Goal: Task Accomplishment & Management: Manage account settings

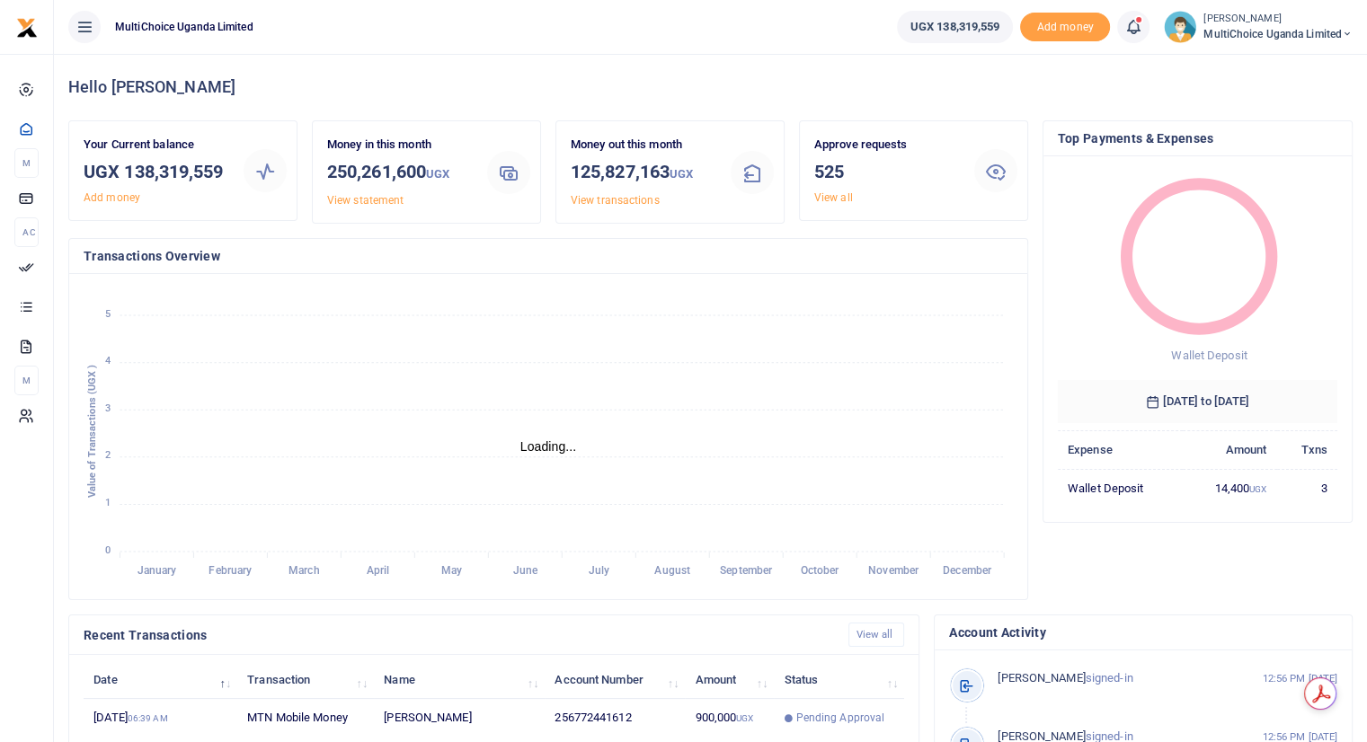
scroll to position [14, 14]
click at [1130, 22] on icon at bounding box center [1133, 27] width 18 height 20
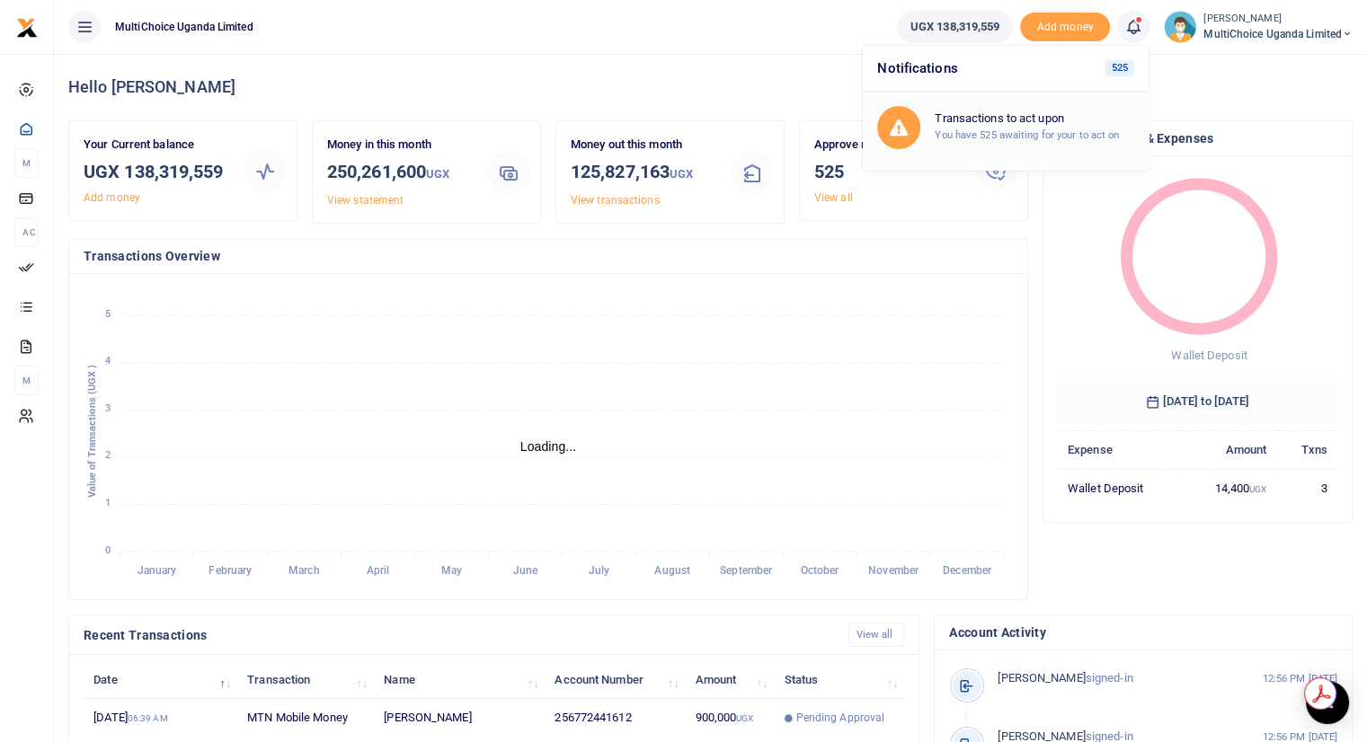
click at [981, 131] on small "You have 525 awaiting for your to act on" at bounding box center [1027, 135] width 184 height 13
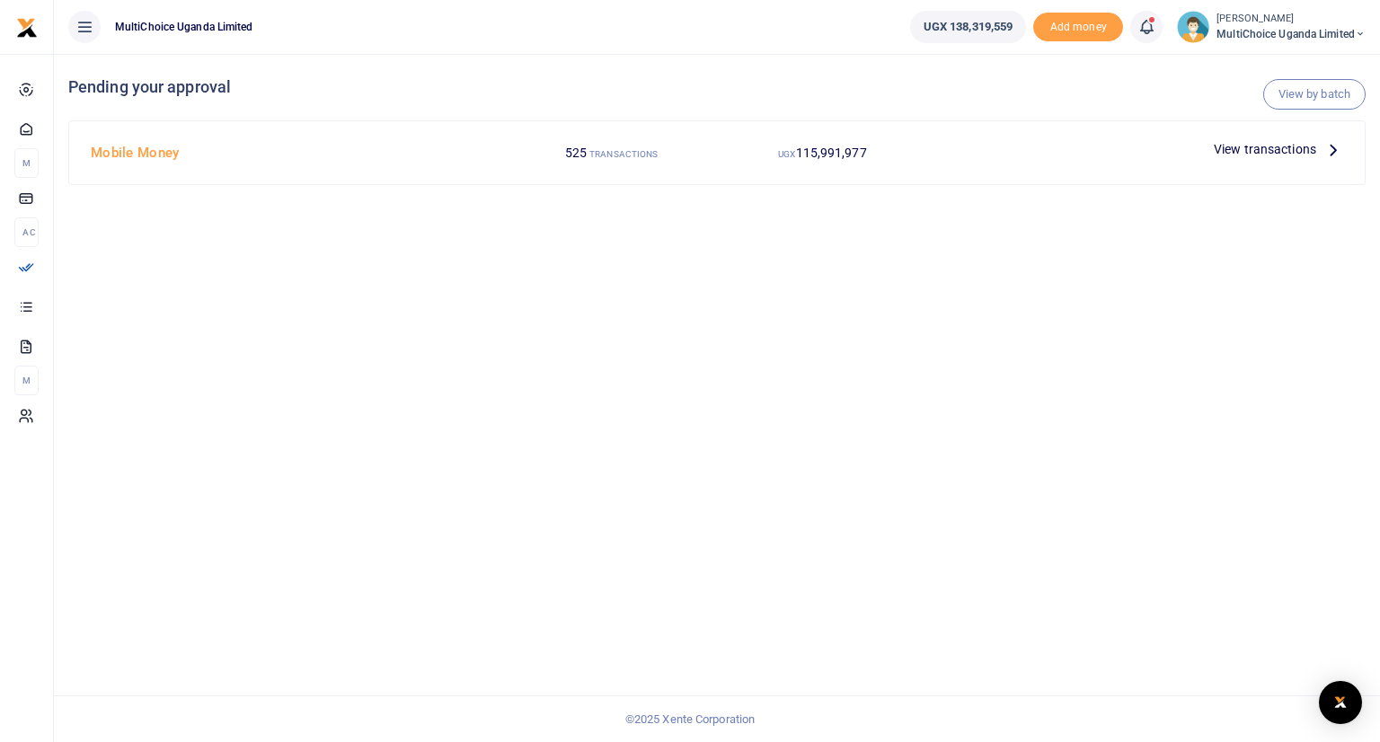
click at [1308, 49] on ul "UGX 138,319,559 Add money Notifications 525 Transactions to act upon You have 5…" at bounding box center [1138, 27] width 484 height 54
click at [1311, 90] on link "View by batch" at bounding box center [1315, 94] width 102 height 31
click at [1319, 93] on link "View by batch" at bounding box center [1315, 94] width 102 height 31
click at [1328, 150] on icon at bounding box center [1334, 149] width 20 height 20
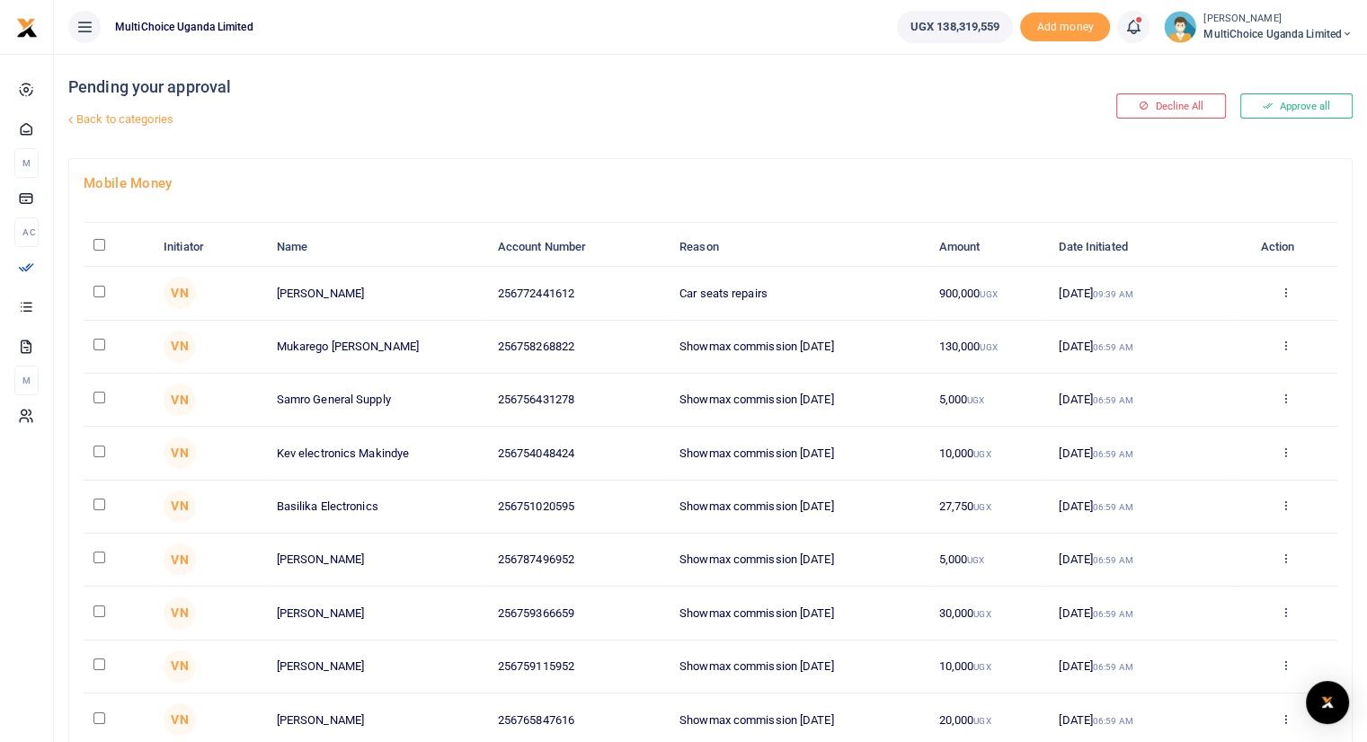
click at [96, 244] on input "\a \a : activate to sort column descending" at bounding box center [99, 245] width 12 height 12
checkbox input "true"
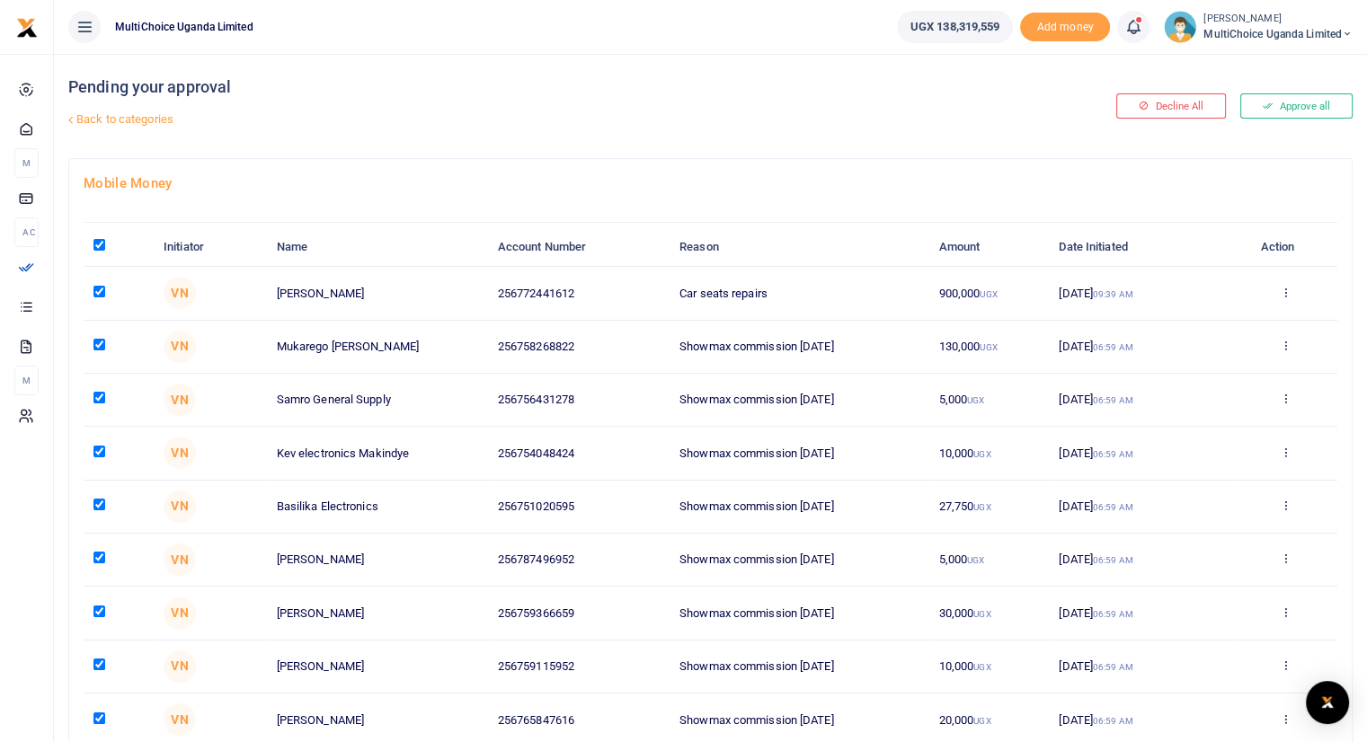
checkbox input "true"
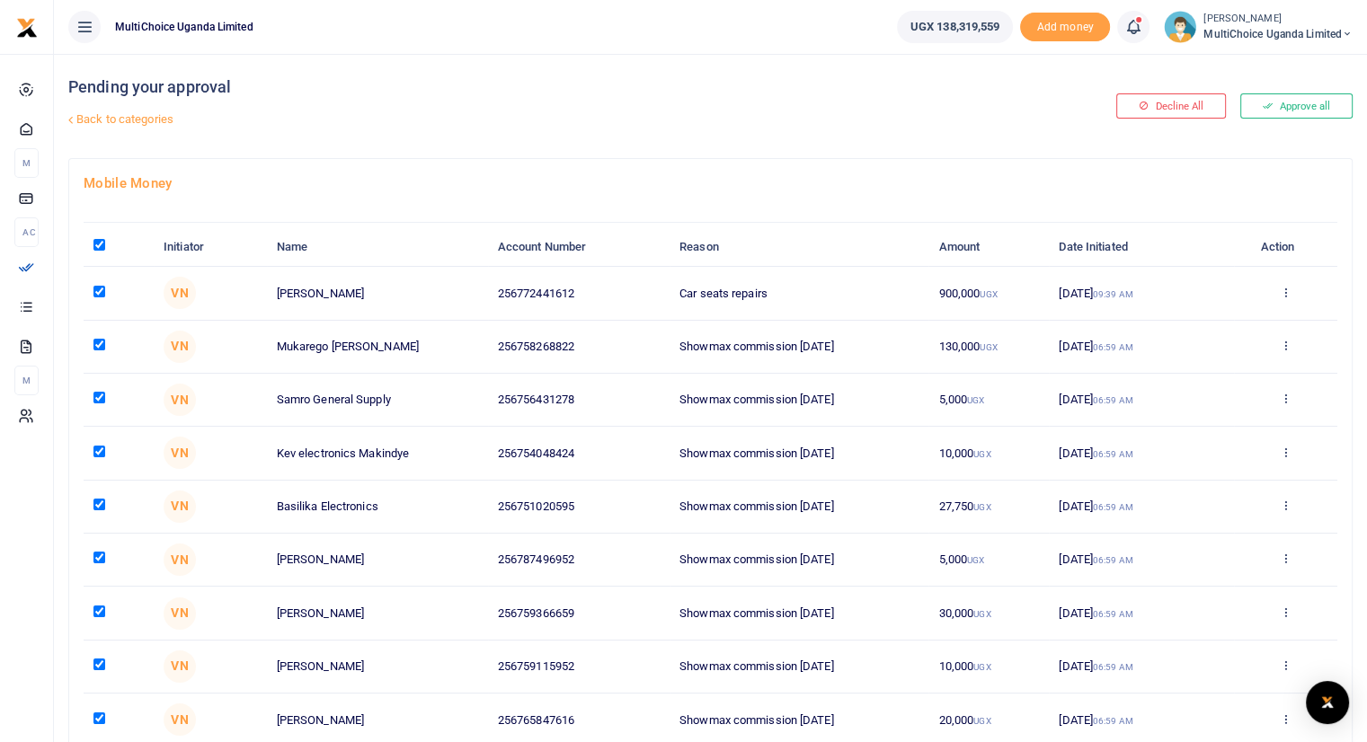
checkbox input "true"
click at [97, 241] on input "\a \a : activate to sort column descending" at bounding box center [99, 245] width 12 height 12
checkbox input "false"
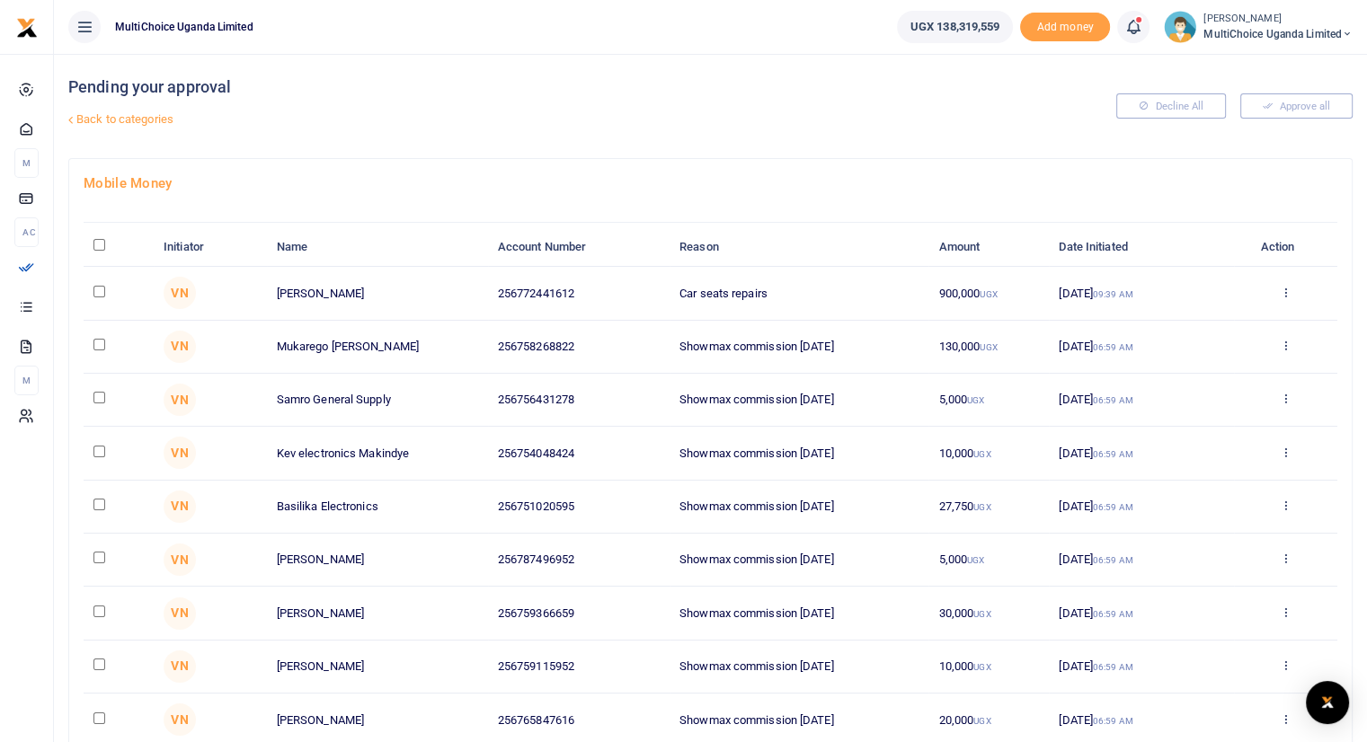
checkbox input "false"
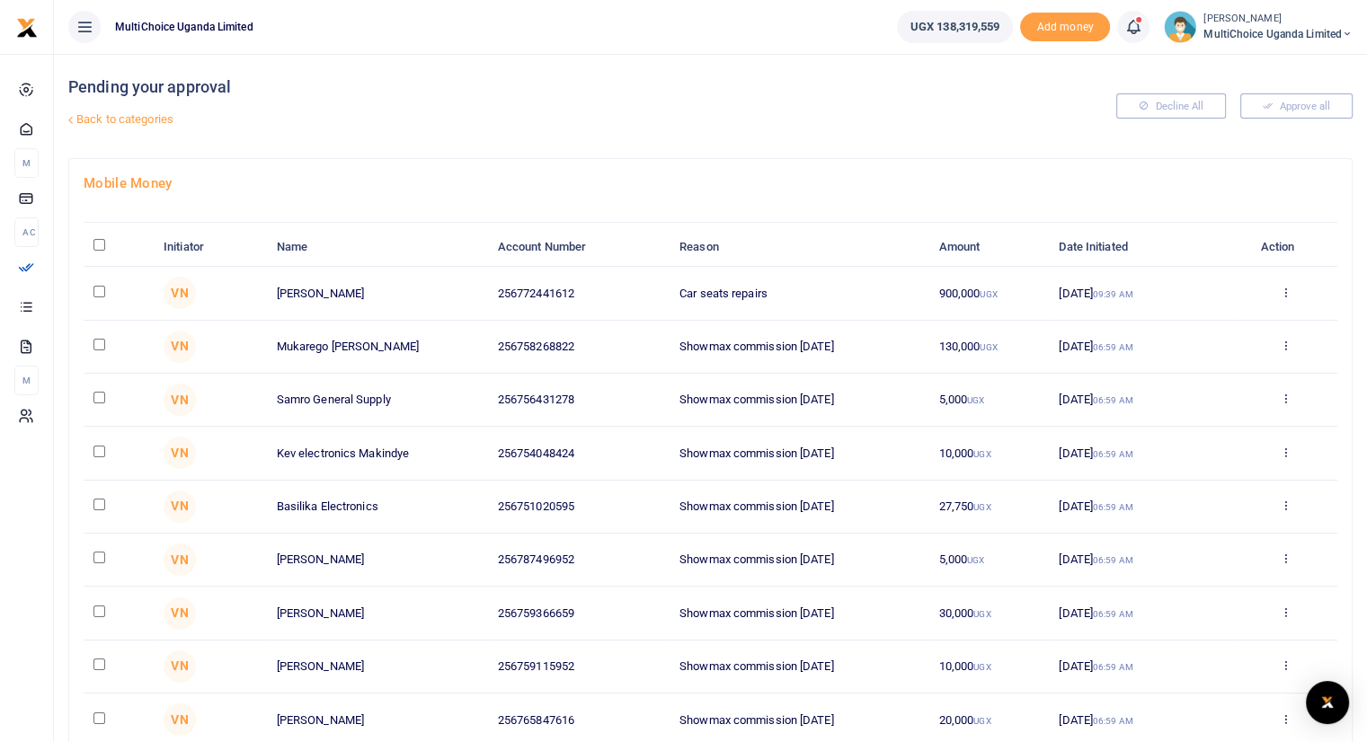
checkbox input "false"
click at [141, 116] on link "Back to categories" at bounding box center [492, 119] width 856 height 31
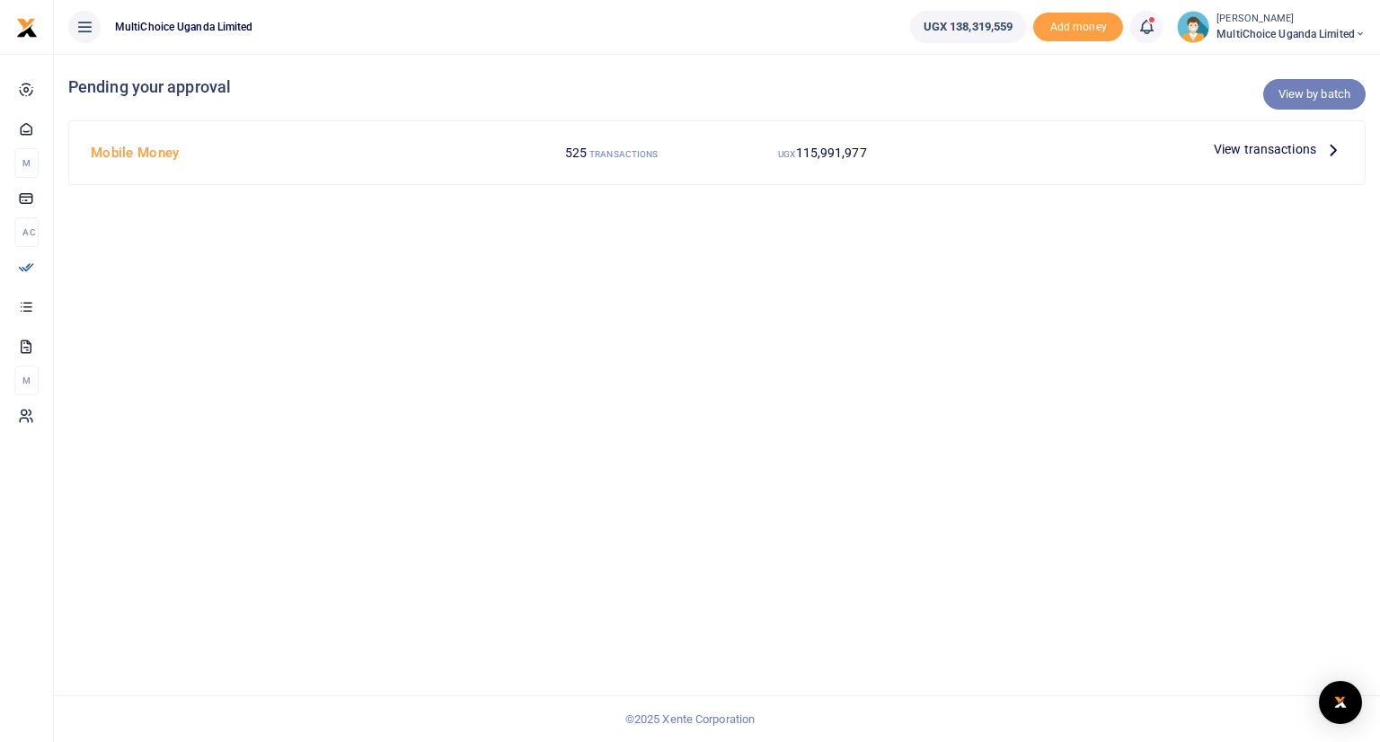
click at [1304, 90] on link "View by batch" at bounding box center [1315, 94] width 102 height 31
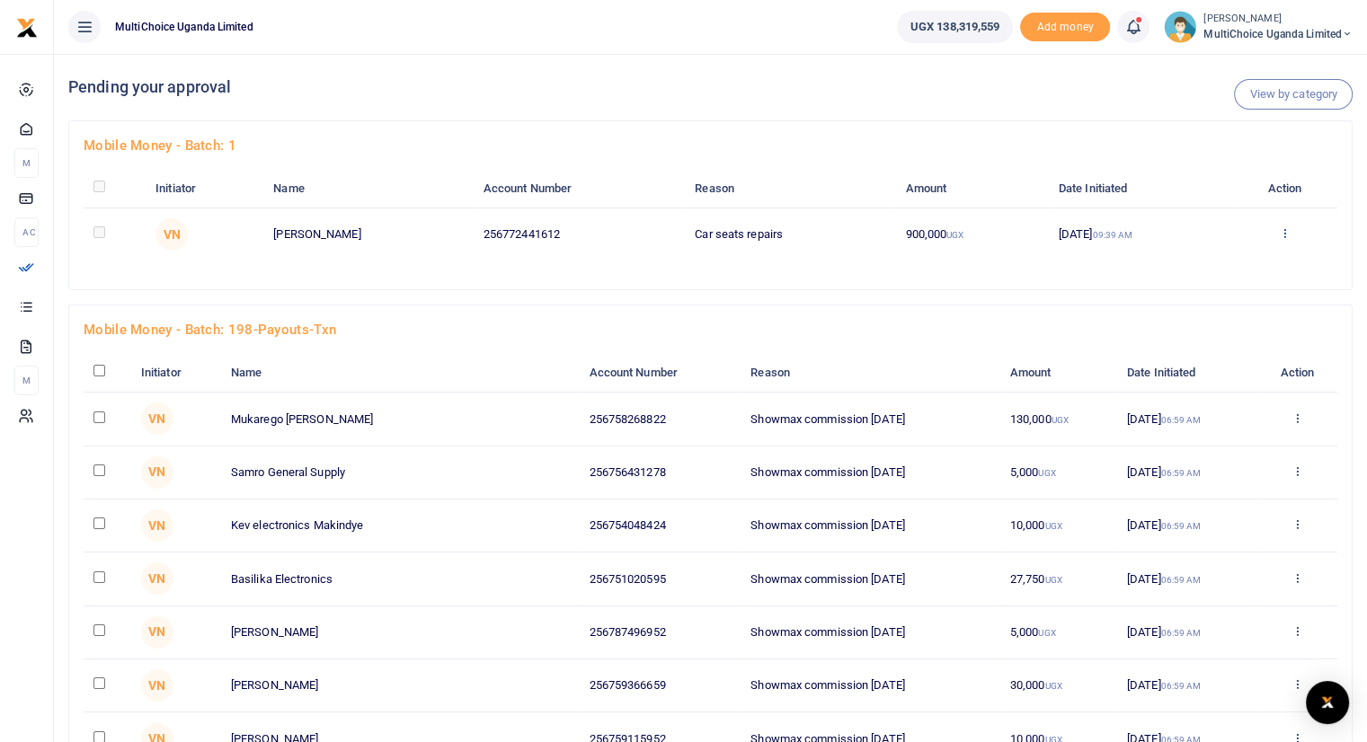
click at [1289, 230] on icon at bounding box center [1285, 232] width 12 height 13
click at [1198, 263] on link "Approve" at bounding box center [1222, 262] width 142 height 25
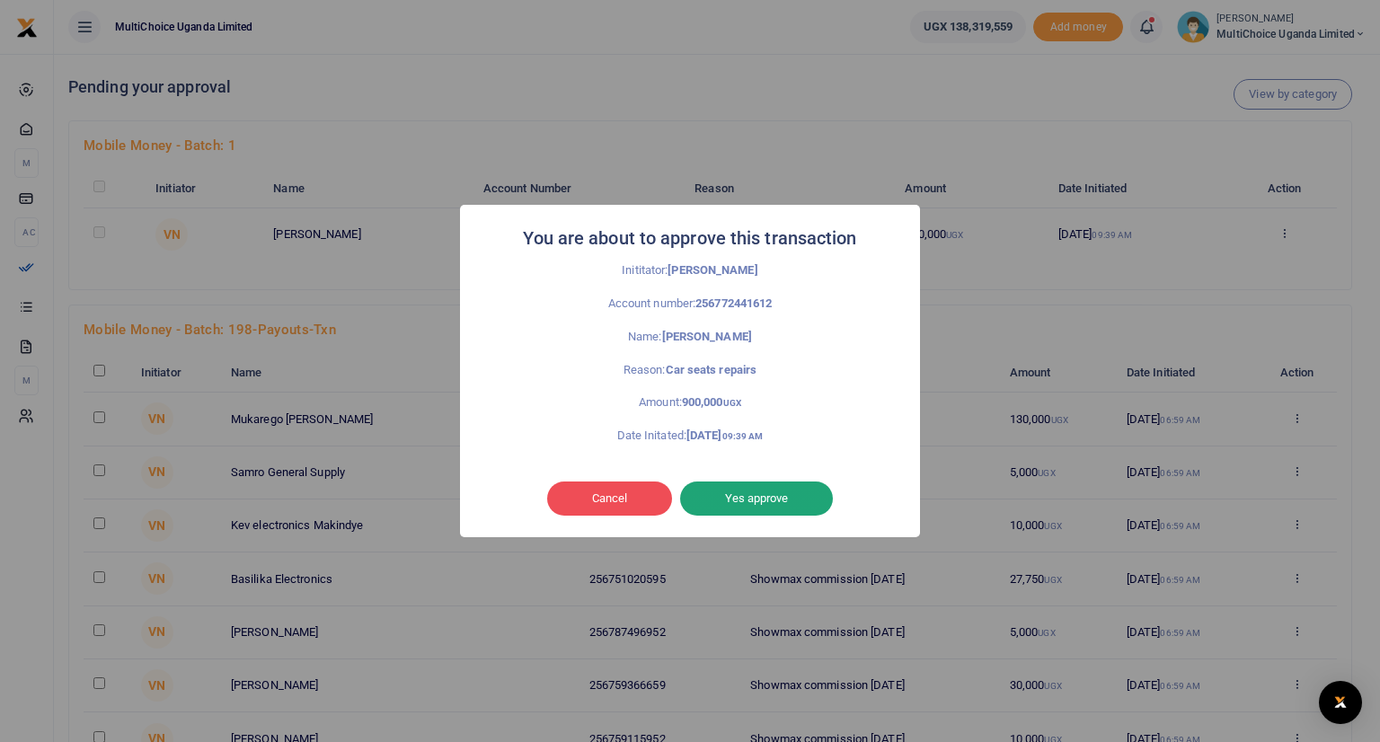
click at [793, 496] on button "Yes approve" at bounding box center [756, 499] width 153 height 34
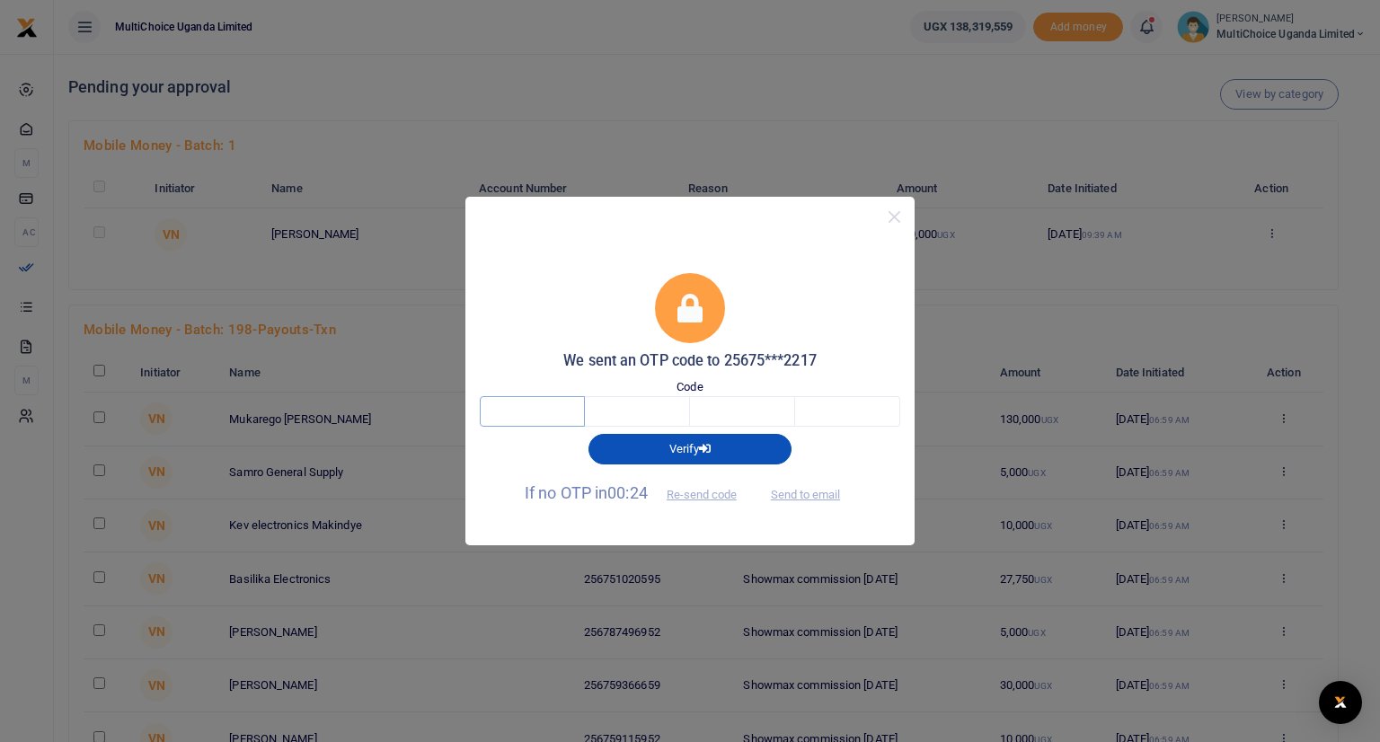
click at [564, 406] on input "text" at bounding box center [532, 411] width 105 height 31
type input "8"
type input "9"
type input "7"
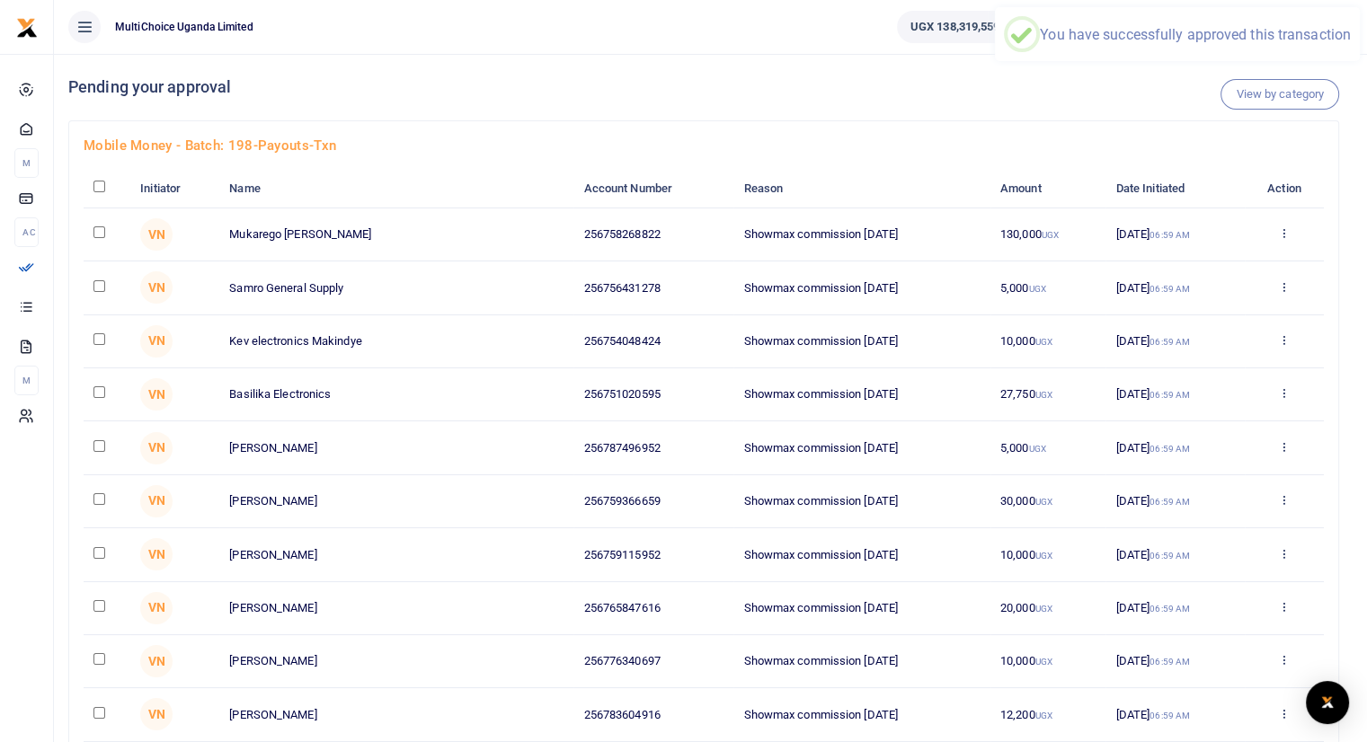
click at [100, 187] on input "checkbox" at bounding box center [99, 187] width 12 height 12
checkbox input "true"
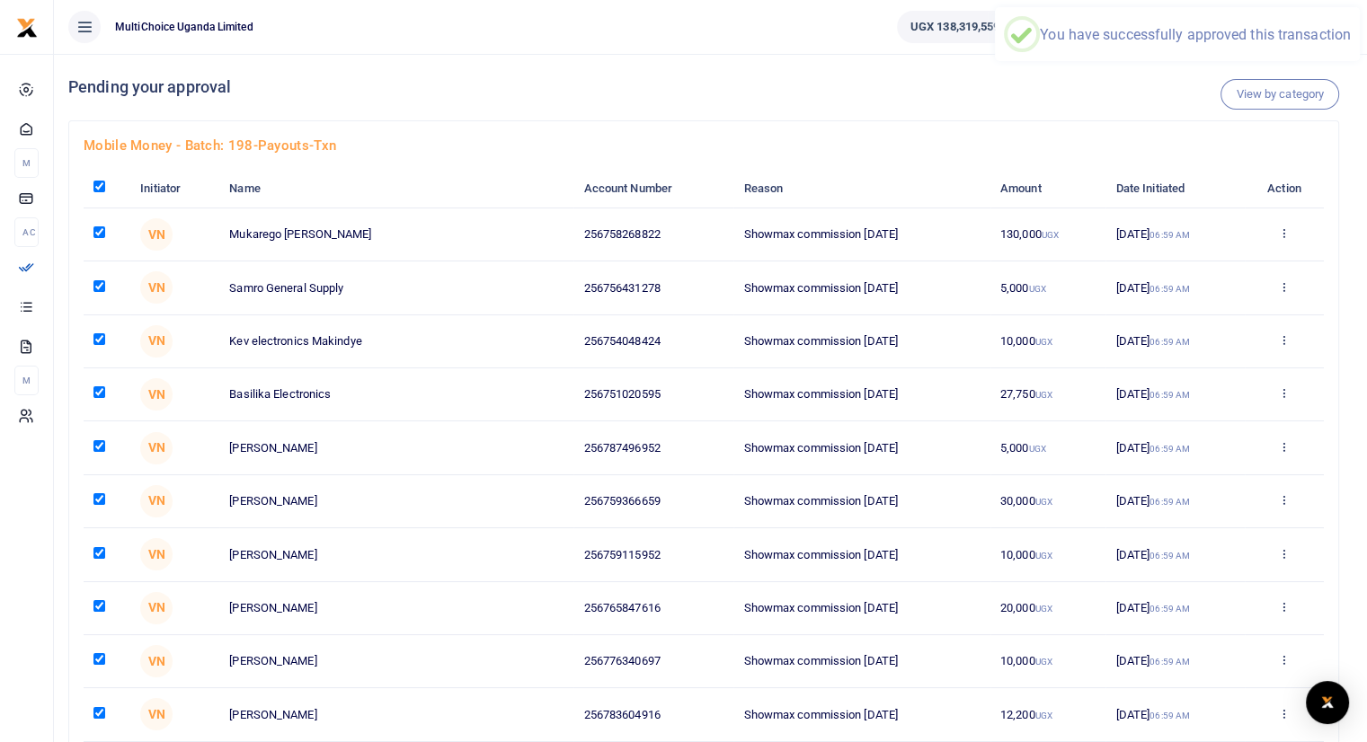
checkbox input "true"
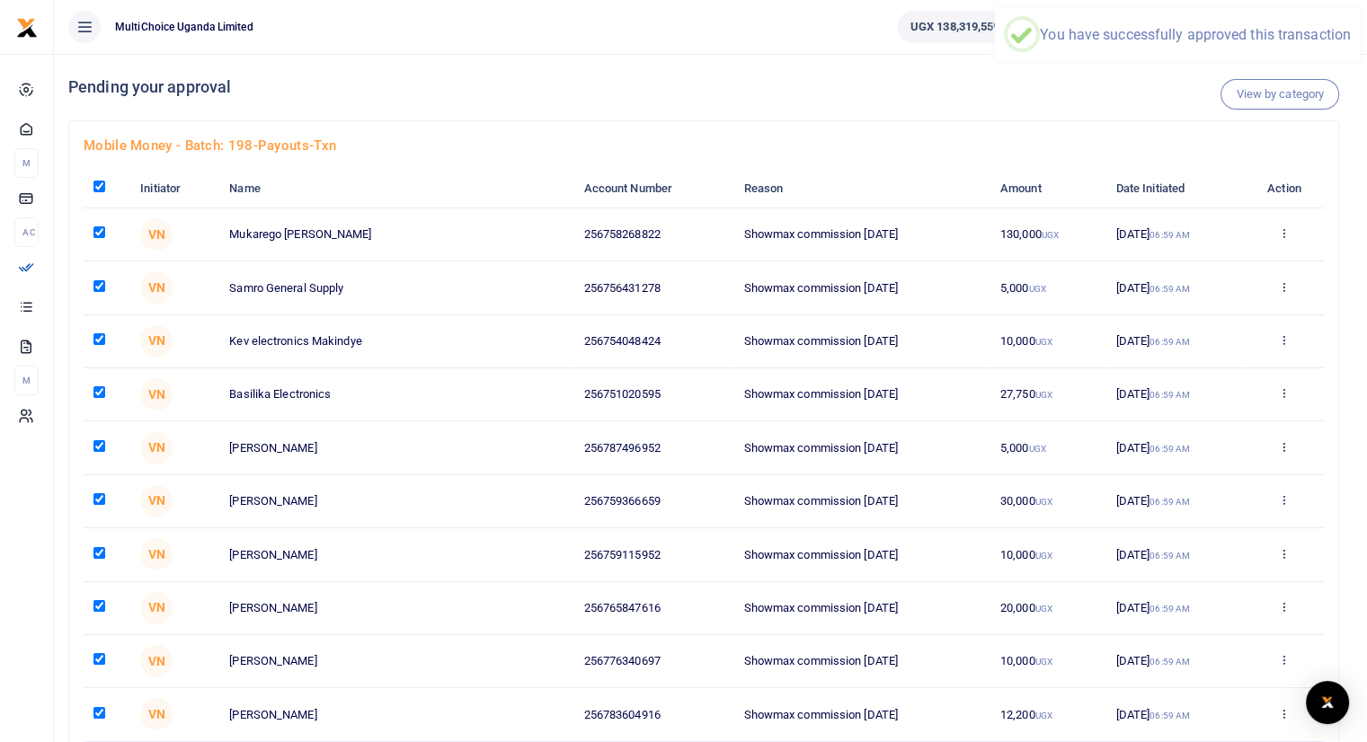
checkbox input "true"
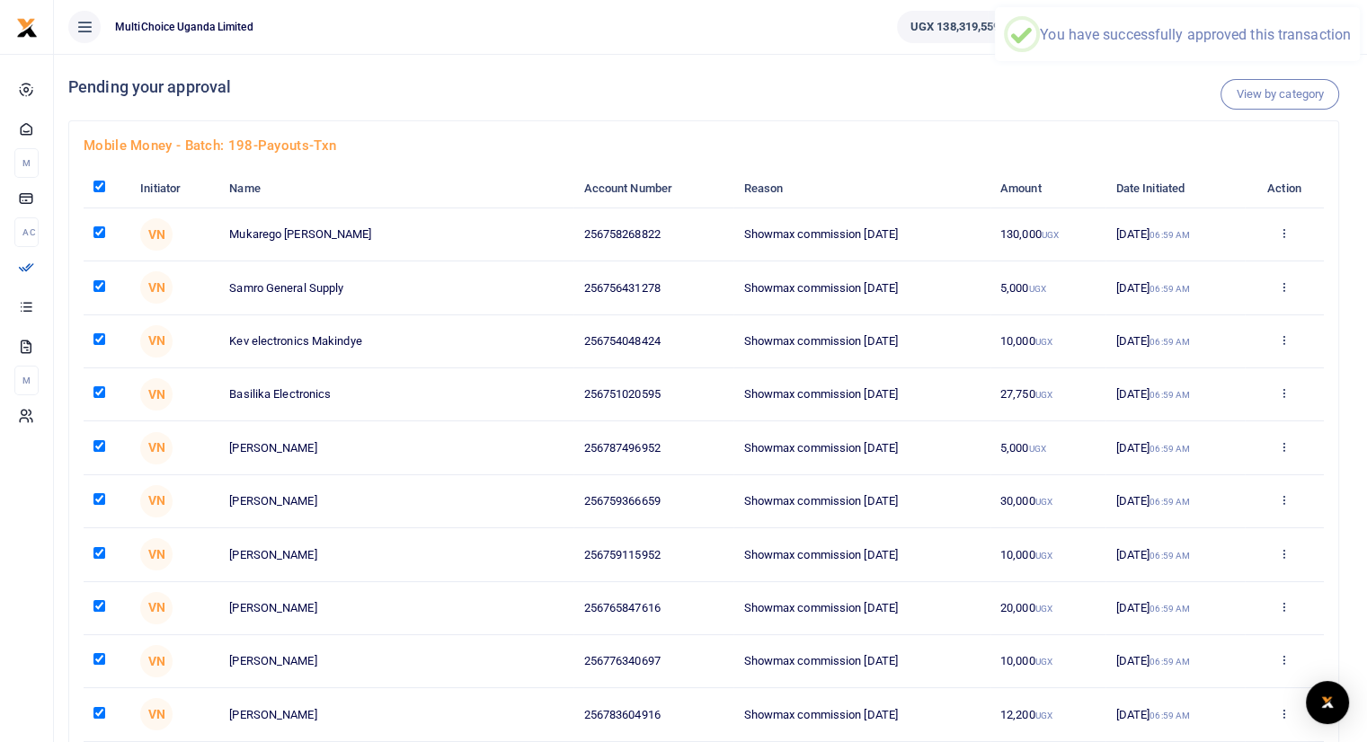
checkbox input "true"
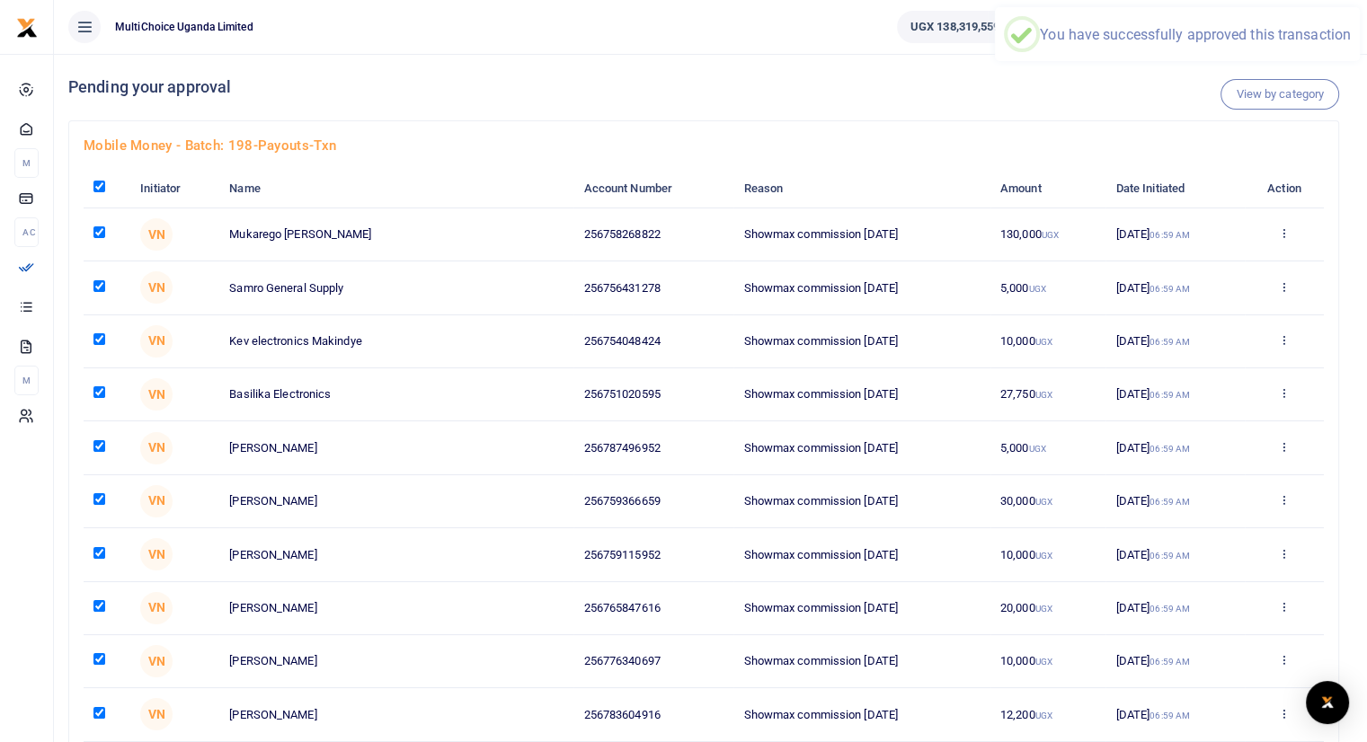
checkbox input "true"
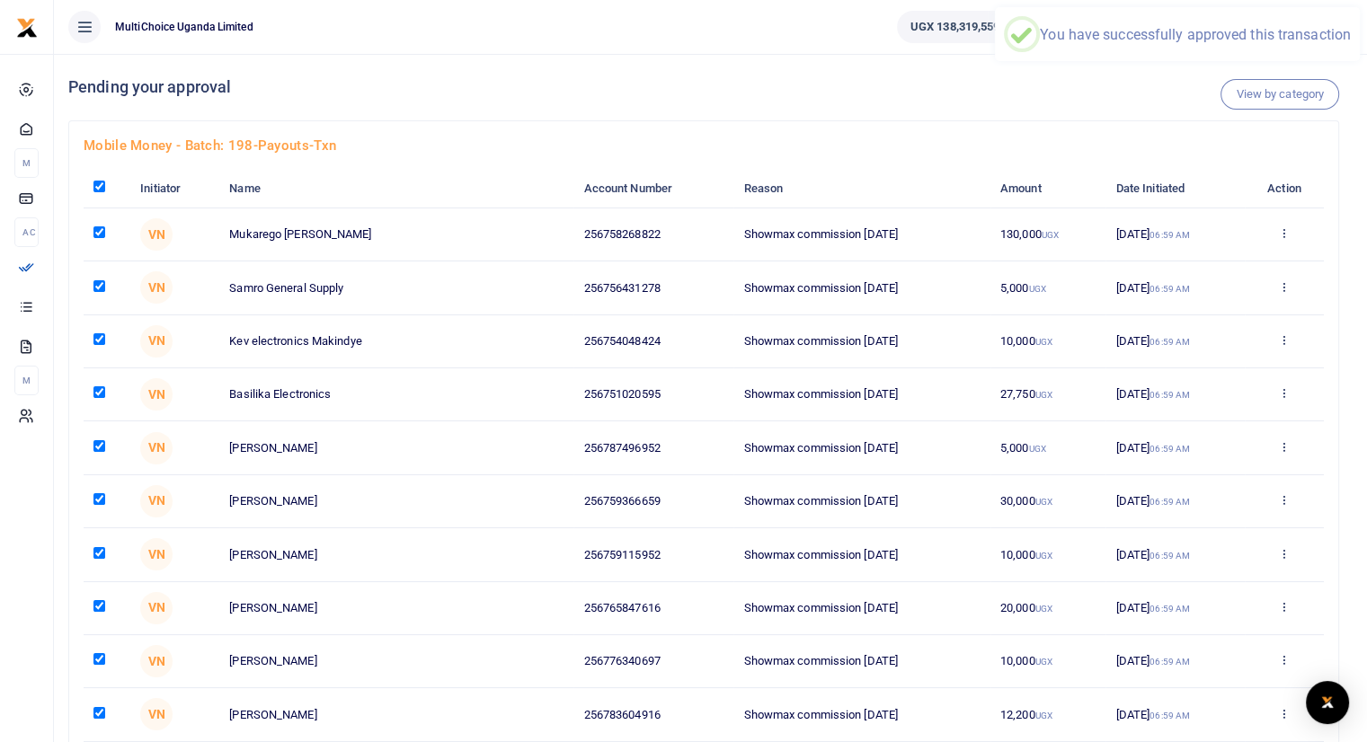
checkbox input "true"
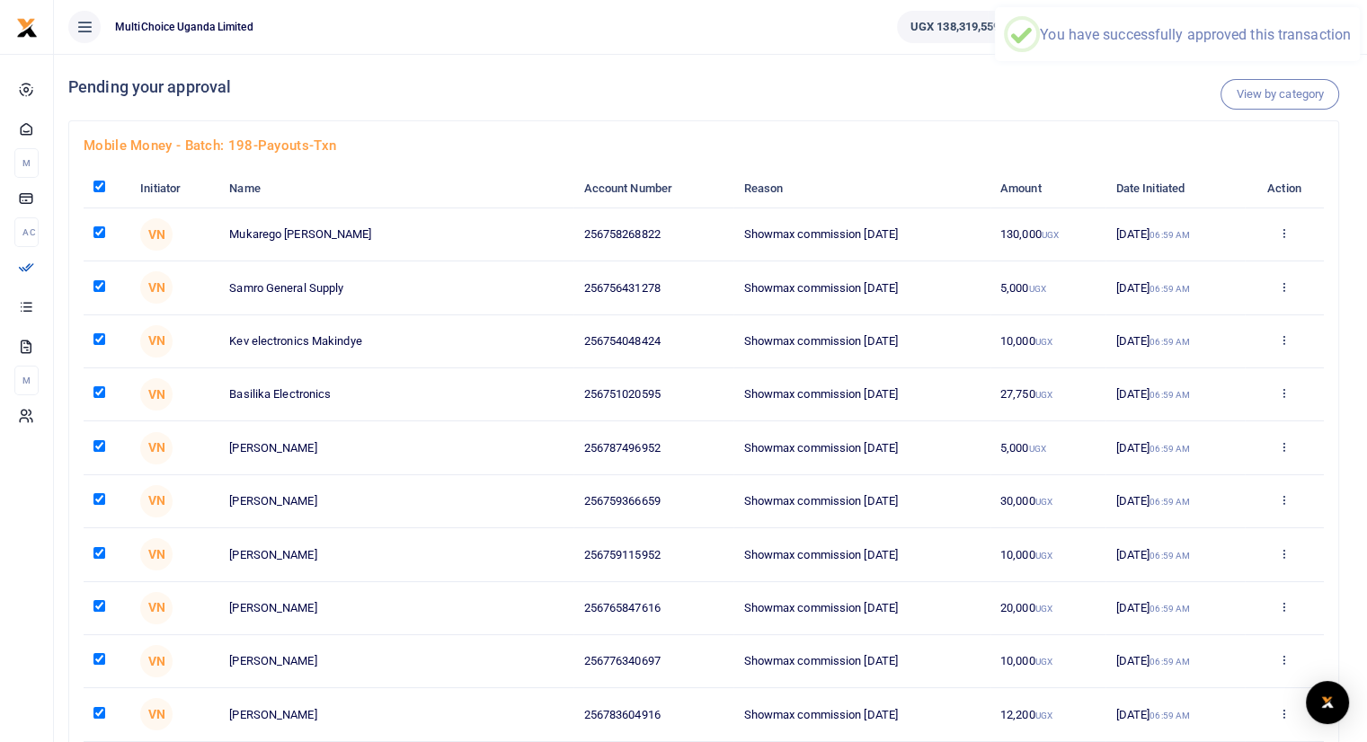
checkbox input "true"
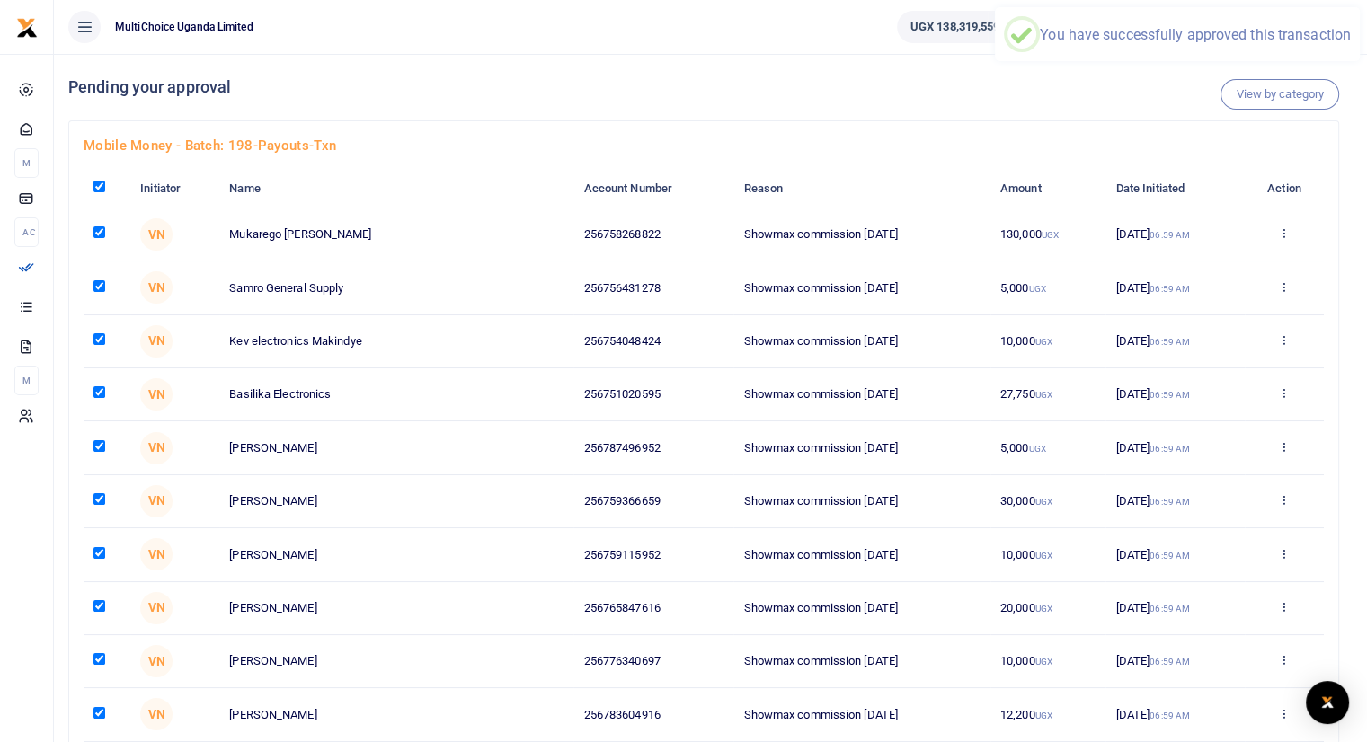
checkbox input "true"
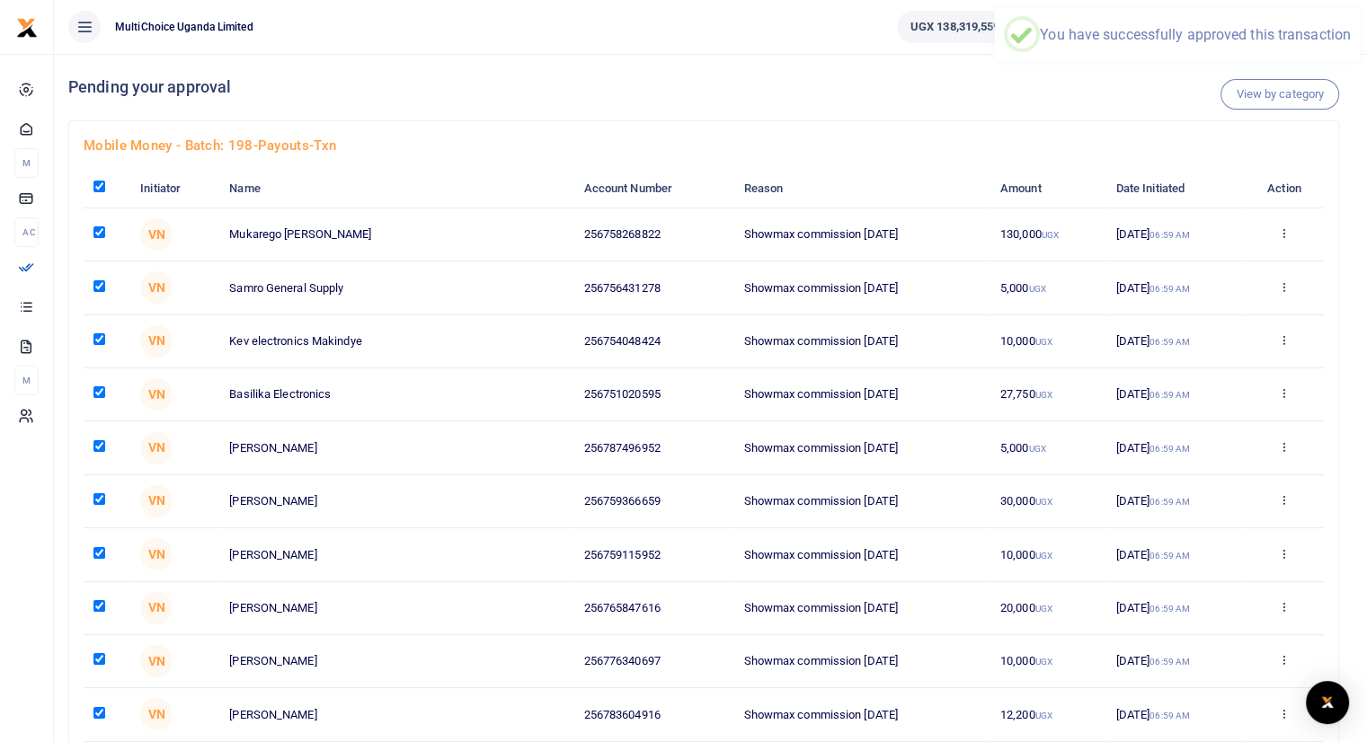
checkbox input "true"
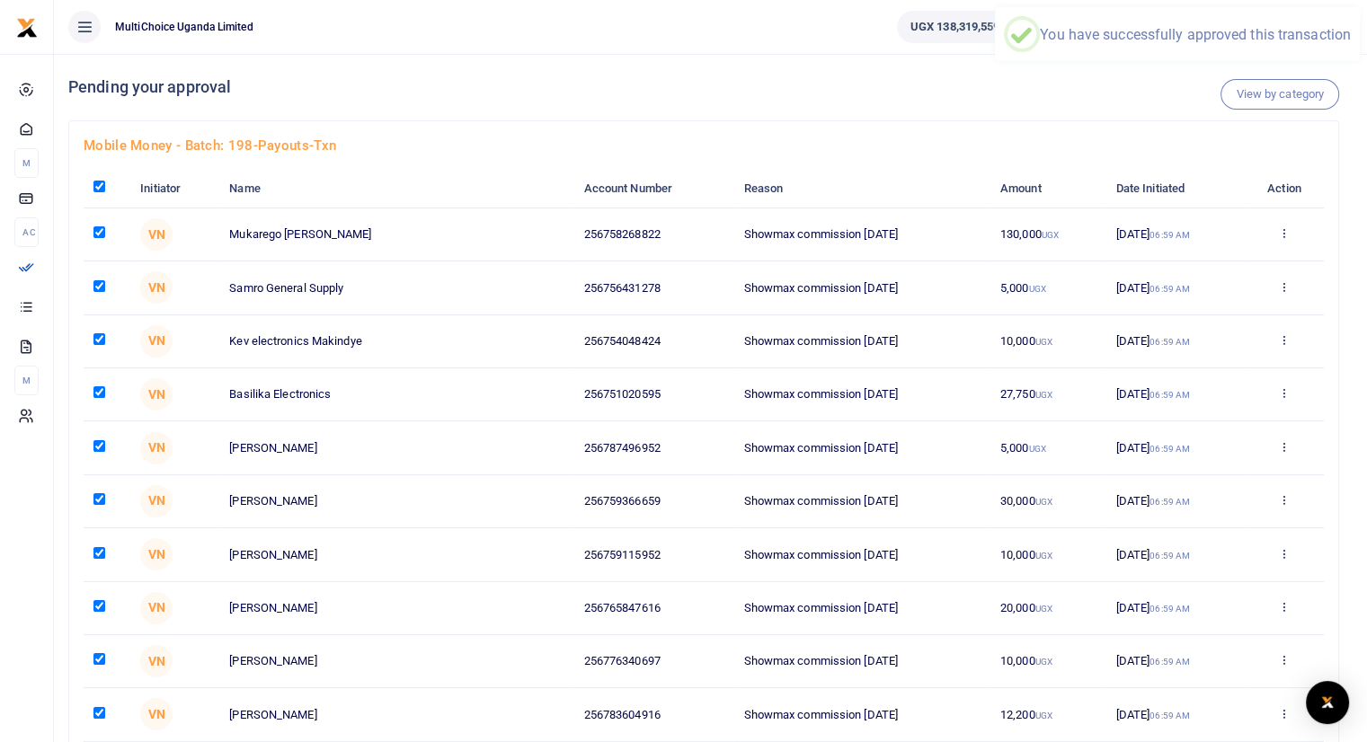
checkbox input "true"
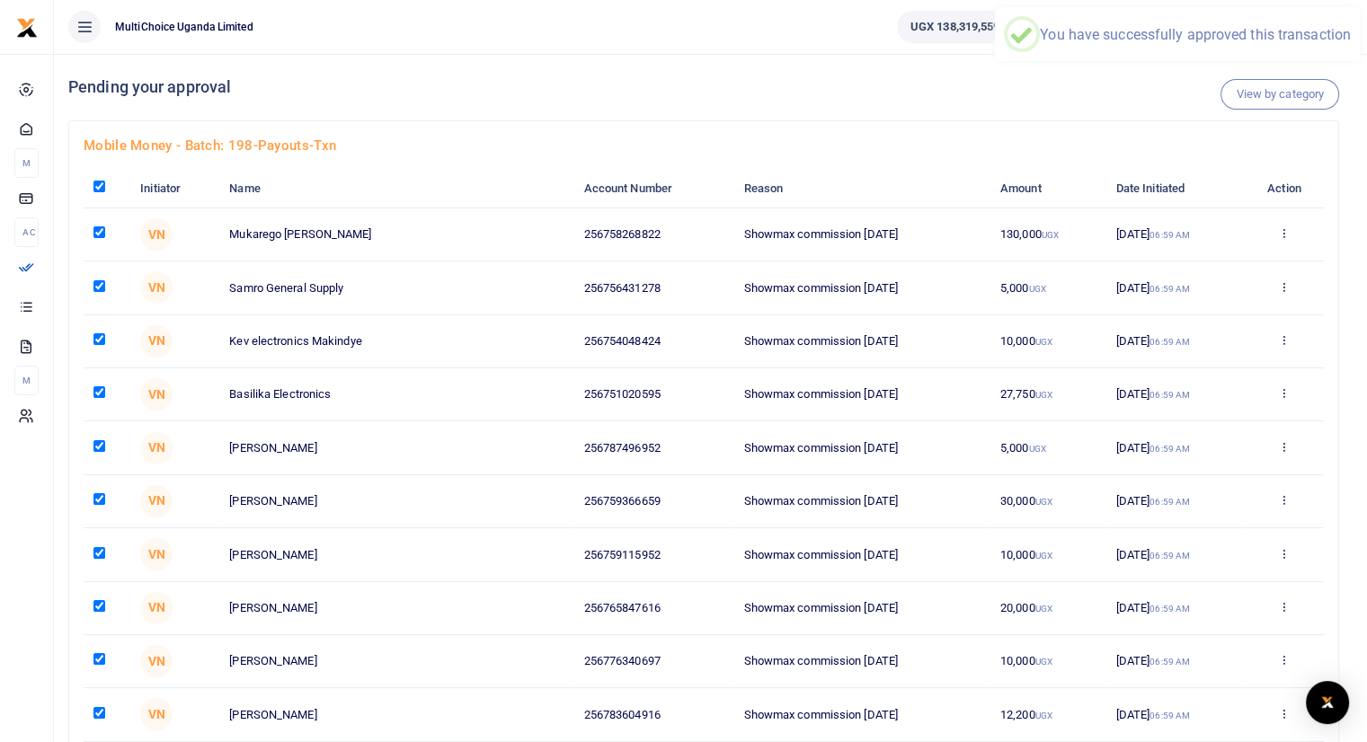
checkbox input "true"
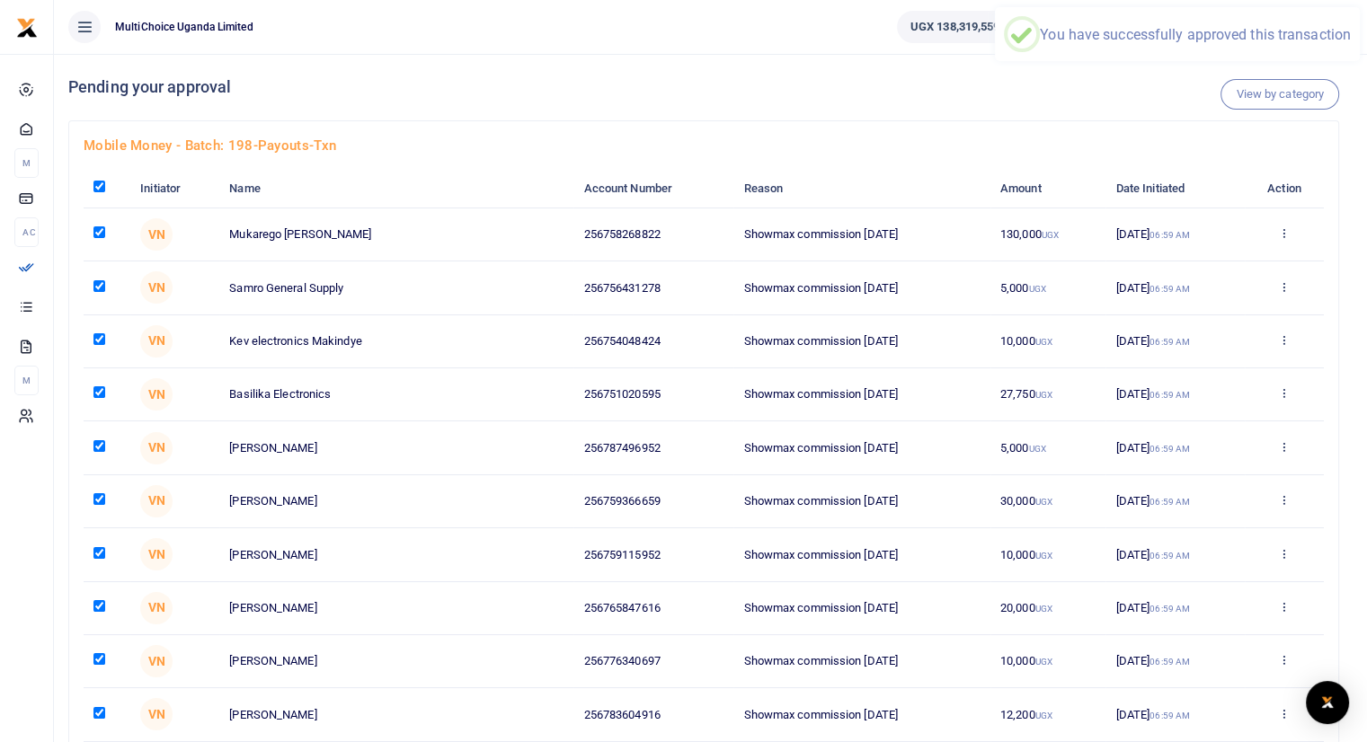
checkbox input "true"
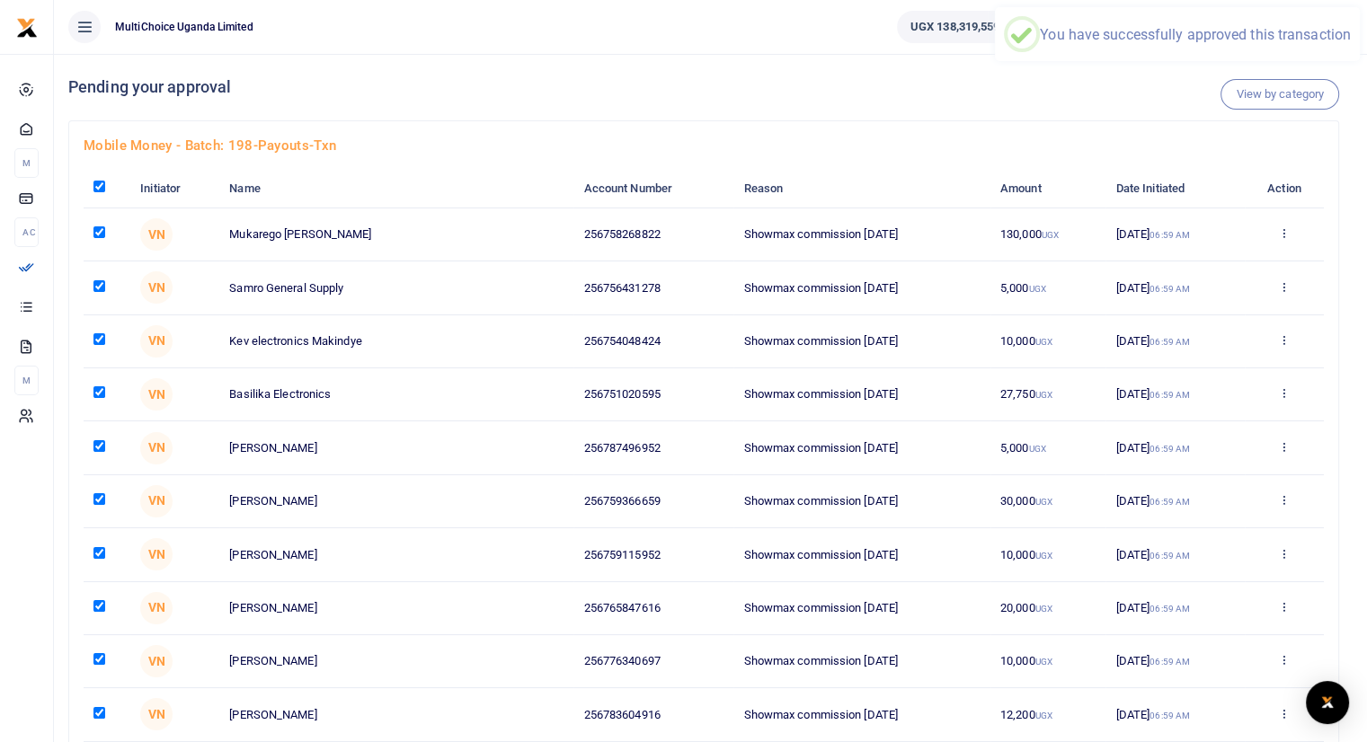
checkbox input "true"
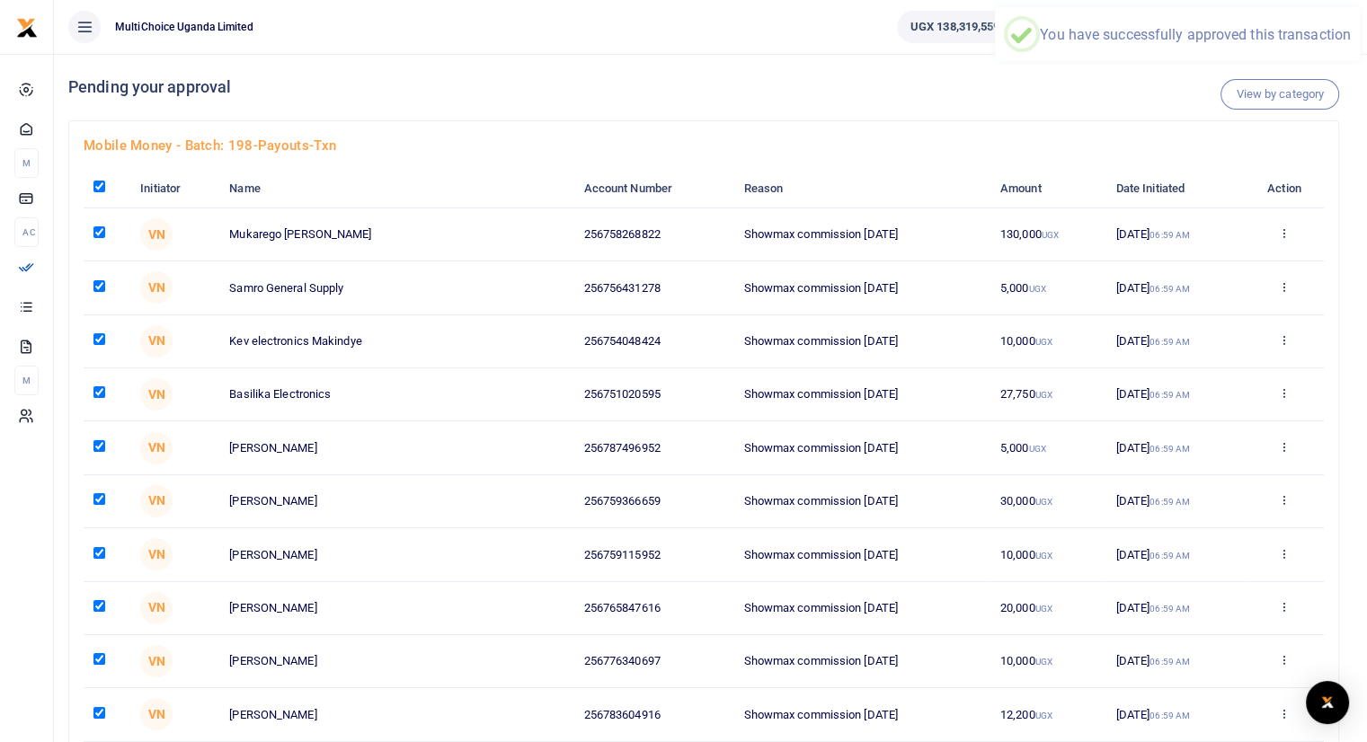
checkbox input "true"
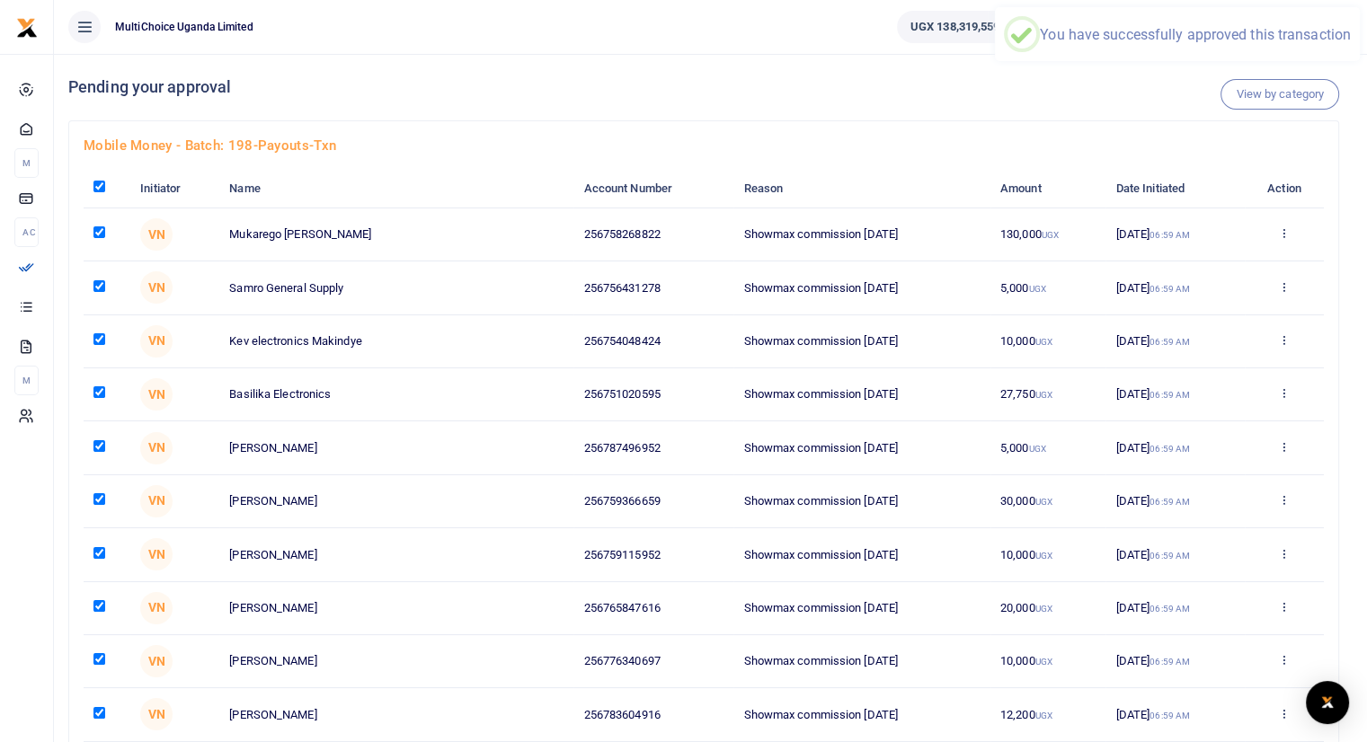
checkbox input "true"
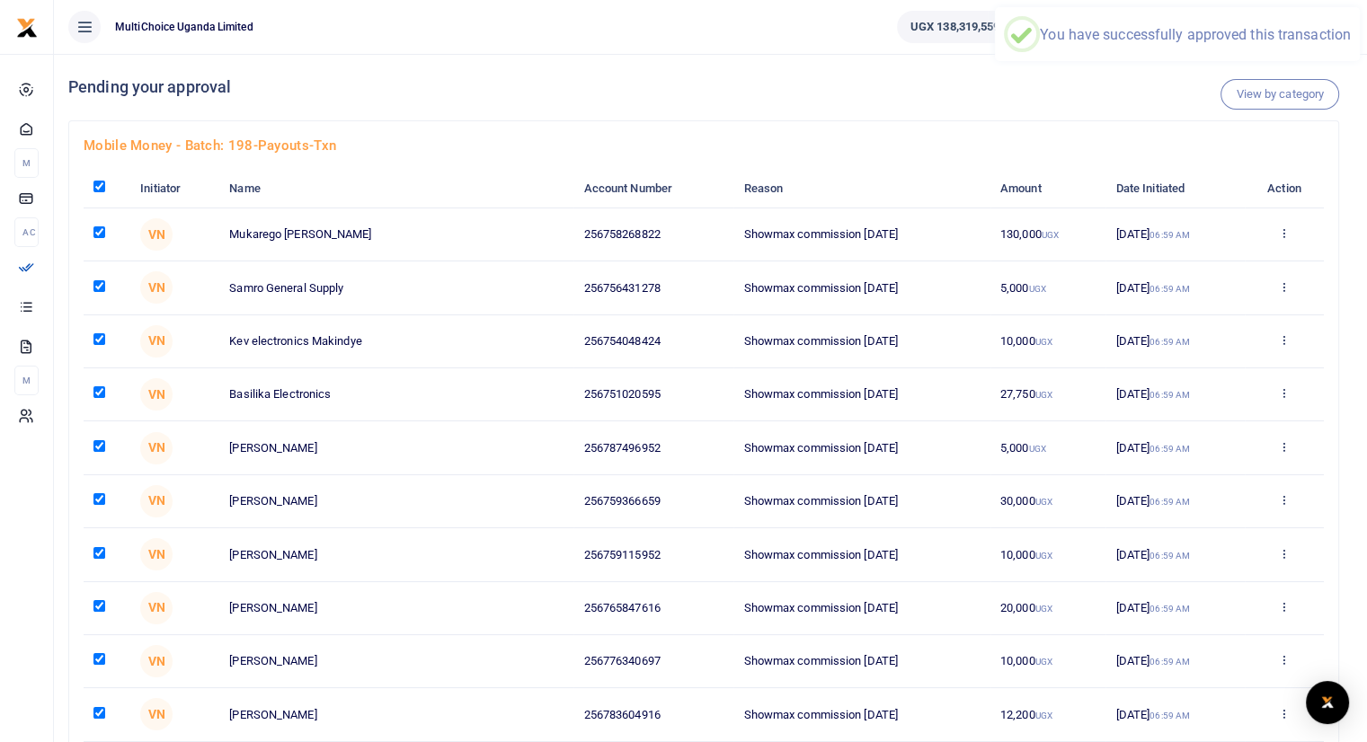
checkbox input "true"
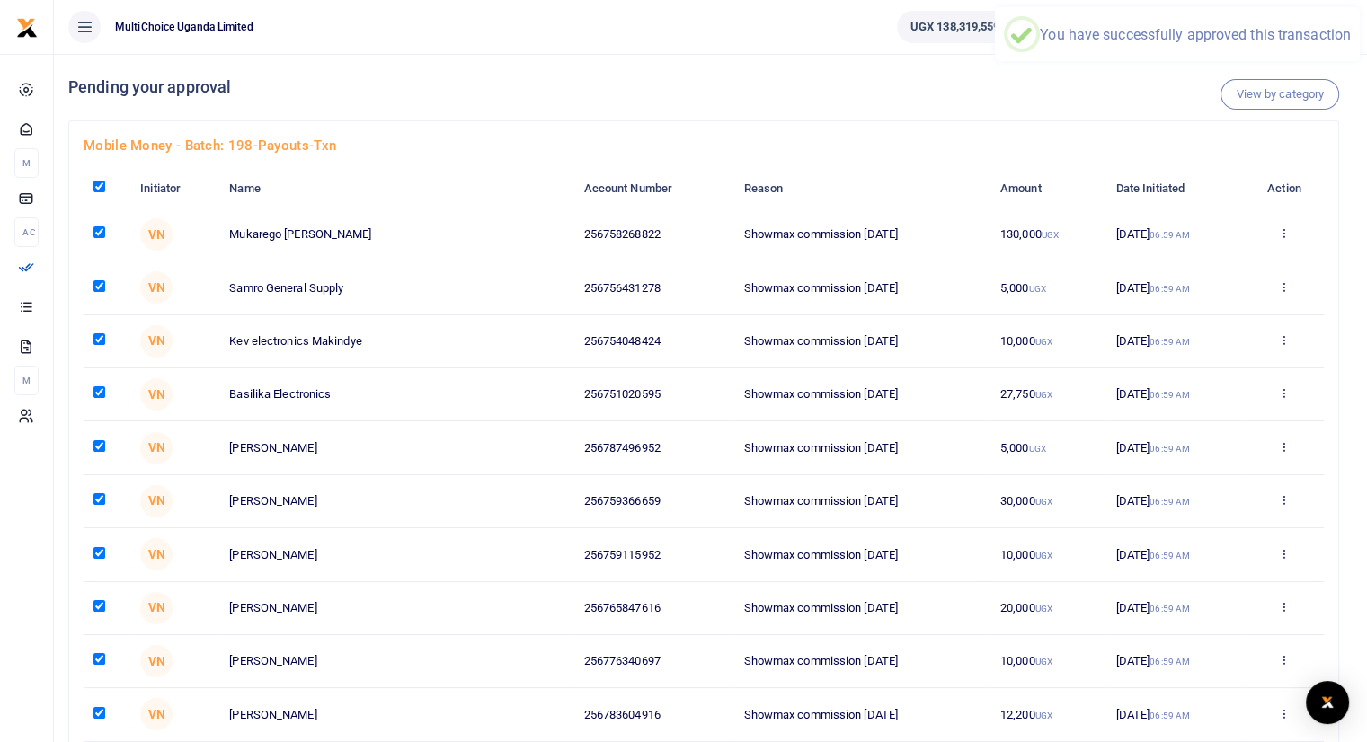
checkbox input "true"
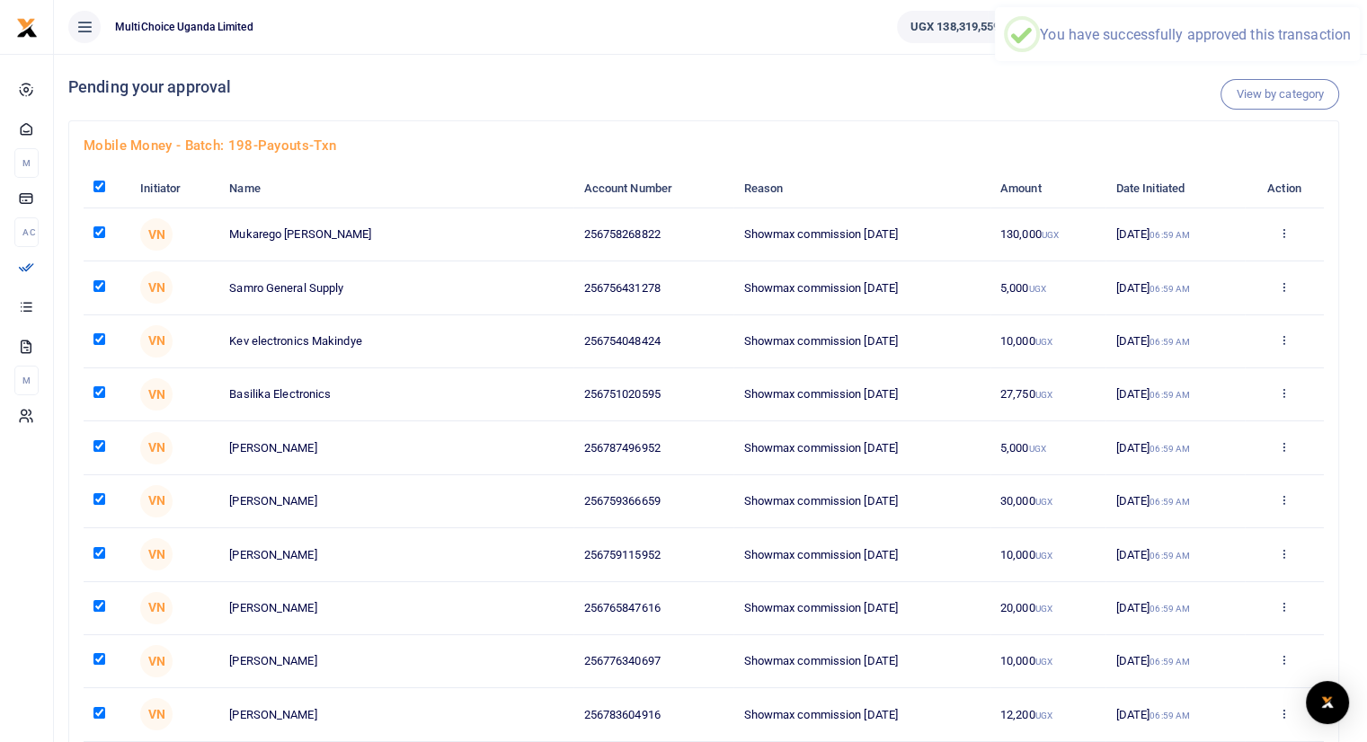
checkbox input "true"
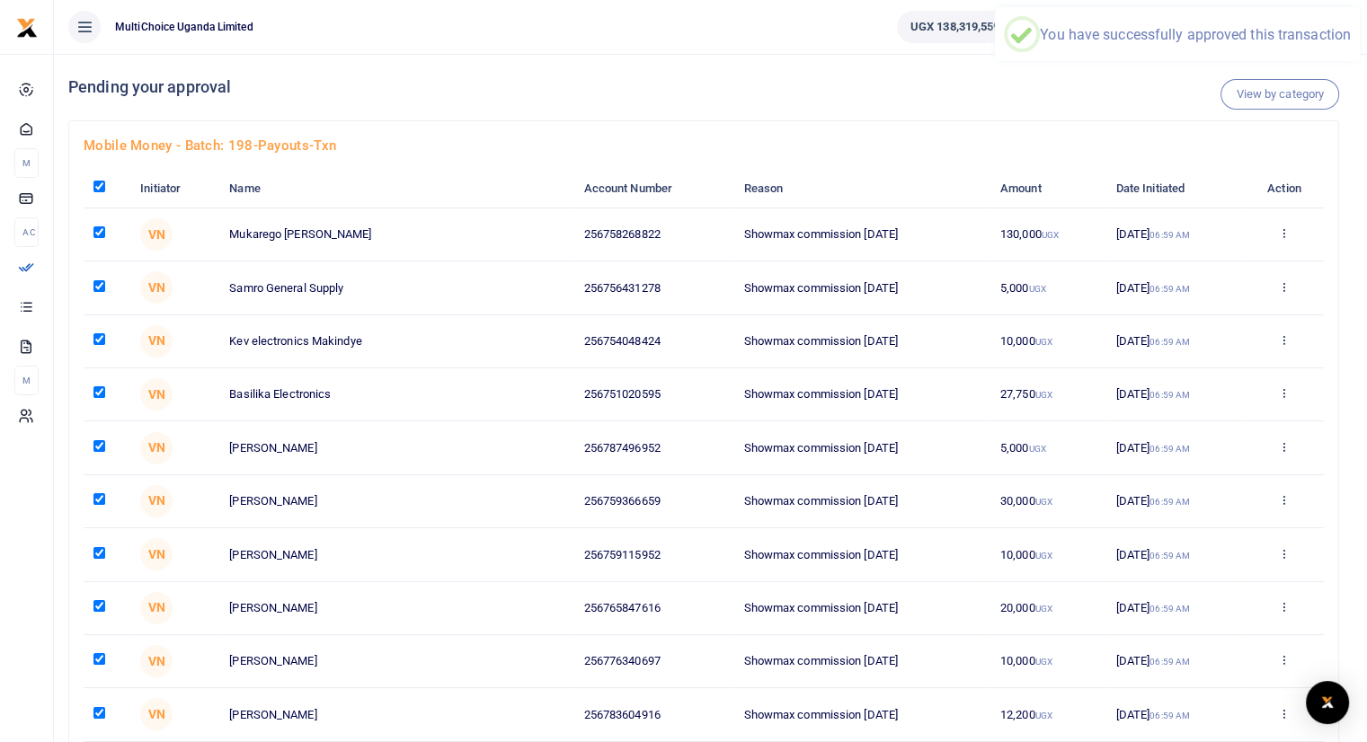
checkbox input "true"
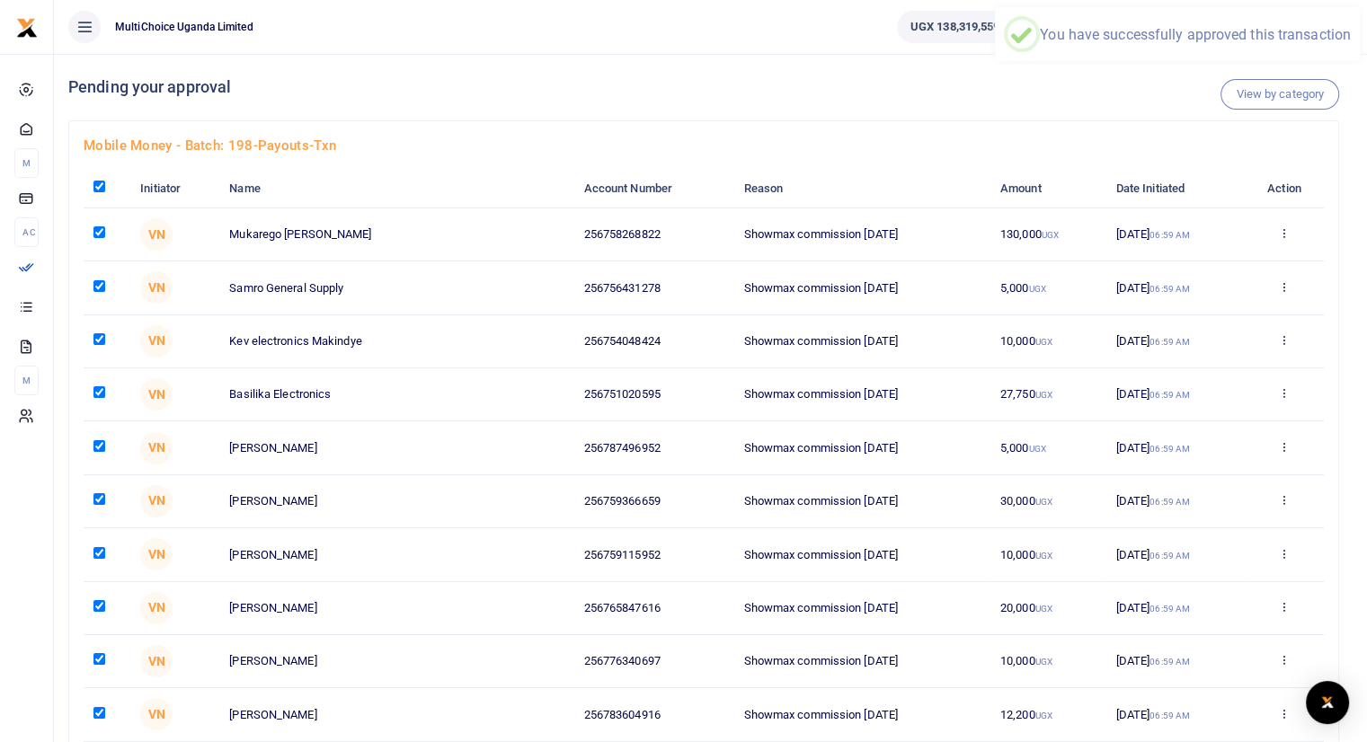
checkbox input "true"
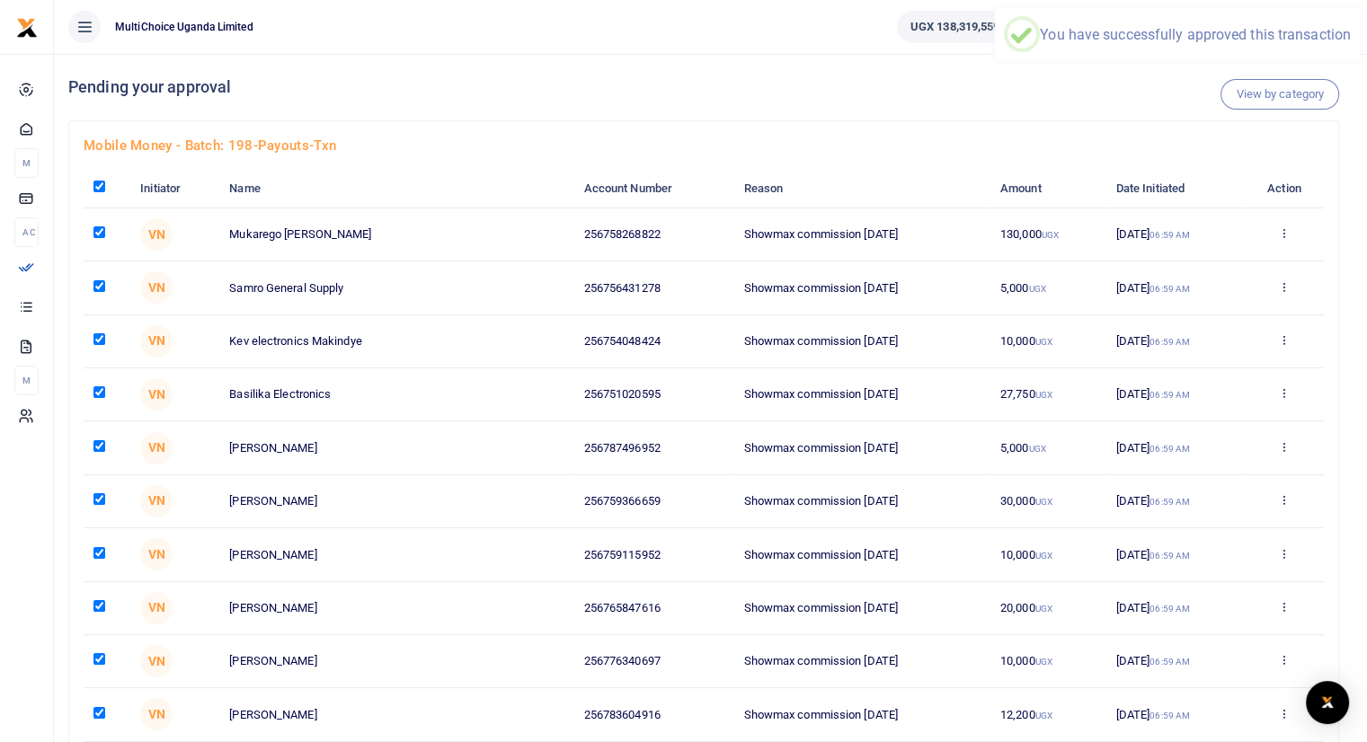
checkbox input "true"
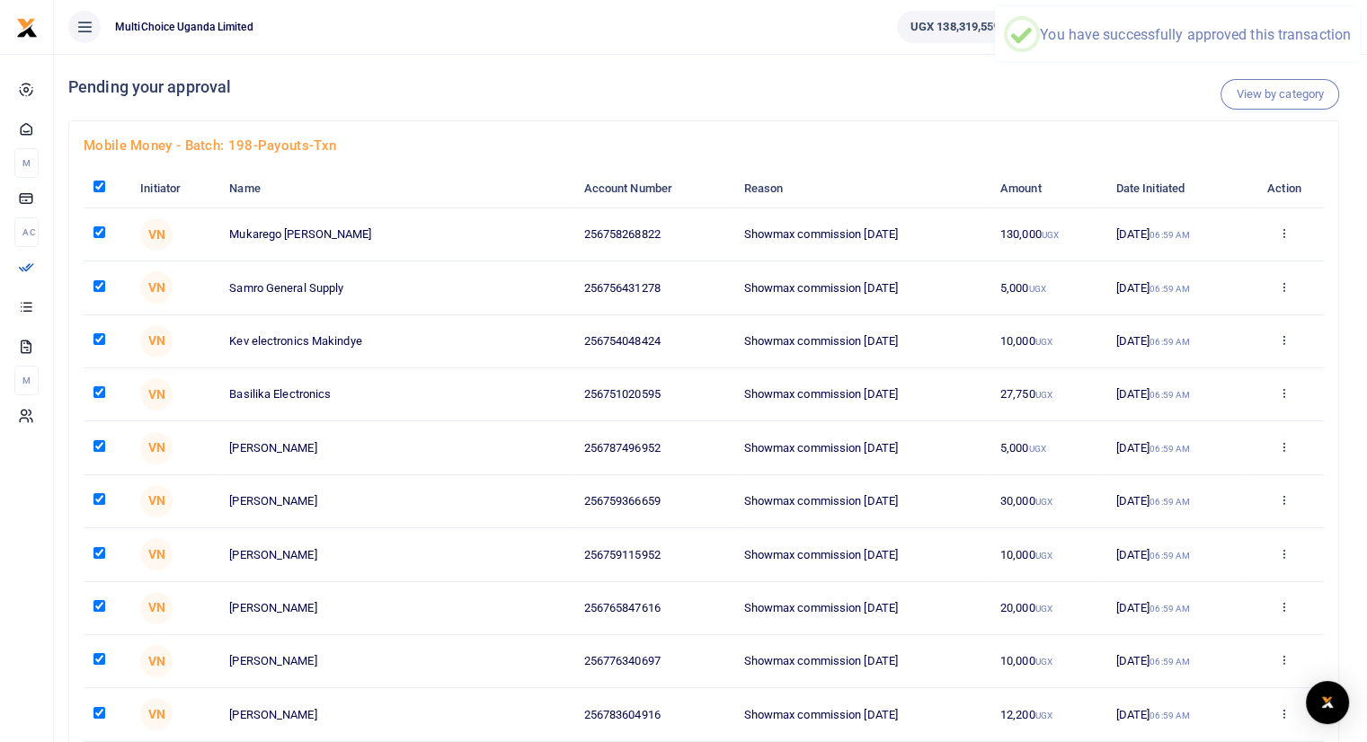
checkbox input "true"
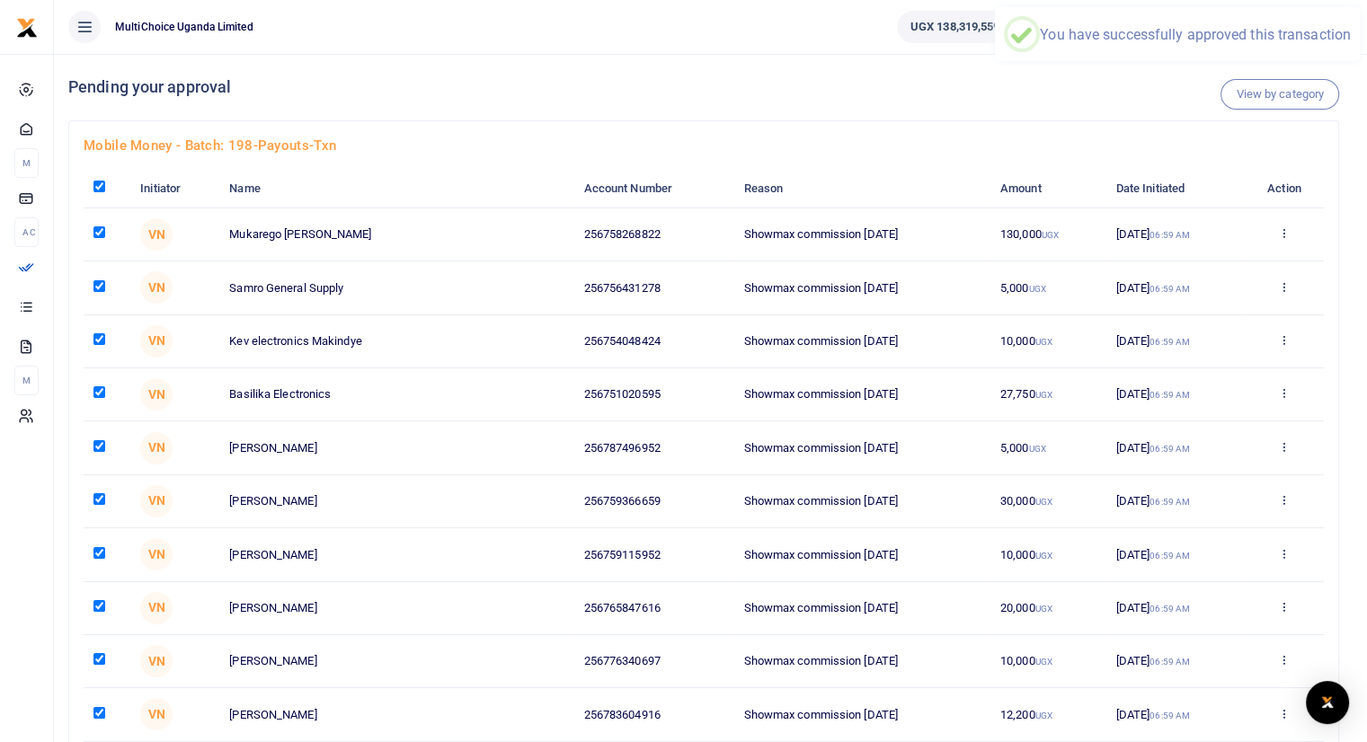
checkbox input "true"
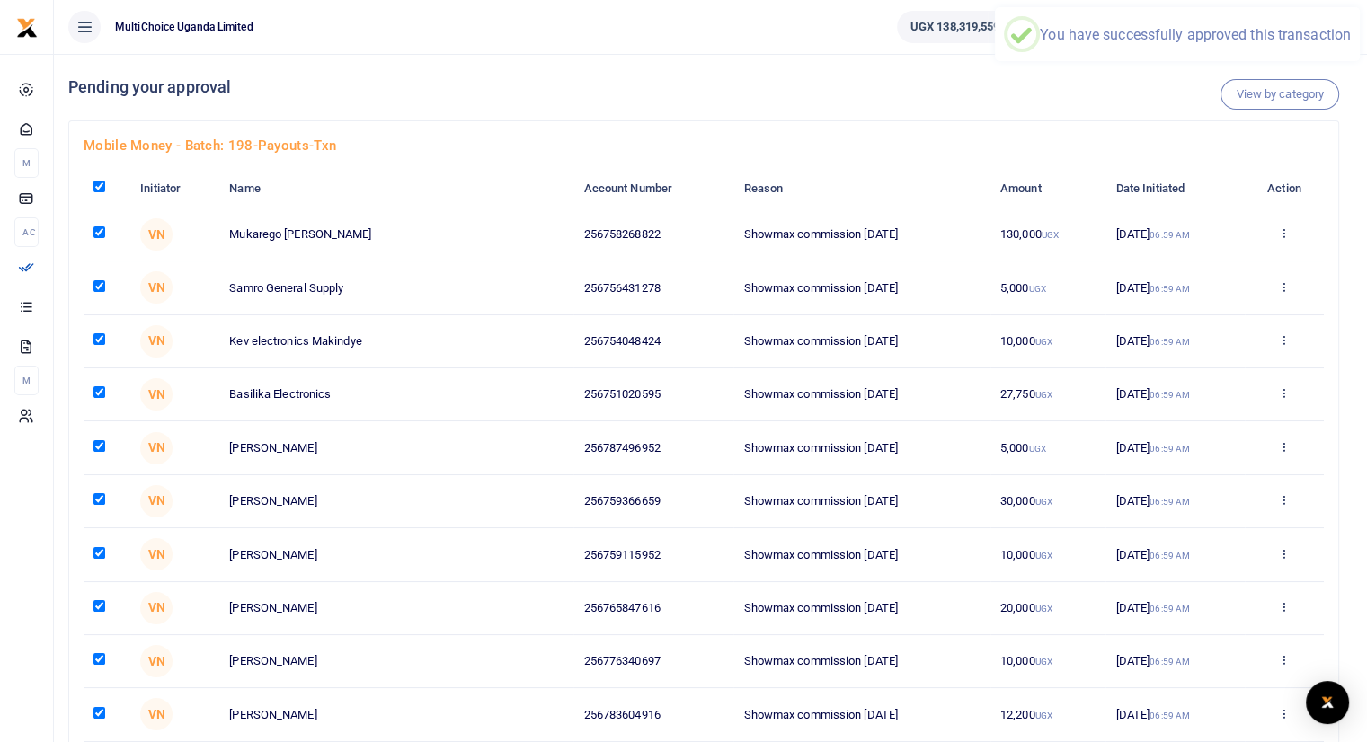
checkbox input "true"
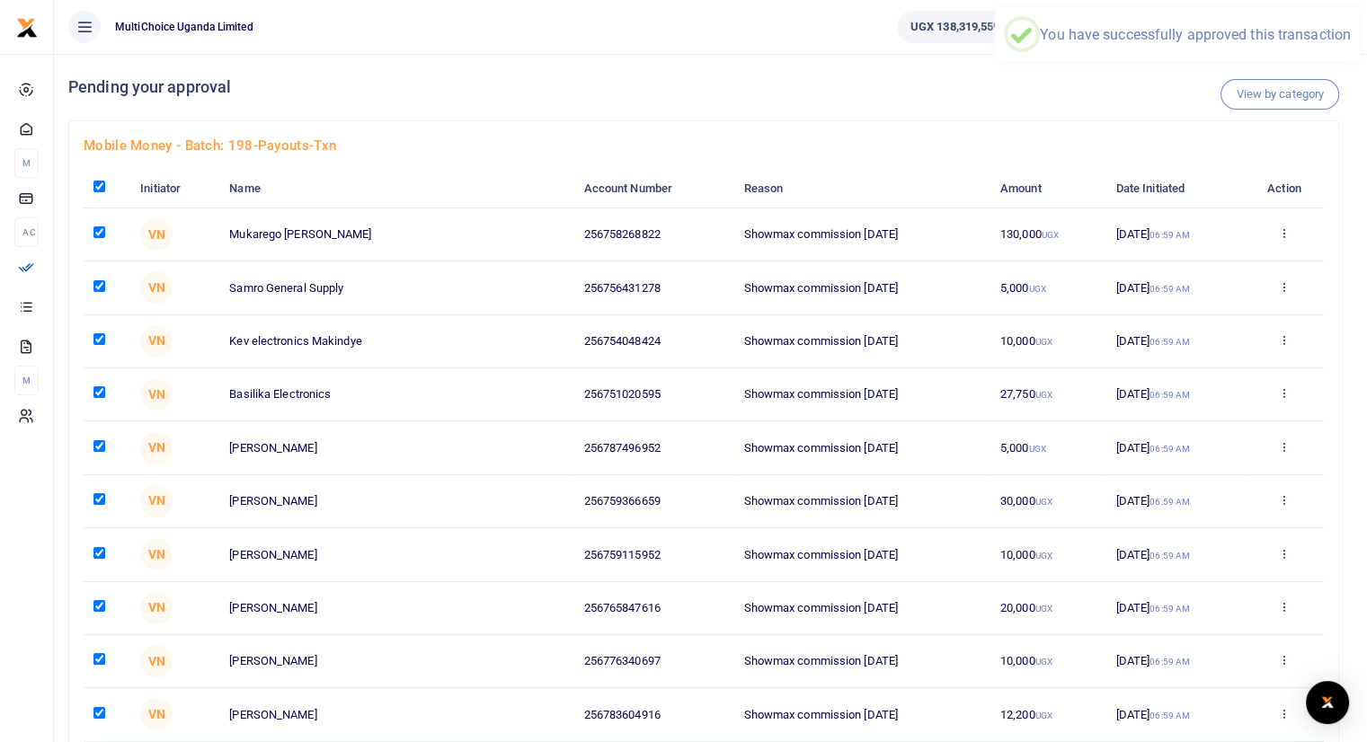
checkbox input "true"
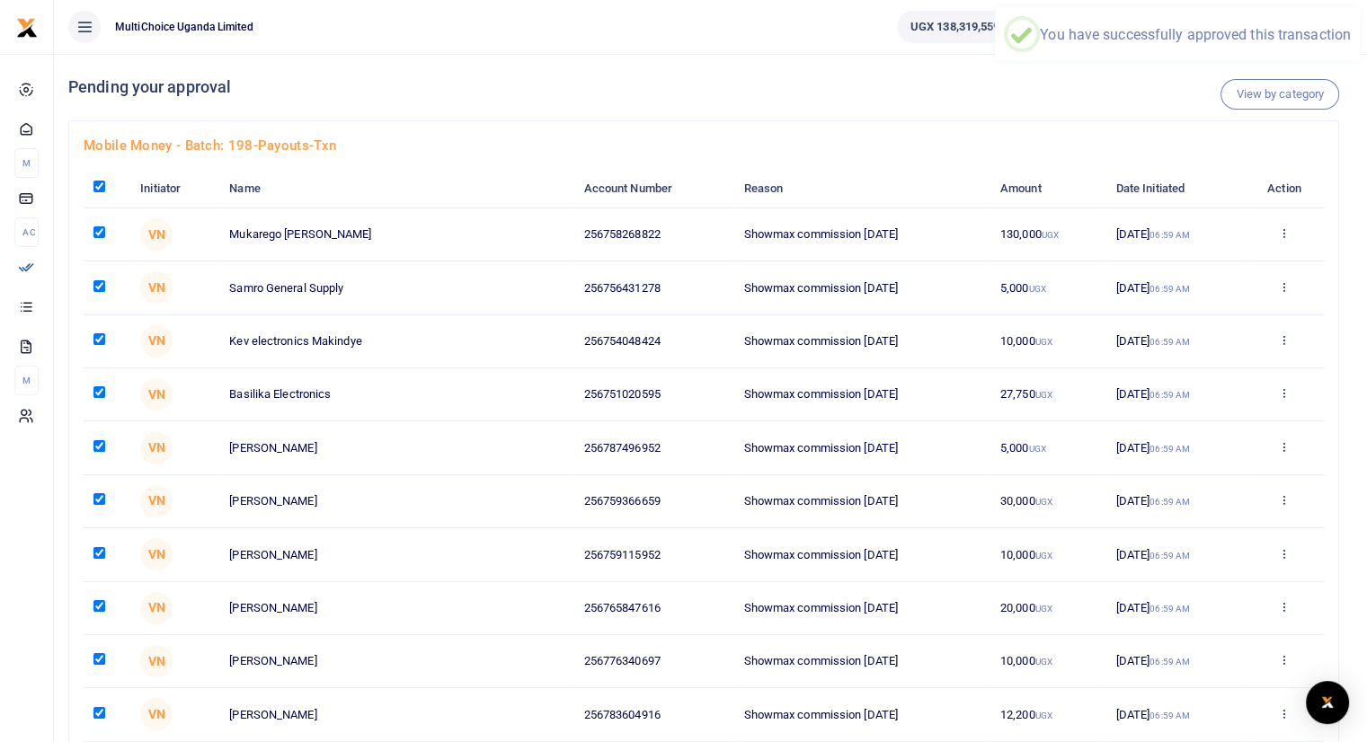
checkbox input "true"
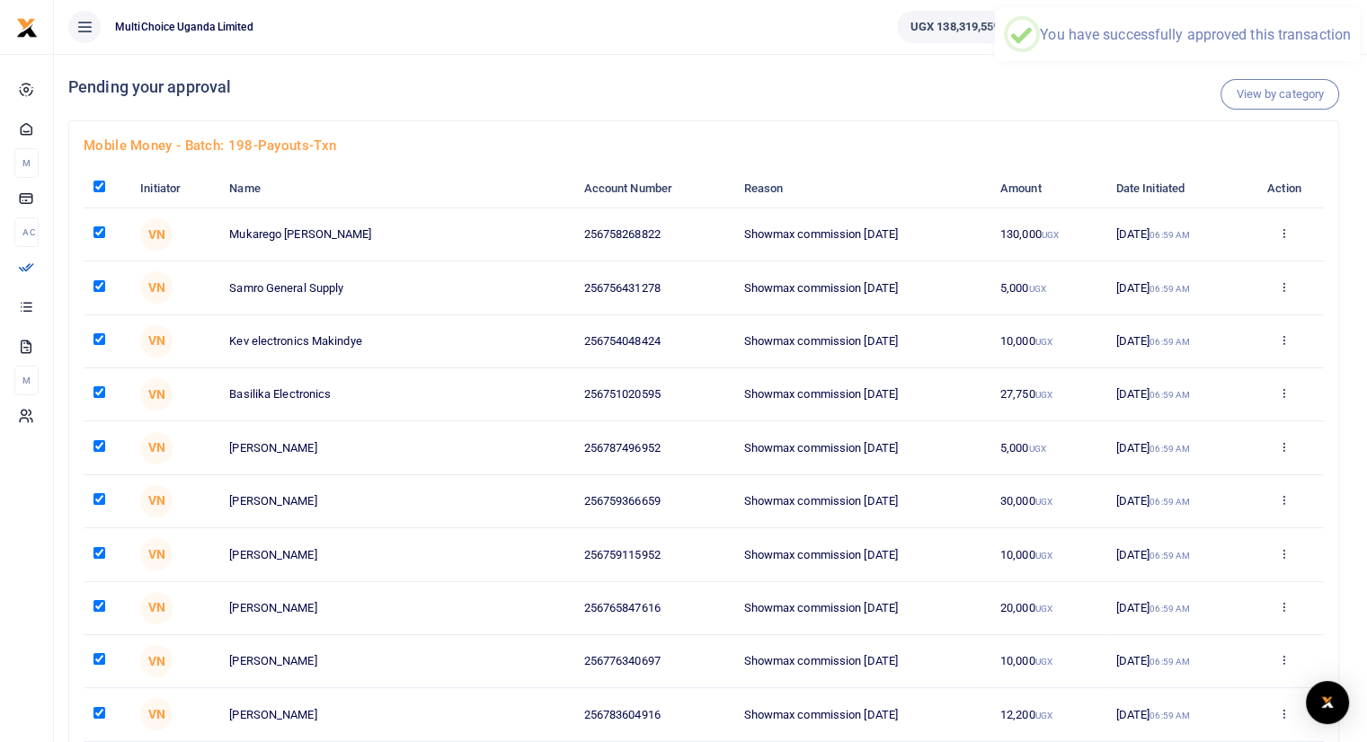
checkbox input "true"
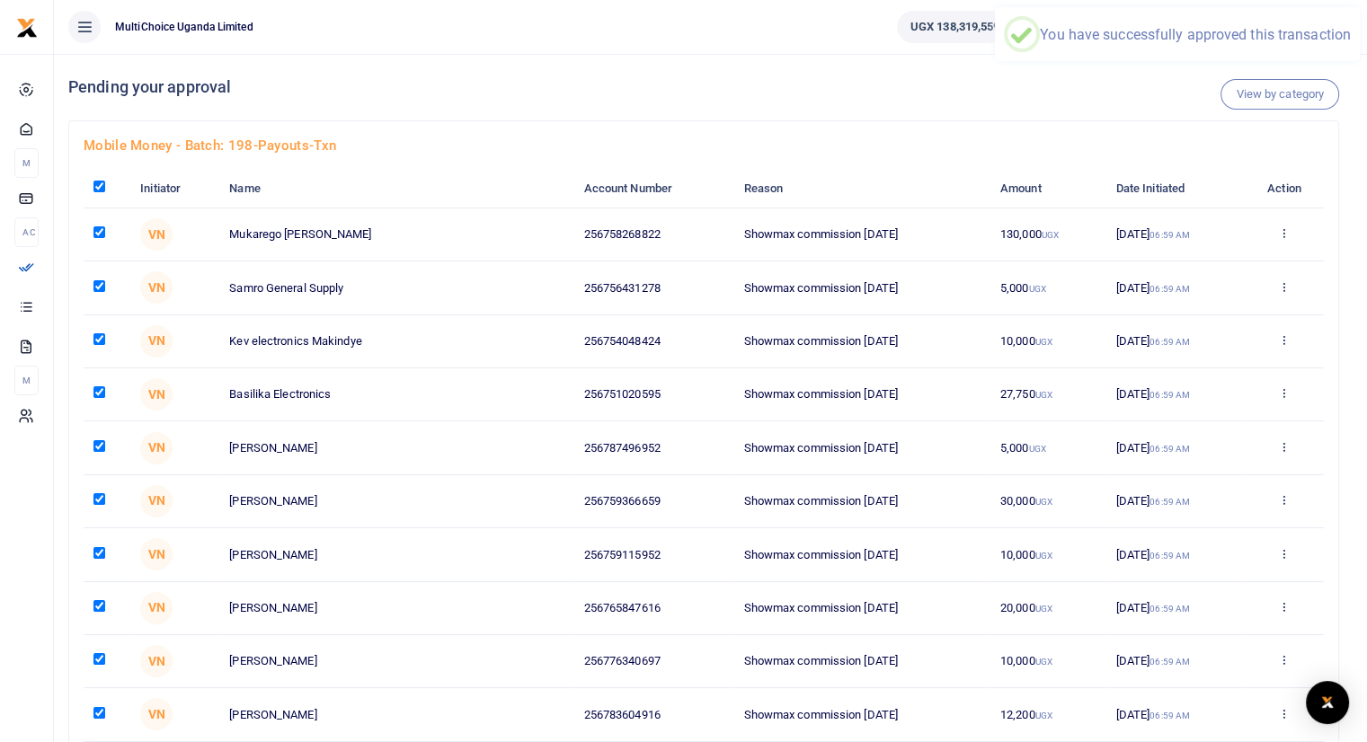
checkbox input "true"
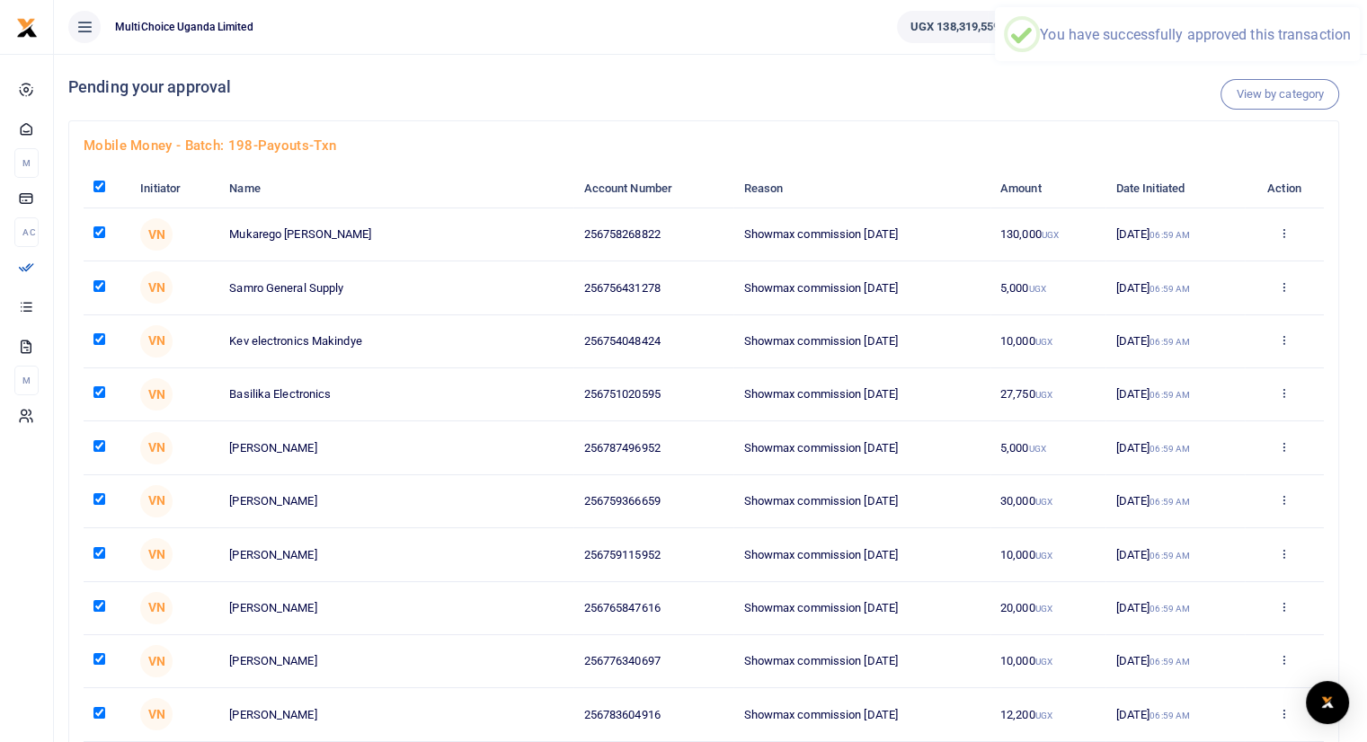
checkbox input "true"
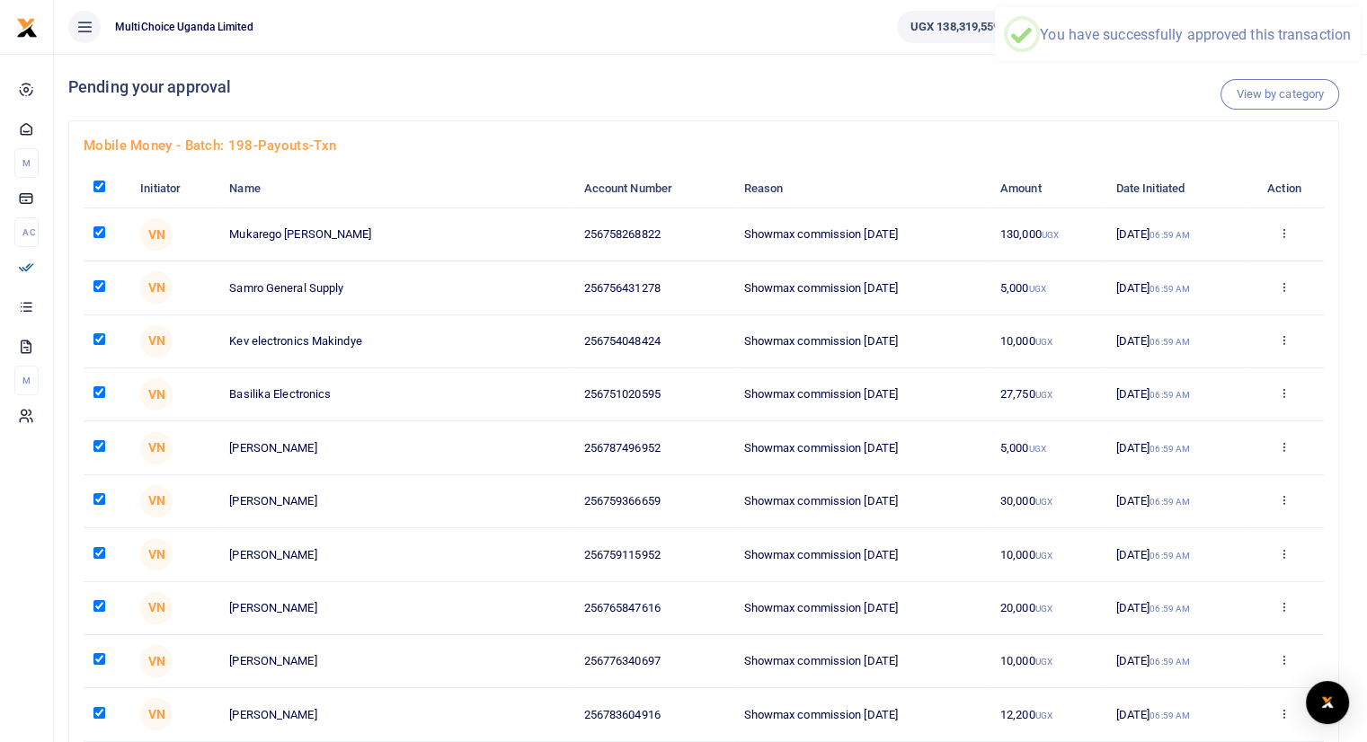
checkbox input "true"
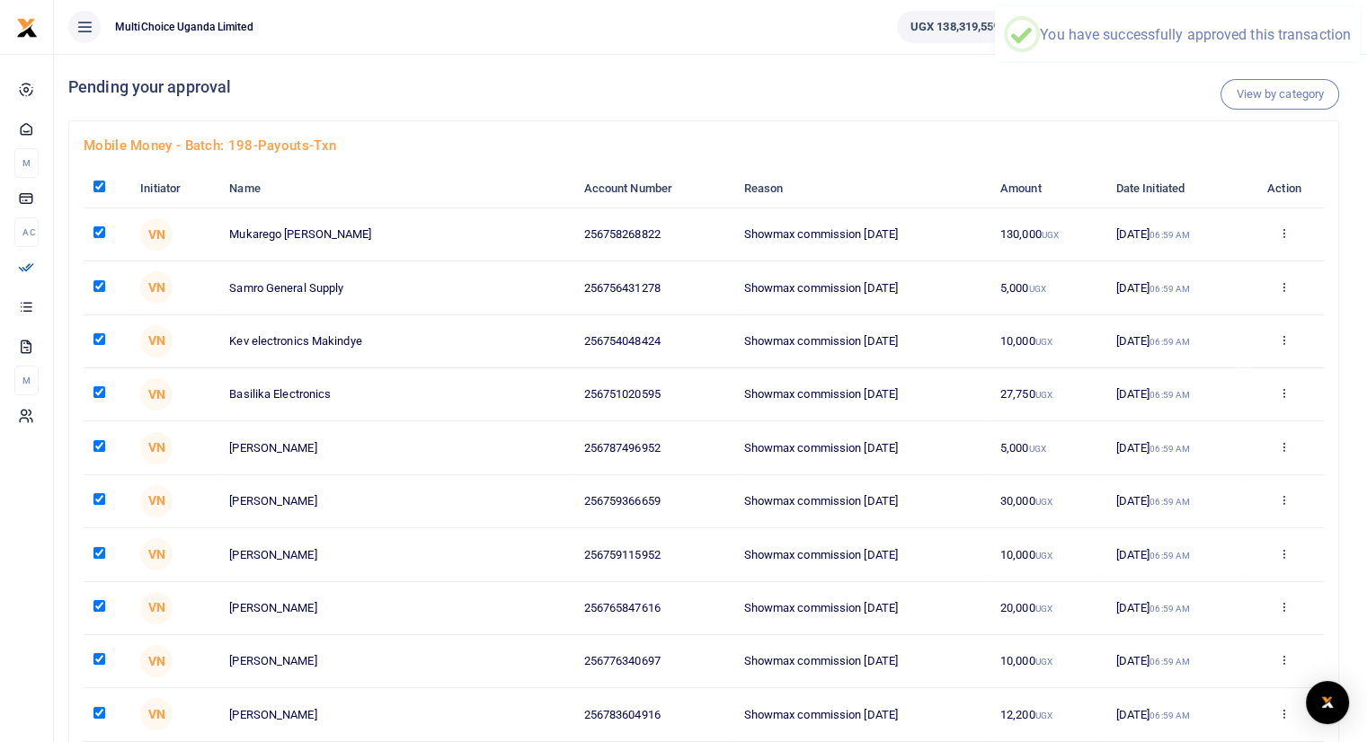
checkbox input "true"
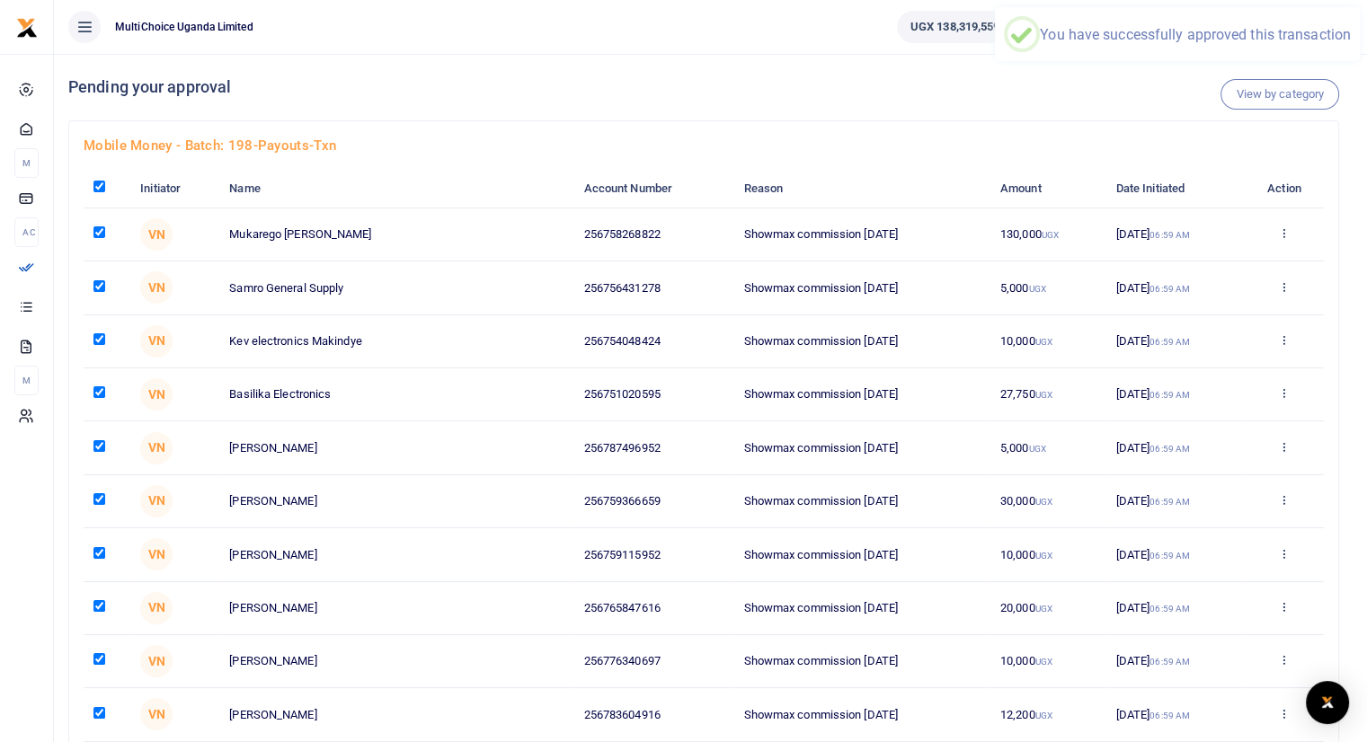
checkbox input "true"
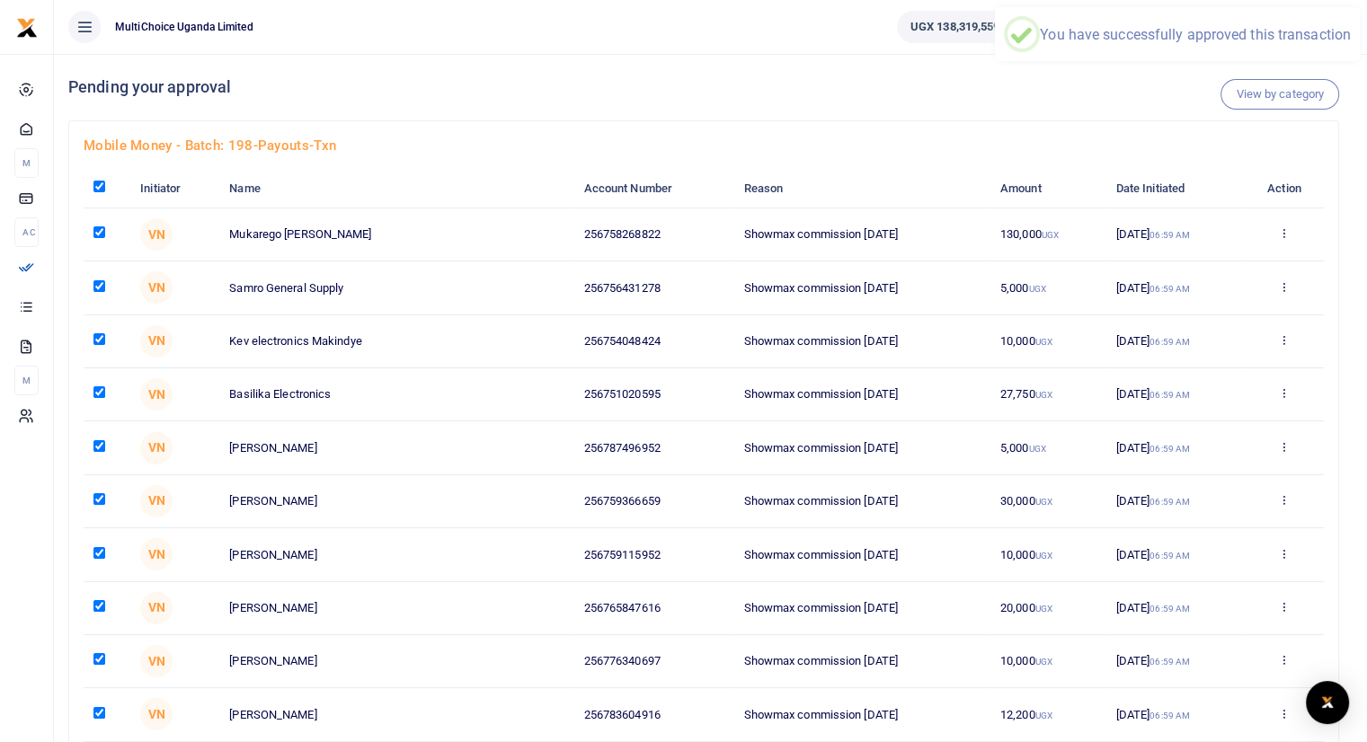
checkbox input "true"
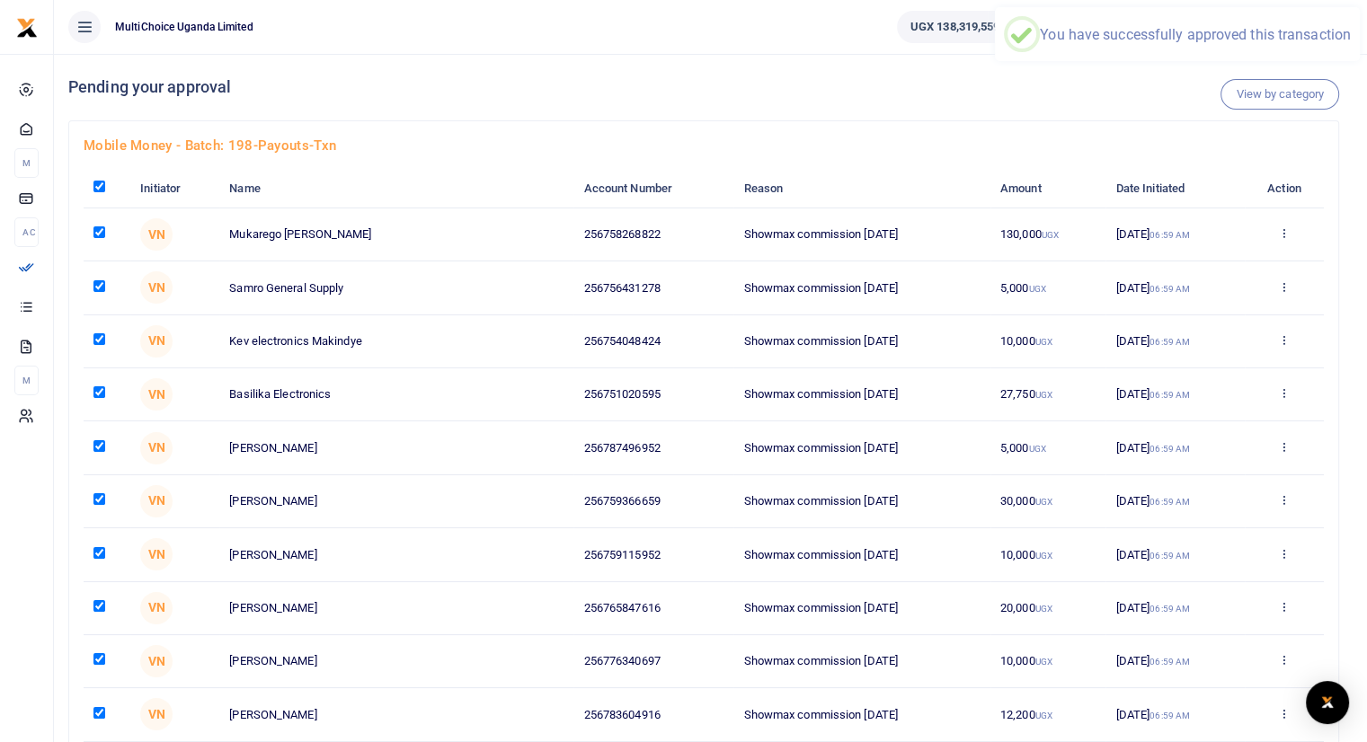
checkbox input "true"
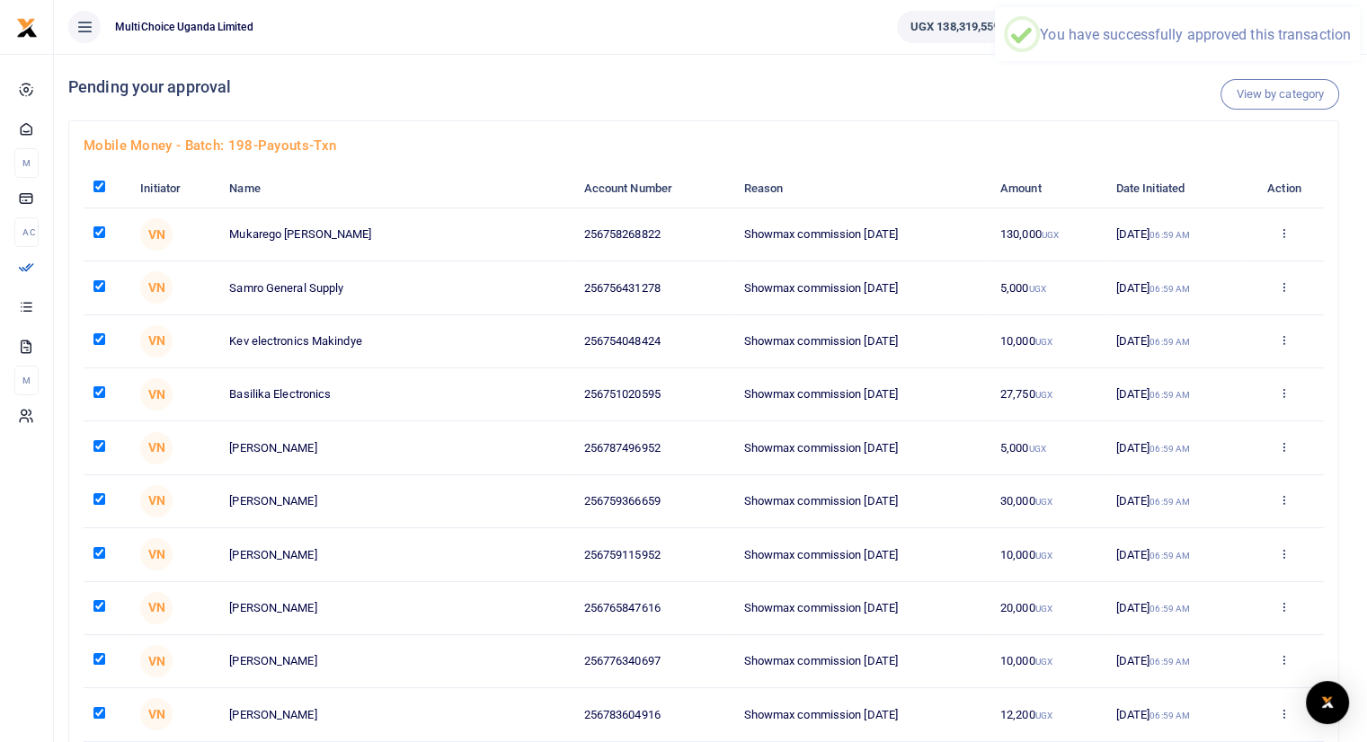
checkbox input "true"
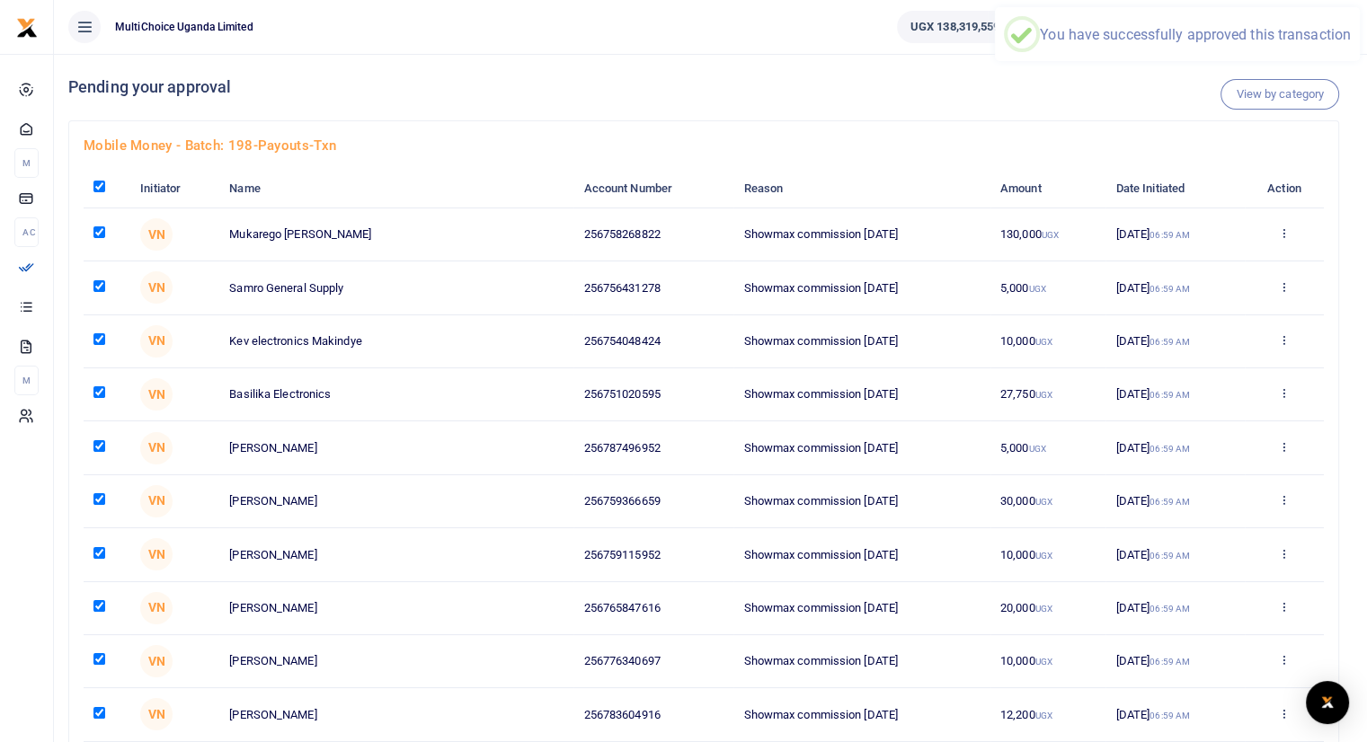
checkbox input "true"
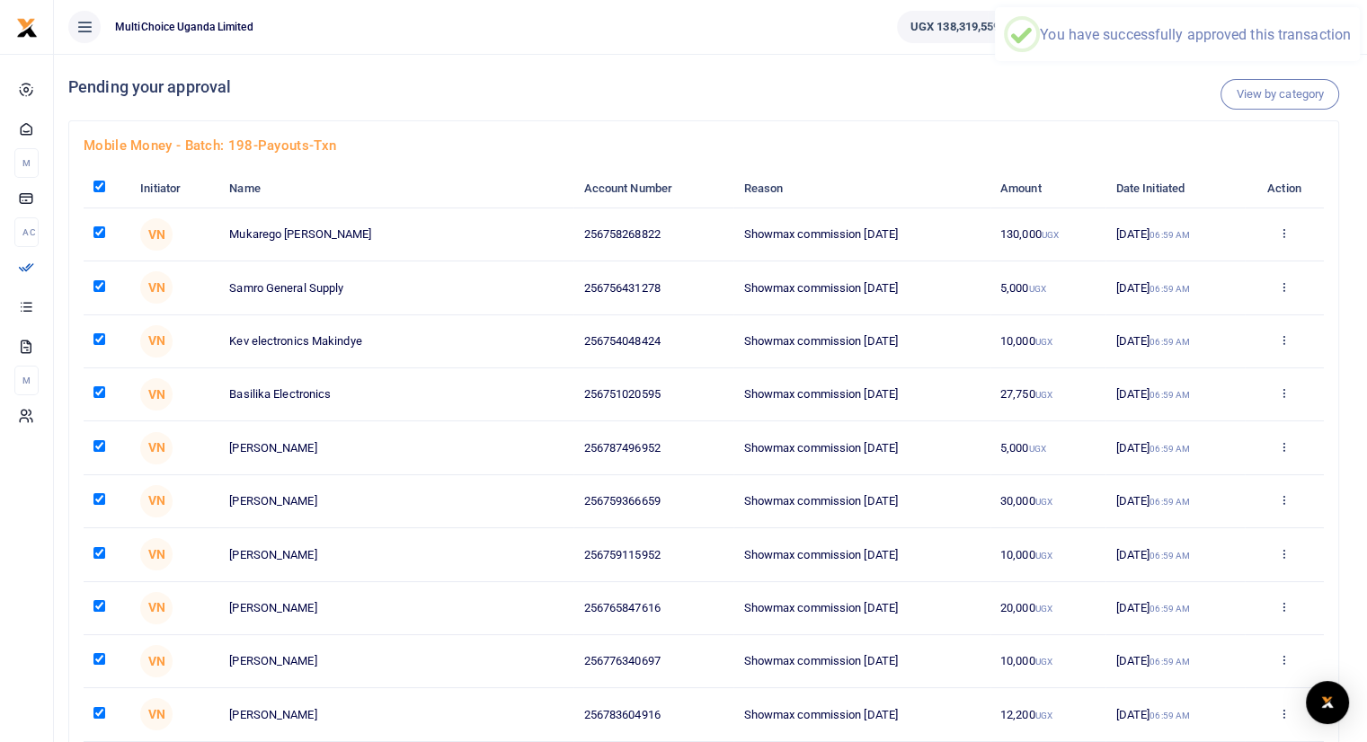
checkbox input "true"
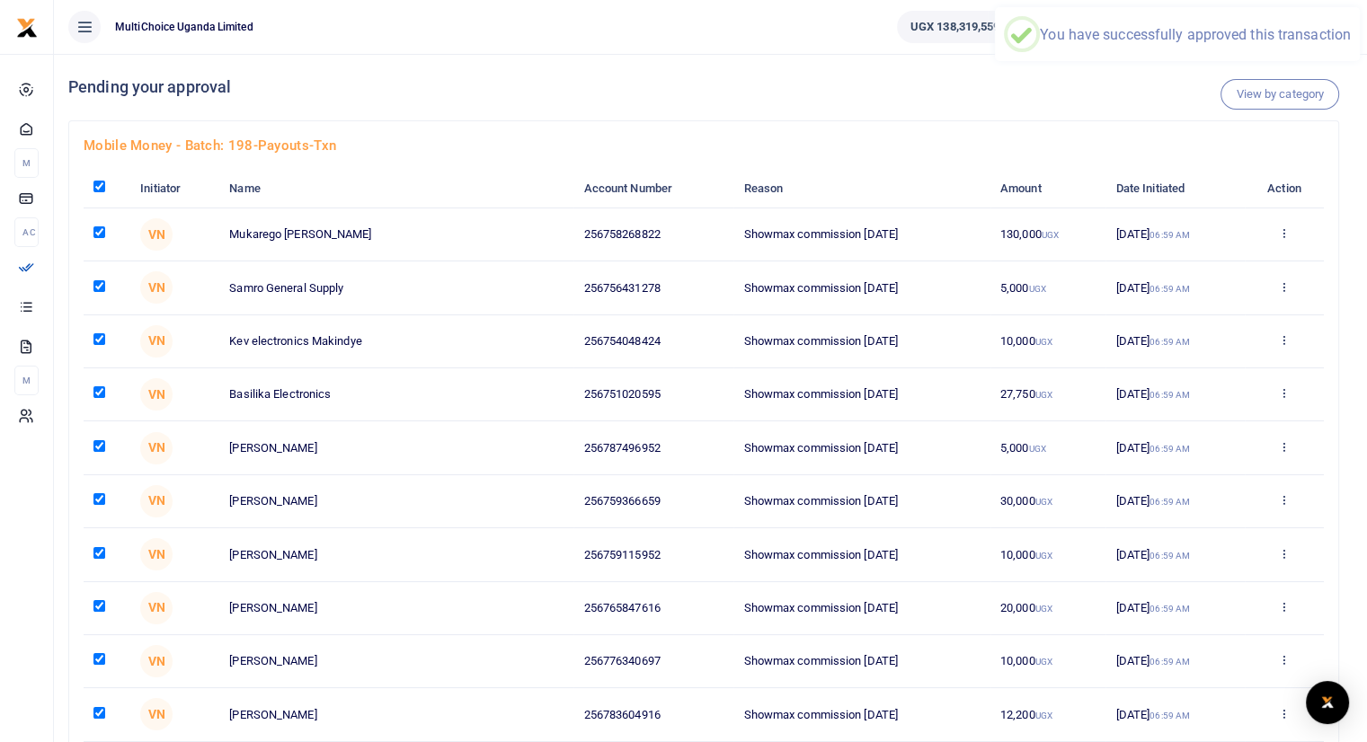
checkbox input "true"
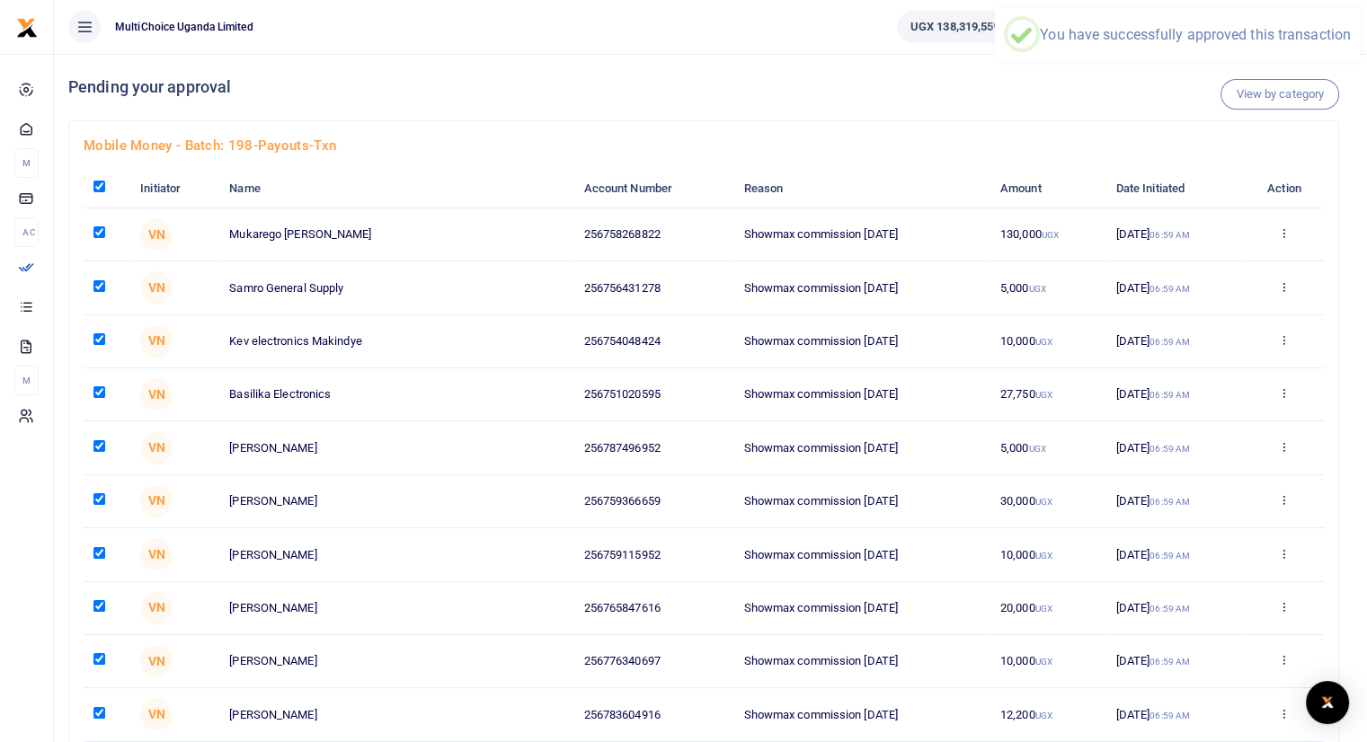
checkbox input "true"
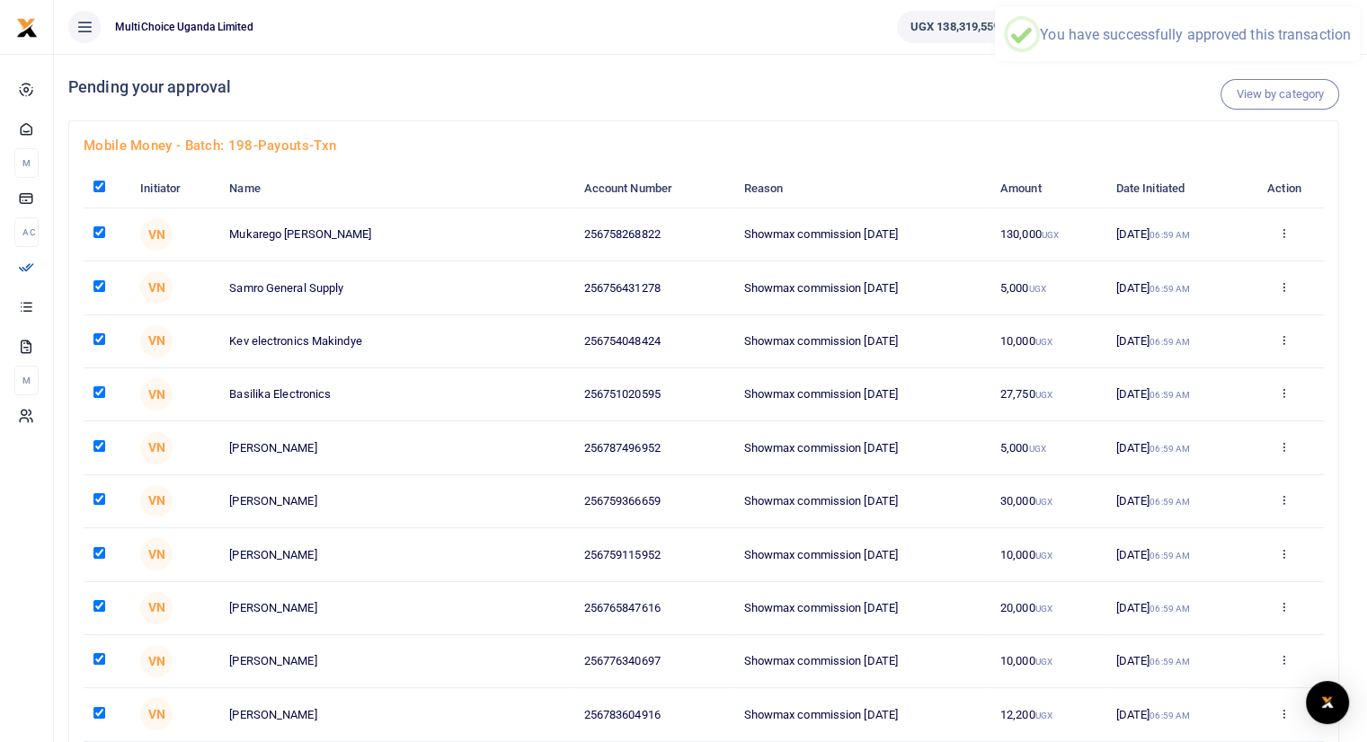
checkbox input "true"
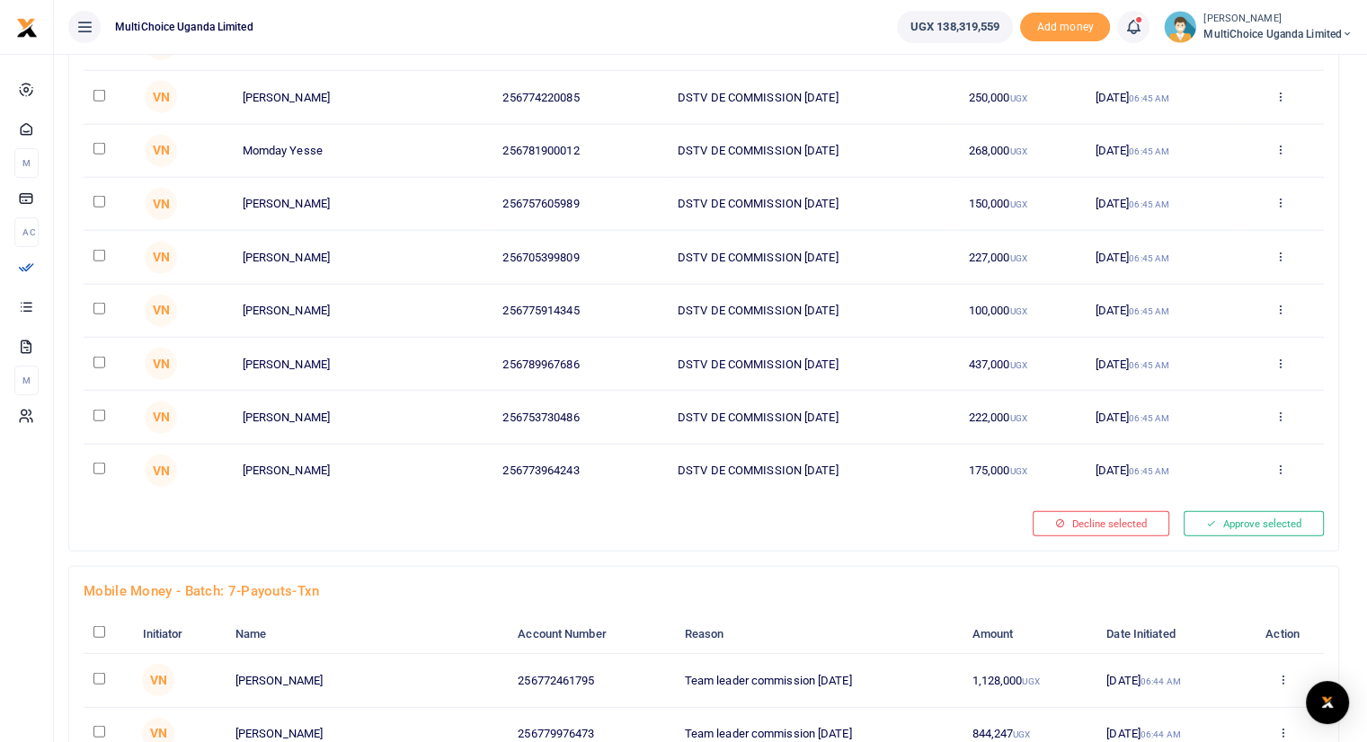
scroll to position [11621, 0]
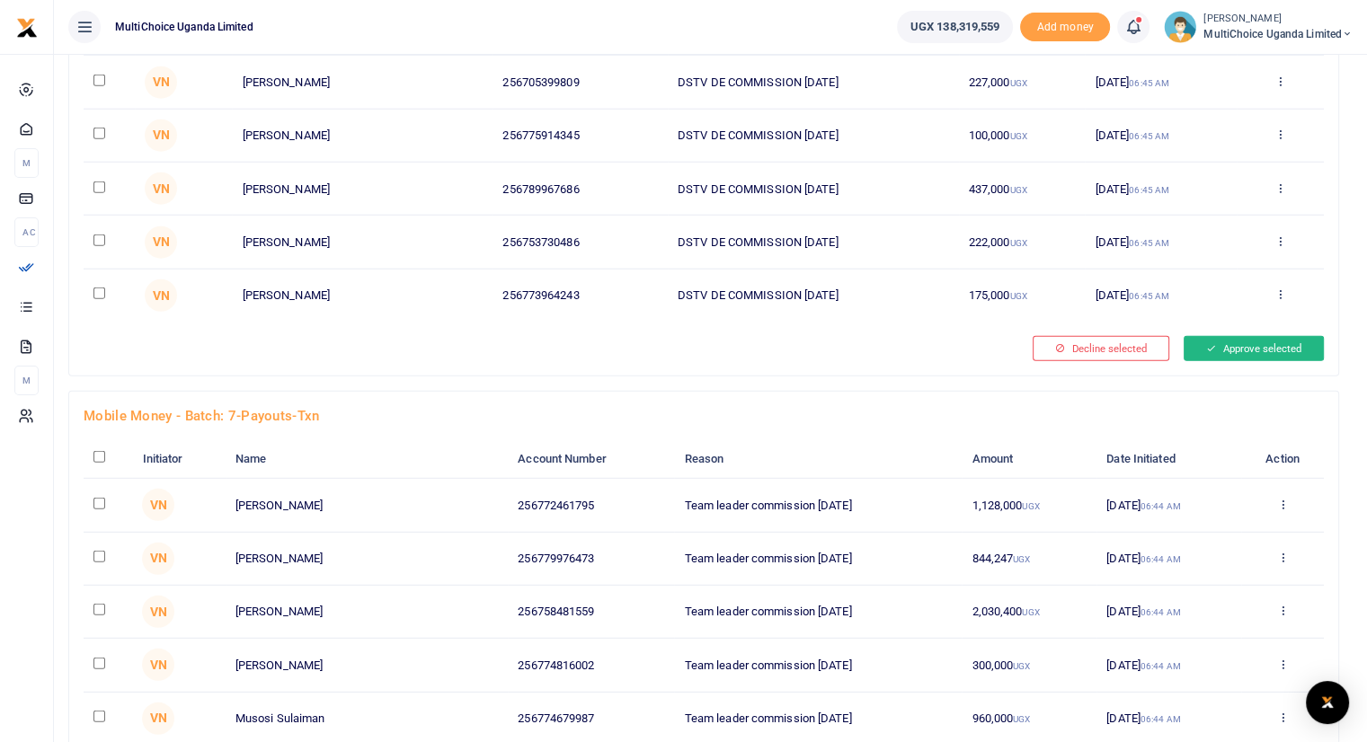
click at [1255, 336] on button "Approve selected" at bounding box center [1254, 348] width 140 height 25
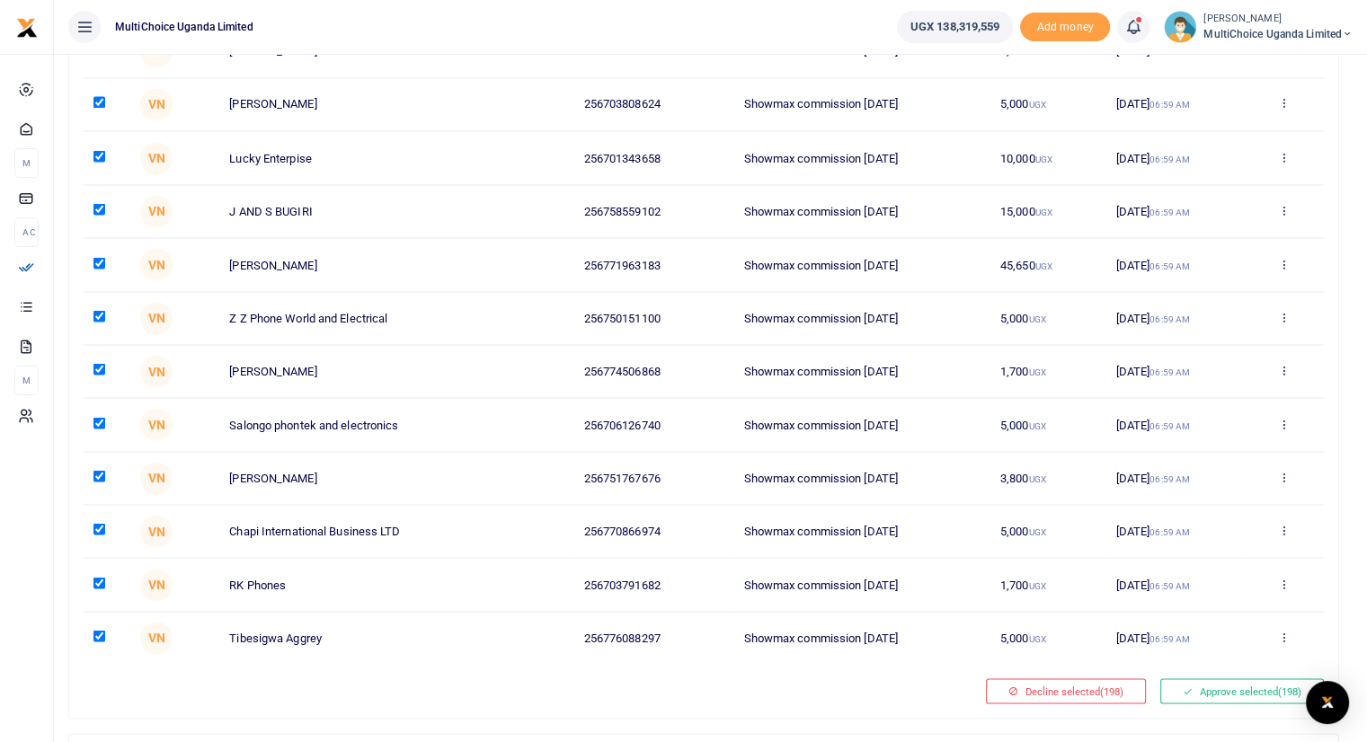
scroll to position [10195, 0]
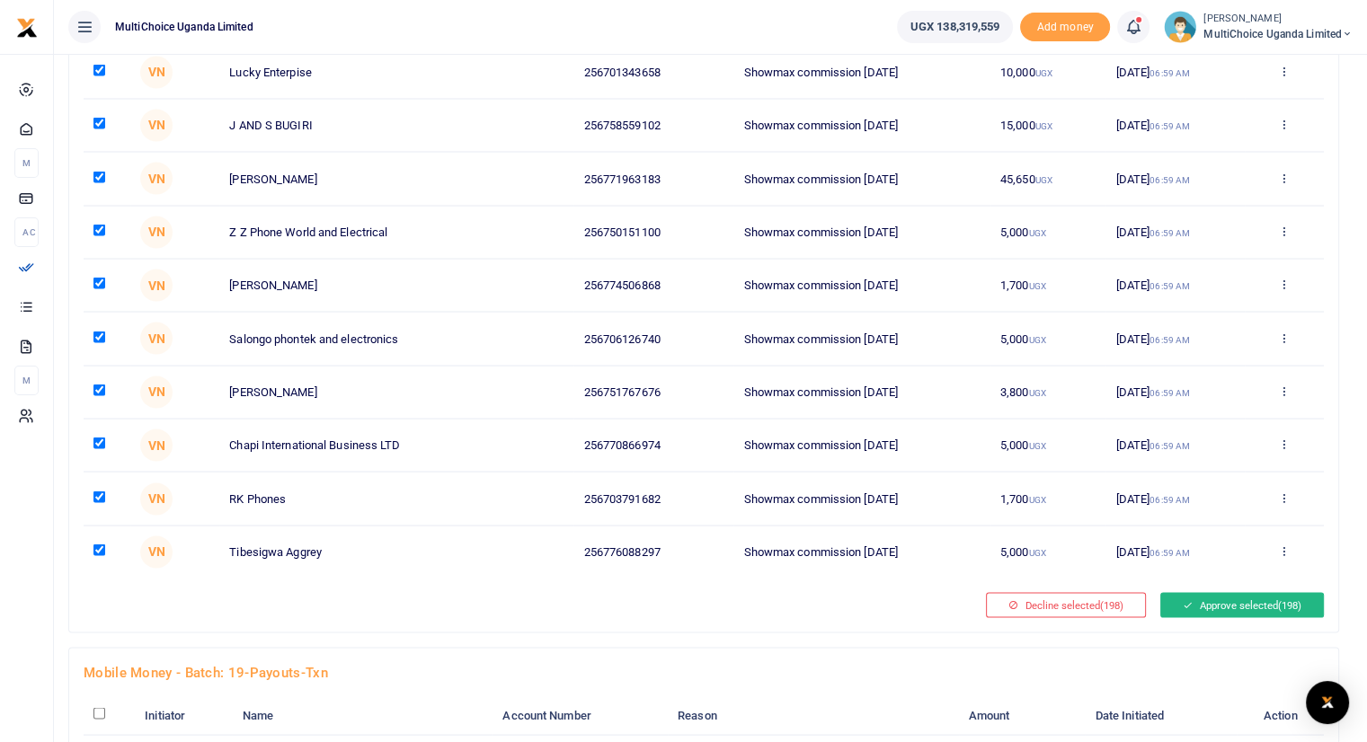
click at [1220, 592] on button "Approve selected (198)" at bounding box center [1242, 604] width 164 height 25
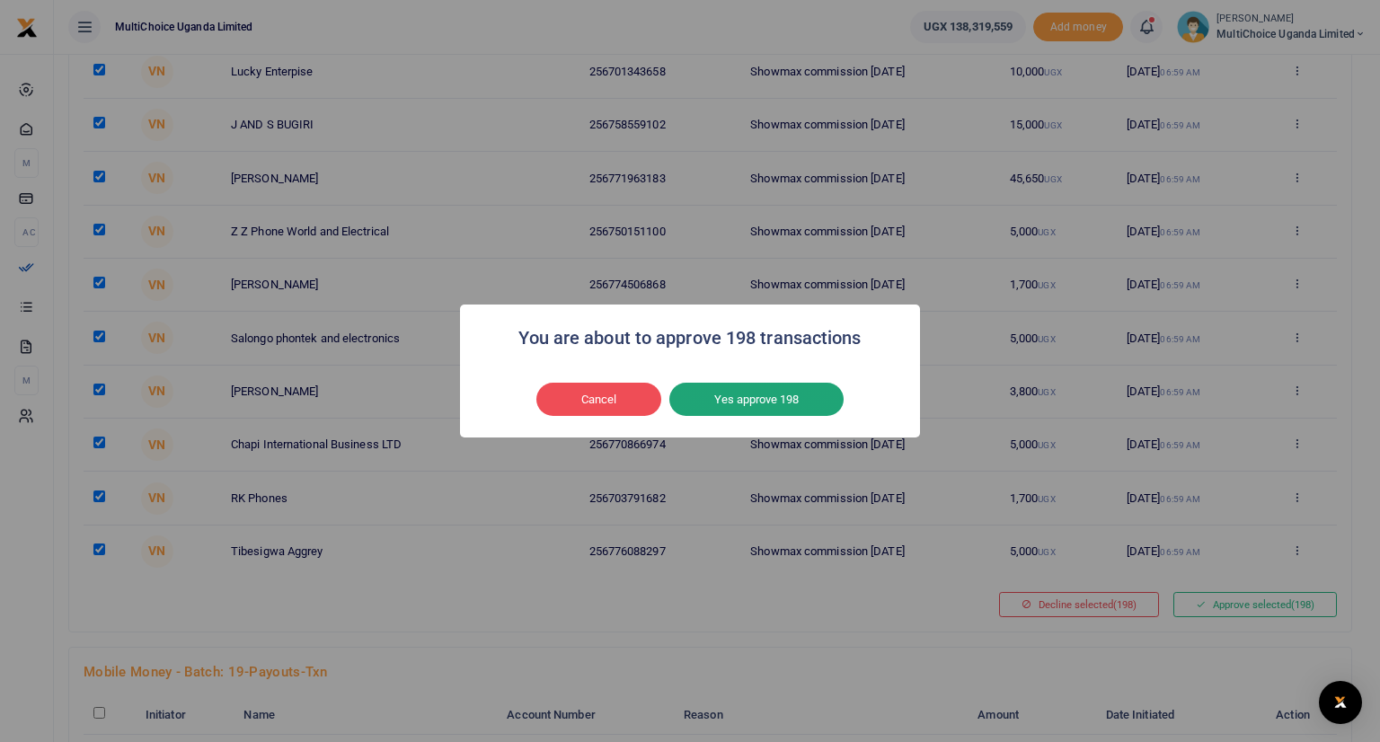
click at [785, 396] on button "Yes approve 198" at bounding box center [757, 400] width 174 height 34
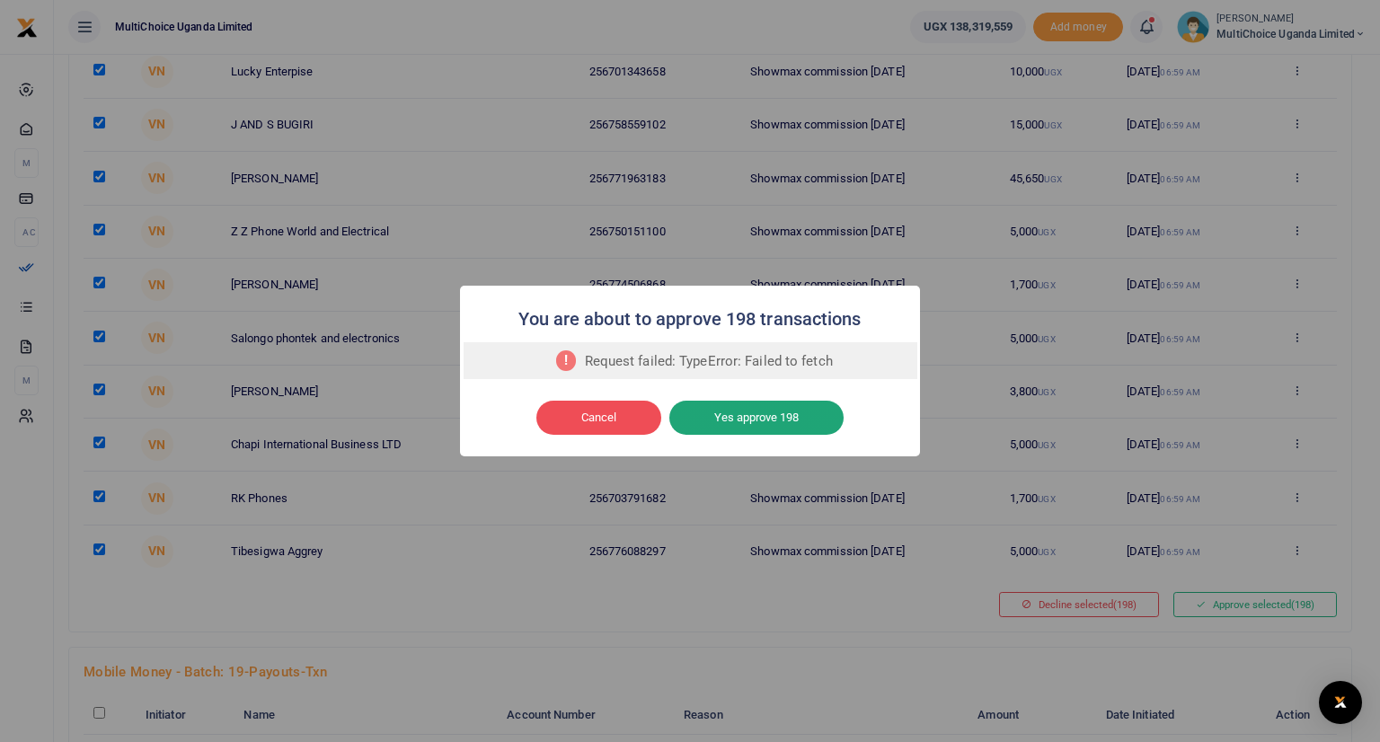
click at [758, 411] on button "Yes approve 198" at bounding box center [757, 418] width 174 height 34
click at [739, 414] on button "Yes approve 198" at bounding box center [757, 418] width 174 height 34
click at [580, 420] on button "Cancel" at bounding box center [599, 418] width 125 height 34
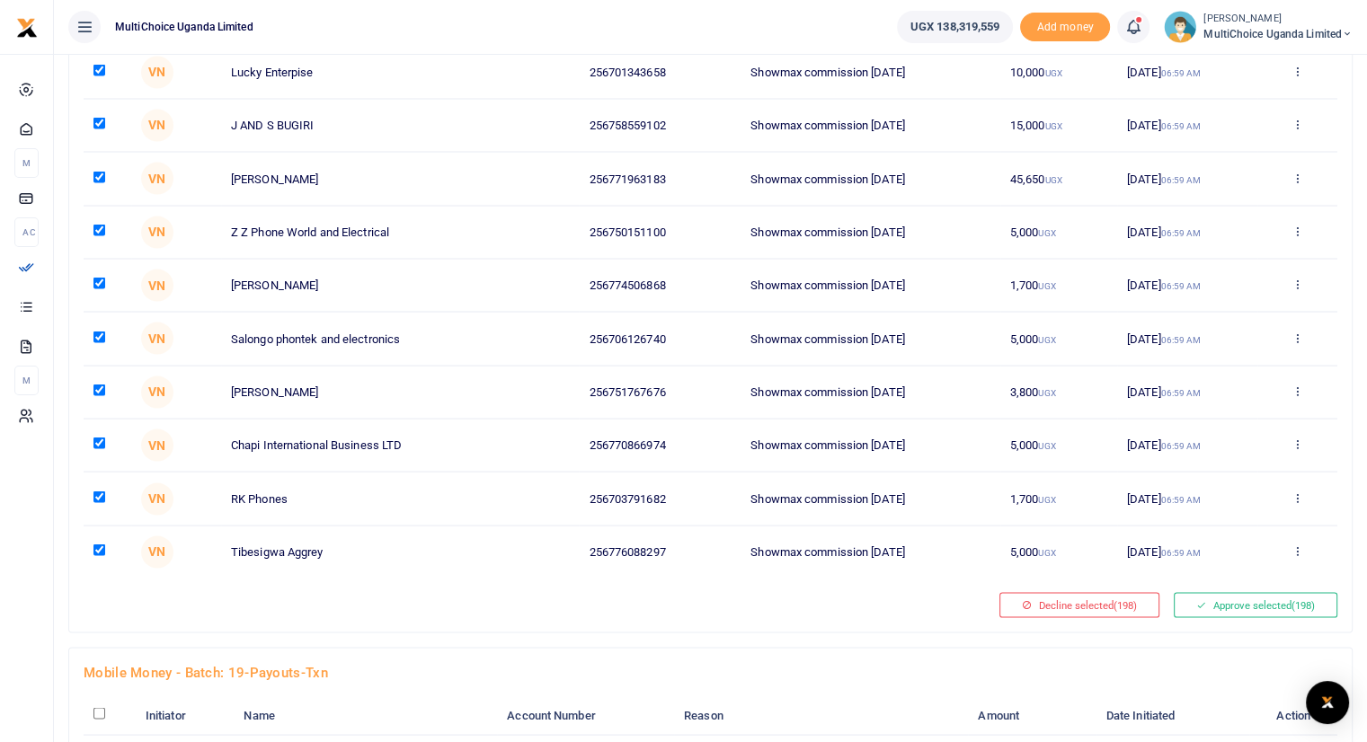
click at [791, 592] on div at bounding box center [534, 604] width 916 height 25
click at [1234, 592] on button "Approve selected (198)" at bounding box center [1256, 604] width 164 height 25
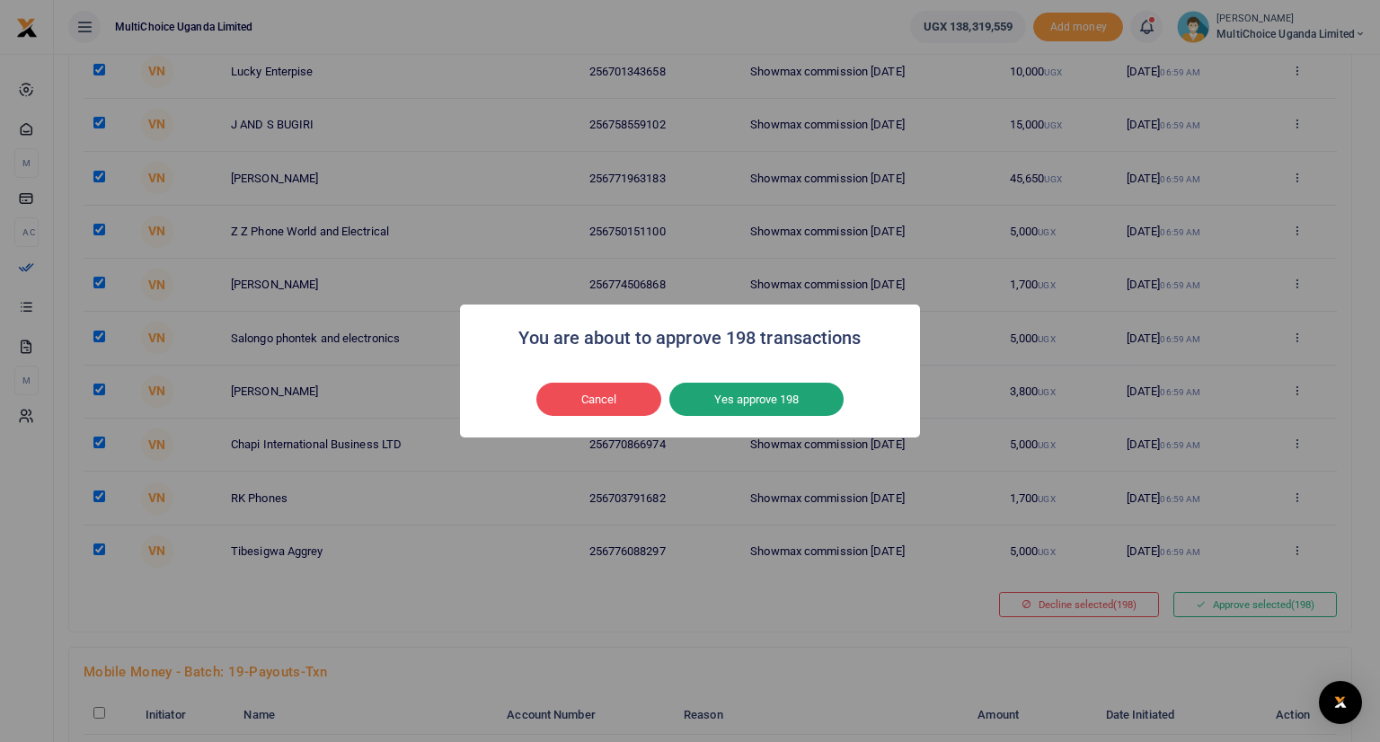
click at [752, 398] on button "Yes approve 198" at bounding box center [757, 400] width 174 height 34
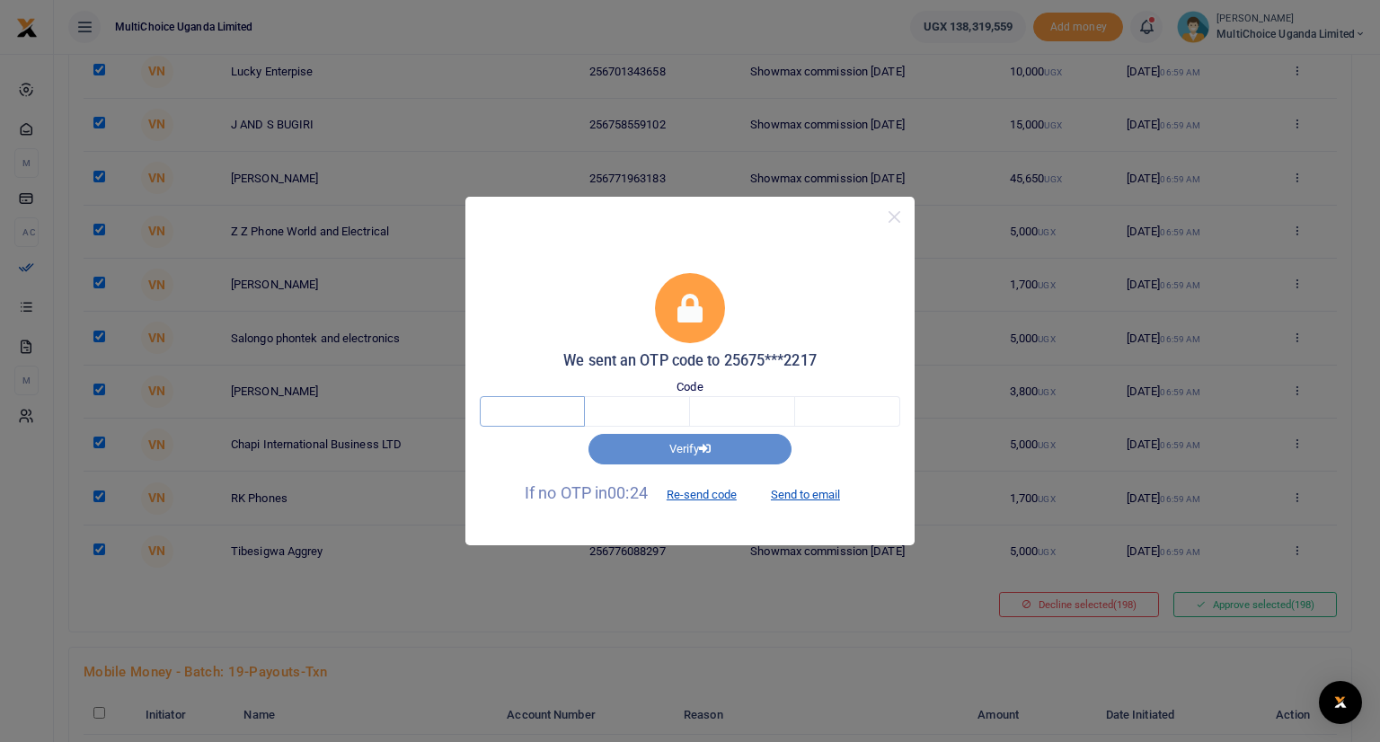
click at [544, 410] on input "text" at bounding box center [532, 411] width 105 height 31
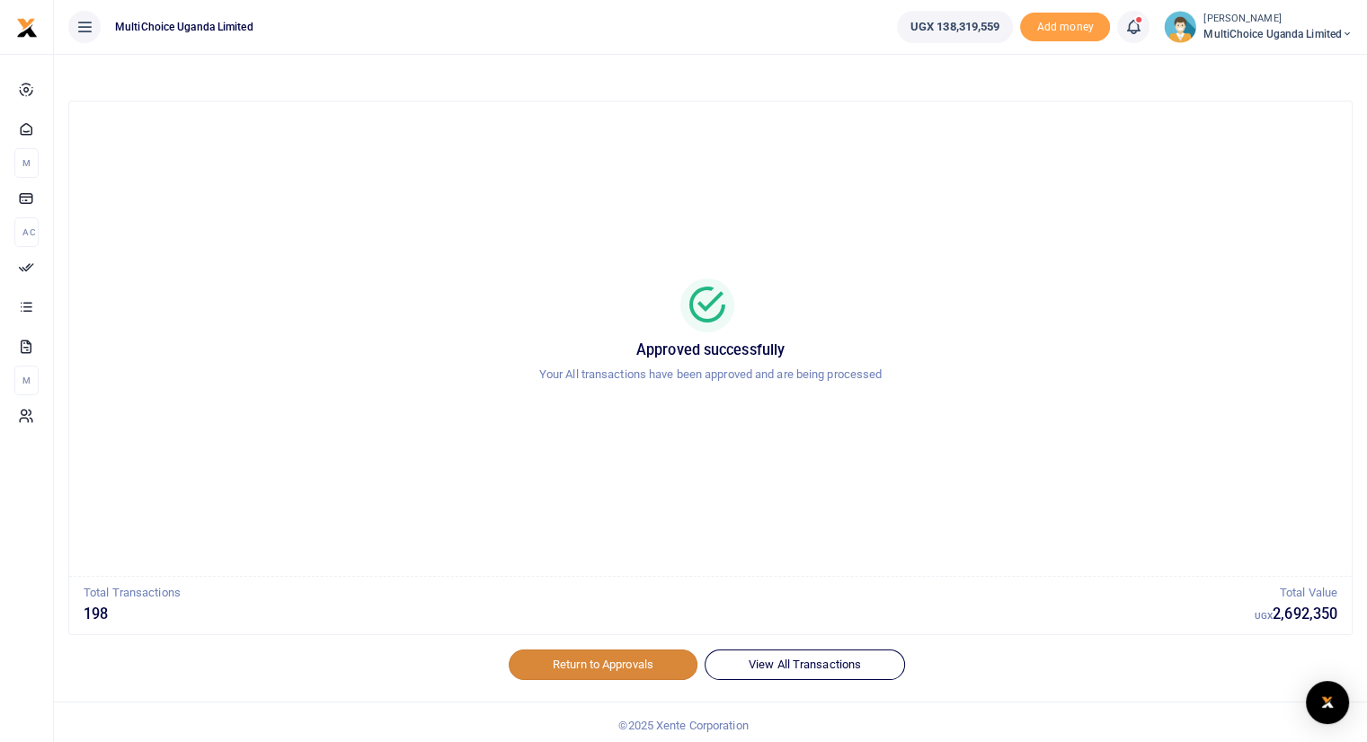
click at [639, 660] on link "Return to Approvals" at bounding box center [603, 665] width 189 height 31
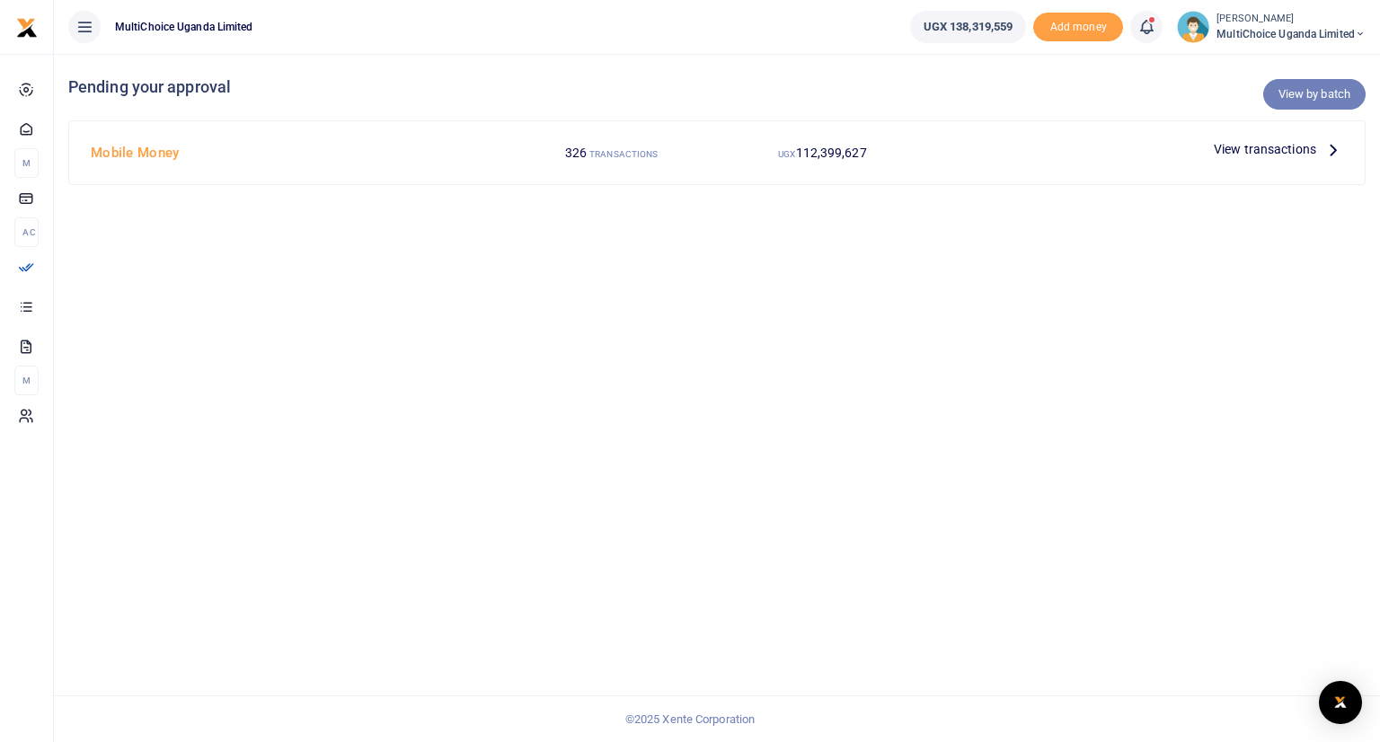
click at [1312, 89] on link "View by batch" at bounding box center [1315, 94] width 102 height 31
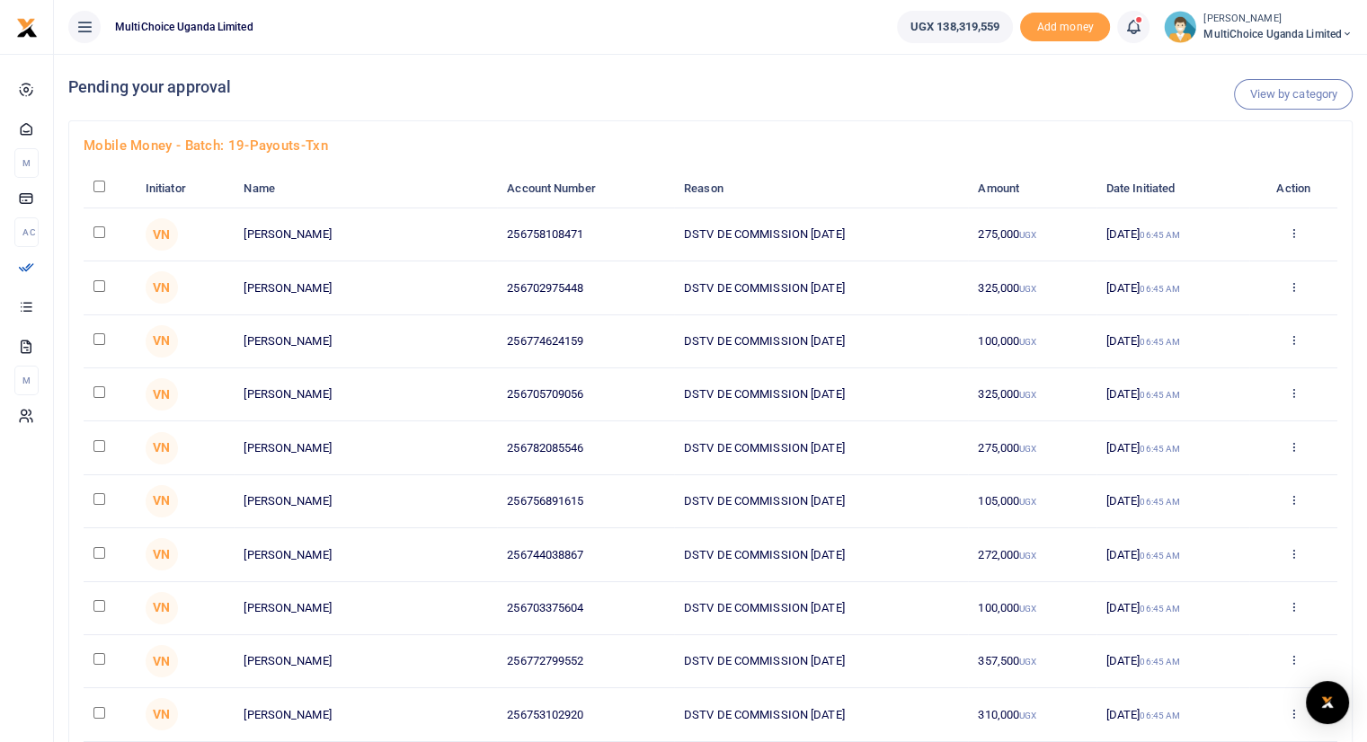
click at [99, 185] on input "checkbox" at bounding box center [99, 187] width 12 height 12
checkbox input "true"
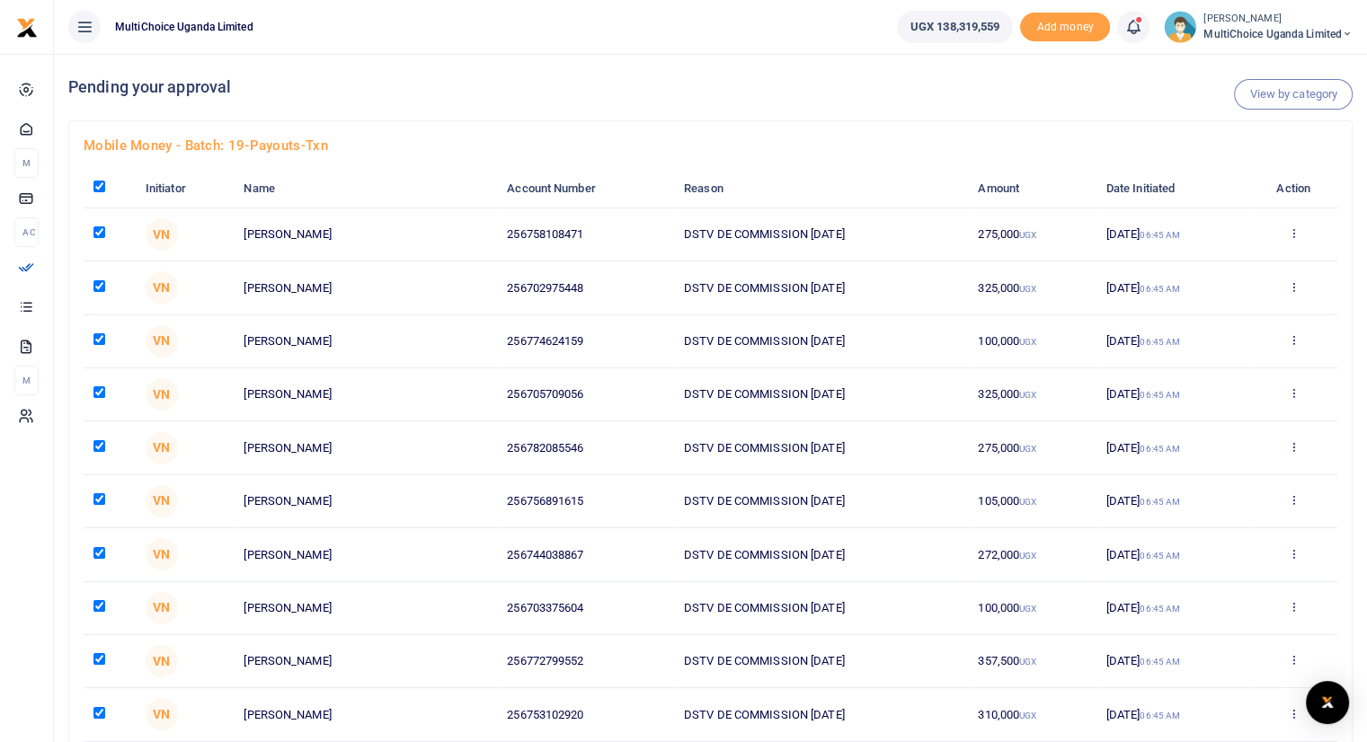
checkbox input "true"
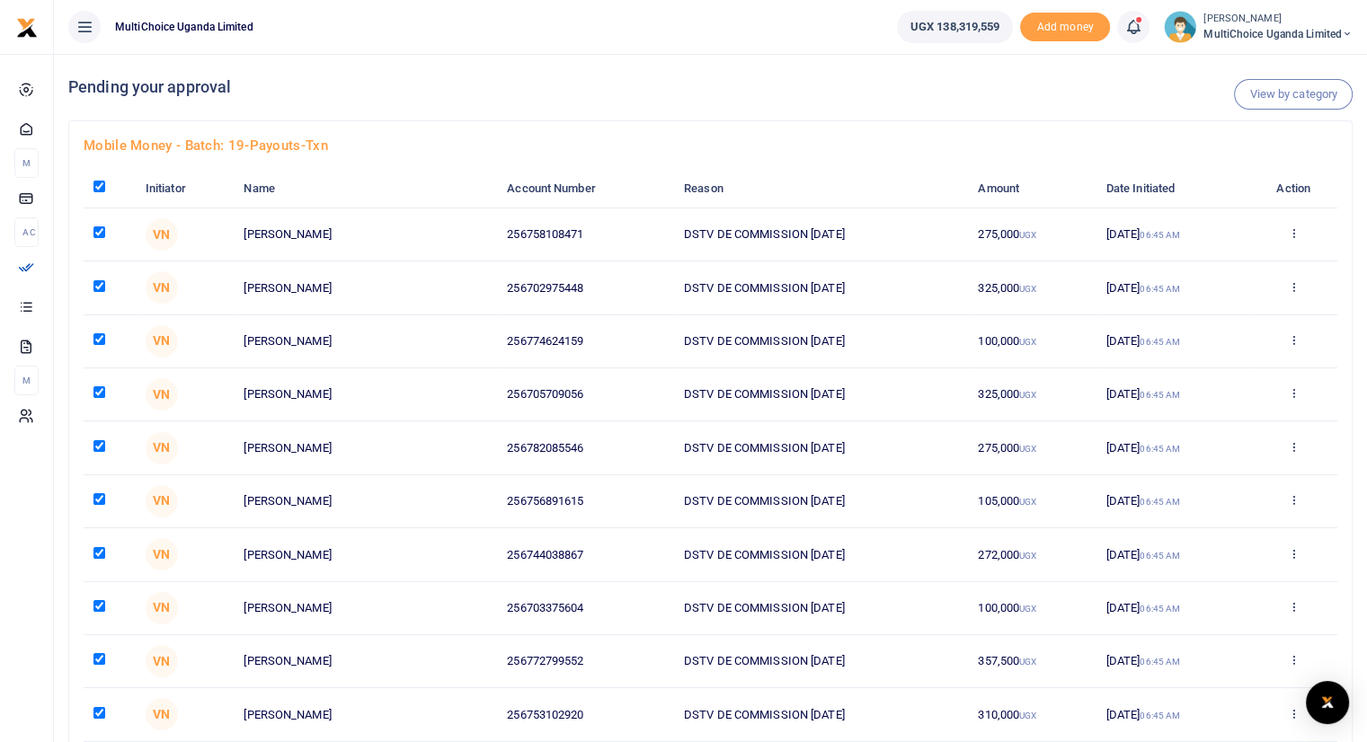
checkbox input "true"
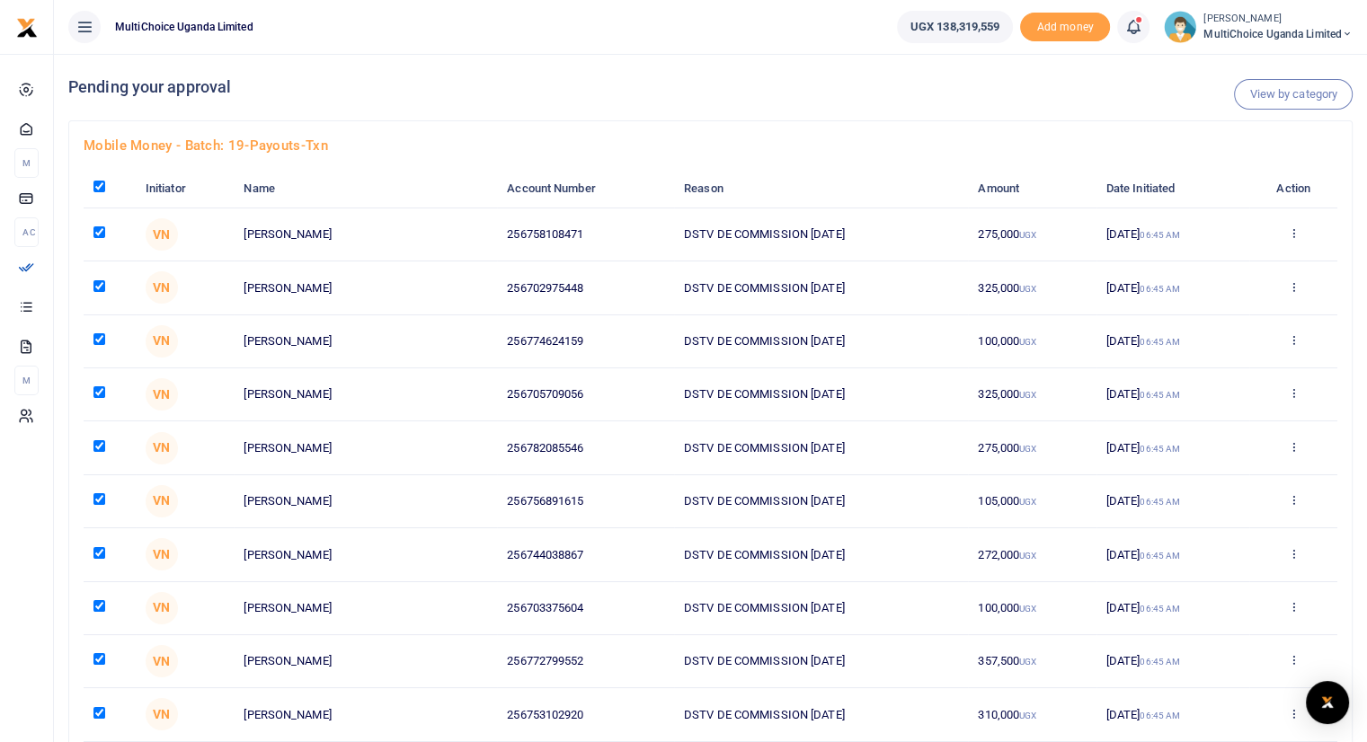
checkbox input "true"
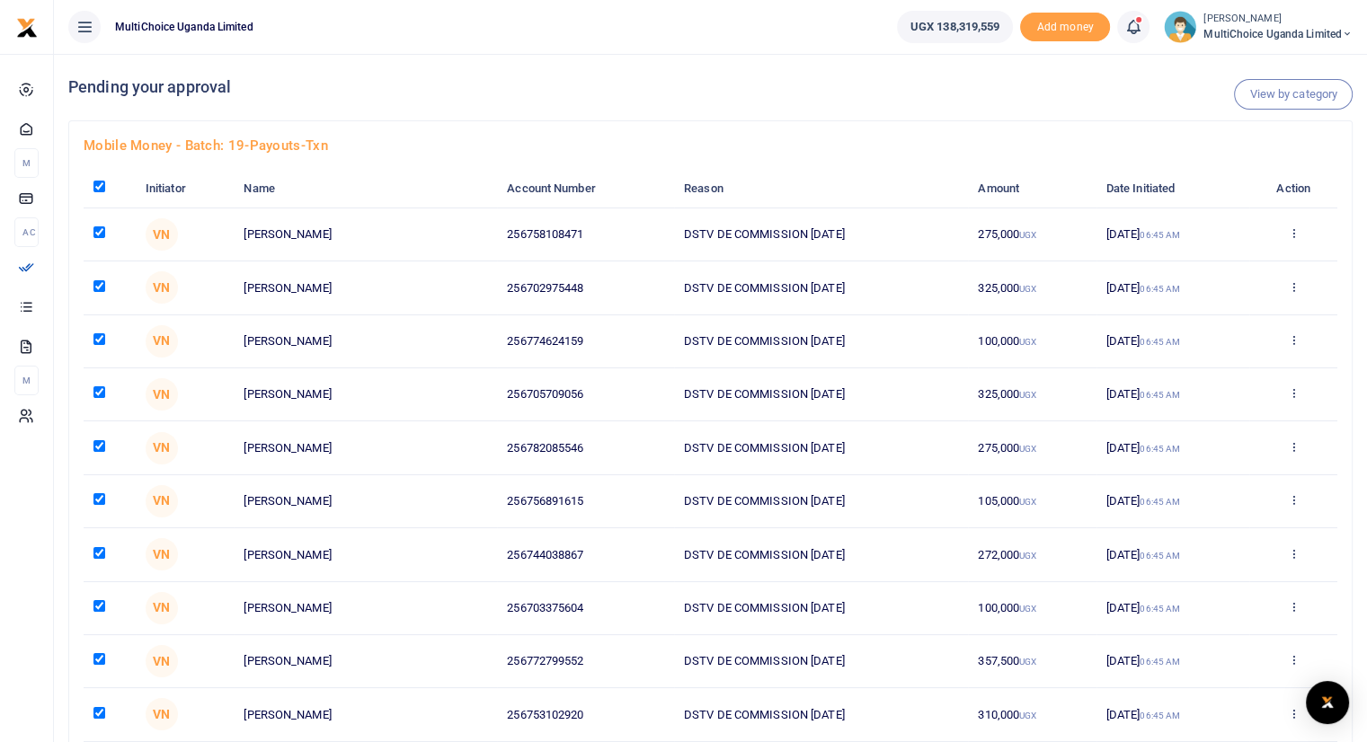
checkbox input "true"
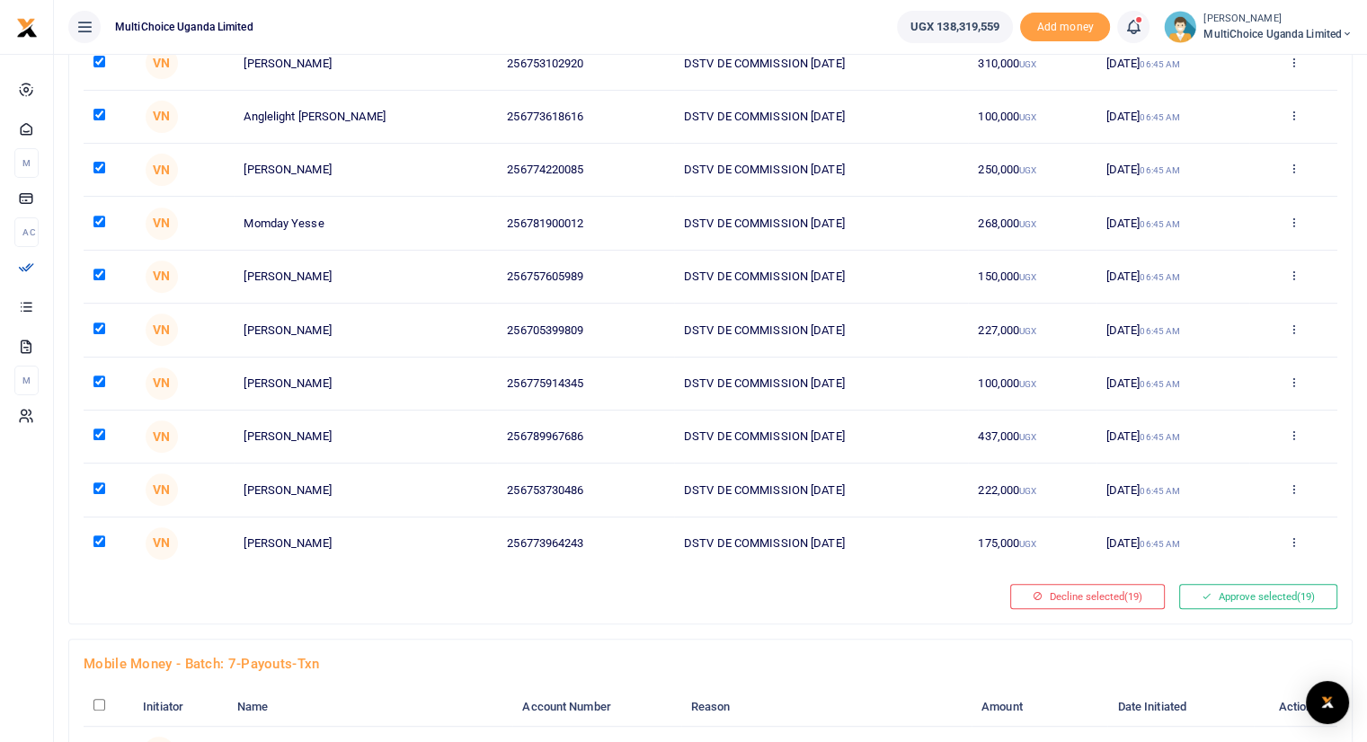
scroll to position [688, 0]
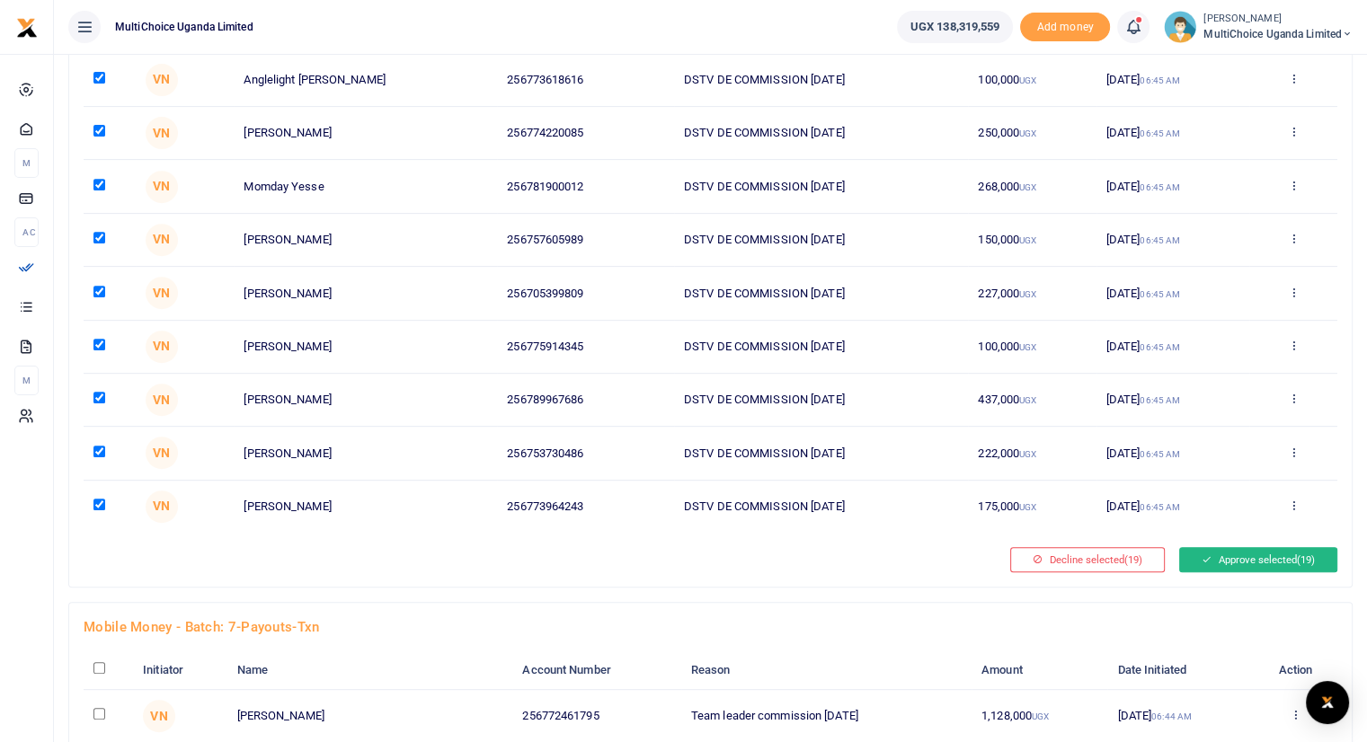
click at [1215, 551] on button "Approve selected (19)" at bounding box center [1258, 559] width 158 height 25
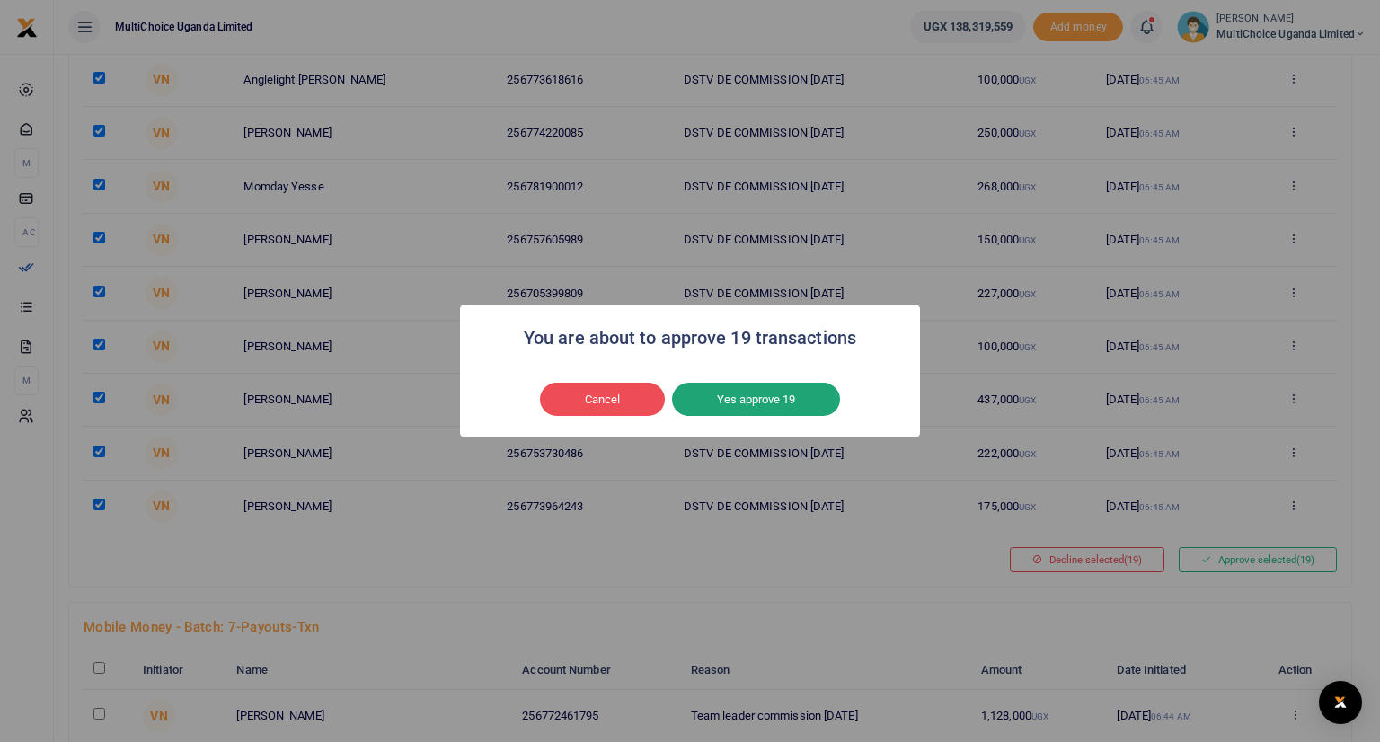
click at [796, 394] on button "Yes approve 19" at bounding box center [756, 400] width 168 height 34
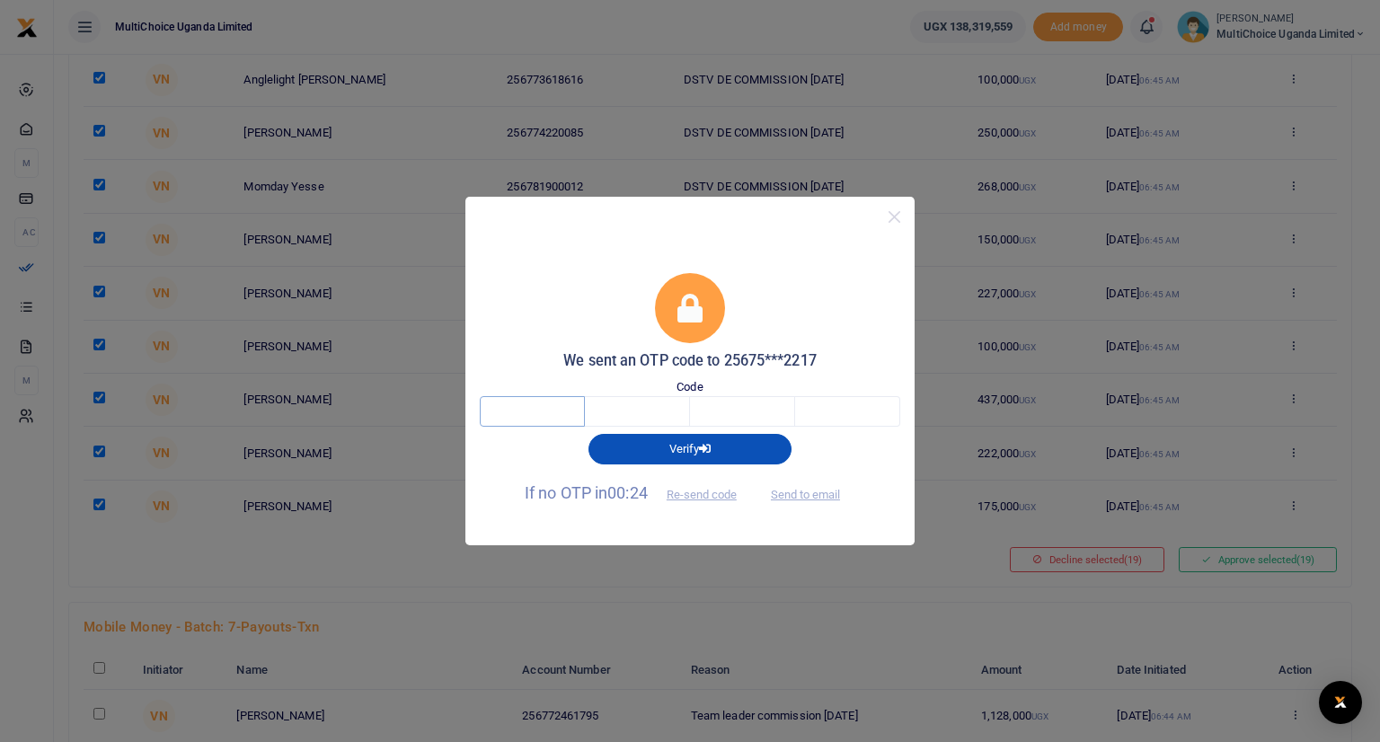
click at [536, 403] on input "text" at bounding box center [532, 411] width 105 height 31
type input "7"
type input "6"
type input "0"
type input "4"
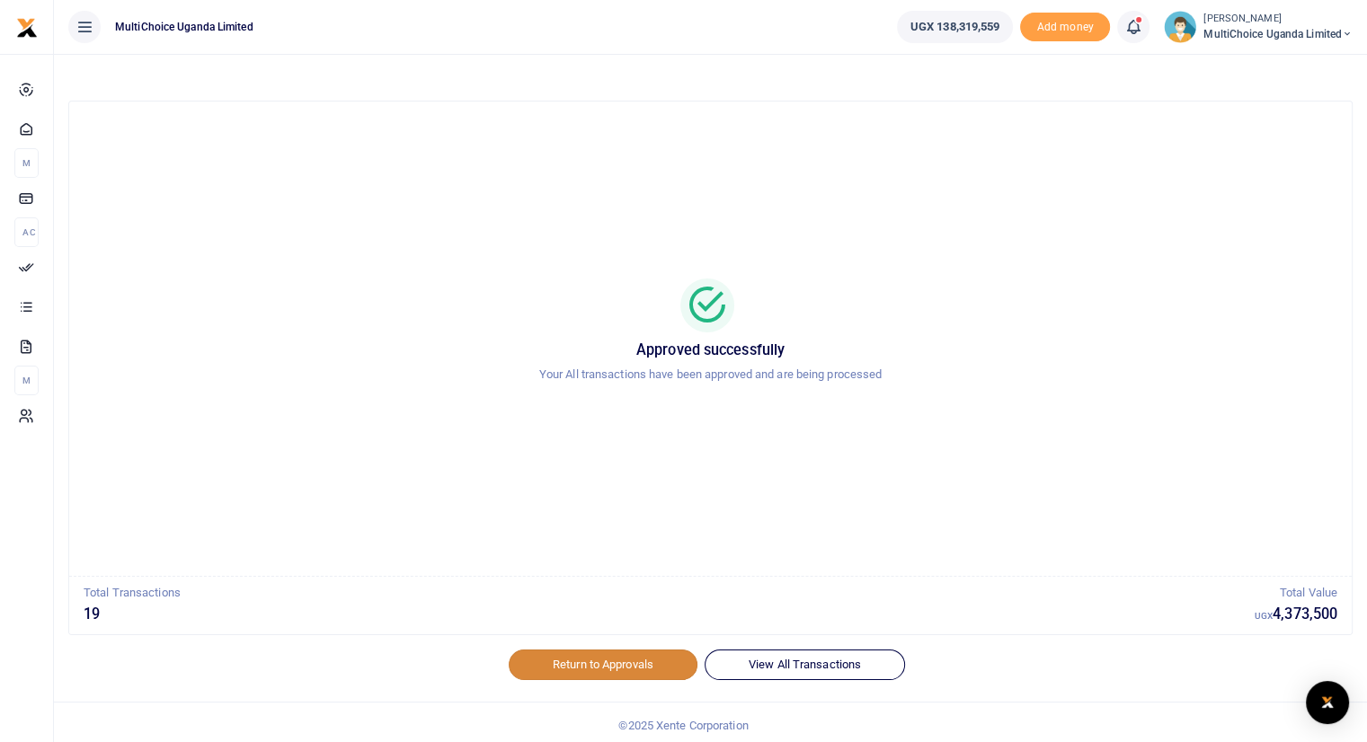
click at [625, 664] on link "Return to Approvals" at bounding box center [603, 665] width 189 height 31
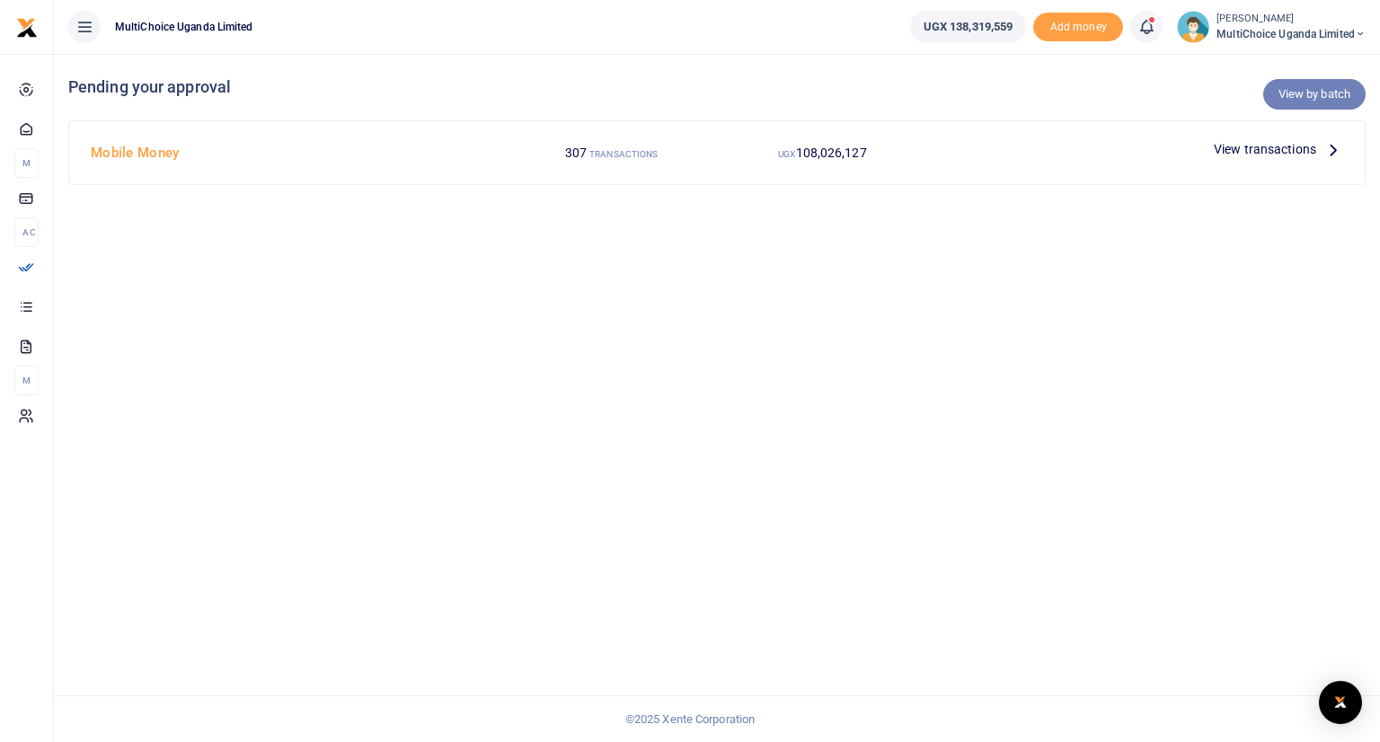
click at [1312, 88] on link "View by batch" at bounding box center [1315, 94] width 102 height 31
click at [1288, 91] on link "View by batch" at bounding box center [1315, 94] width 102 height 31
click at [1319, 93] on link "View by batch" at bounding box center [1315, 94] width 102 height 31
click at [1332, 147] on icon at bounding box center [1334, 149] width 20 height 20
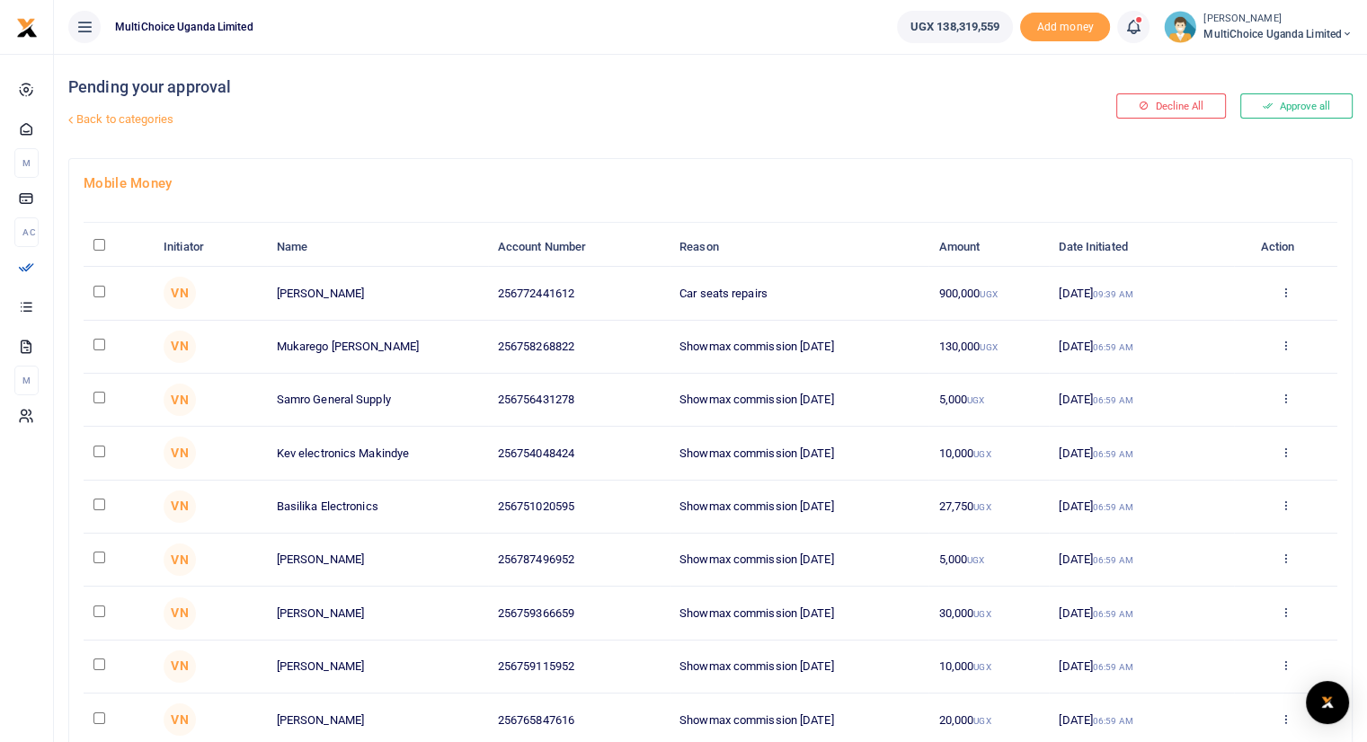
click at [97, 245] on input "\a \a : activate to sort column descending" at bounding box center [99, 245] width 12 height 12
checkbox input "true"
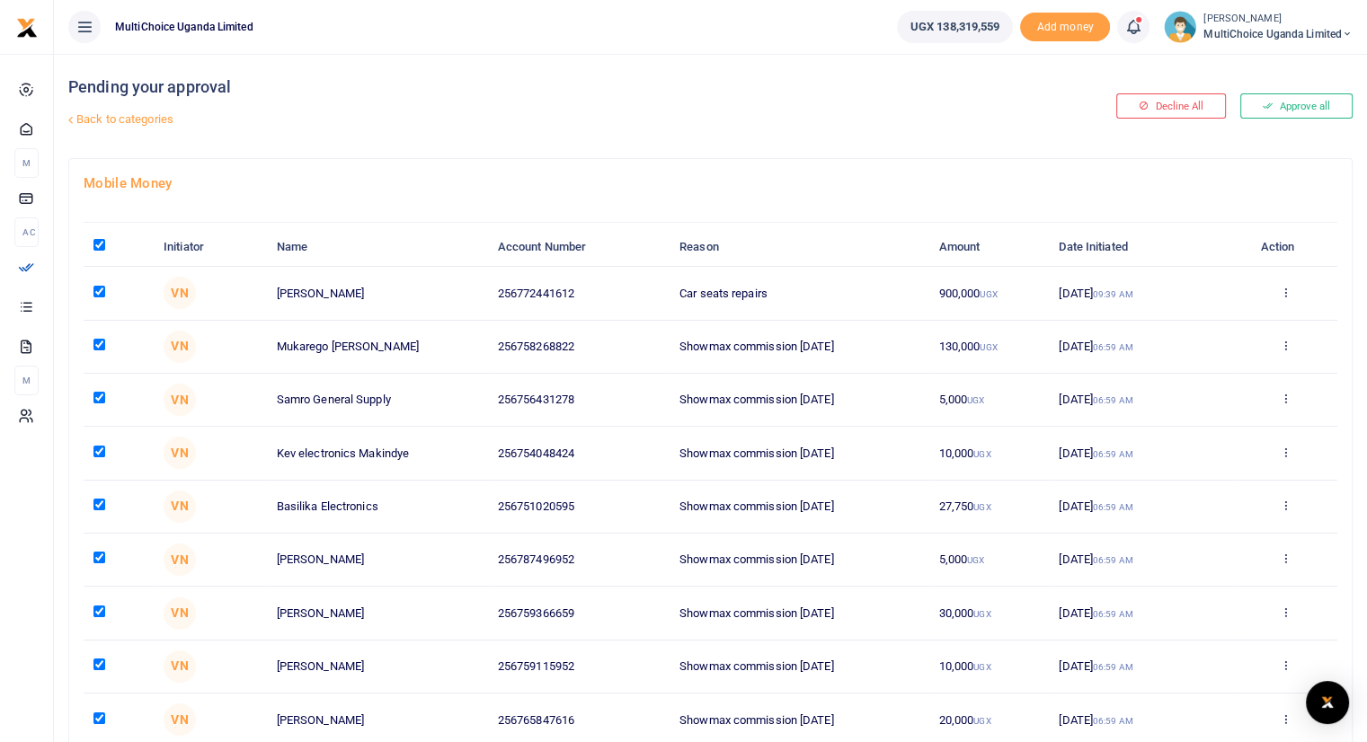
checkbox input "true"
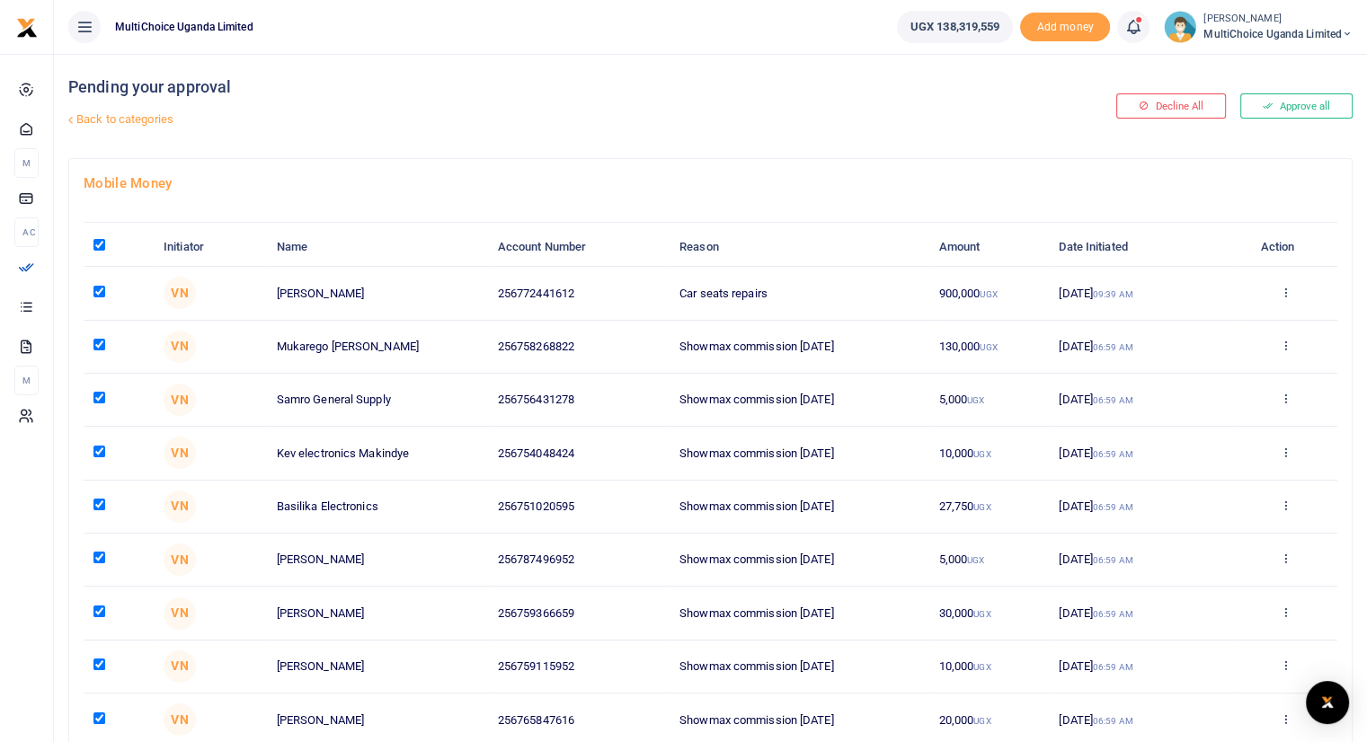
checkbox input "true"
click at [99, 239] on input "\a \a : activate to sort column descending" at bounding box center [99, 245] width 12 height 12
checkbox input "false"
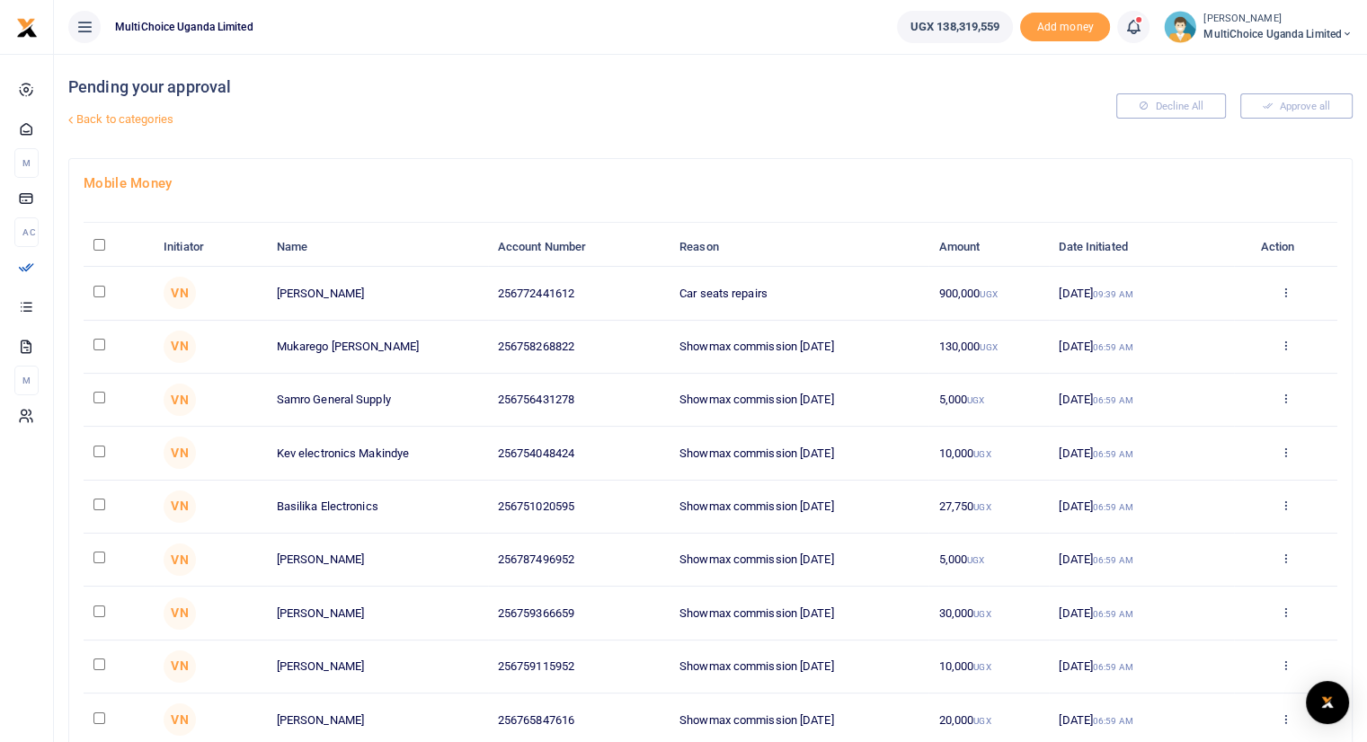
checkbox input "false"
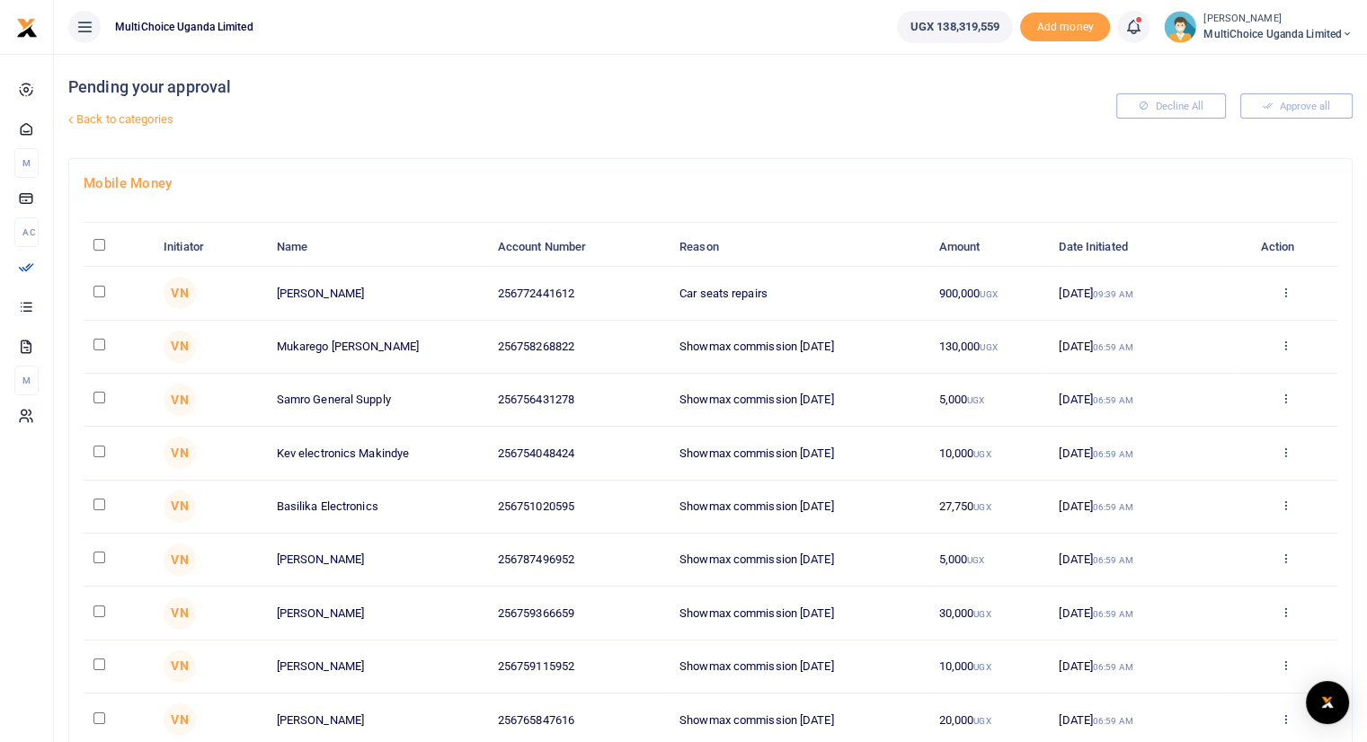
checkbox input "false"
click at [129, 119] on link "Back to categories" at bounding box center [492, 119] width 856 height 31
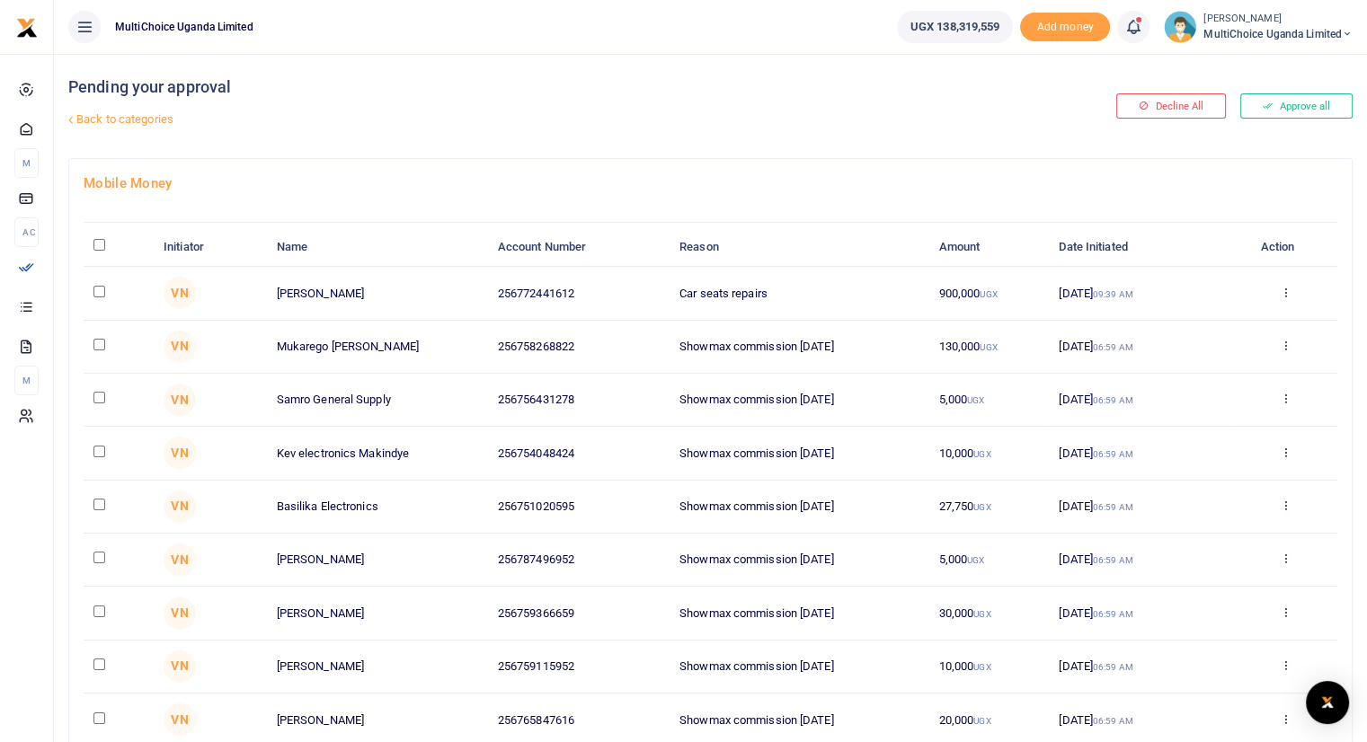
click at [123, 118] on link "Back to categories" at bounding box center [492, 119] width 856 height 31
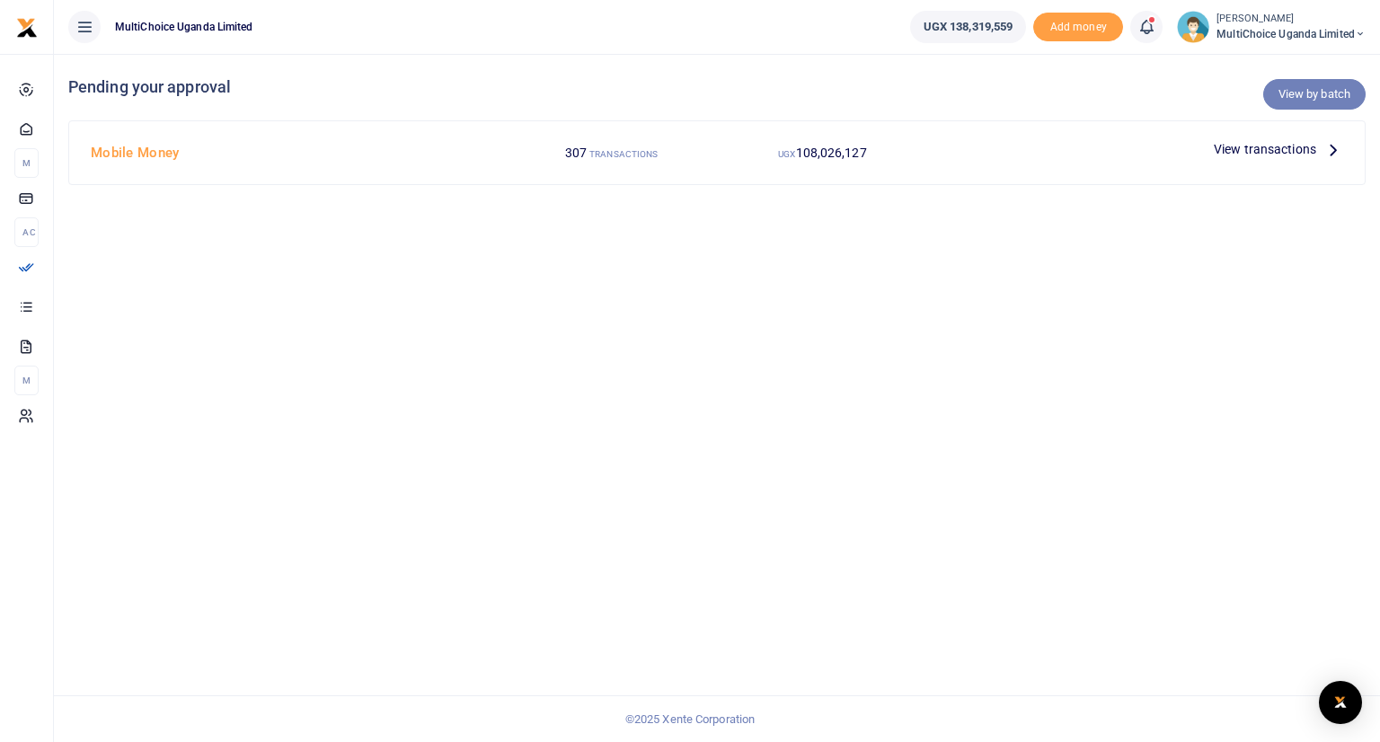
click at [1298, 96] on link "View by batch" at bounding box center [1315, 94] width 102 height 31
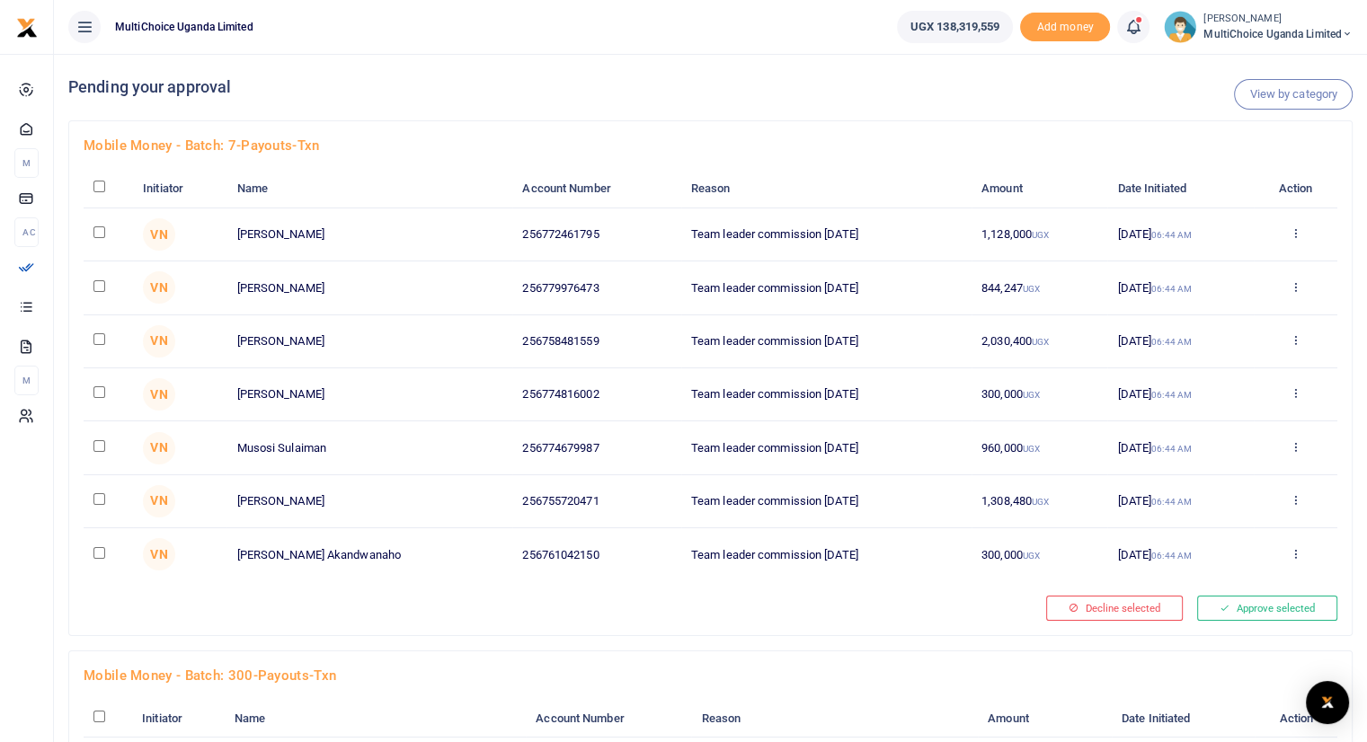
click at [1110, 102] on div "View by category Pending your approval" at bounding box center [710, 87] width 1284 height 67
click at [1244, 607] on button "Approve selected" at bounding box center [1267, 608] width 140 height 25
click at [94, 186] on input "checkbox" at bounding box center [99, 187] width 12 height 12
checkbox input "true"
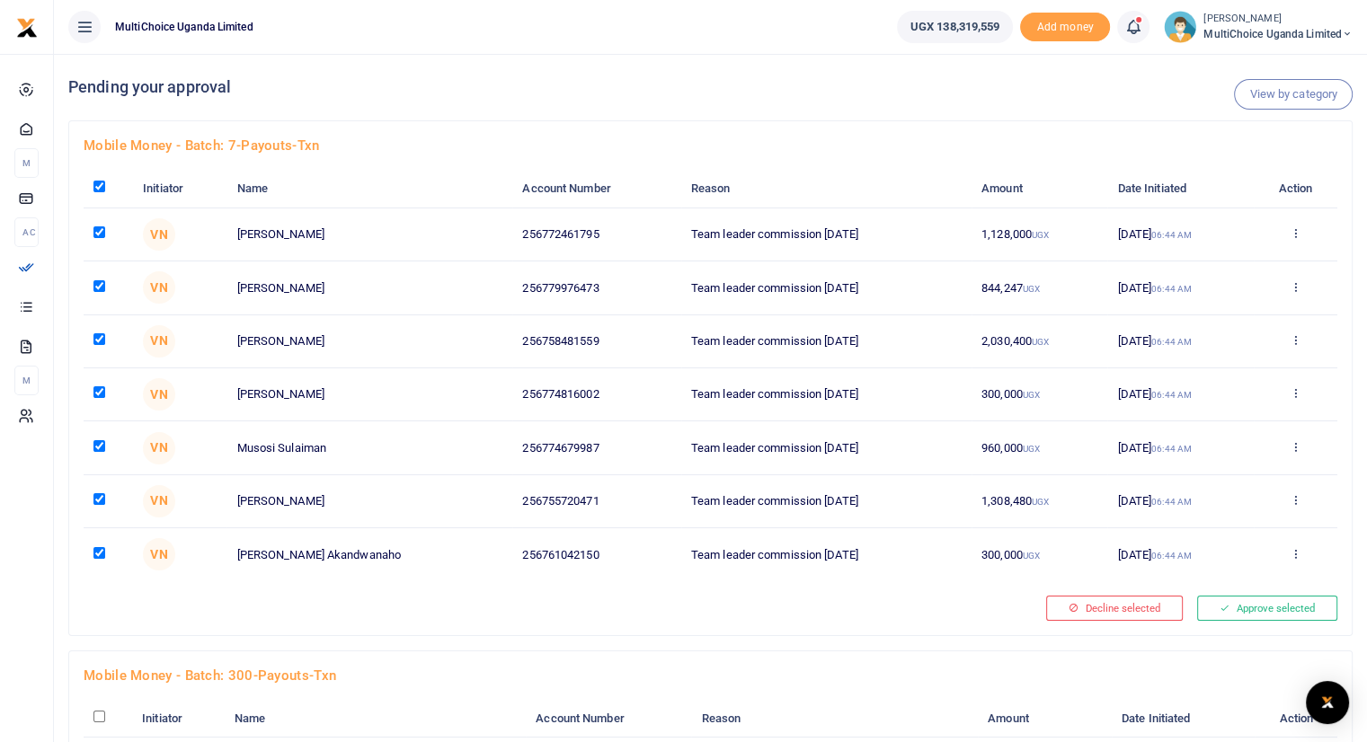
checkbox input "true"
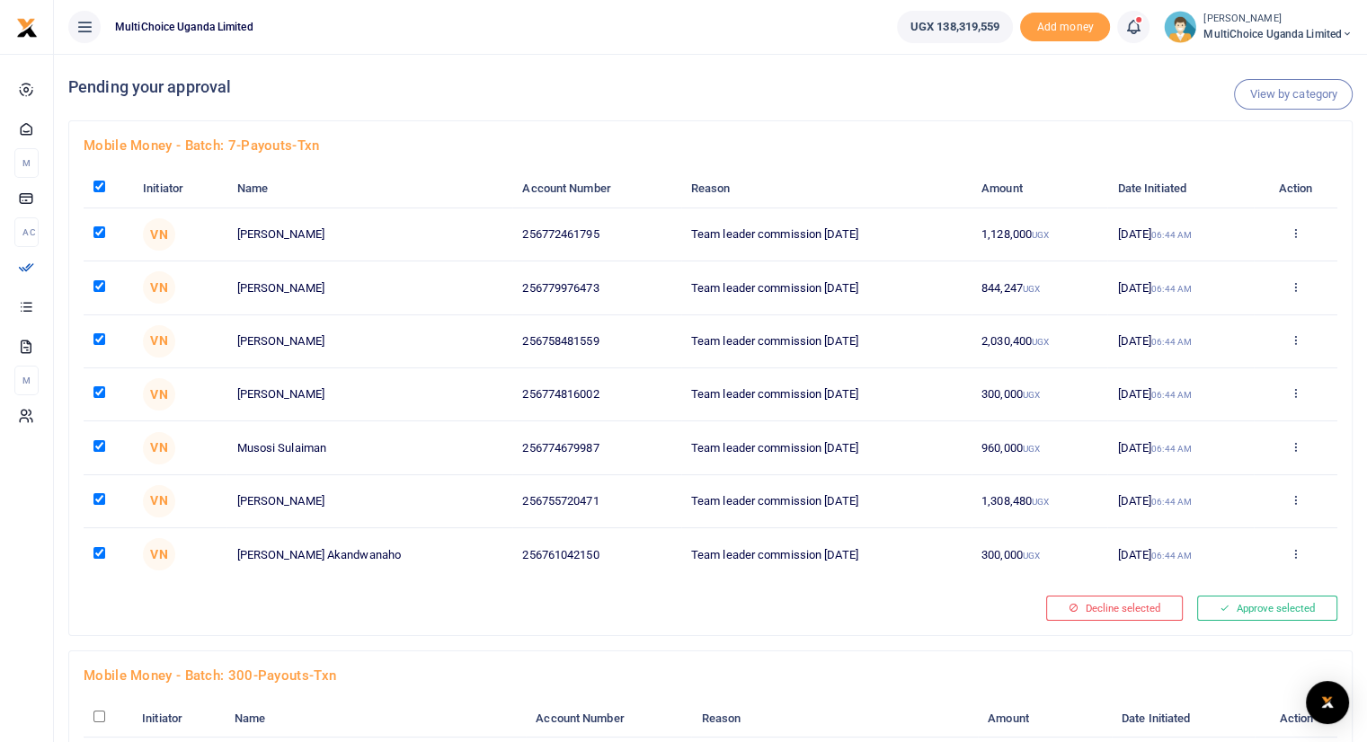
checkbox input "true"
click at [1250, 604] on button "Approve selected (7)" at bounding box center [1260, 608] width 153 height 25
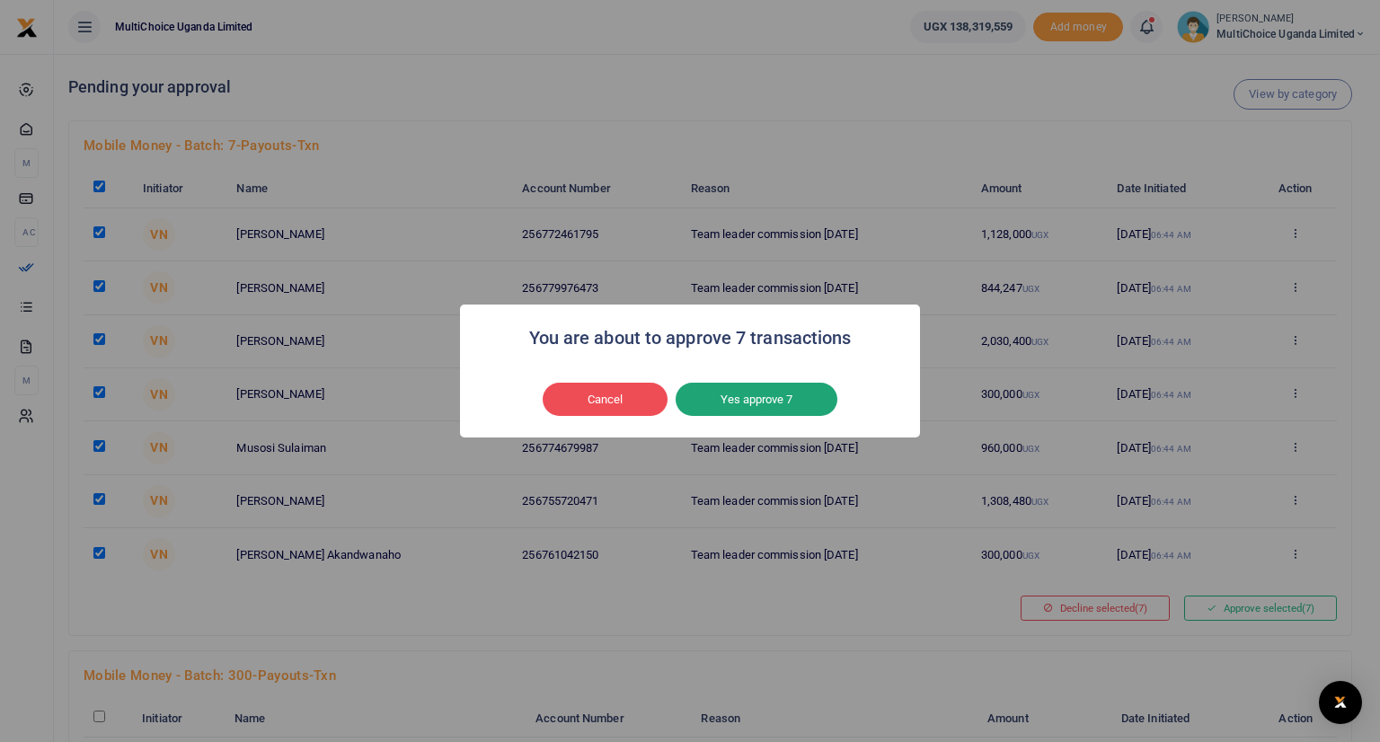
click at [747, 398] on button "Yes approve 7" at bounding box center [757, 400] width 162 height 34
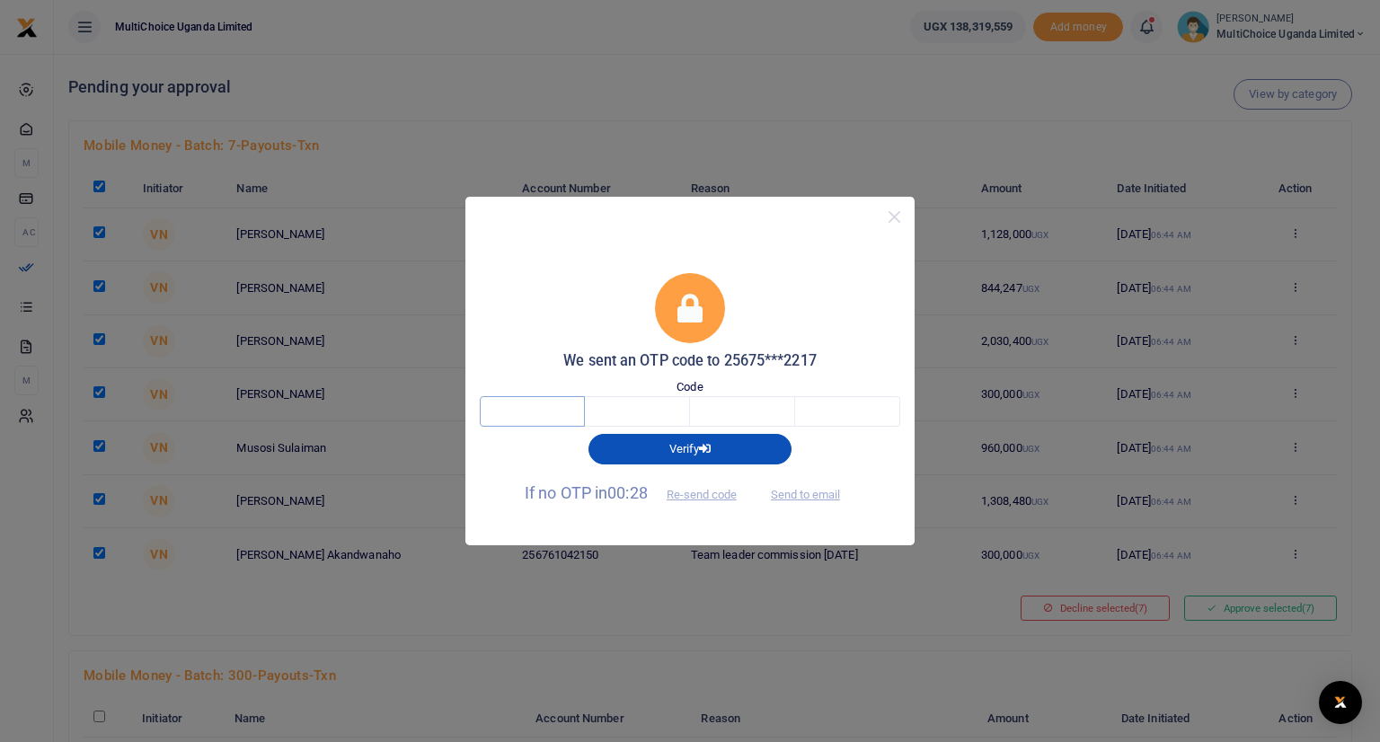
click at [526, 411] on input "text" at bounding box center [532, 411] width 105 height 31
click at [525, 410] on input "text" at bounding box center [532, 411] width 105 height 31
click at [709, 493] on button "Re-send code" at bounding box center [702, 494] width 101 height 31
click at [701, 496] on button "Re-send code" at bounding box center [702, 494] width 101 height 31
click at [550, 411] on input "text" at bounding box center [532, 411] width 105 height 31
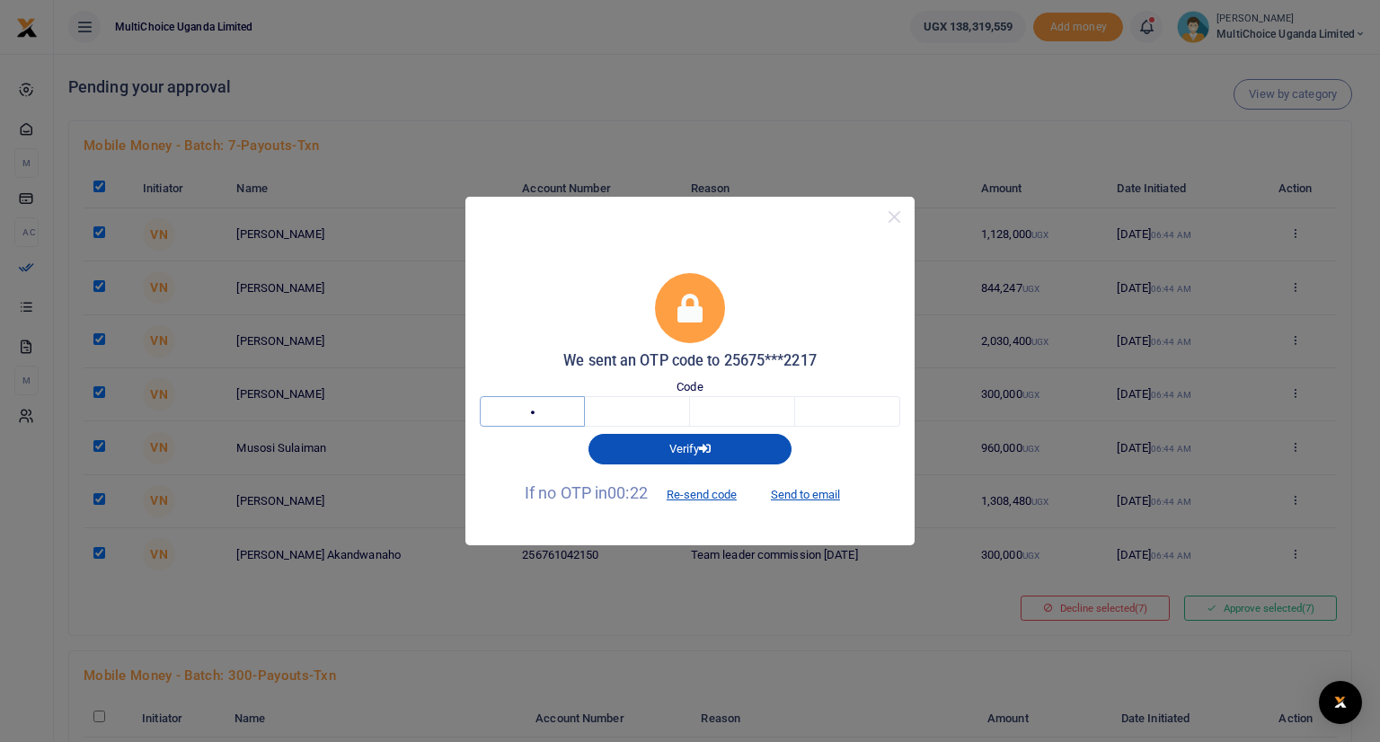
type input "2"
type input "4"
type input "5"
type input "7"
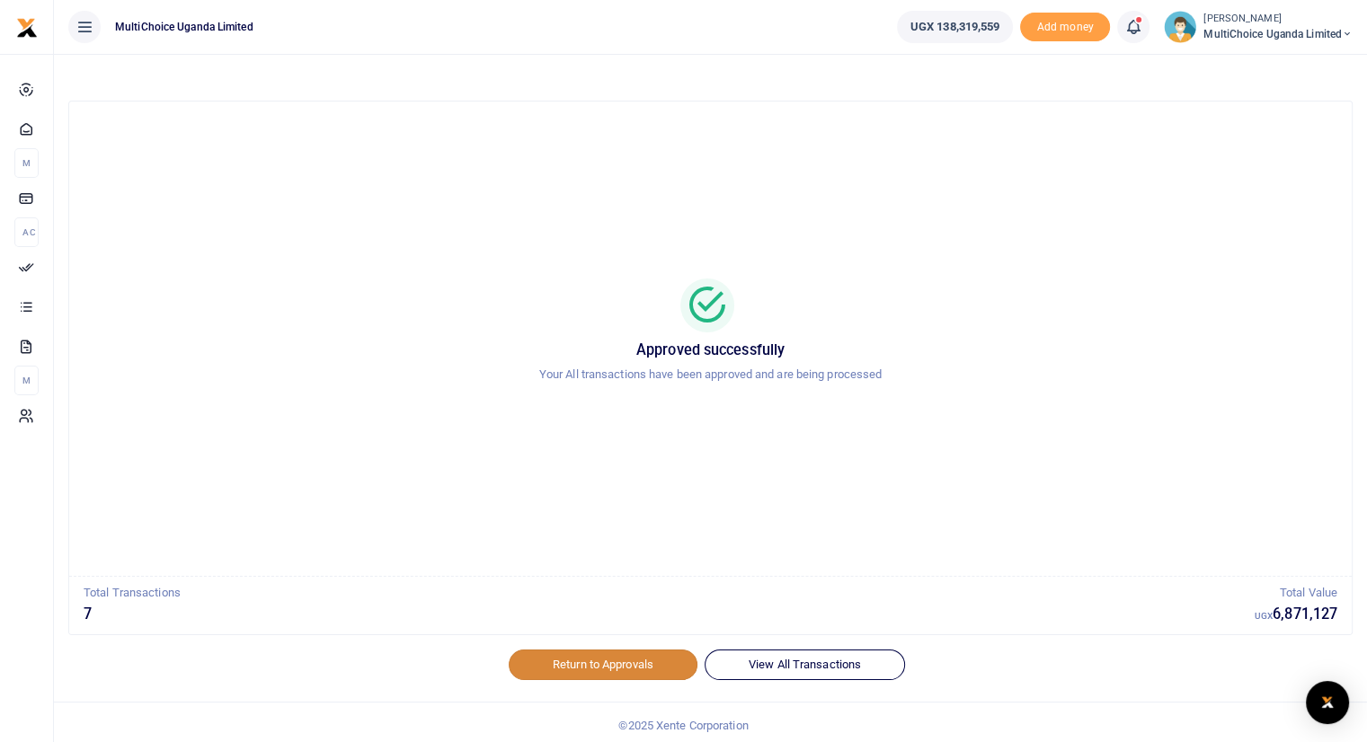
click at [617, 662] on link "Return to Approvals" at bounding box center [603, 665] width 189 height 31
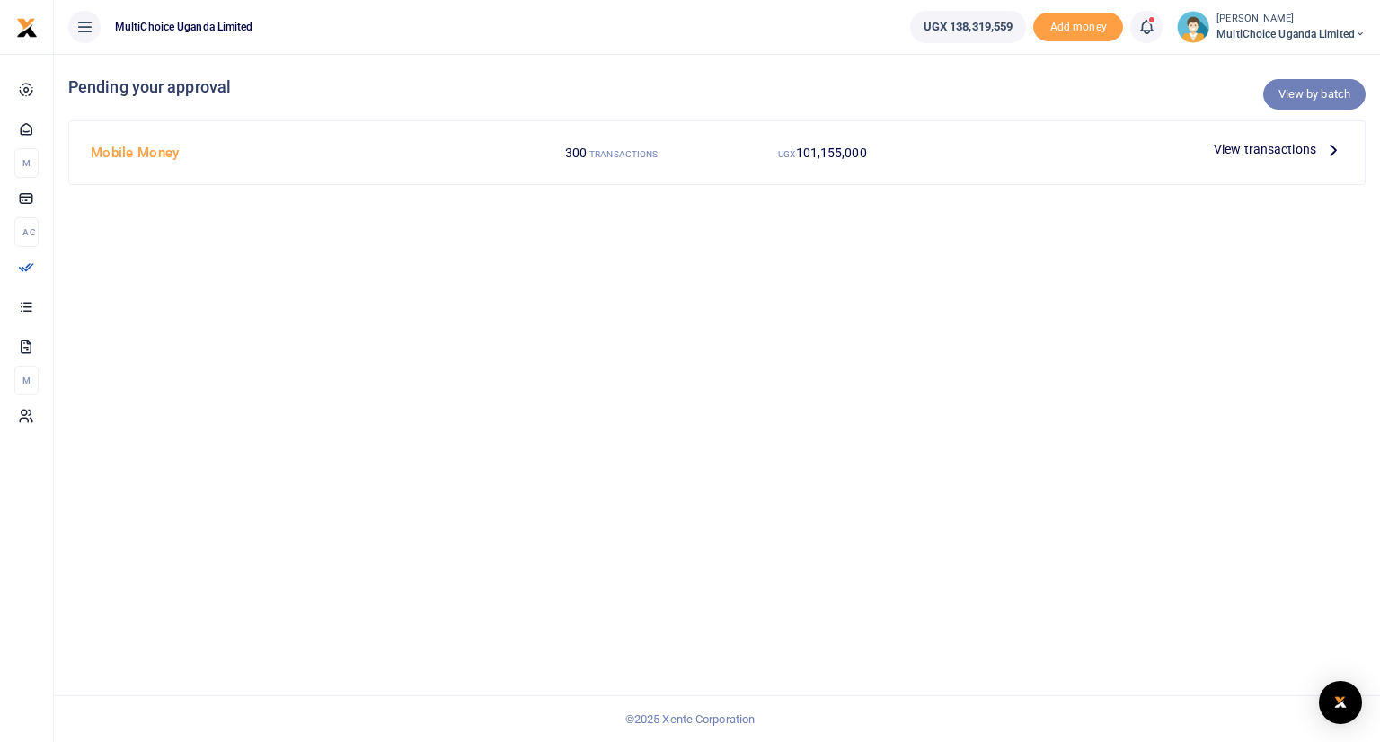
click at [1308, 95] on link "View by batch" at bounding box center [1315, 94] width 102 height 31
click at [1335, 148] on icon at bounding box center [1334, 149] width 20 height 20
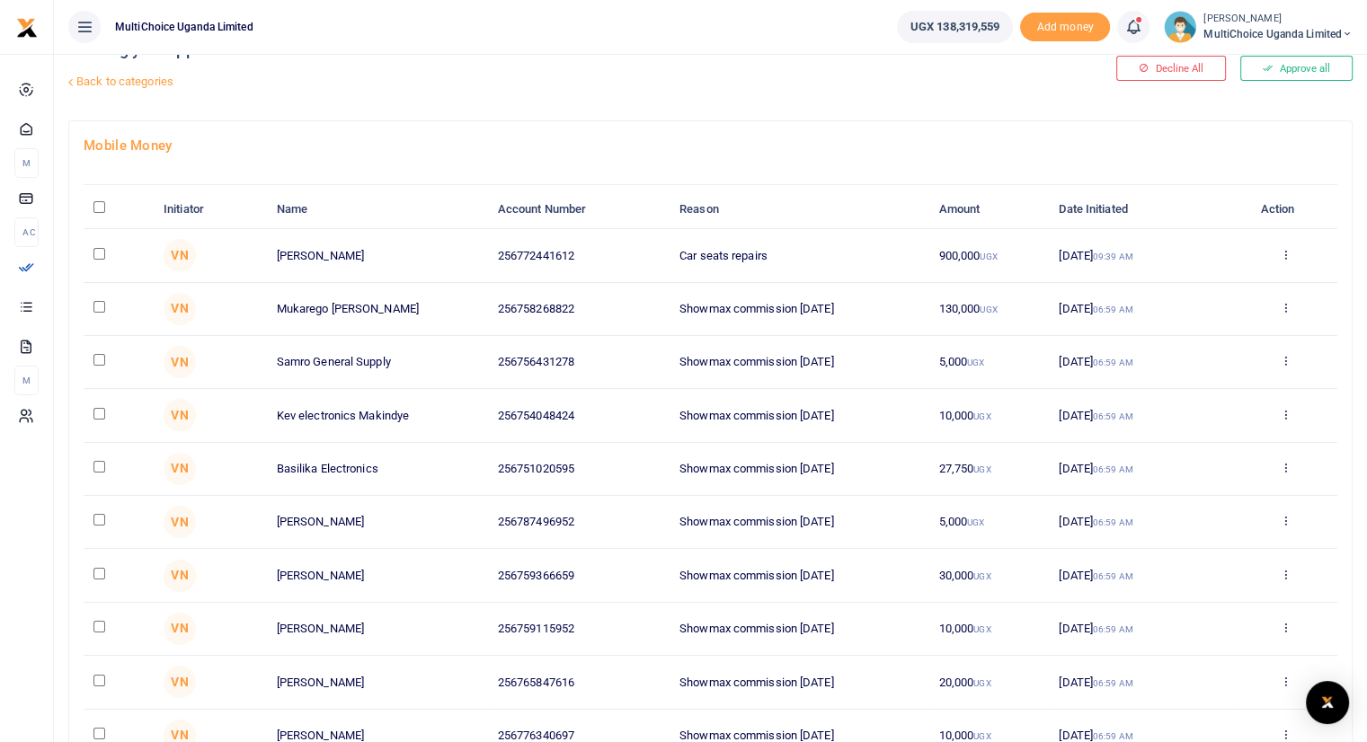
scroll to position [24, 0]
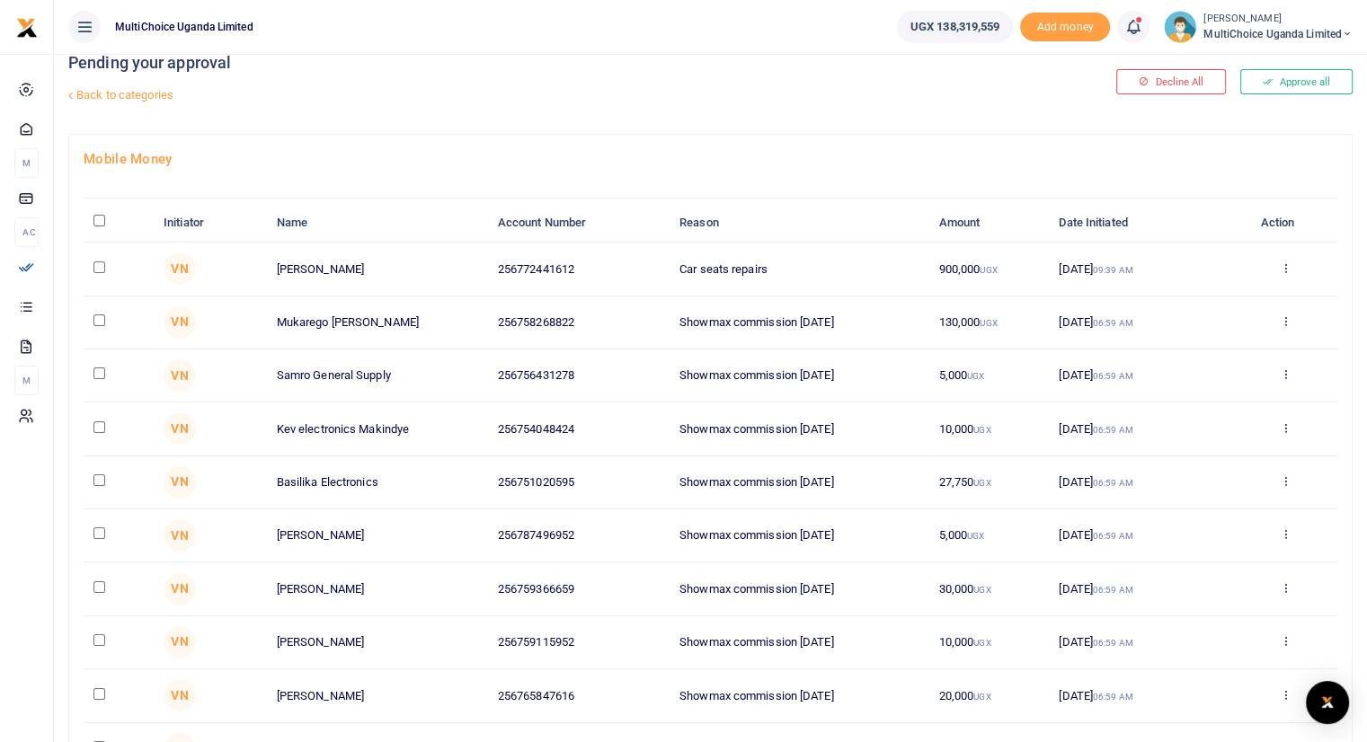
click at [113, 94] on link "Back to categories" at bounding box center [492, 95] width 856 height 31
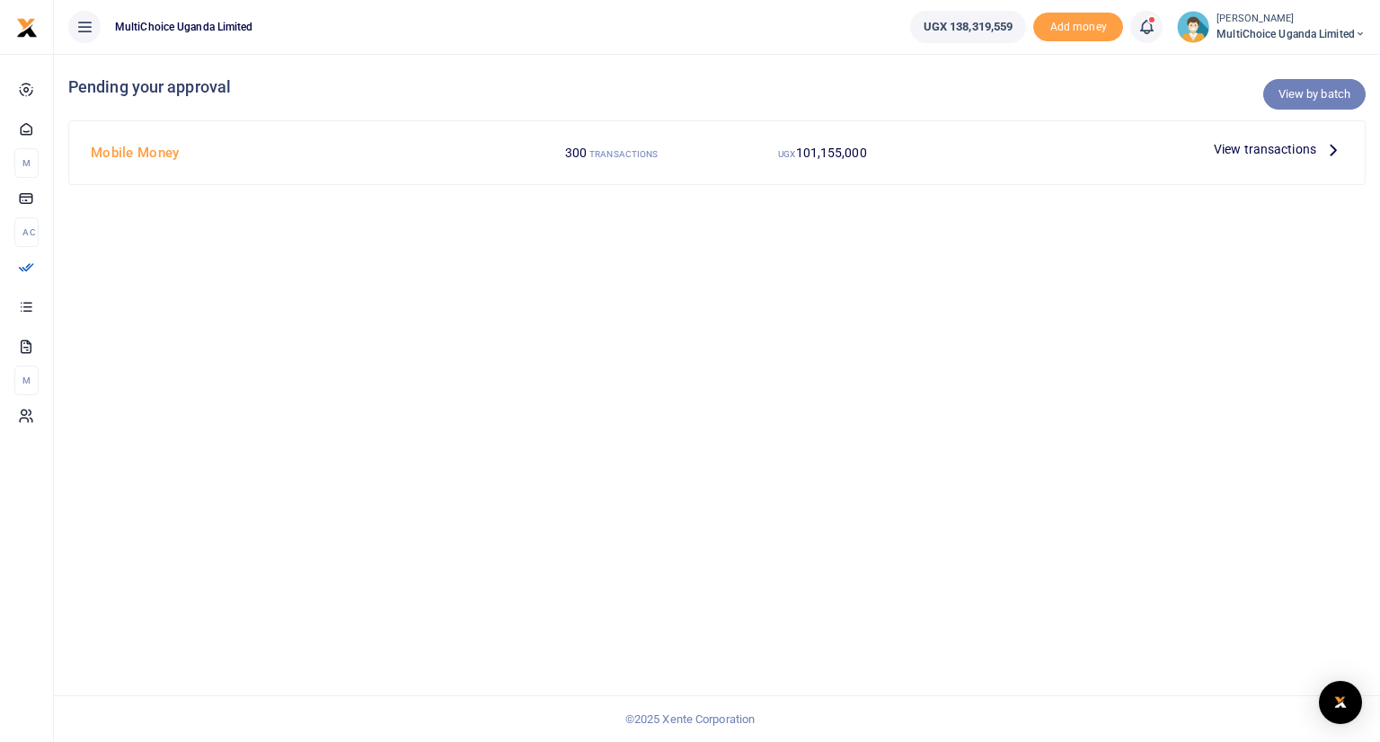
click at [1313, 98] on link "View by batch" at bounding box center [1315, 94] width 102 height 31
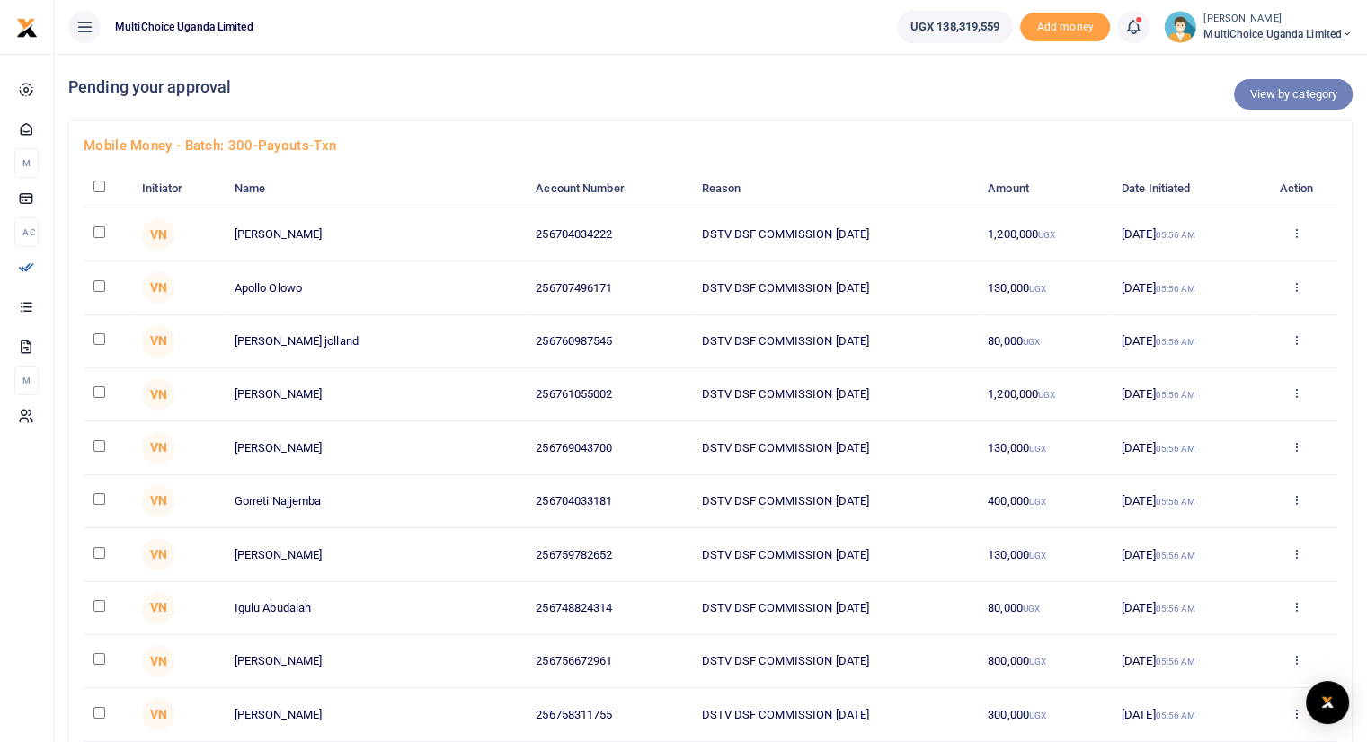
click at [1303, 95] on link "View by category" at bounding box center [1293, 94] width 119 height 31
click at [1283, 92] on link "View by category" at bounding box center [1293, 94] width 119 height 31
click at [1282, 93] on link "View by category" at bounding box center [1293, 94] width 119 height 31
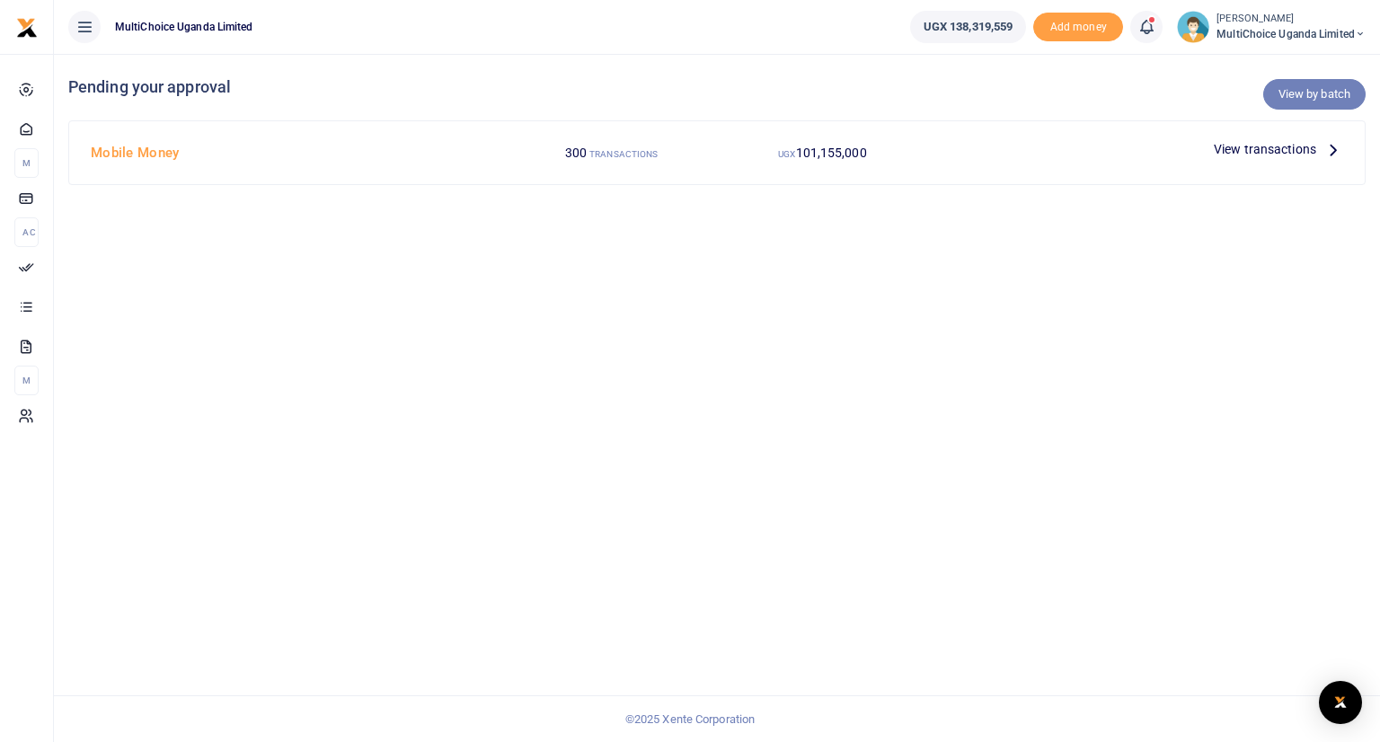
click at [1298, 93] on link "View by batch" at bounding box center [1315, 94] width 102 height 31
click at [1301, 93] on link "View by batch" at bounding box center [1315, 94] width 102 height 31
click at [1330, 99] on link "View by batch" at bounding box center [1315, 94] width 102 height 31
click at [1317, 93] on link "View by batch" at bounding box center [1315, 94] width 102 height 31
click at [1280, 93] on link "View by batch" at bounding box center [1315, 94] width 102 height 31
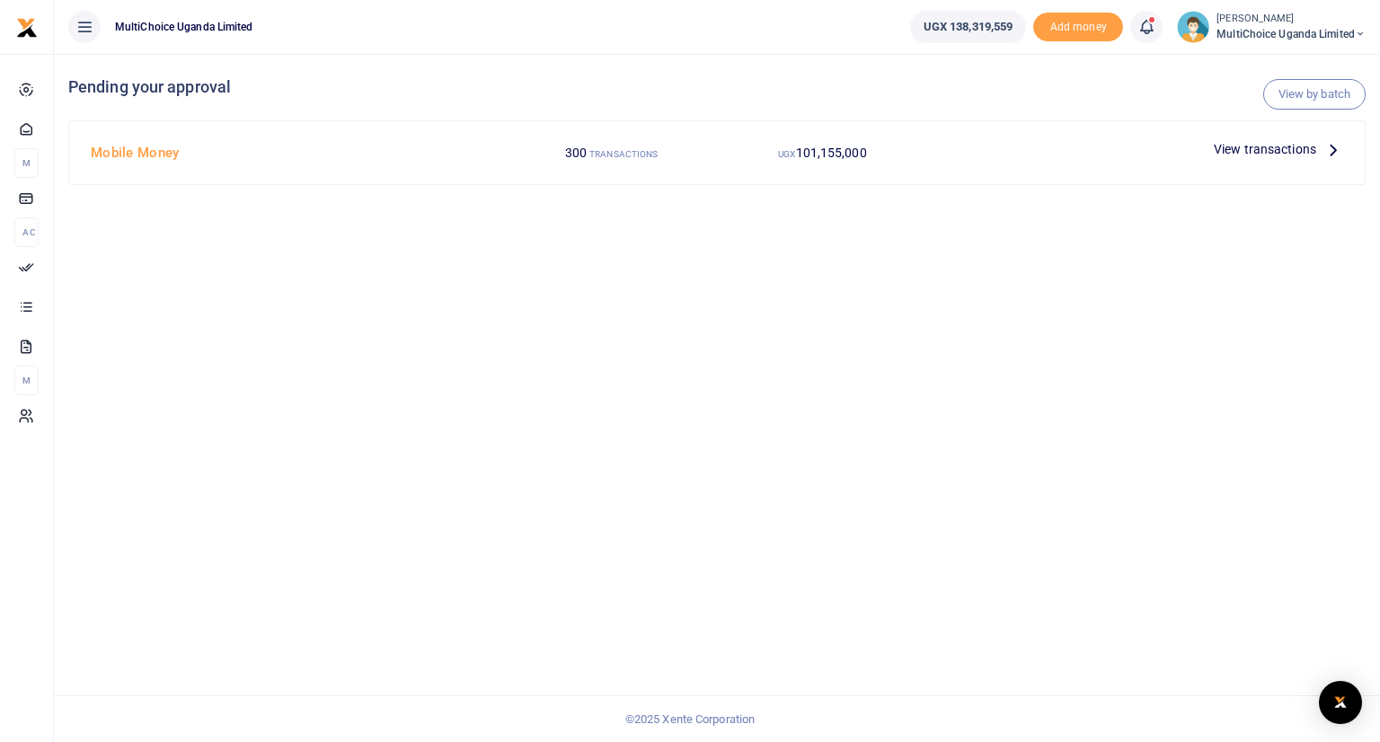
click at [1334, 147] on icon at bounding box center [1334, 149] width 20 height 20
click at [1237, 20] on small "[PERSON_NAME]" at bounding box center [1291, 19] width 149 height 15
click at [1279, 62] on link "Switch accounts" at bounding box center [1298, 65] width 142 height 25
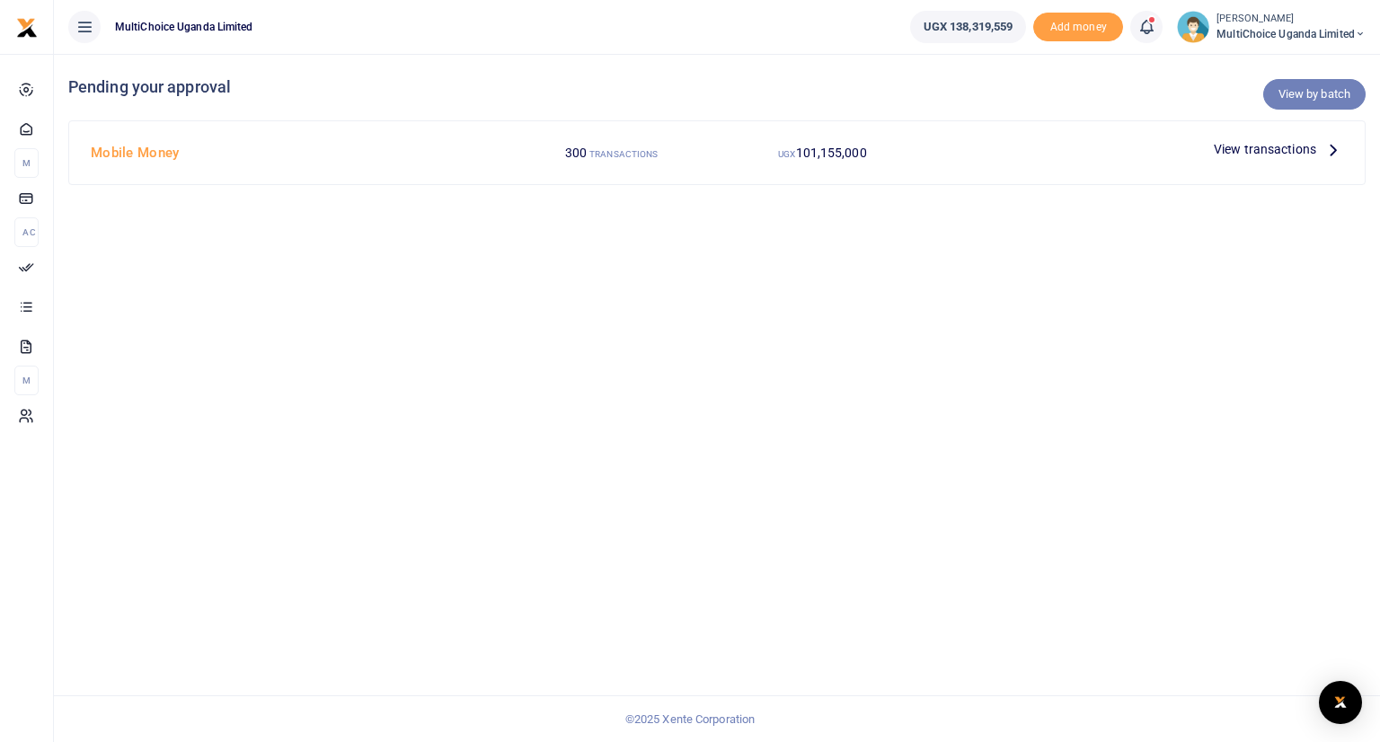
click at [1301, 94] on link "View by batch" at bounding box center [1315, 94] width 102 height 31
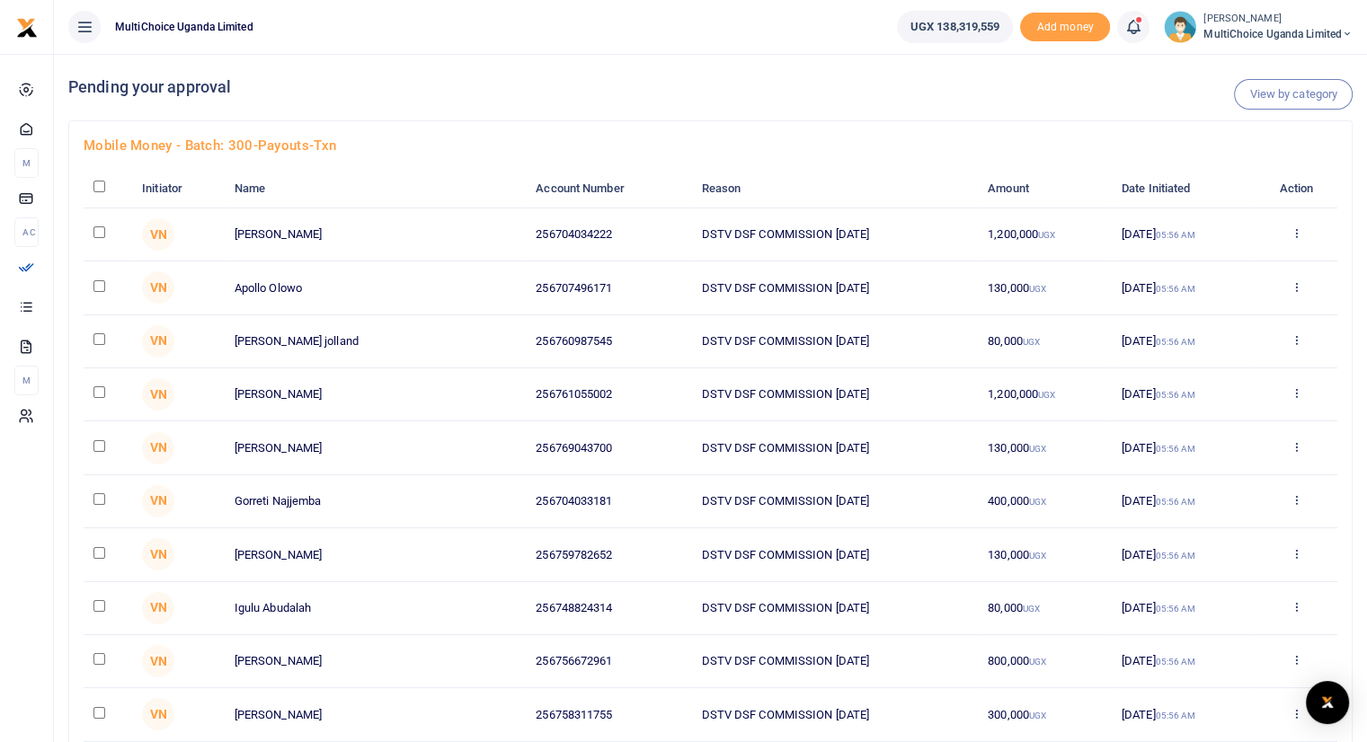
click at [786, 108] on div "View by category Pending your approval" at bounding box center [710, 87] width 1284 height 67
click at [1303, 97] on link "View by category" at bounding box center [1293, 94] width 119 height 31
click at [1287, 93] on link "View by category" at bounding box center [1293, 94] width 119 height 31
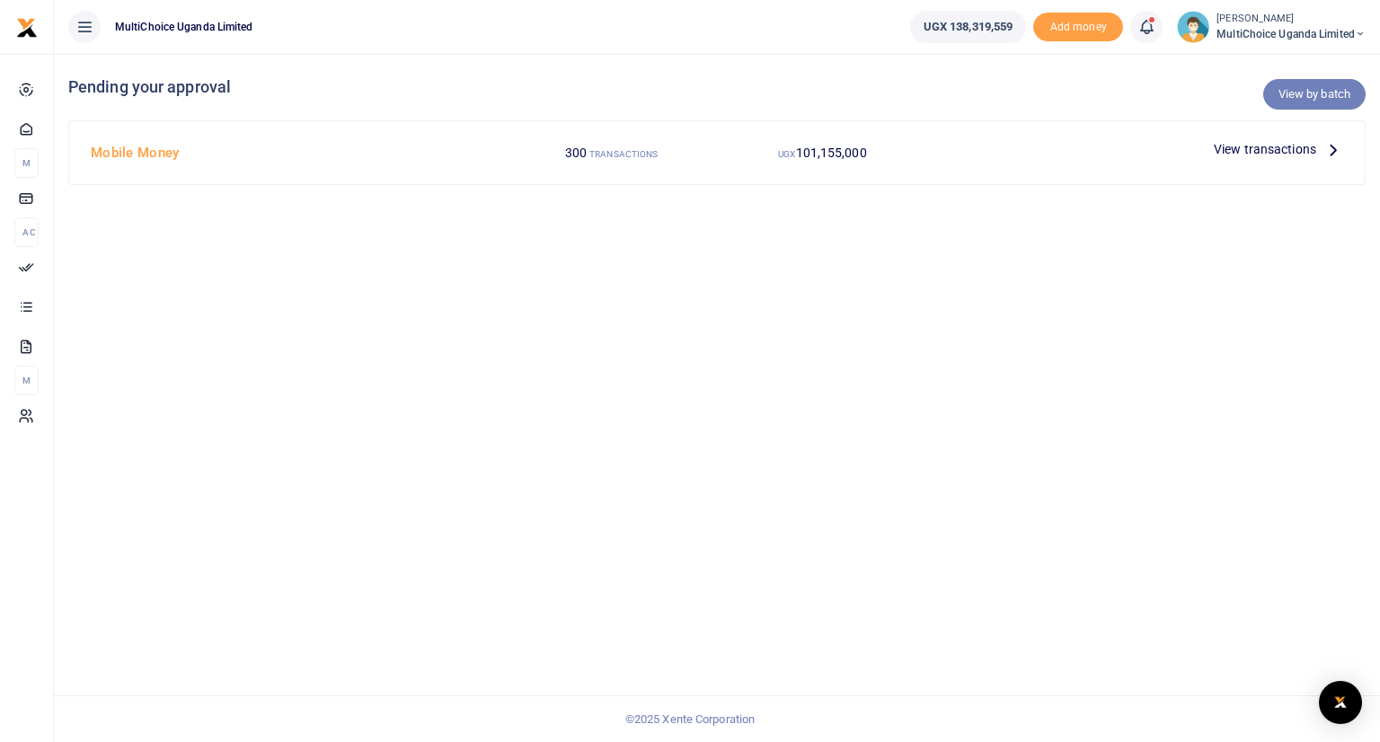
click at [1292, 97] on link "View by batch" at bounding box center [1315, 94] width 102 height 31
click at [1287, 91] on link "View by batch" at bounding box center [1315, 94] width 102 height 31
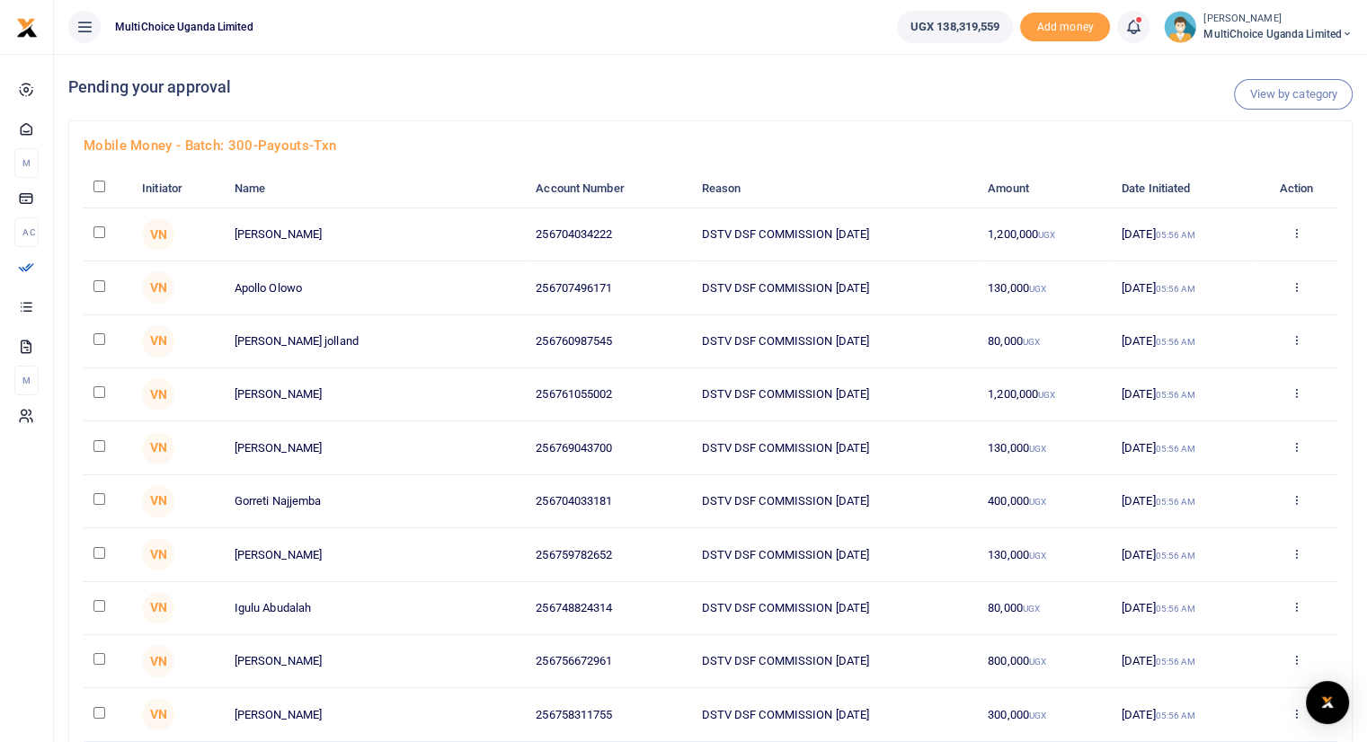
click at [237, 136] on h4 "Mobile Money - batch: 300-payouts-txn" at bounding box center [711, 146] width 1254 height 20
click at [97, 186] on input "checkbox" at bounding box center [99, 187] width 12 height 12
checkbox input "true"
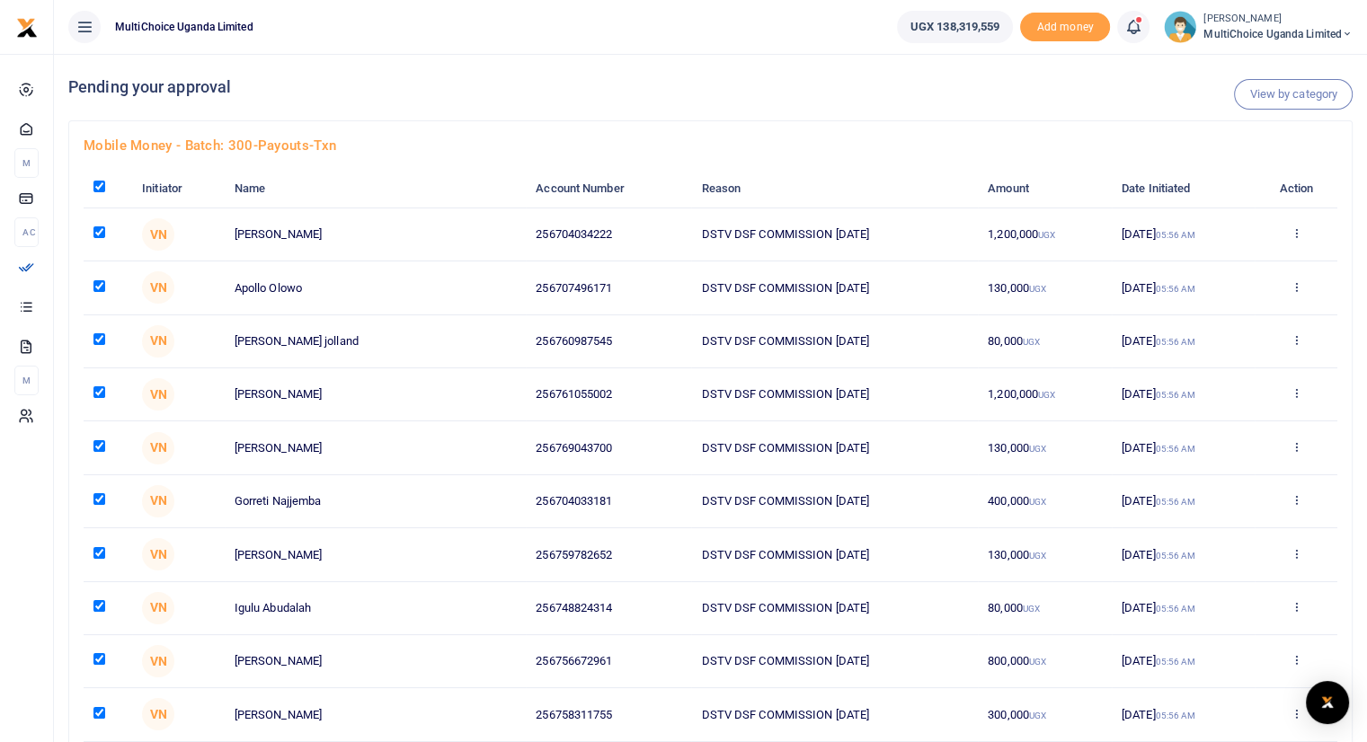
checkbox input "true"
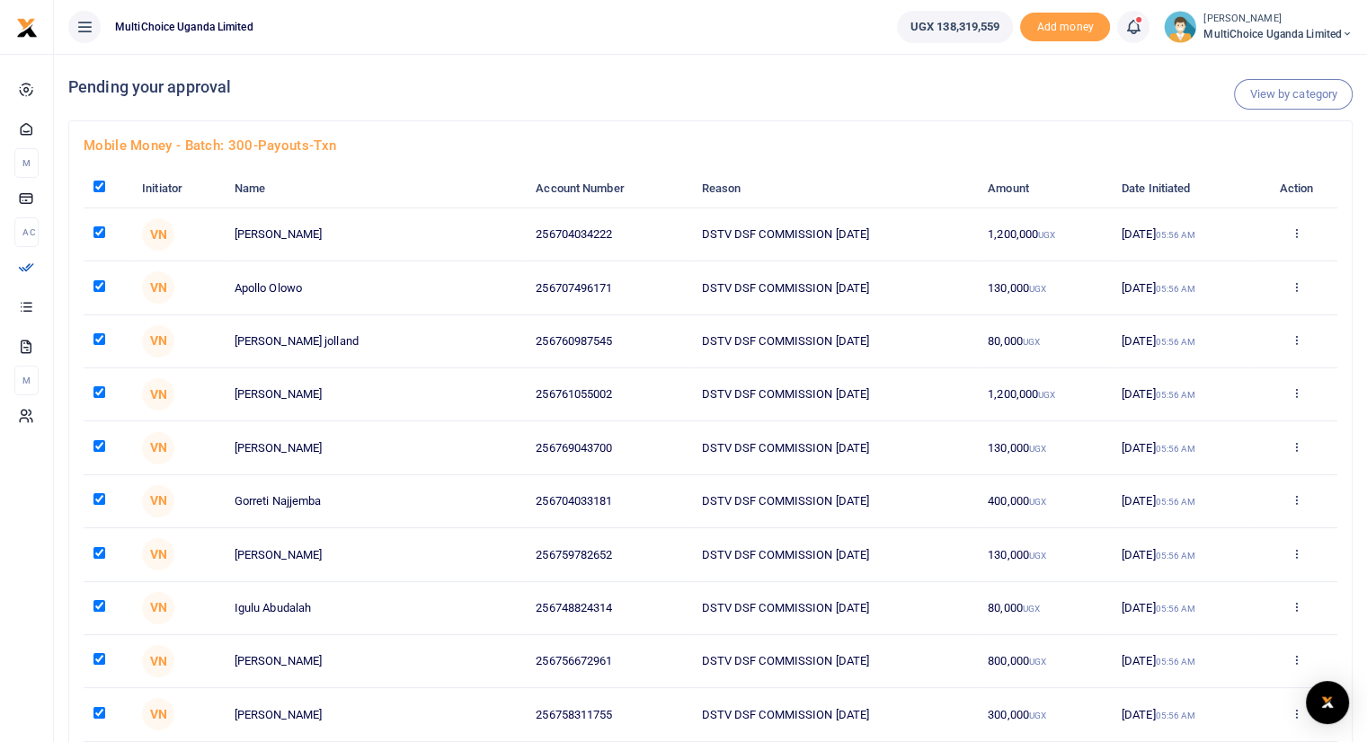
checkbox input "true"
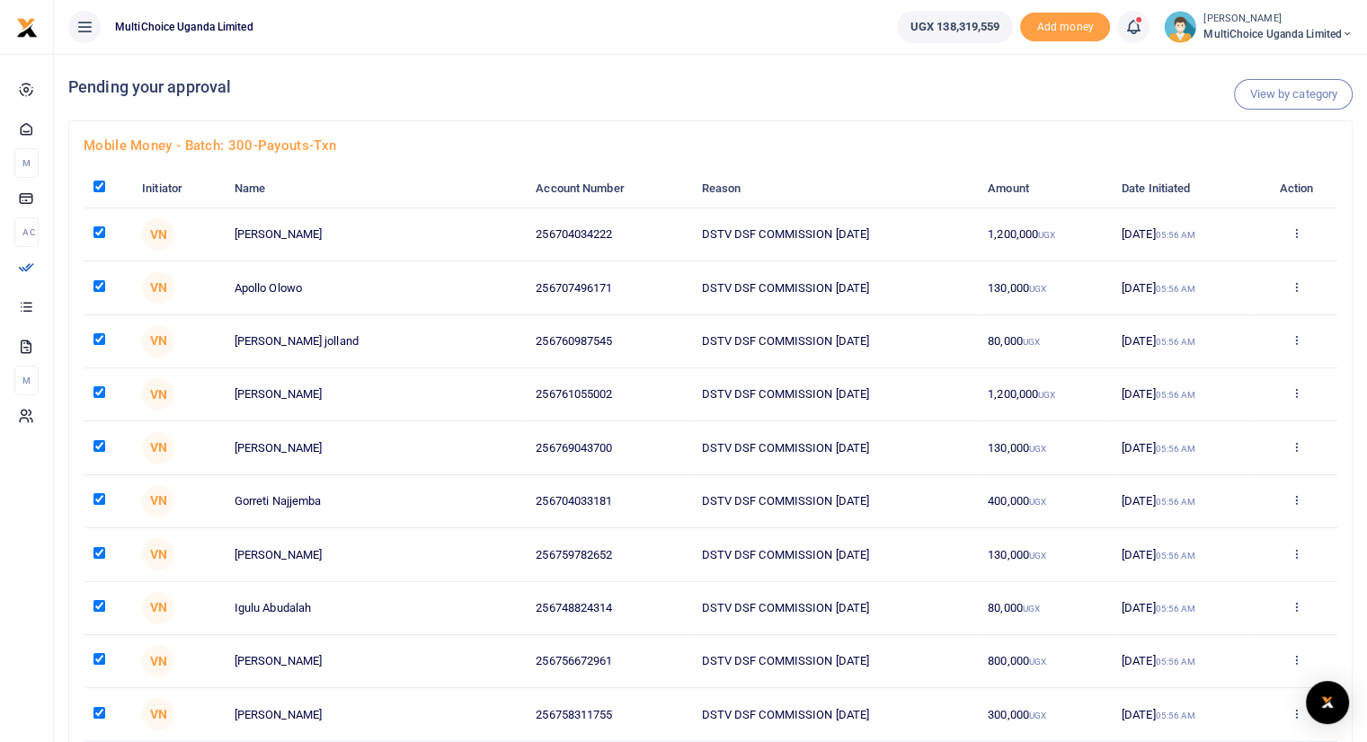
checkbox input "true"
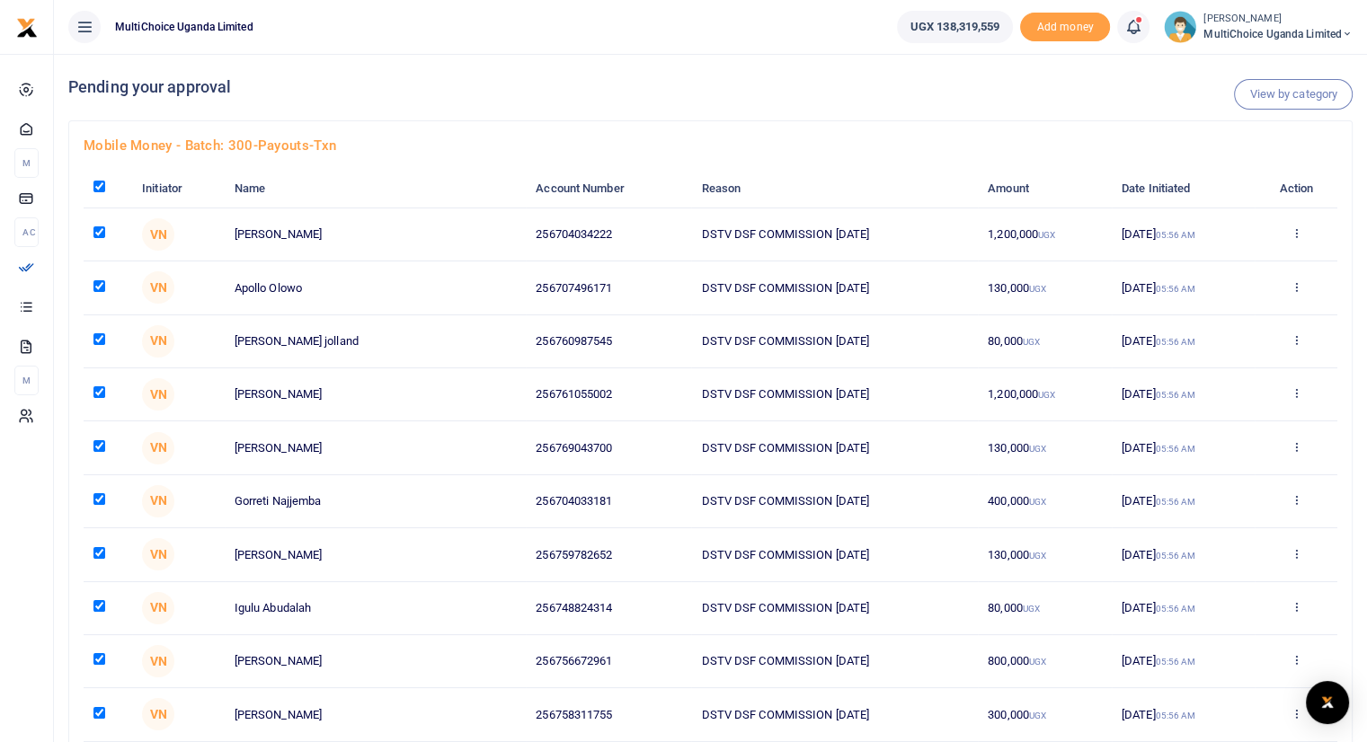
checkbox input "true"
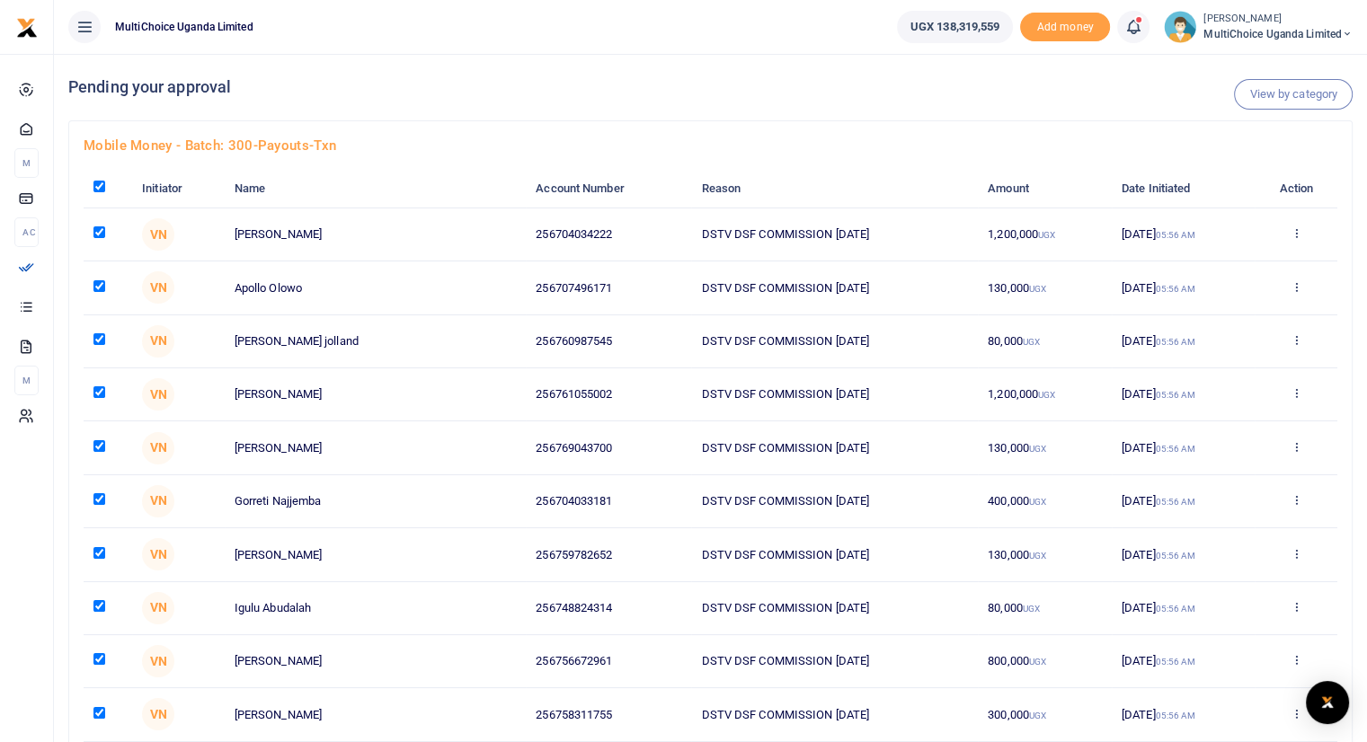
checkbox input "true"
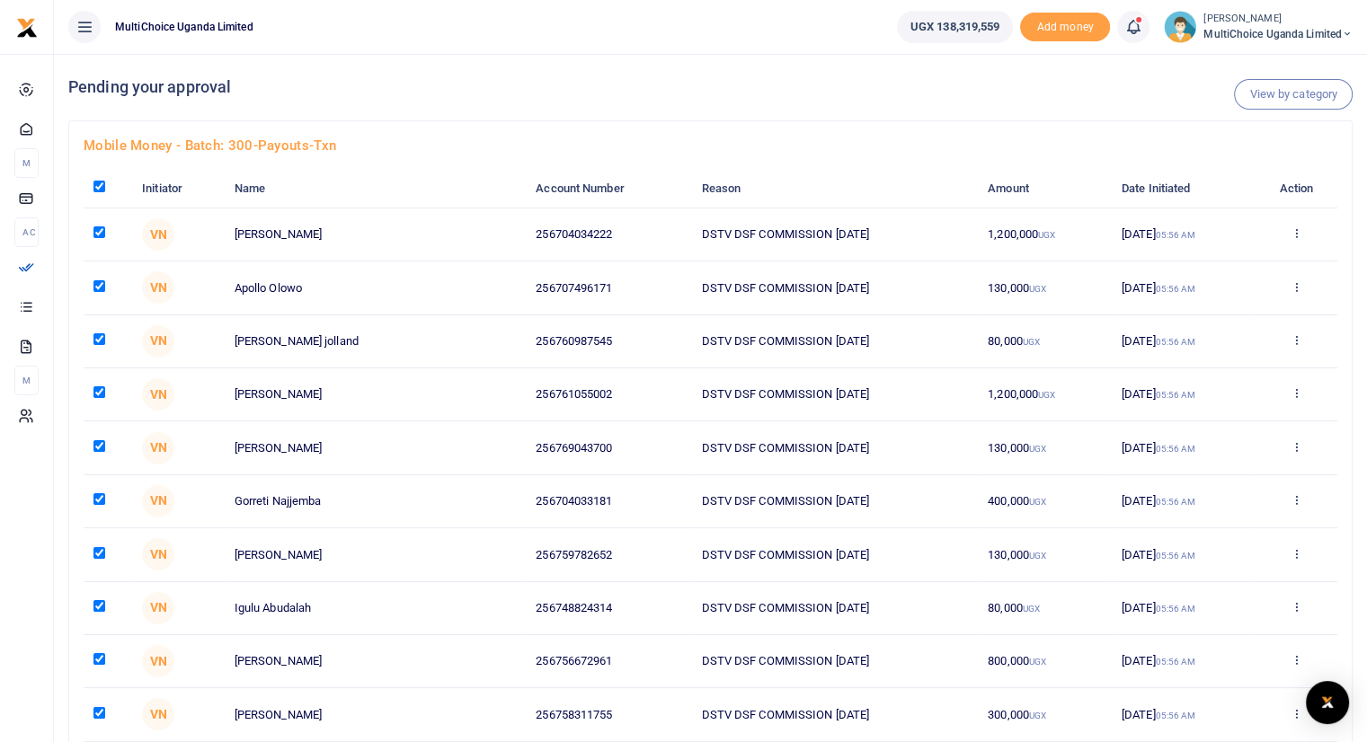
checkbox input "true"
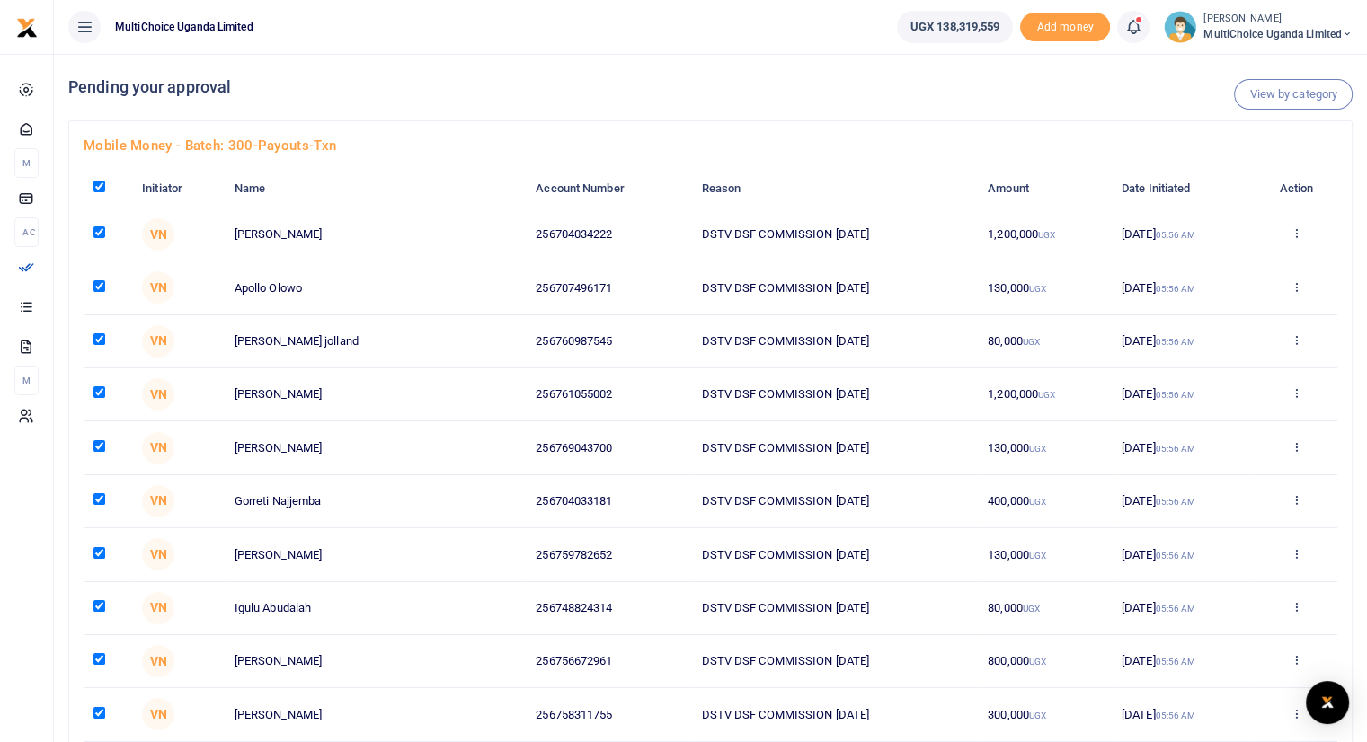
checkbox input "true"
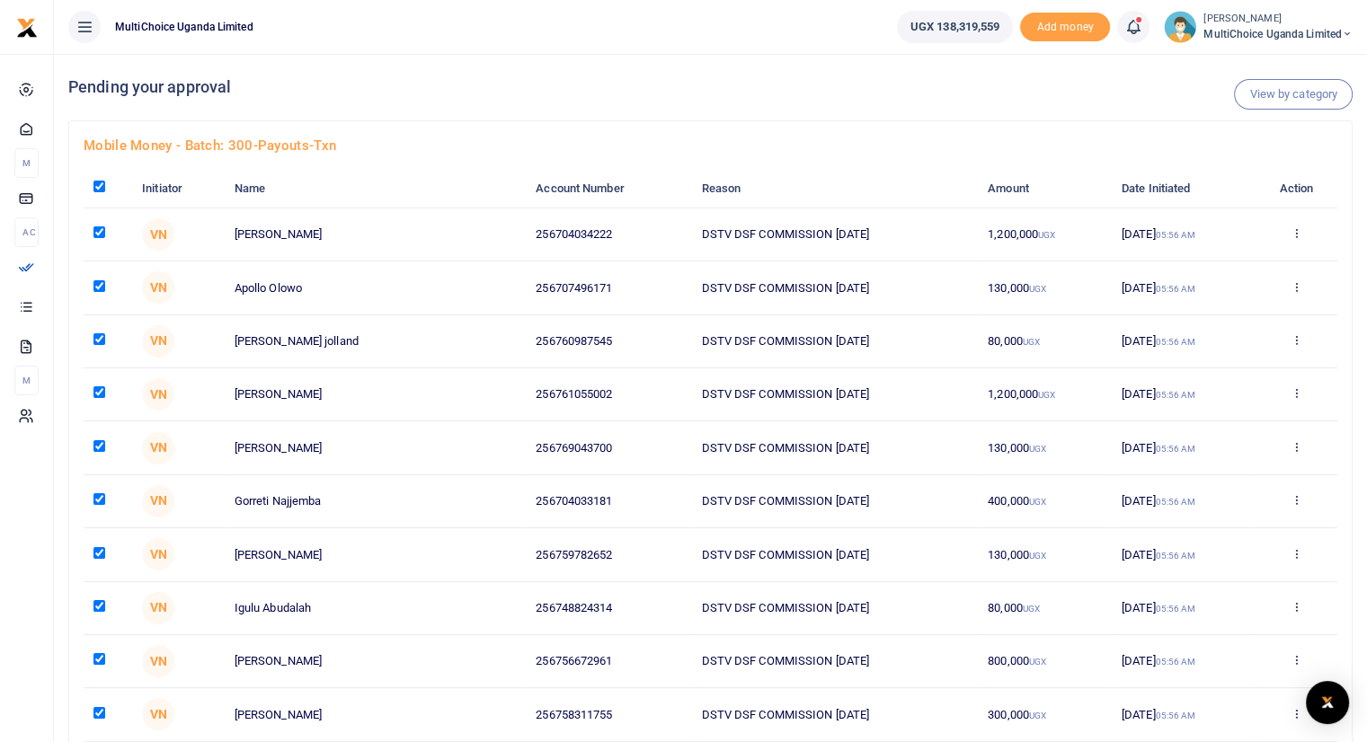
checkbox input "true"
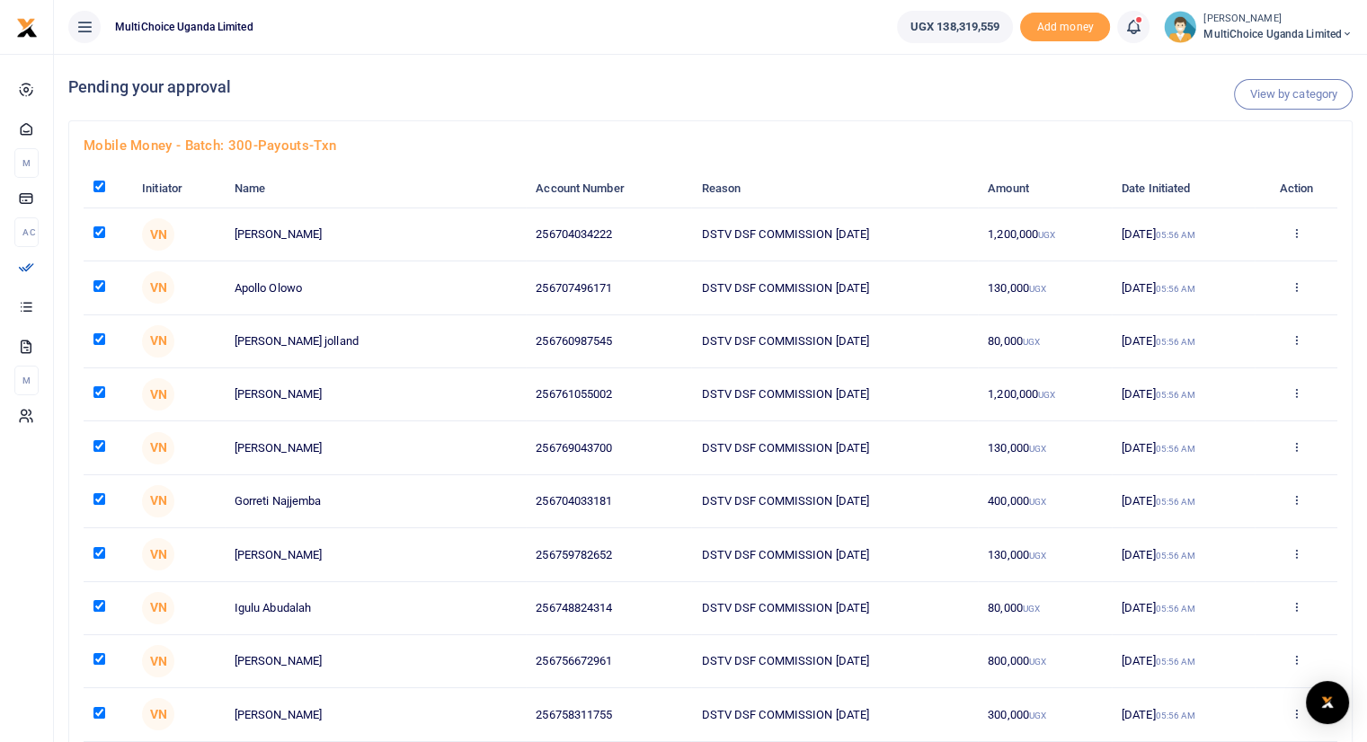
checkbox input "true"
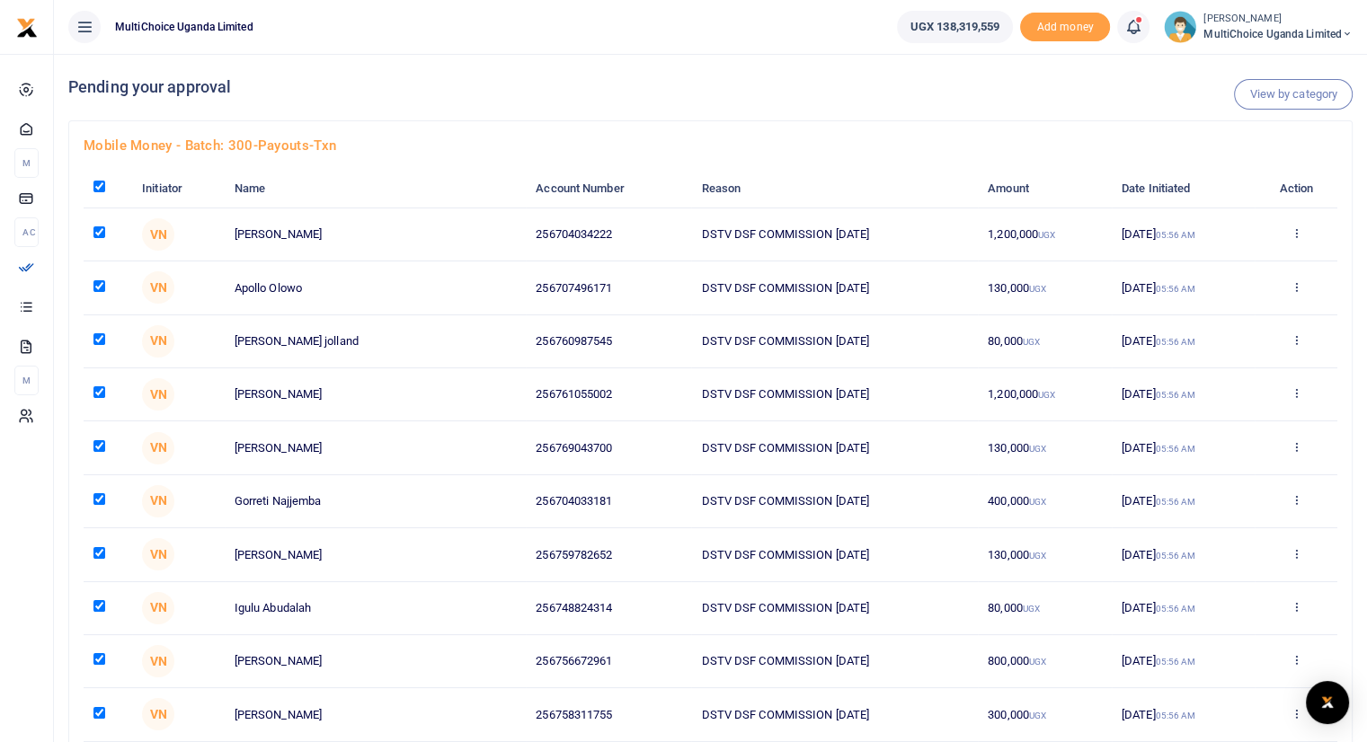
checkbox input "true"
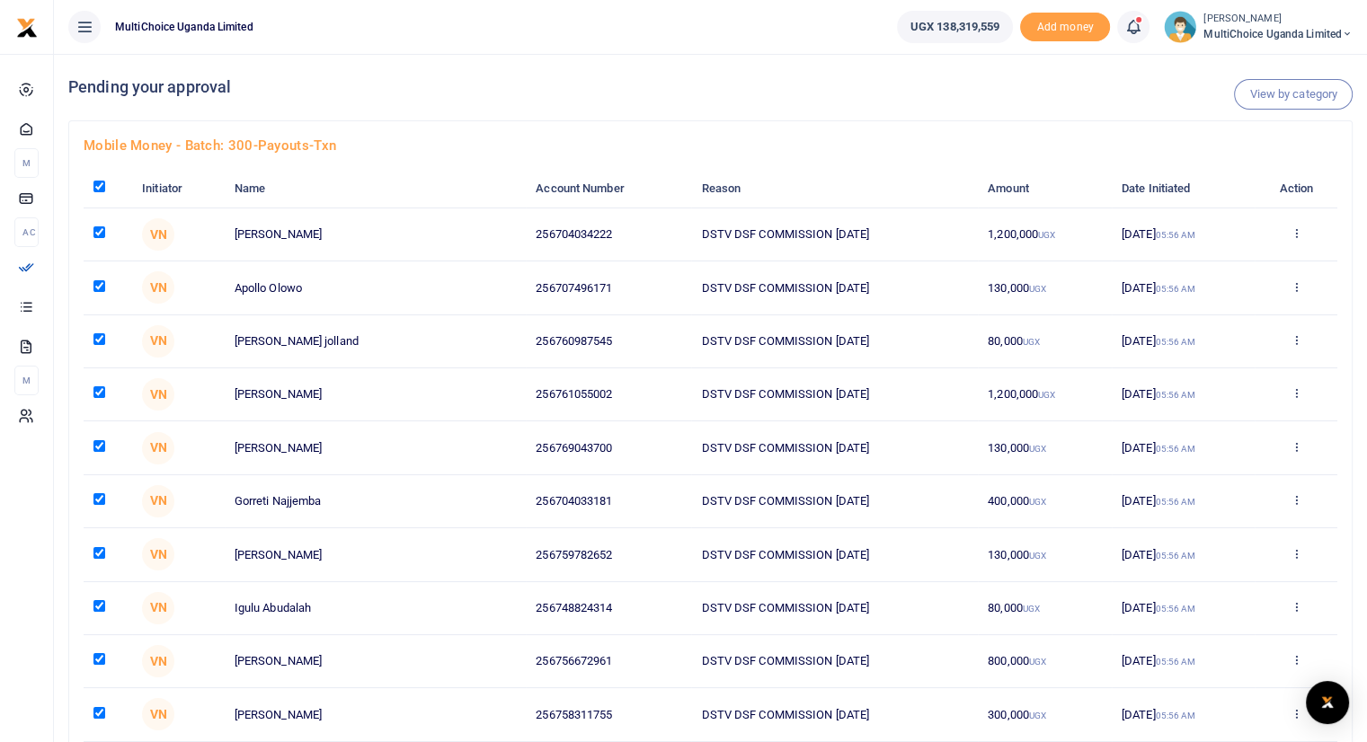
checkbox input "true"
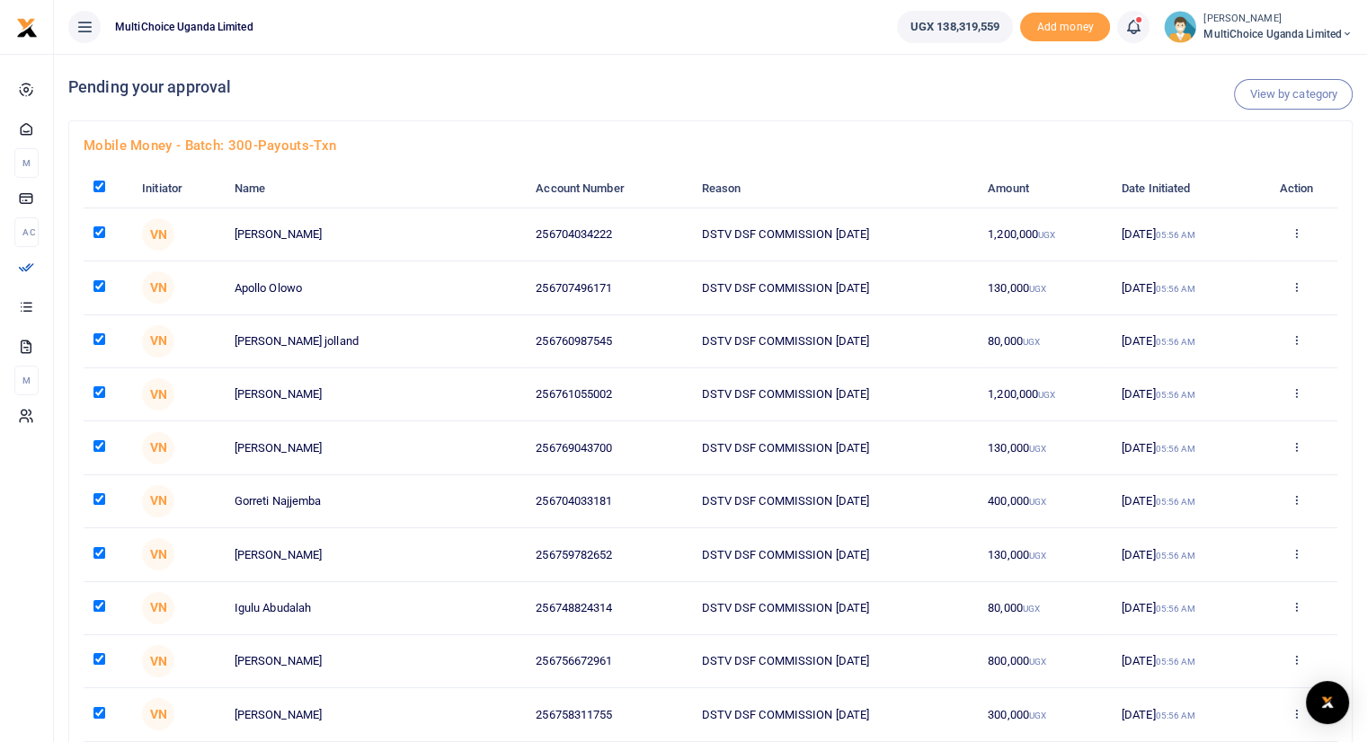
checkbox input "true"
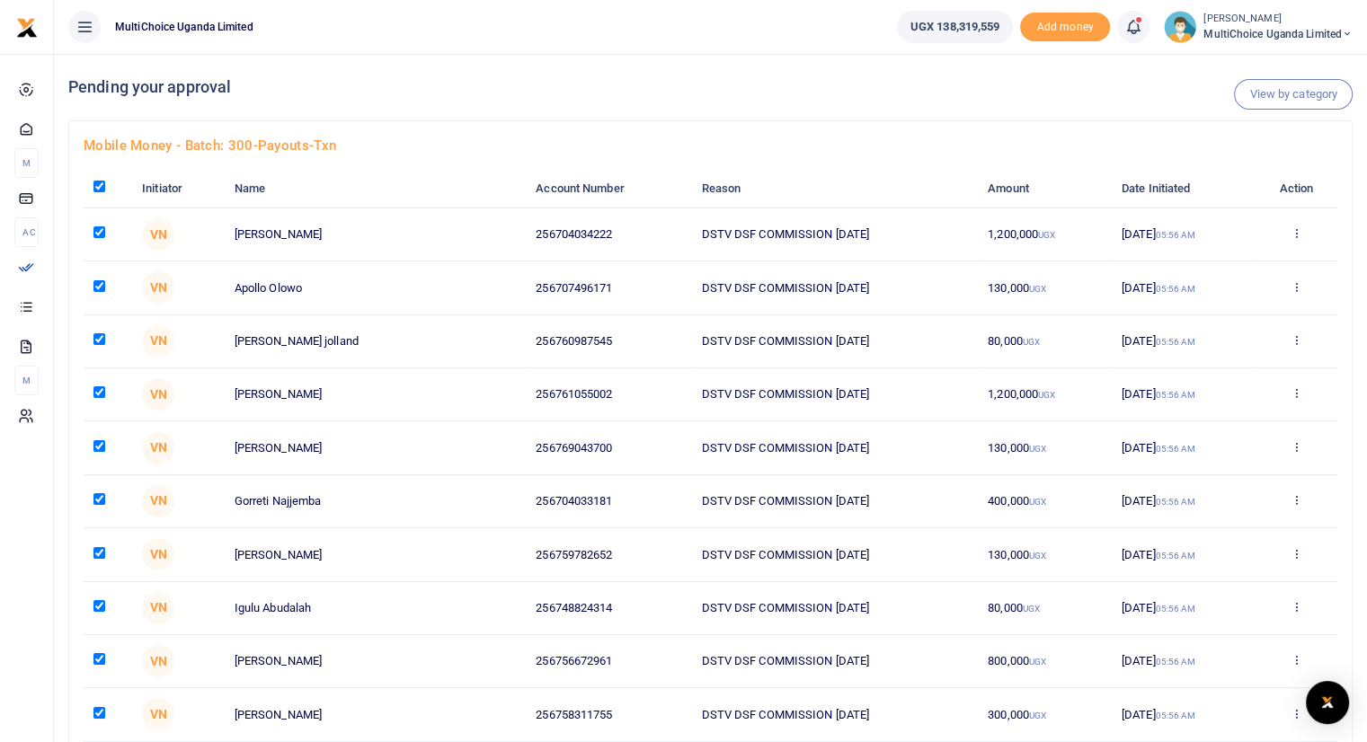
checkbox input "true"
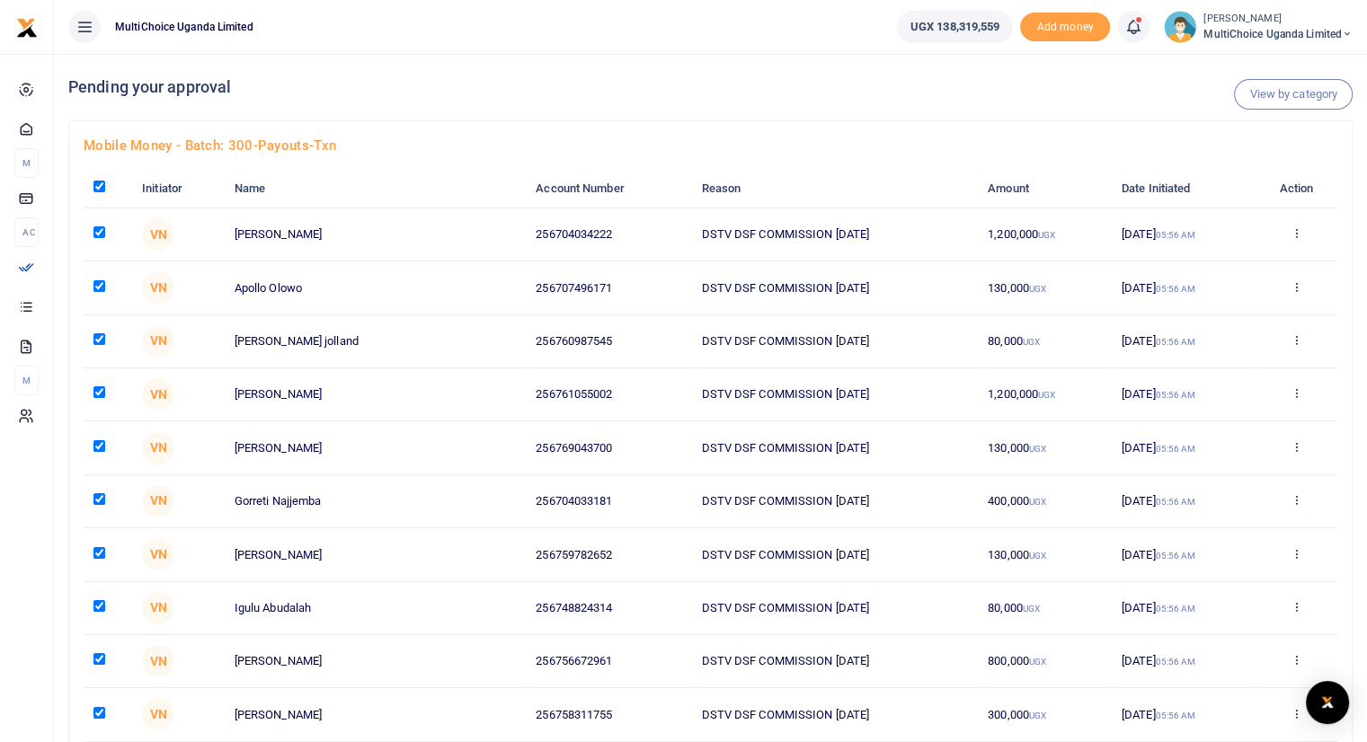
checkbox input "true"
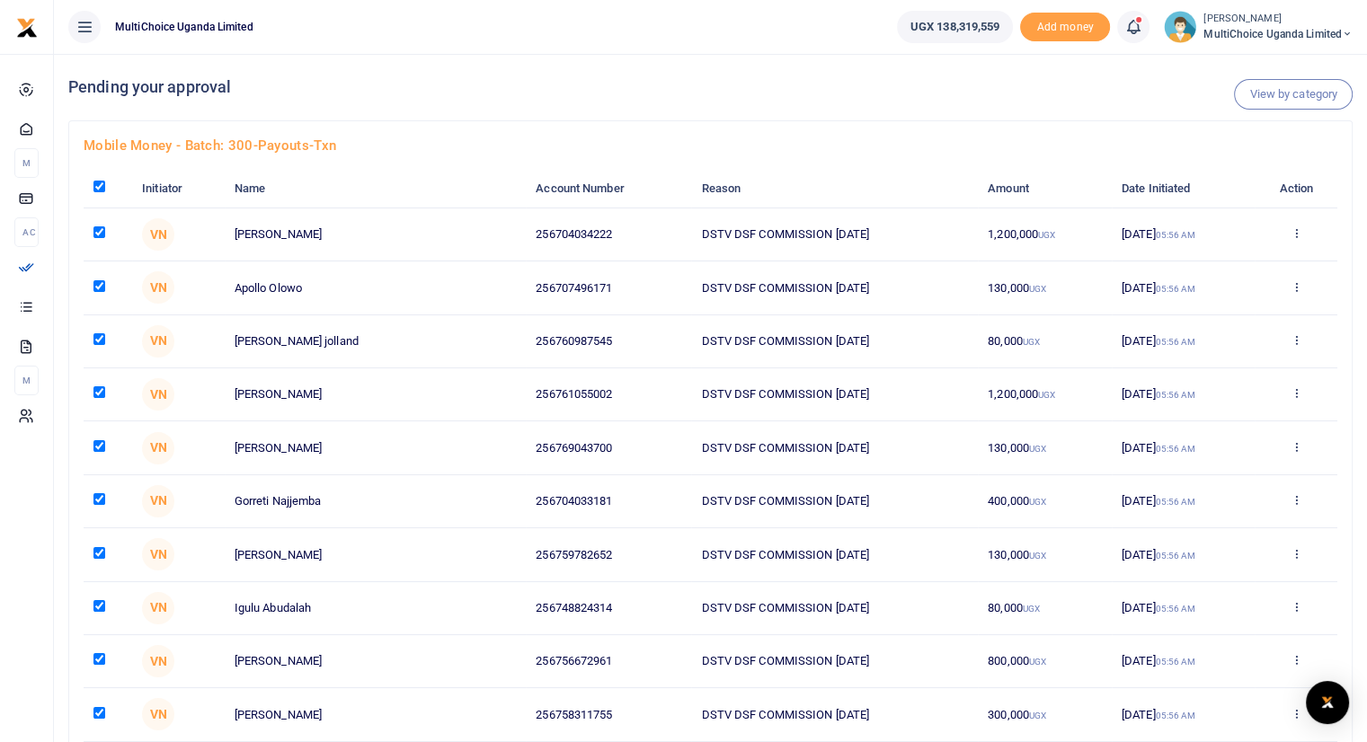
checkbox input "true"
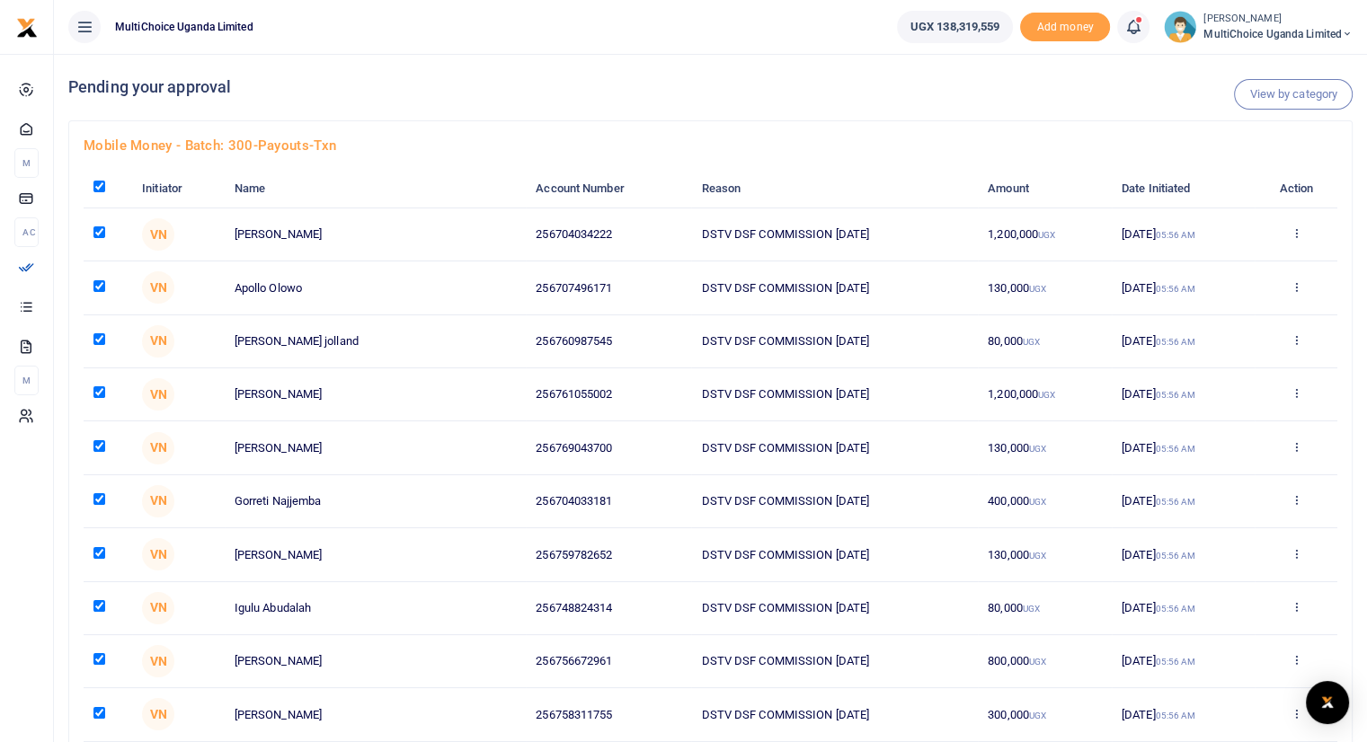
checkbox input "true"
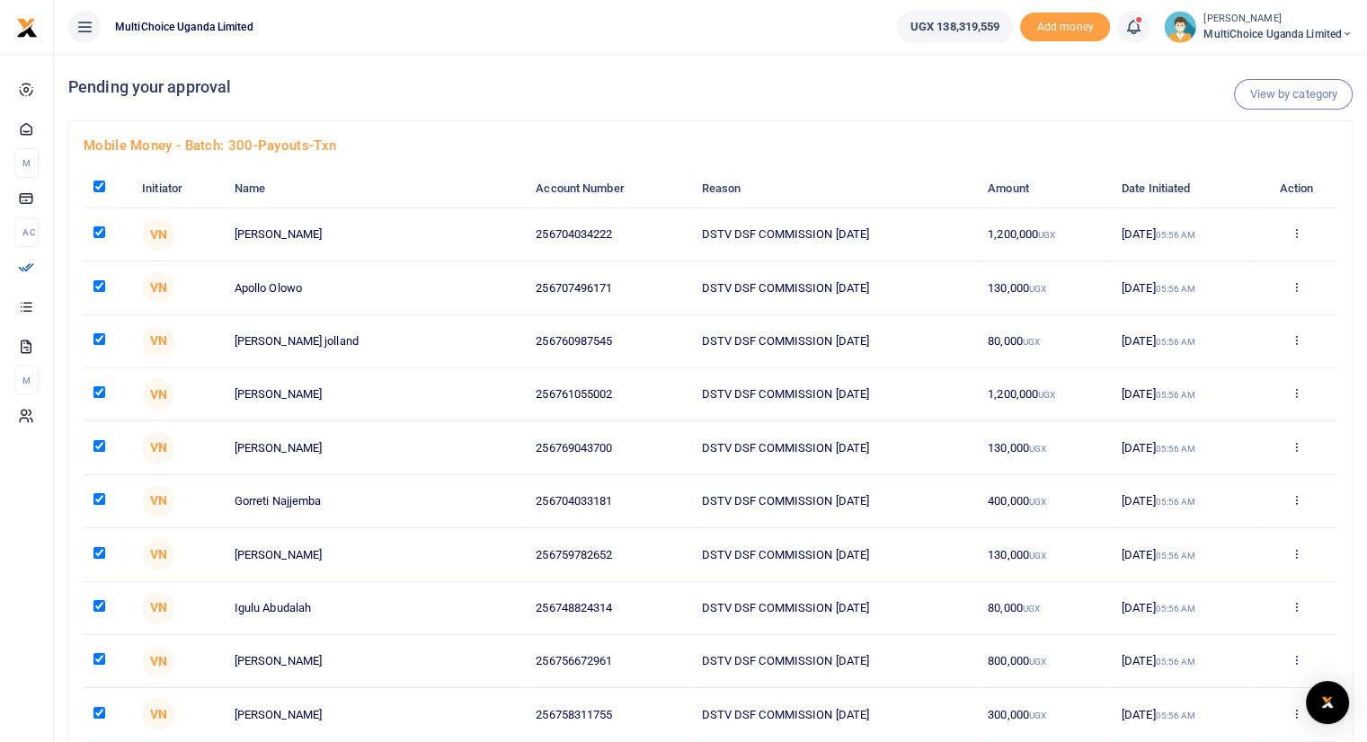
checkbox input "true"
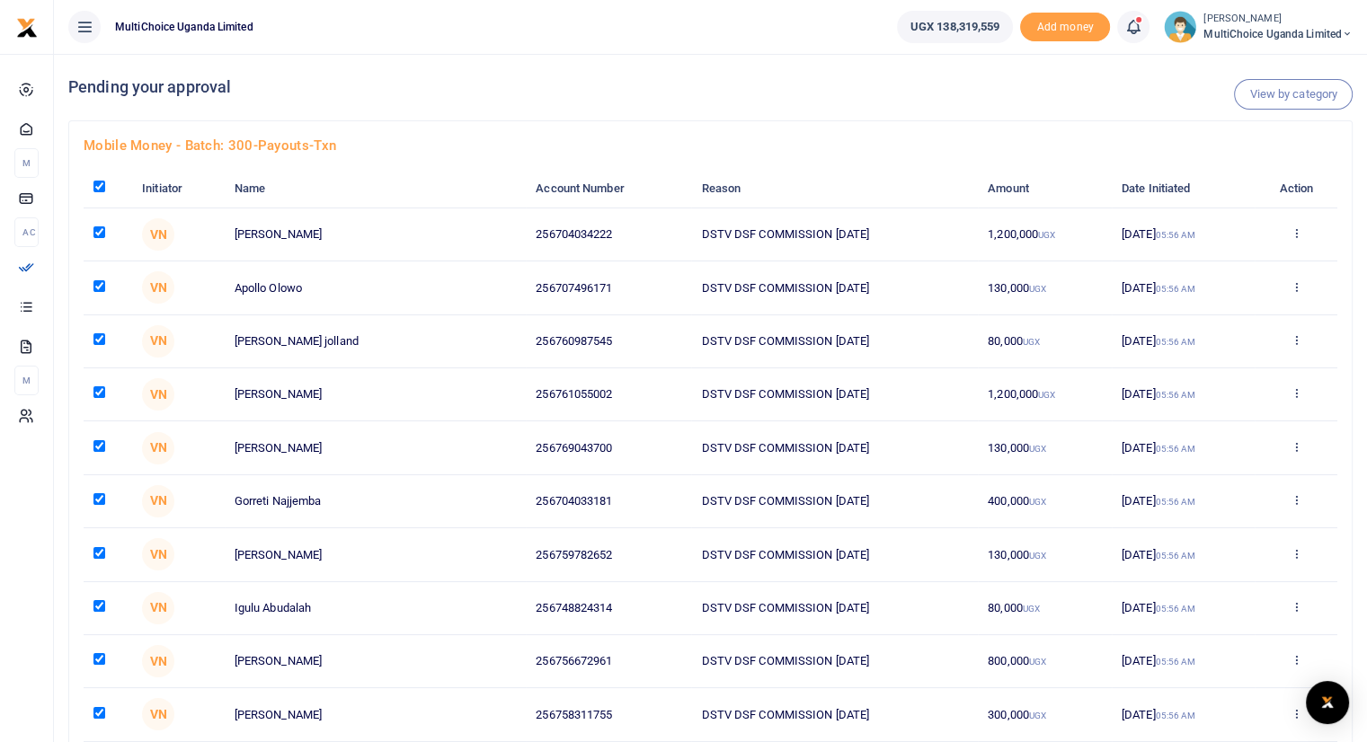
checkbox input "true"
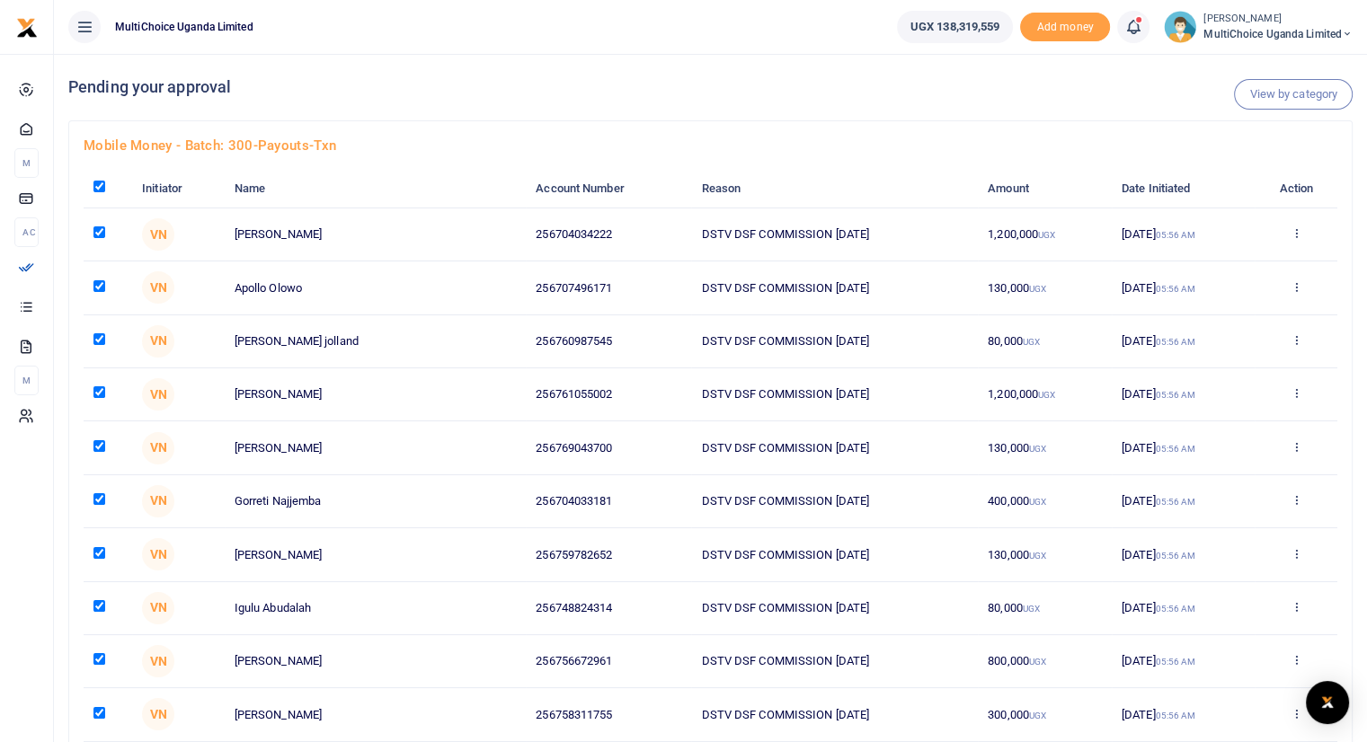
checkbox input "true"
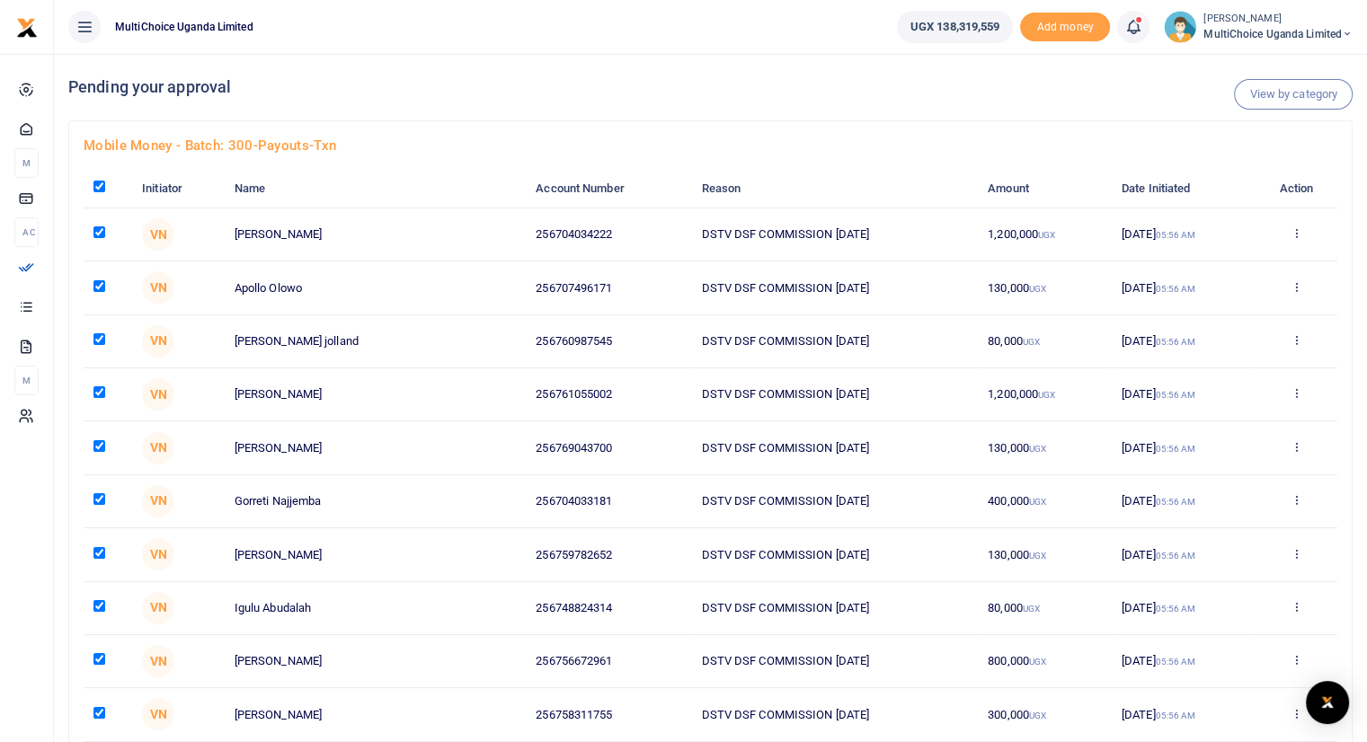
checkbox input "true"
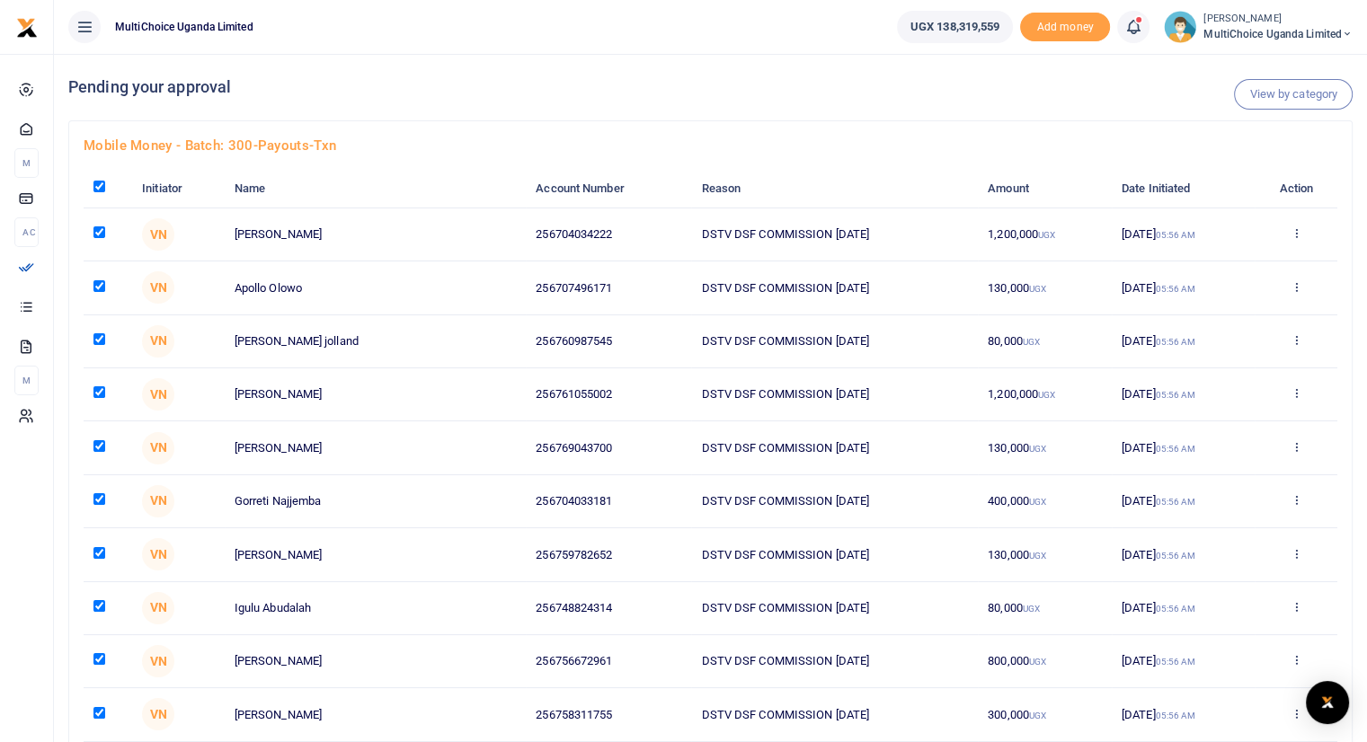
checkbox input "true"
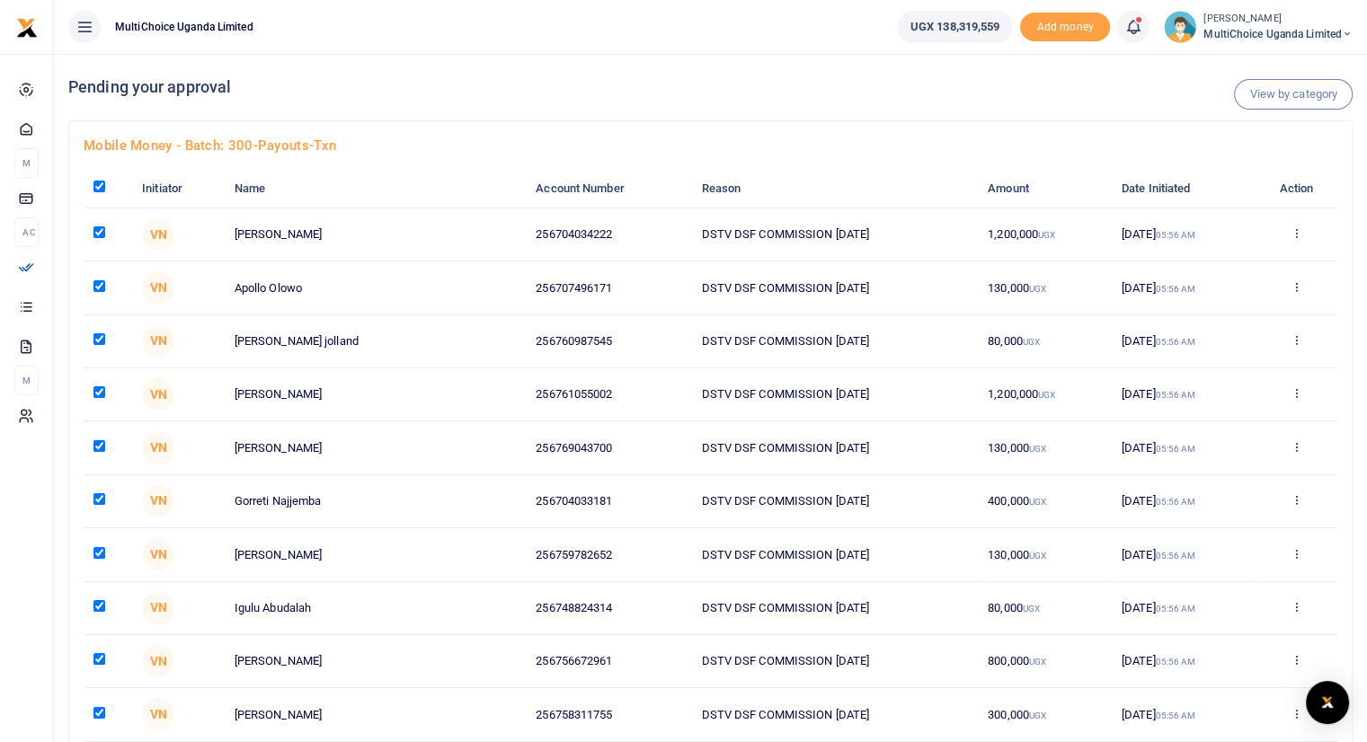
checkbox input "true"
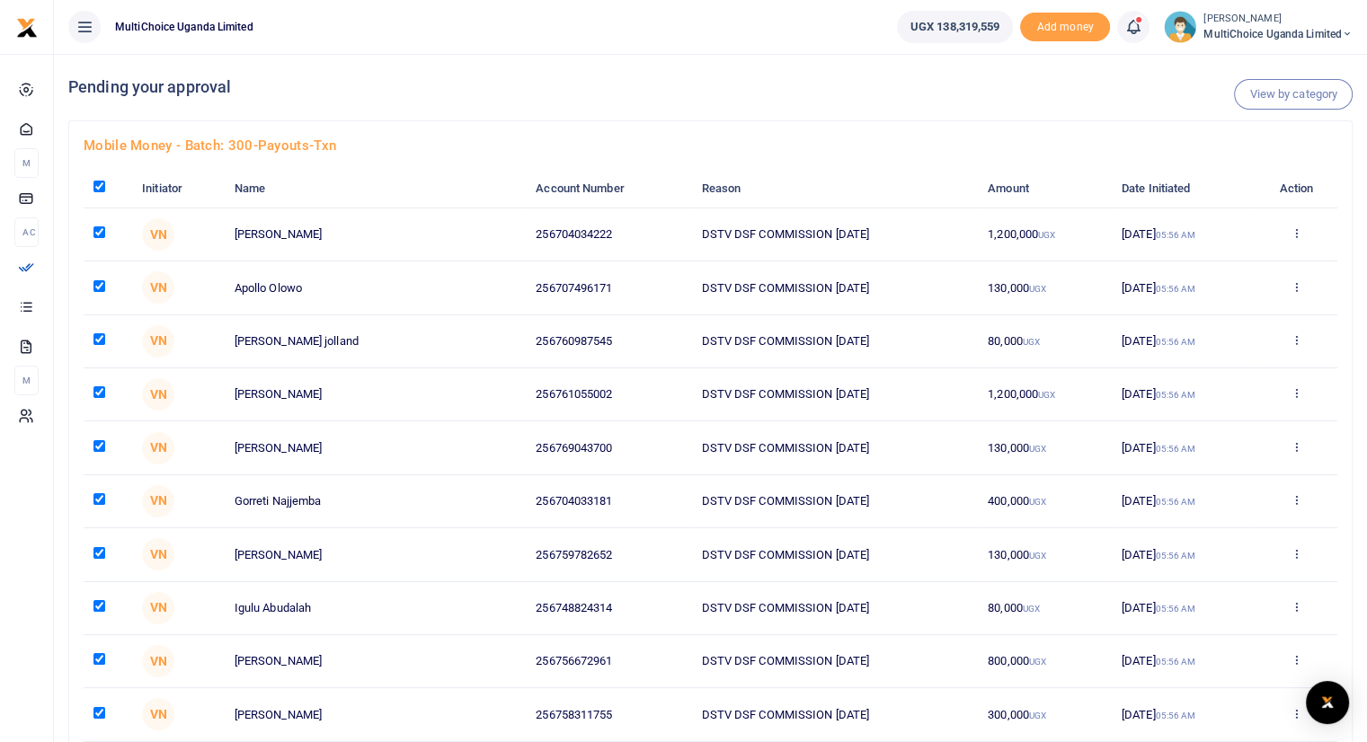
checkbox input "true"
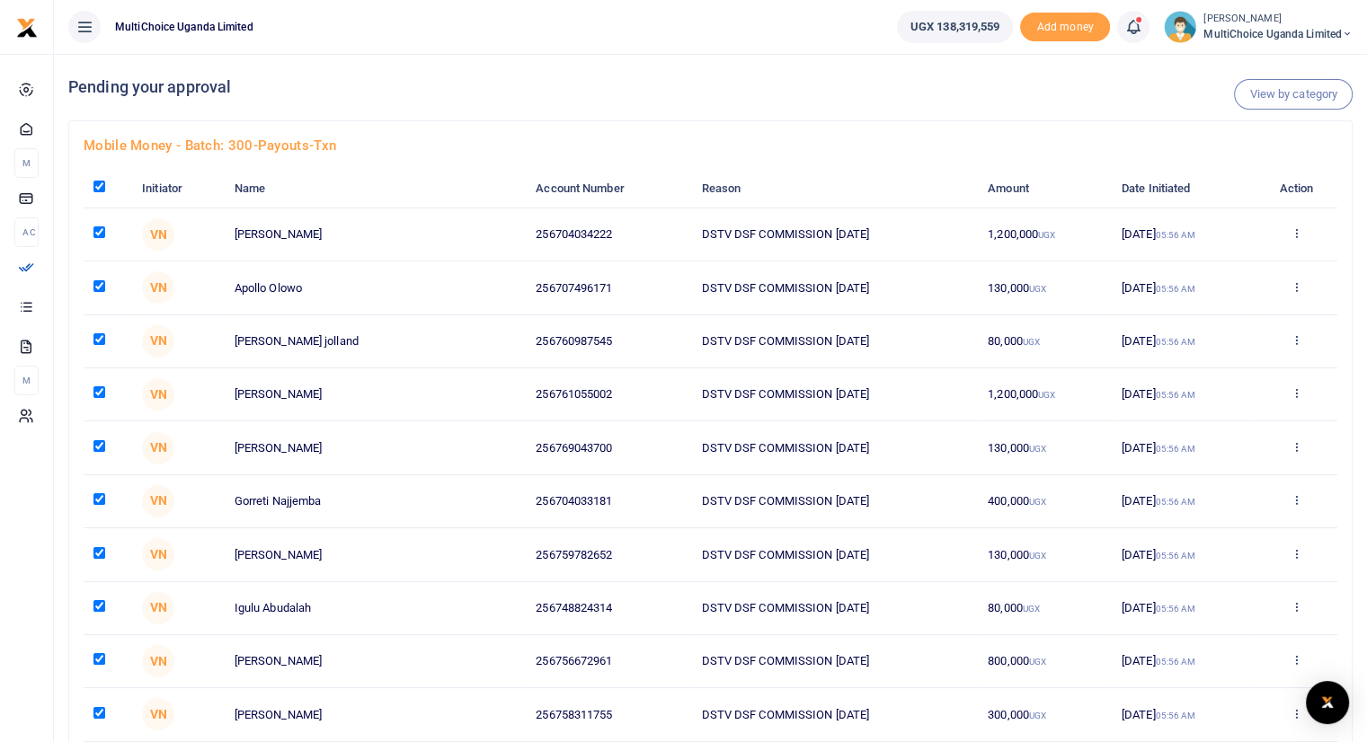
checkbox input "true"
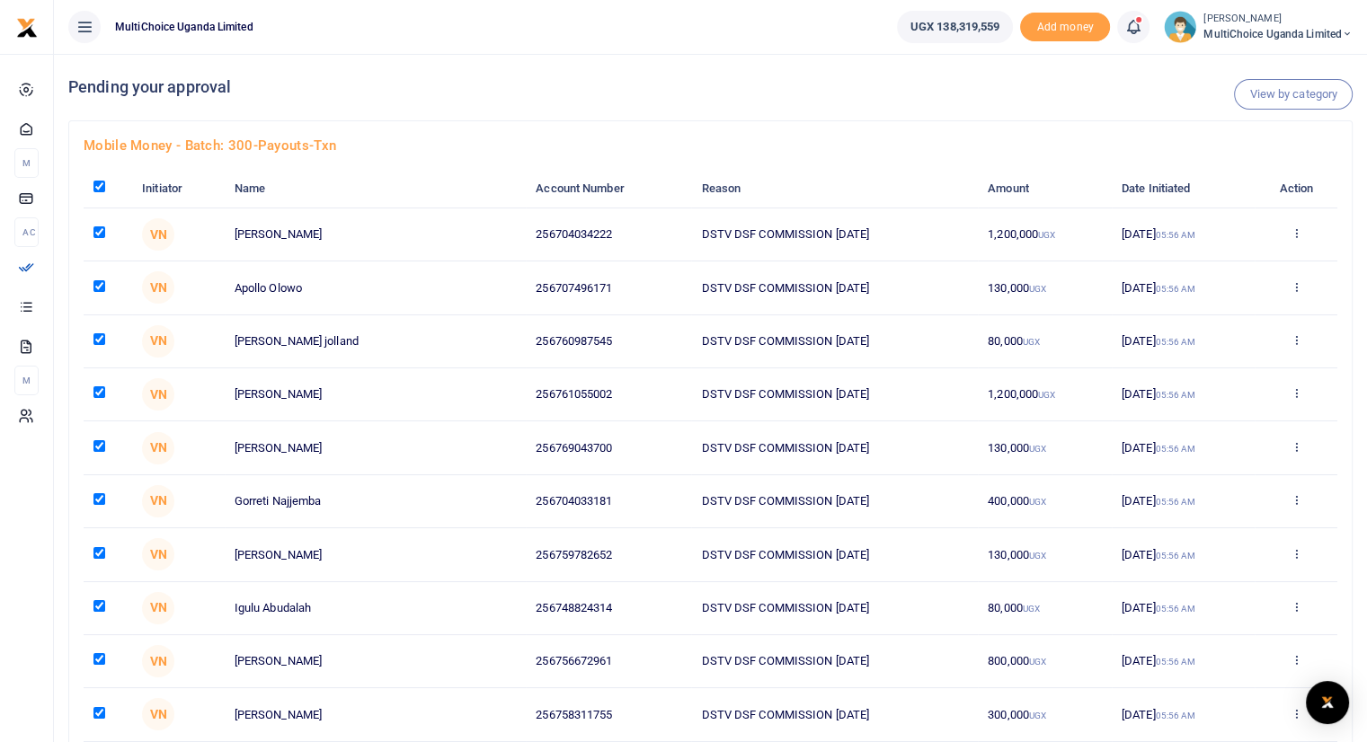
checkbox input "true"
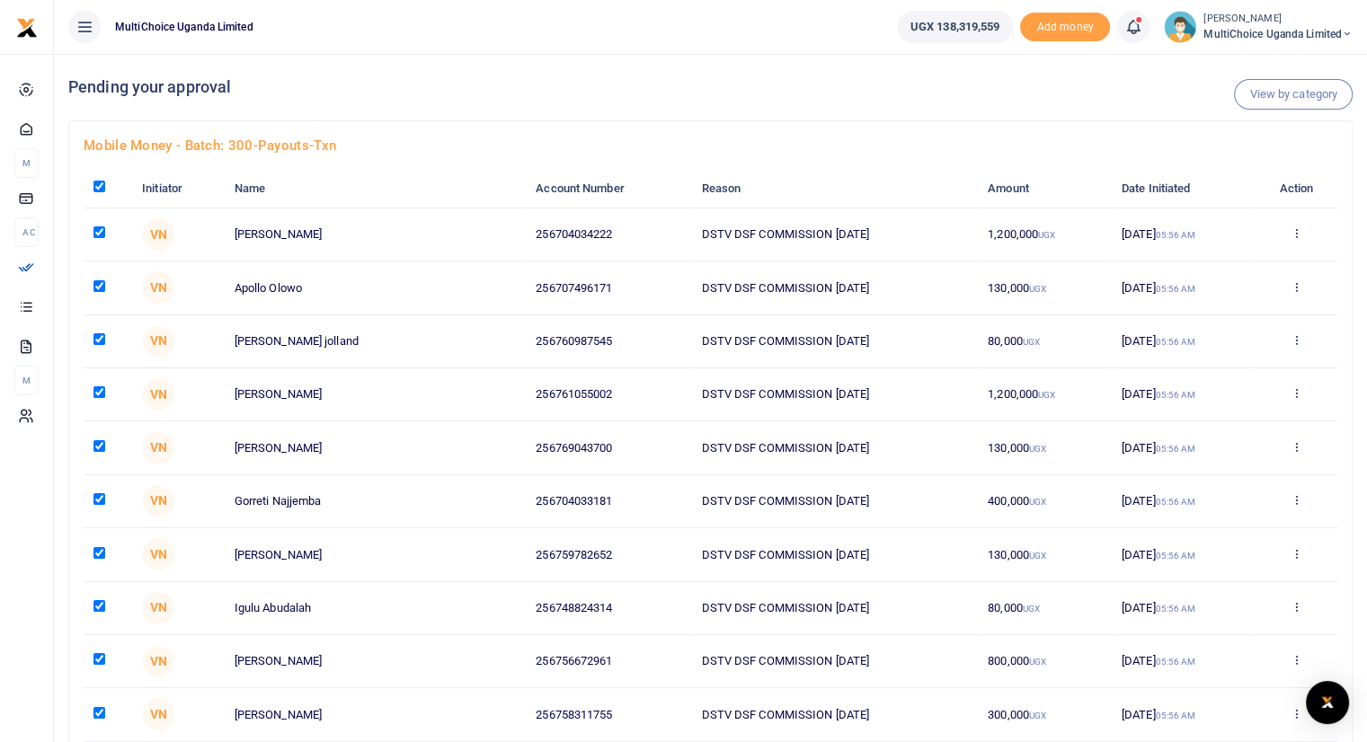
checkbox input "true"
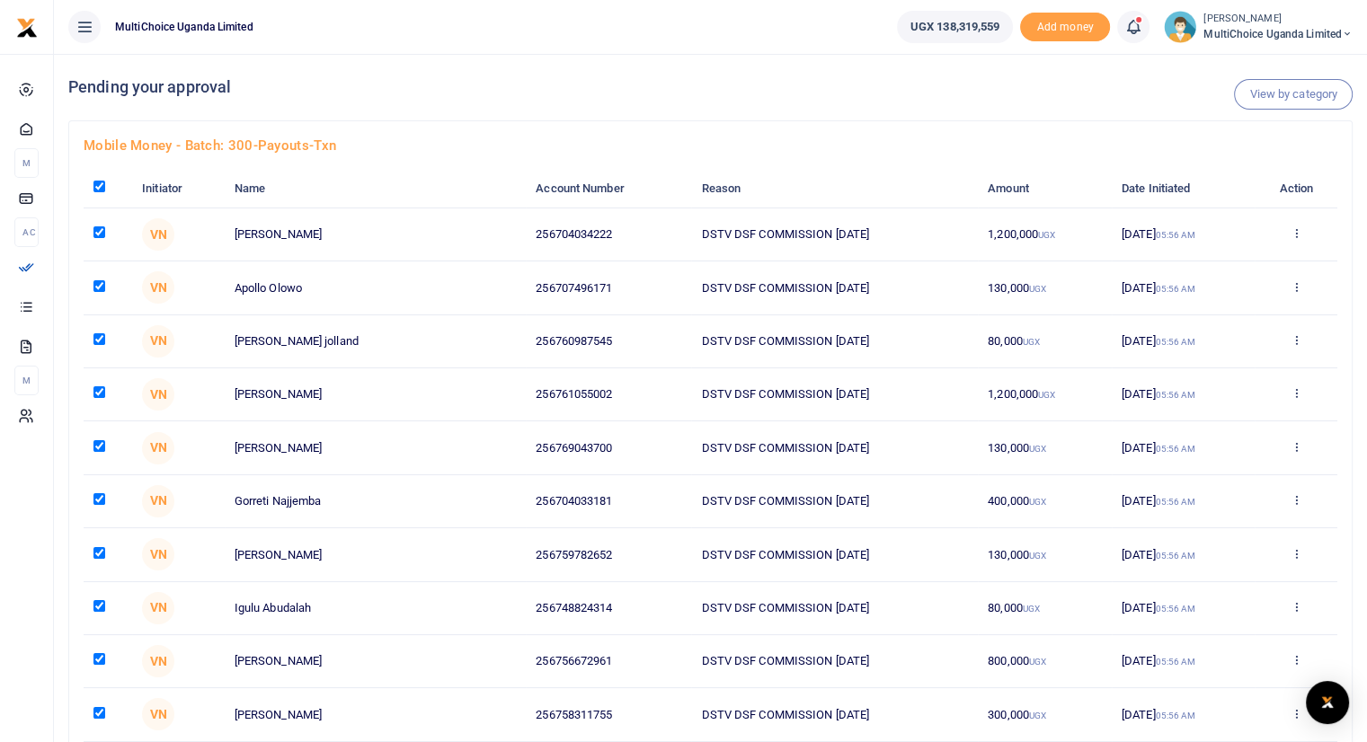
checkbox input "true"
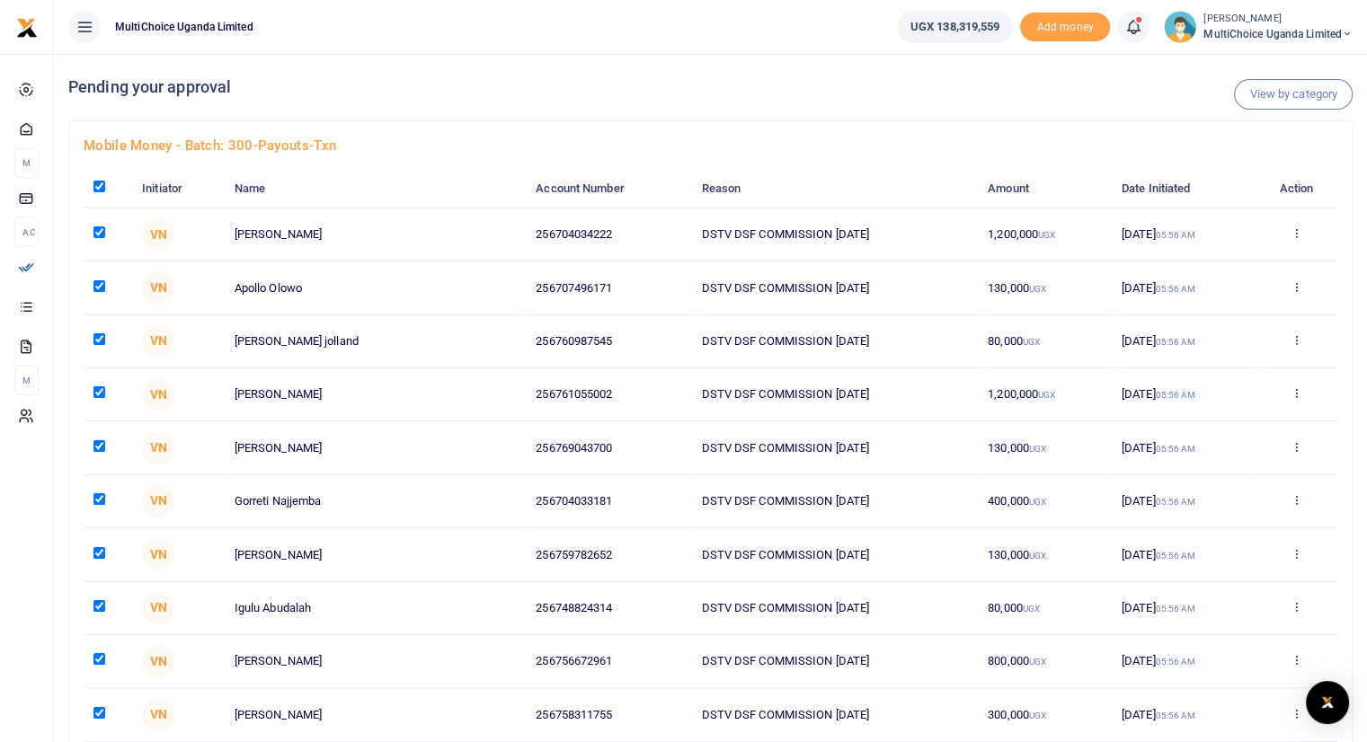
checkbox input "true"
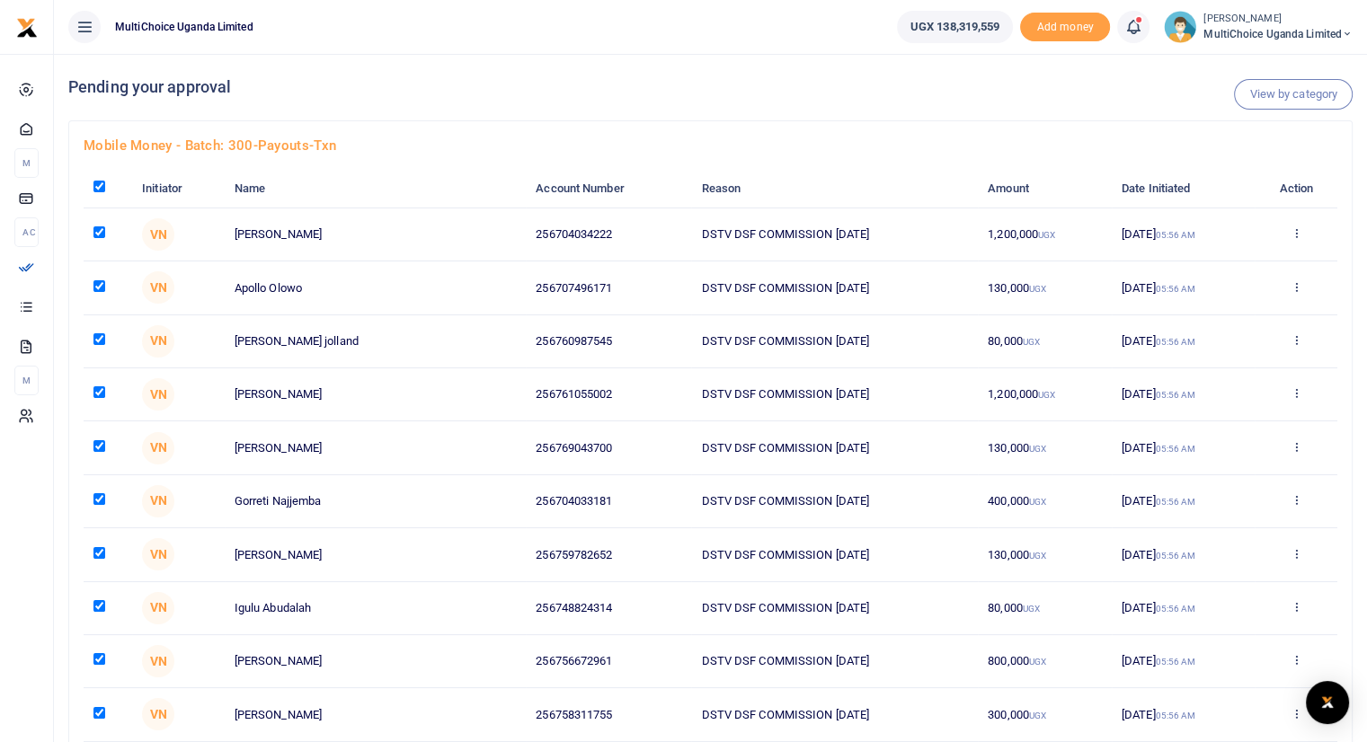
checkbox input "true"
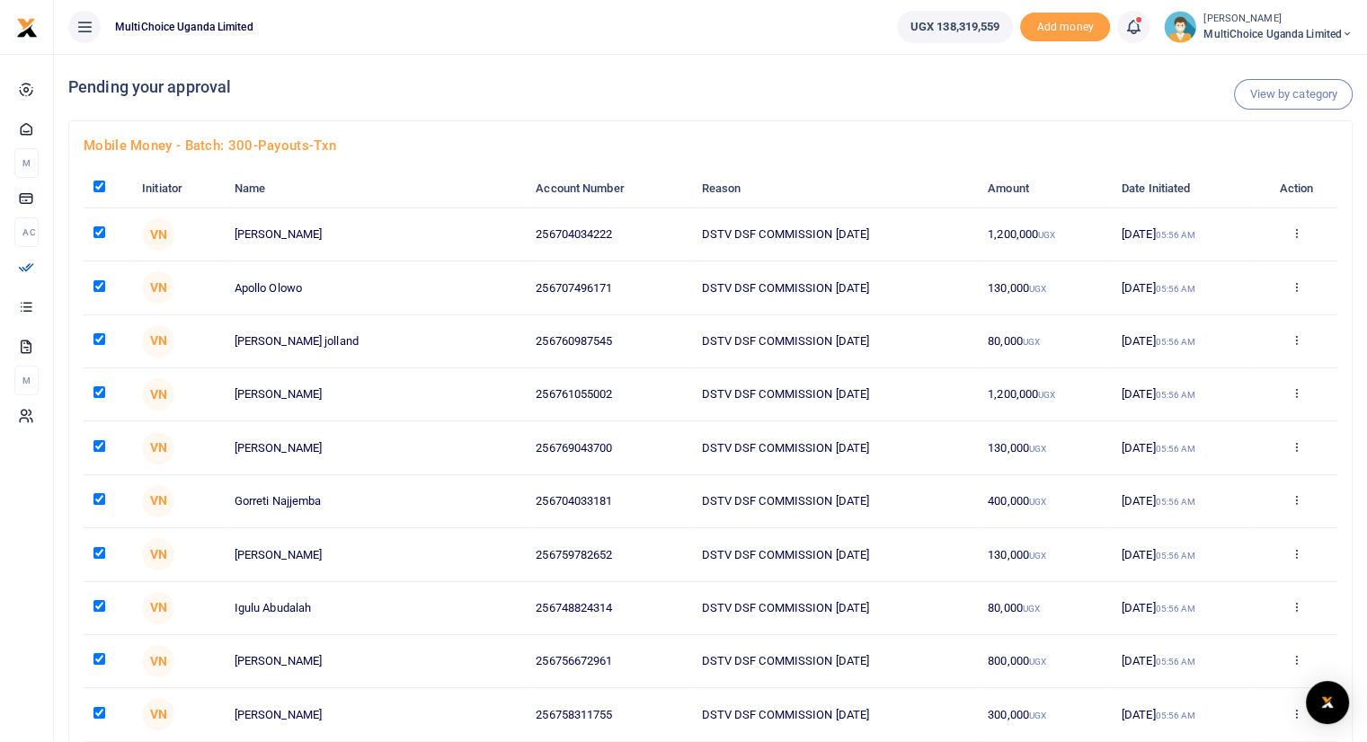
checkbox input "true"
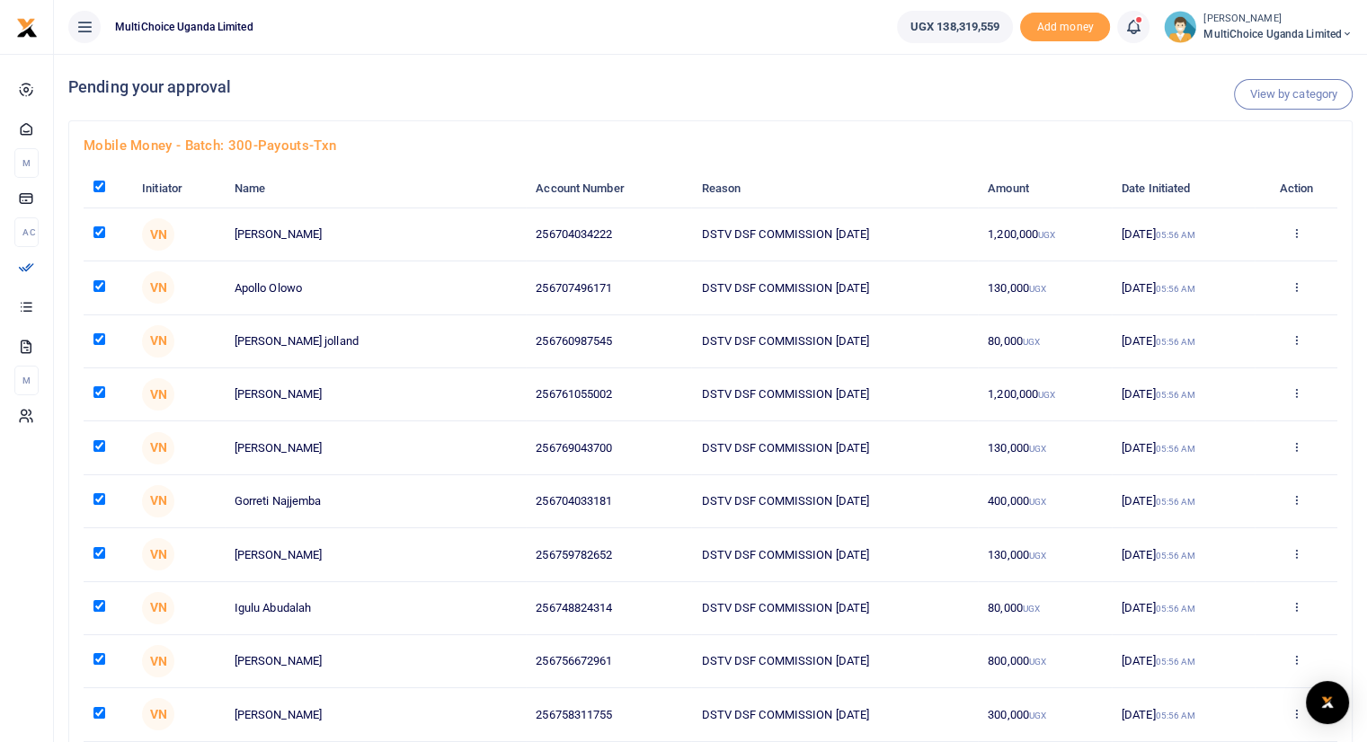
checkbox input "true"
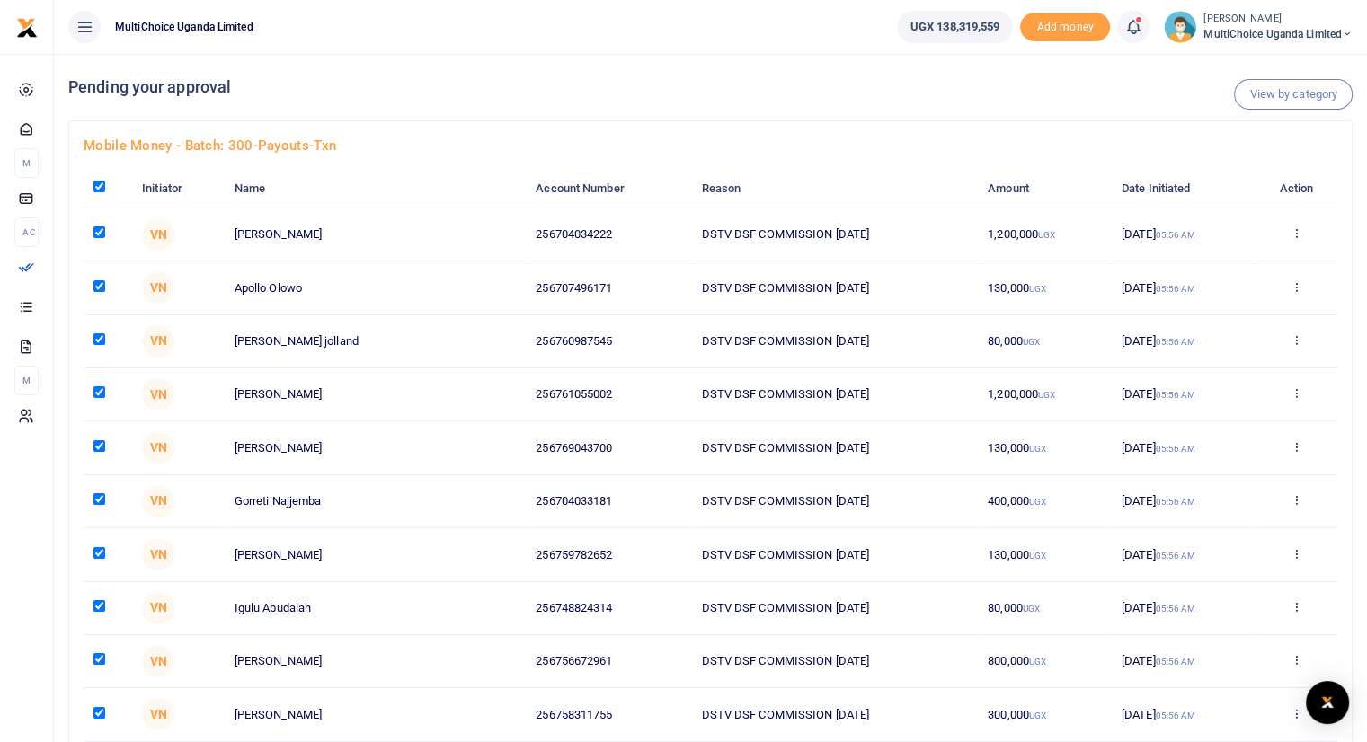
checkbox input "true"
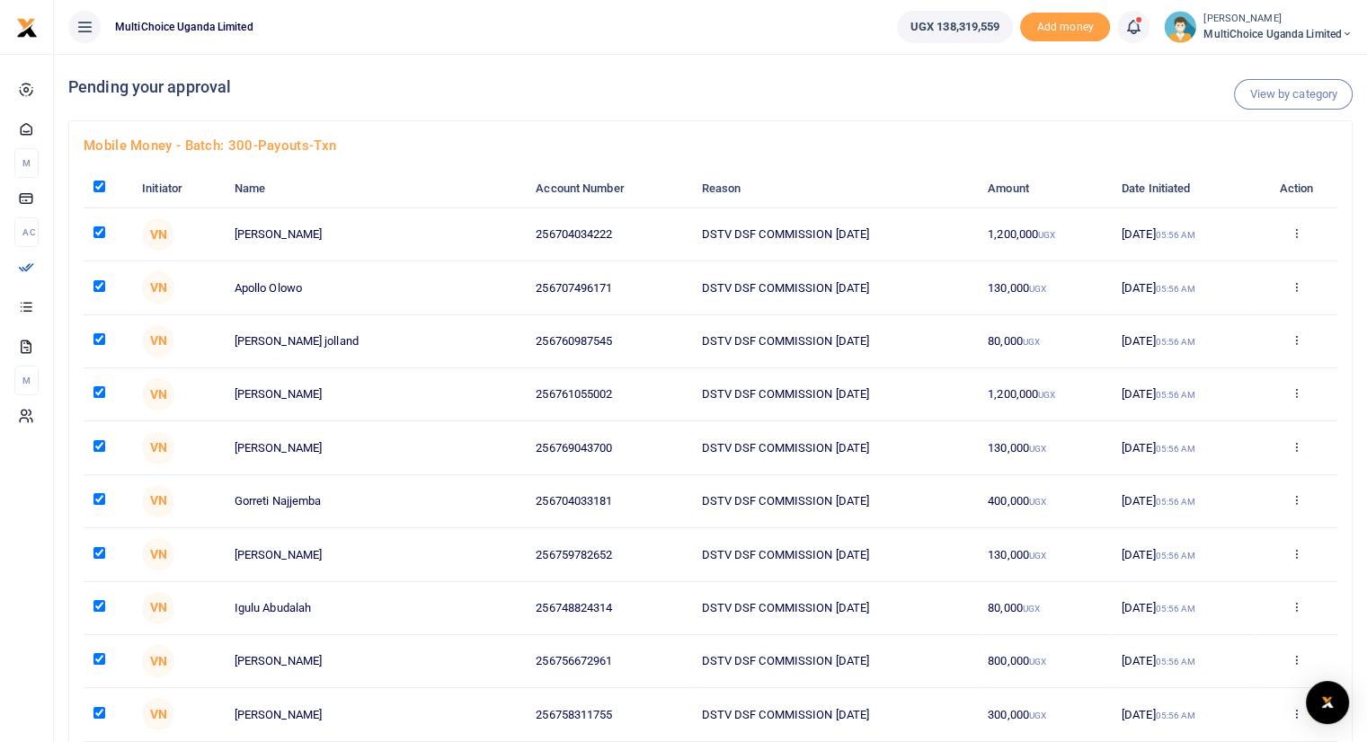
checkbox input "true"
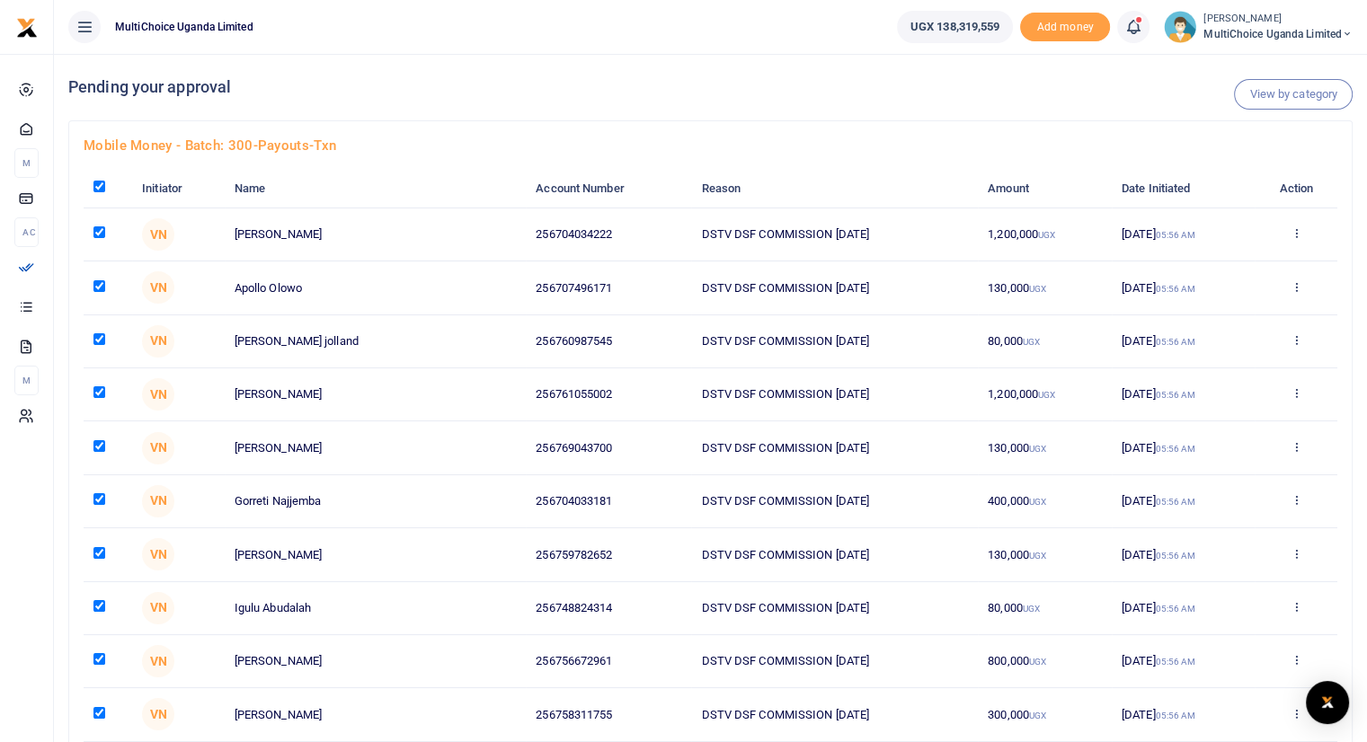
checkbox input "true"
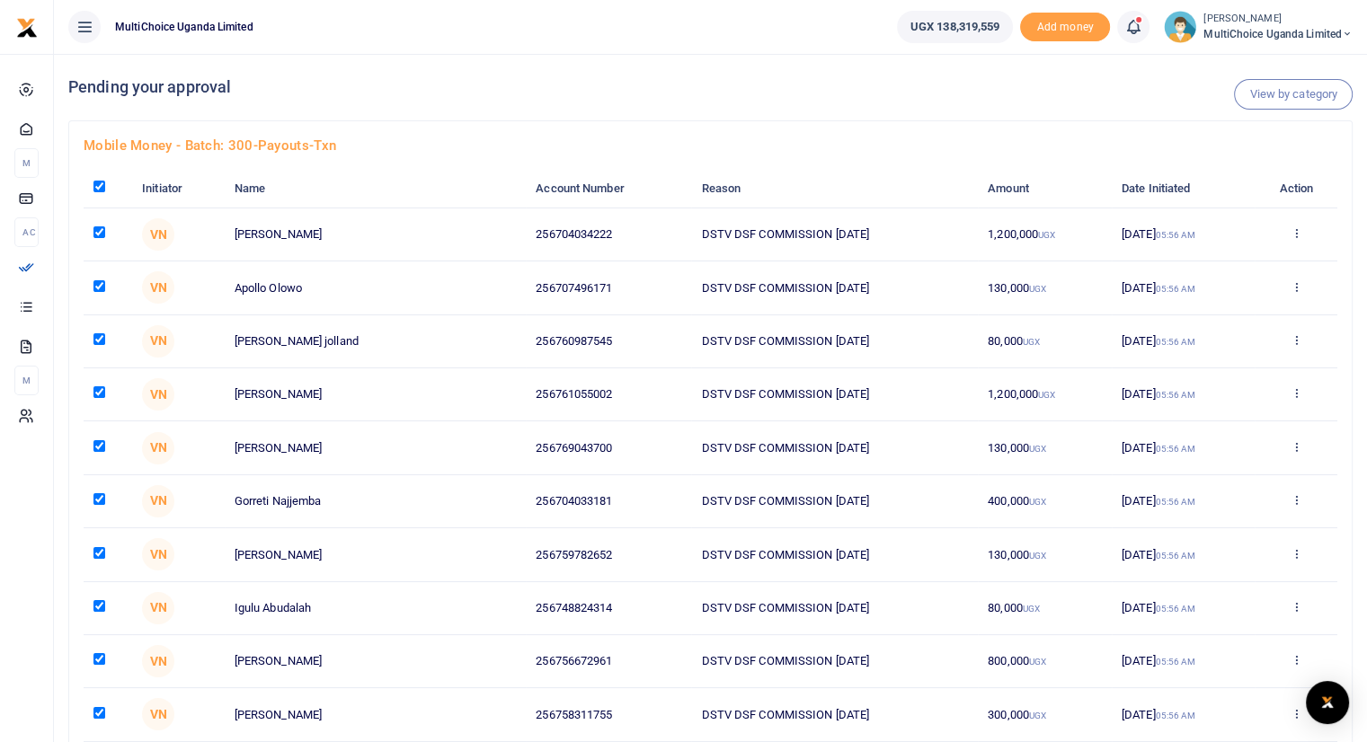
checkbox input "true"
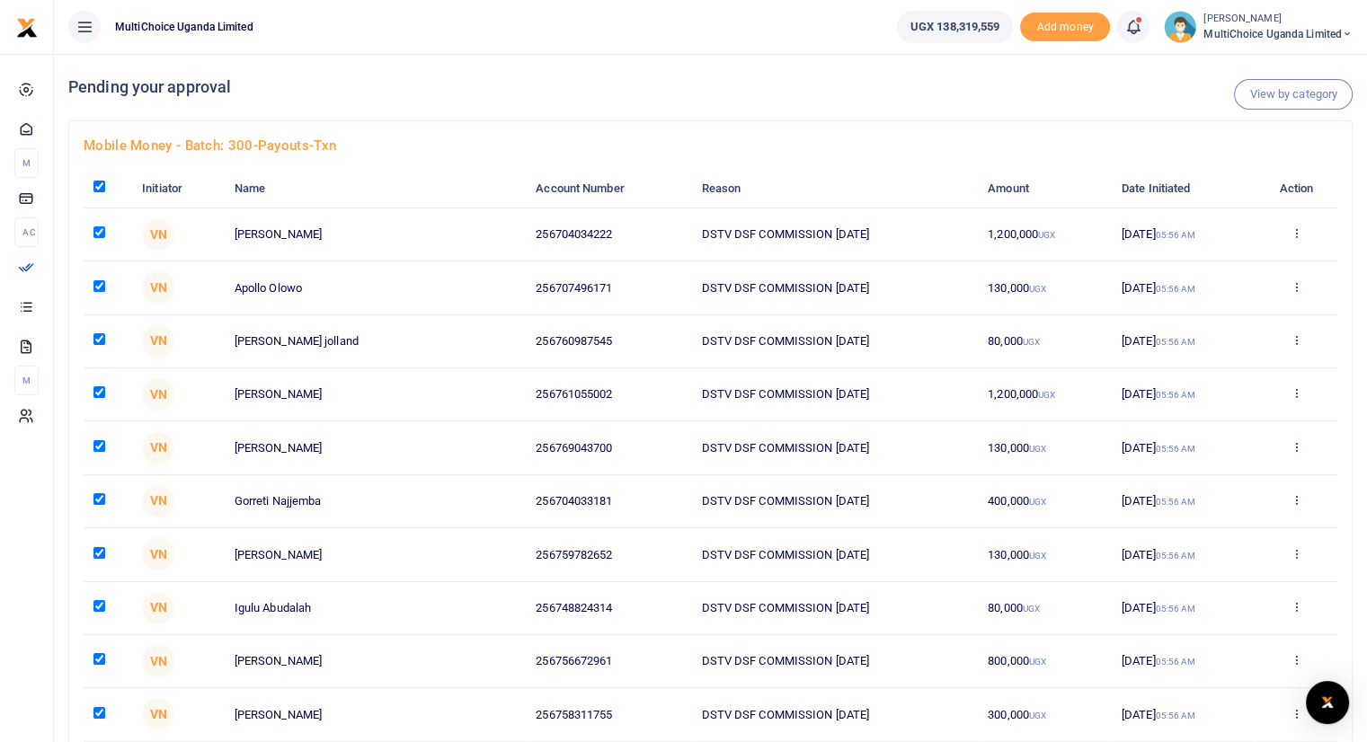
checkbox input "true"
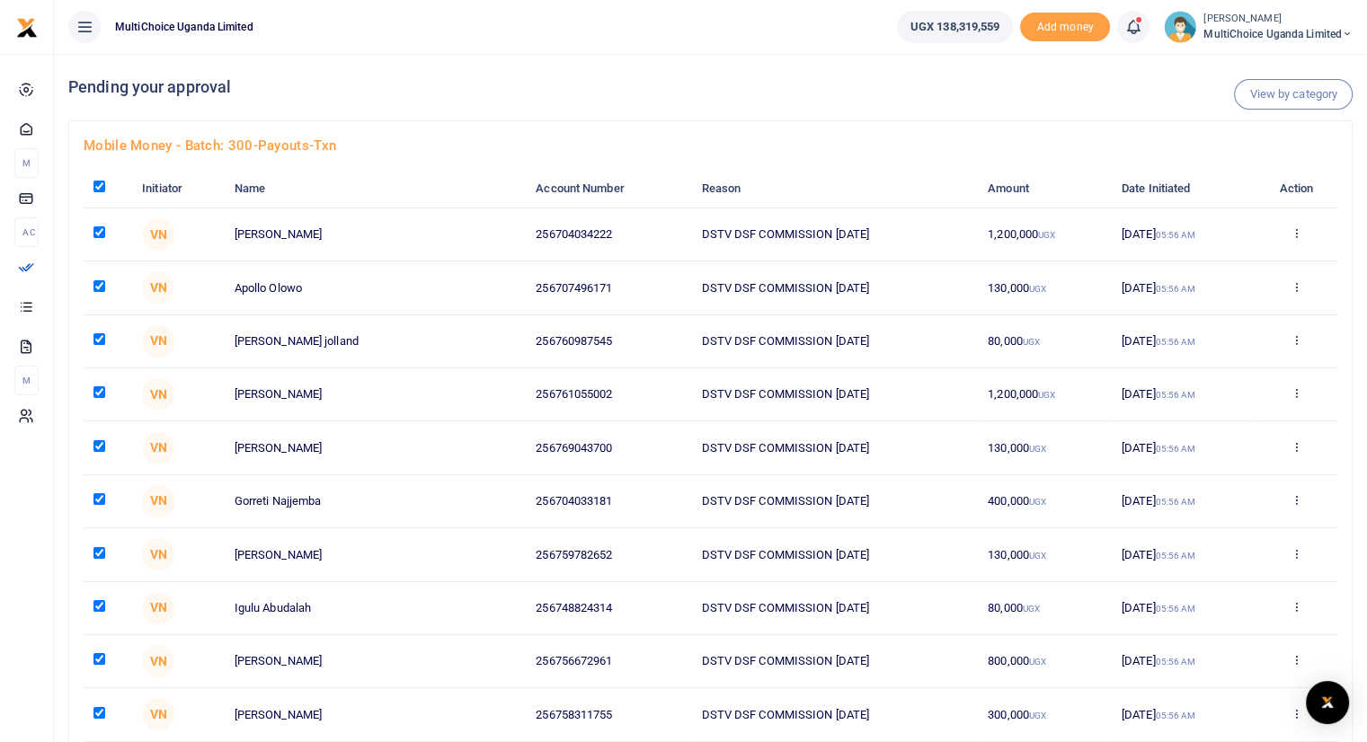
checkbox input "true"
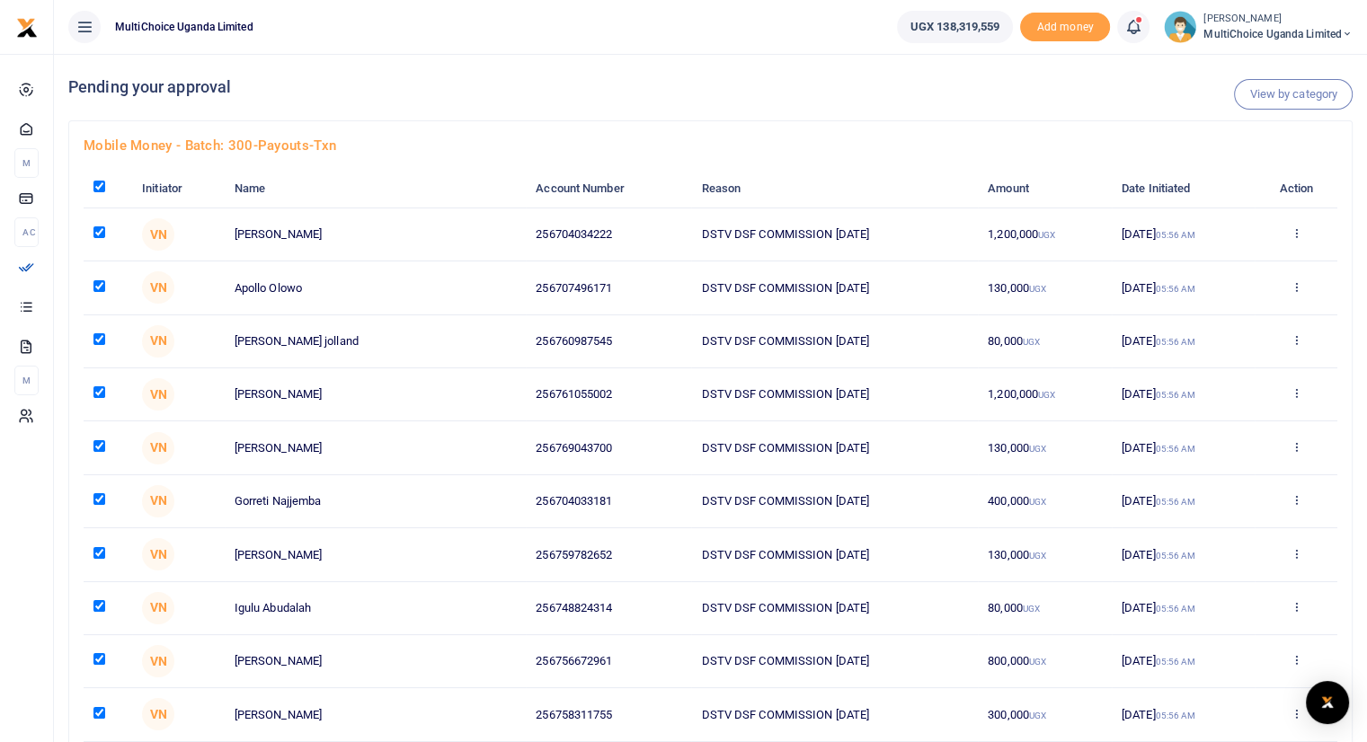
checkbox input "true"
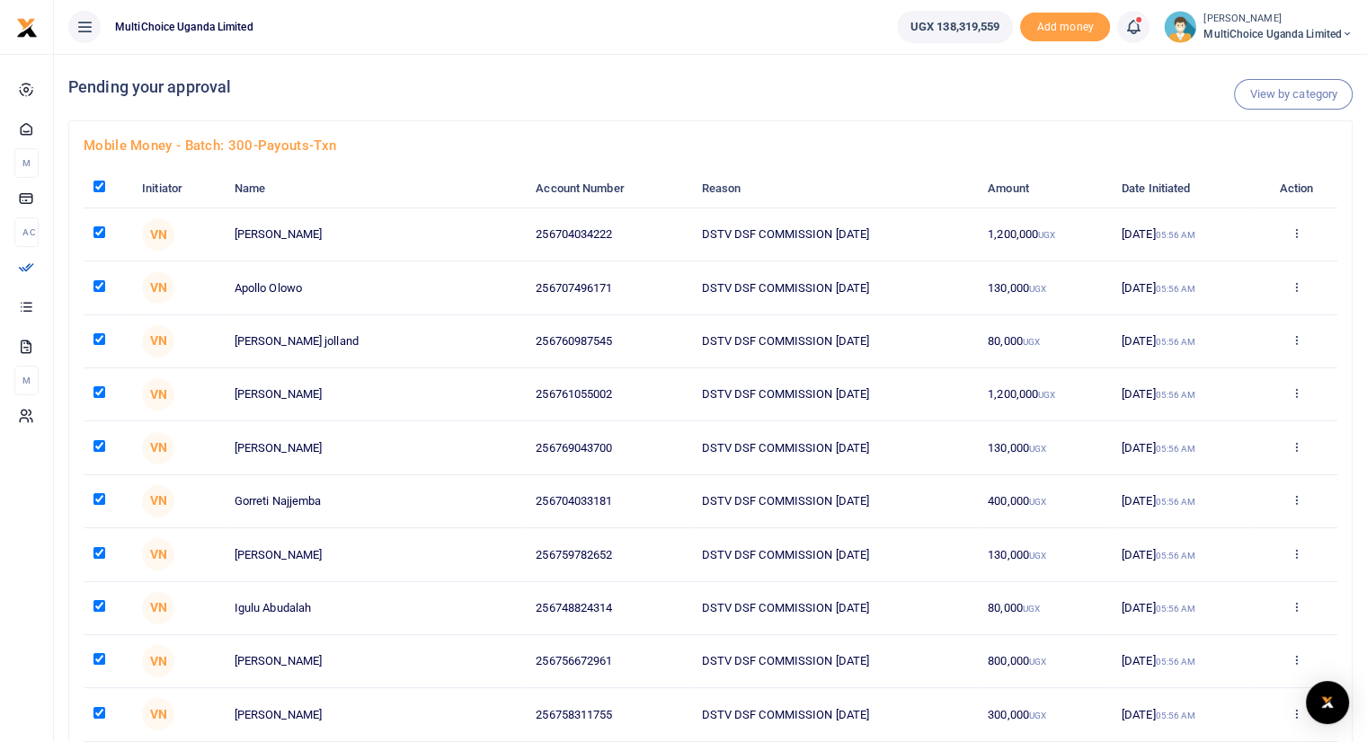
checkbox input "true"
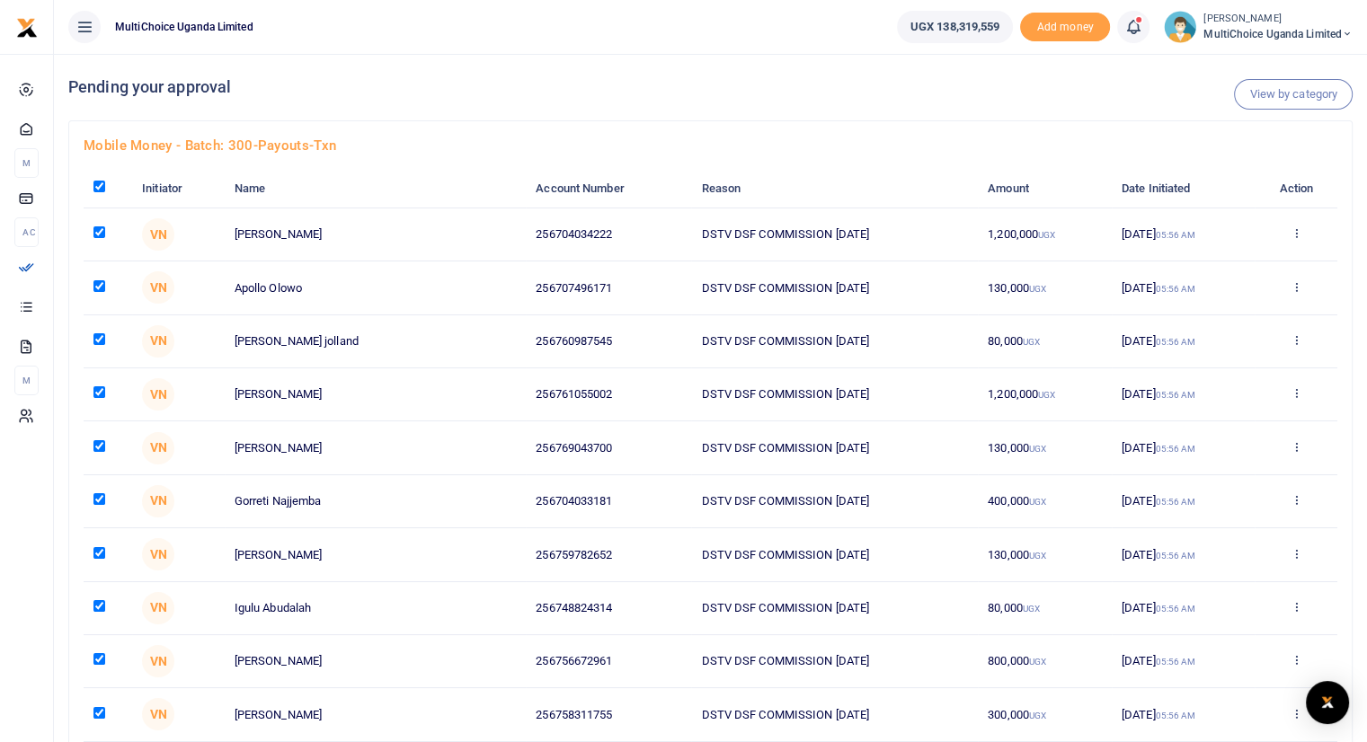
checkbox input "true"
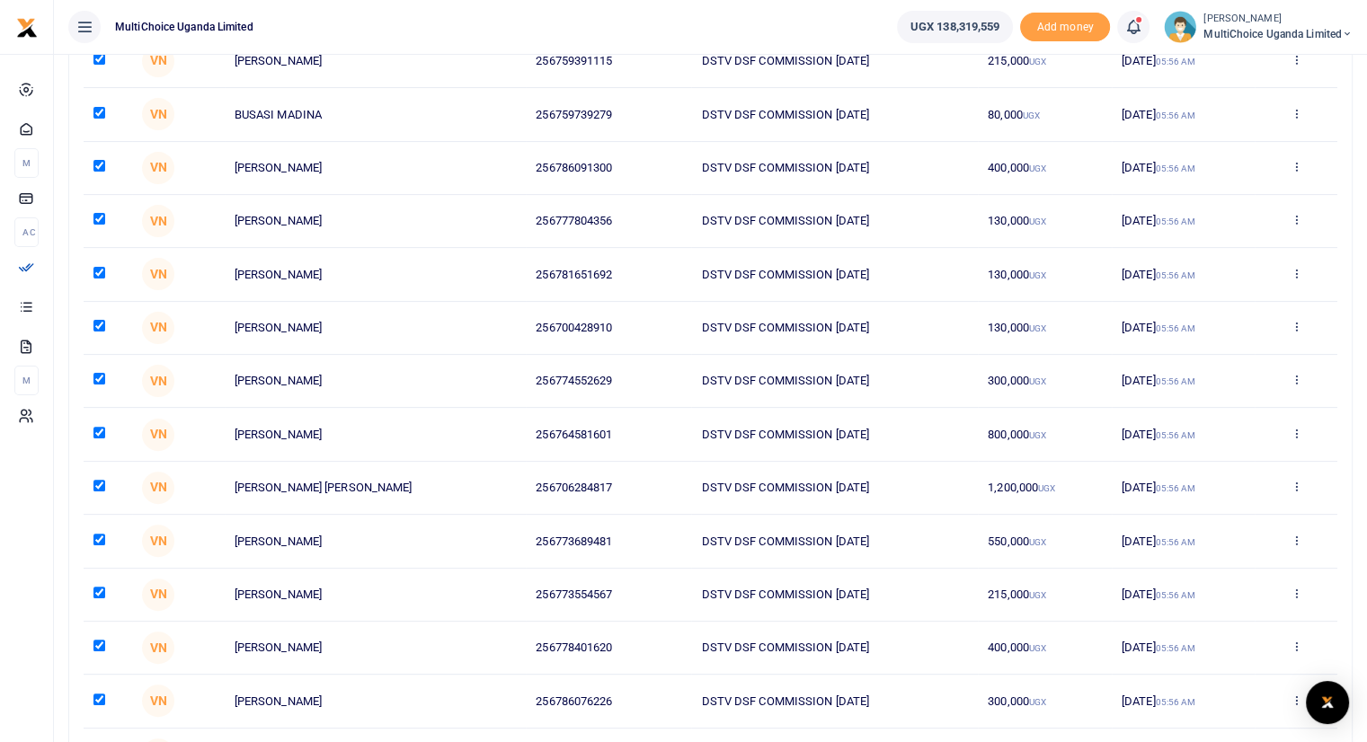
scroll to position [15541, 0]
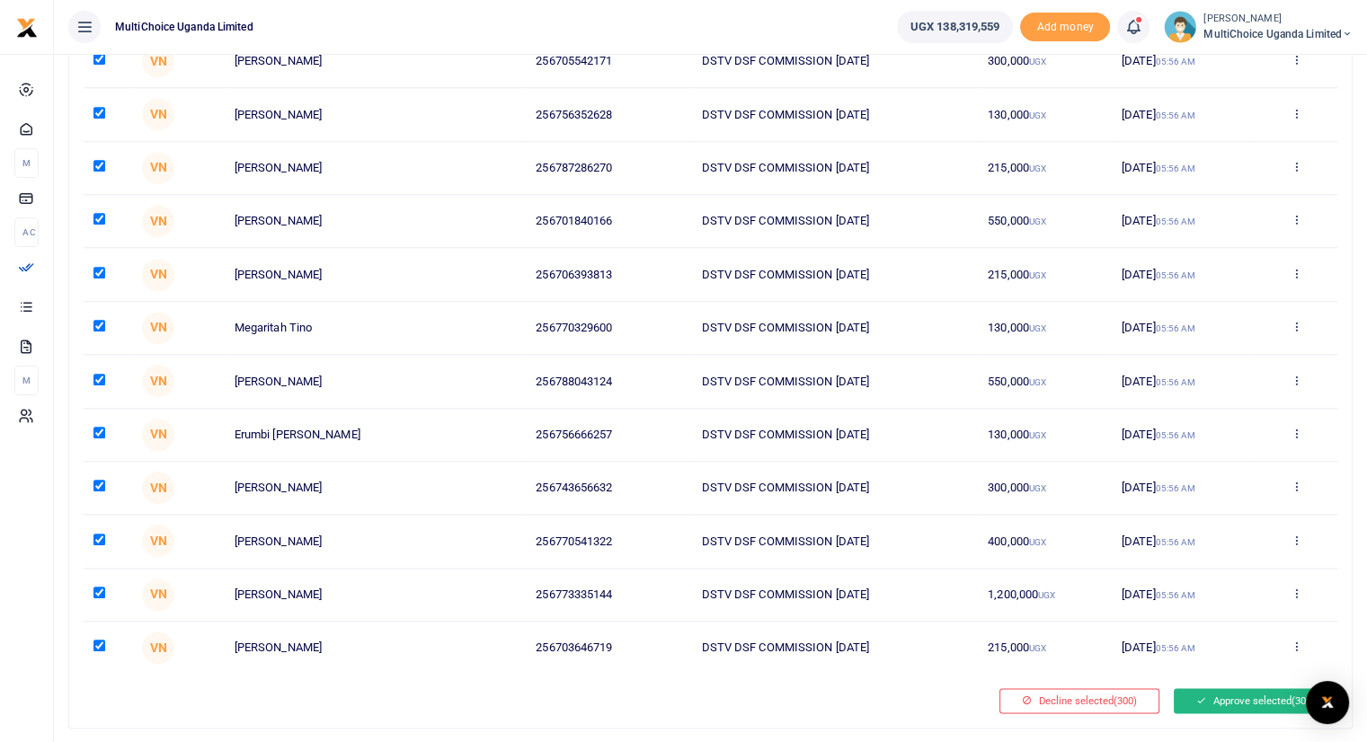
click at [1217, 688] on button "Approve selected (300)" at bounding box center [1256, 700] width 164 height 25
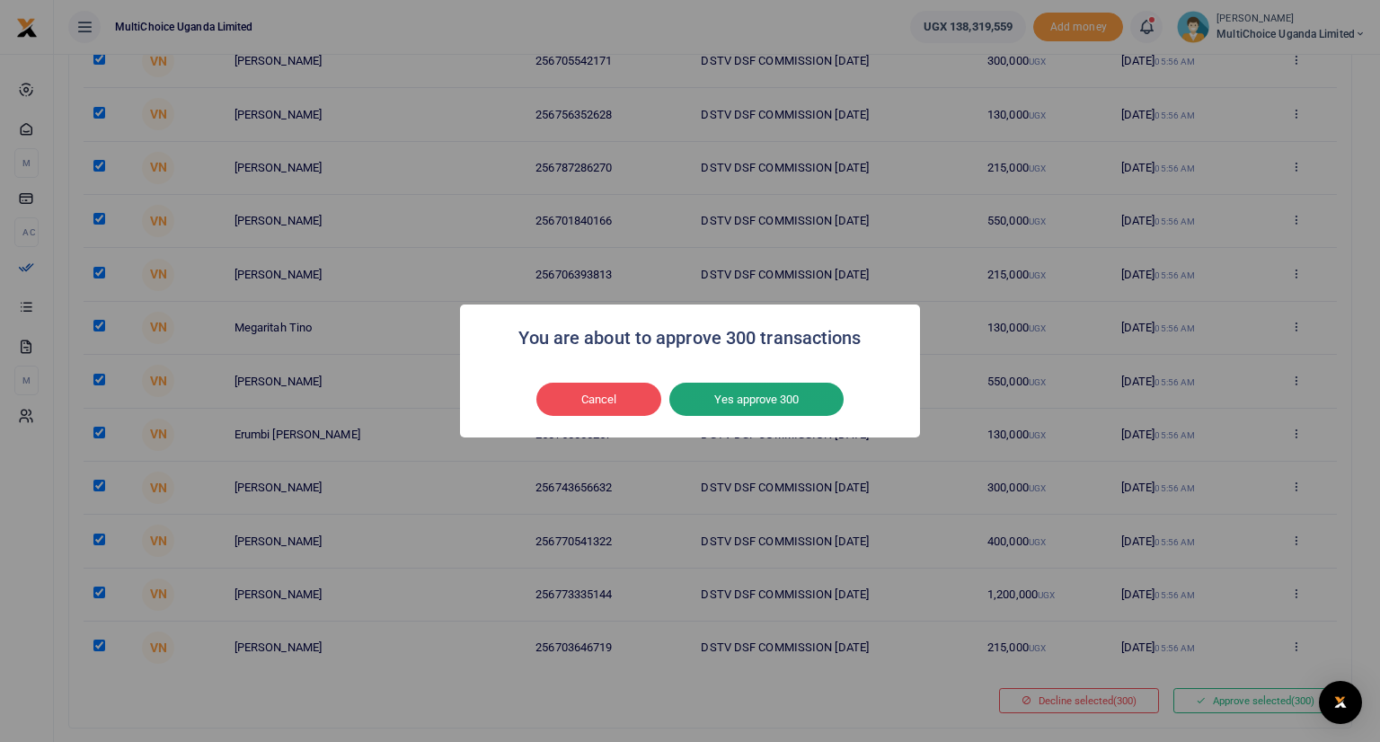
click at [762, 398] on button "Yes approve 300" at bounding box center [757, 400] width 174 height 34
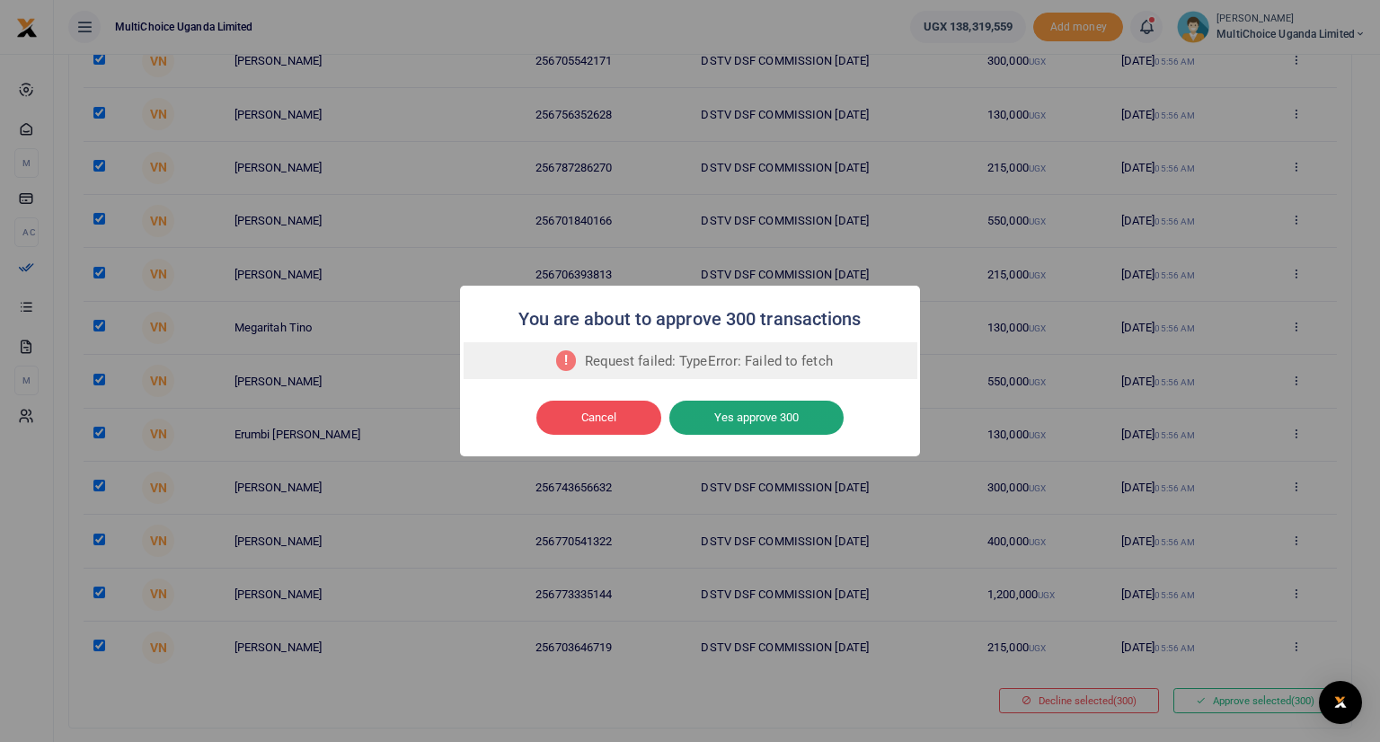
click at [737, 414] on button "Yes approve 300" at bounding box center [757, 418] width 174 height 34
click at [600, 416] on button "Cancel" at bounding box center [599, 418] width 125 height 34
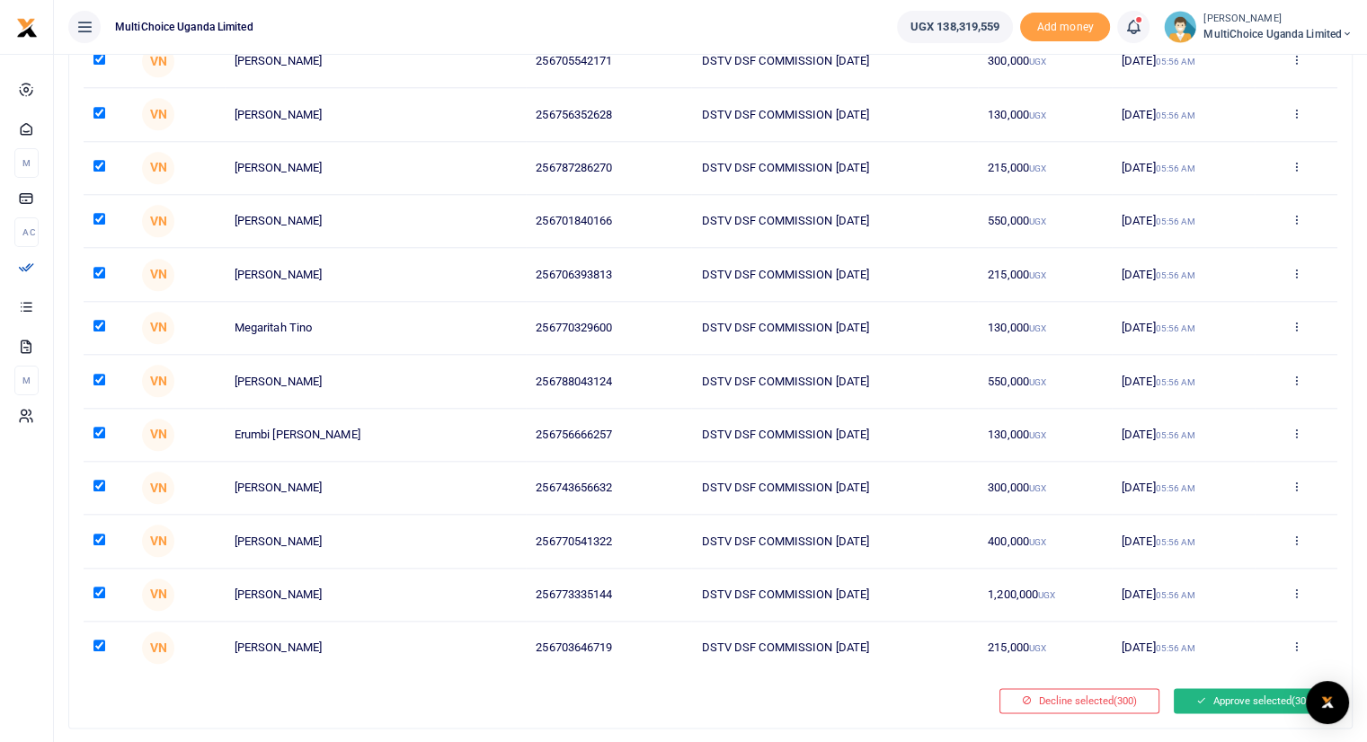
click at [1236, 688] on button "Approve selected (300)" at bounding box center [1256, 700] width 164 height 25
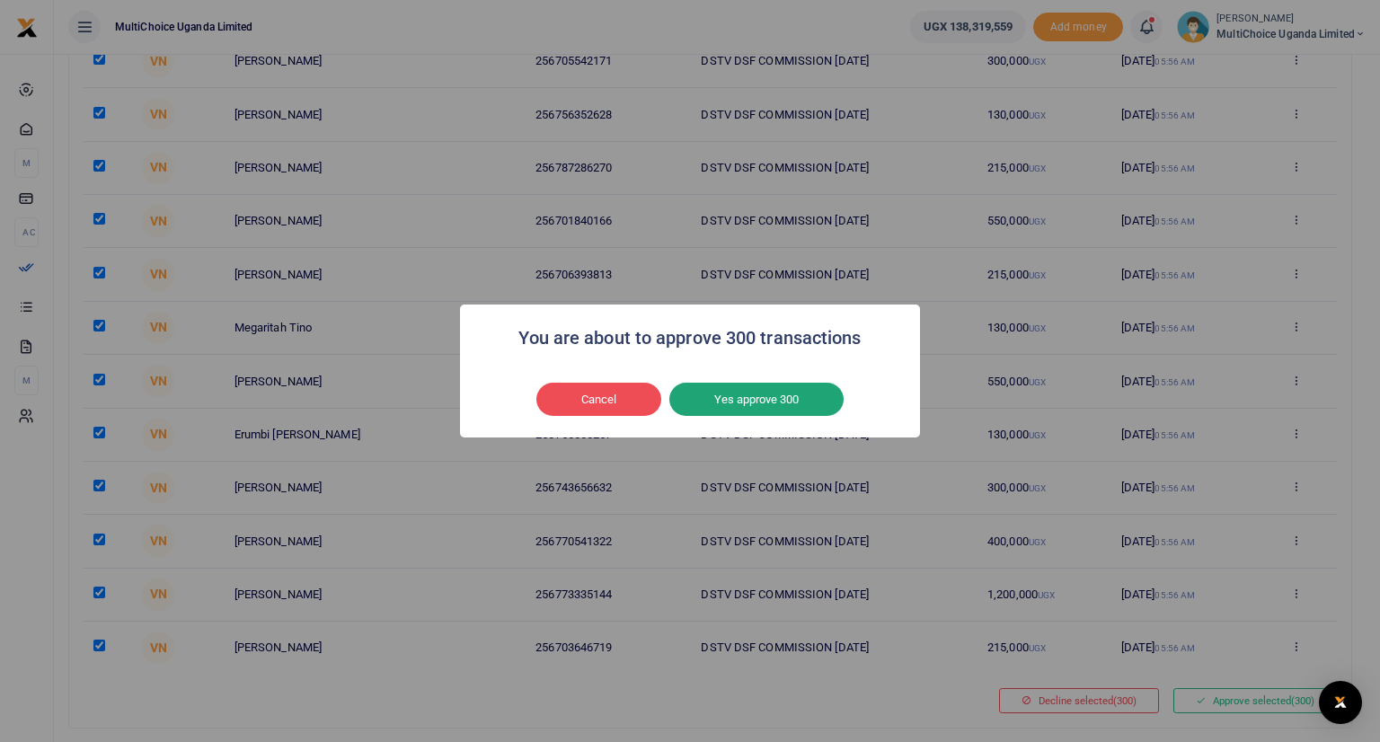
click at [761, 401] on button "Yes approve 300" at bounding box center [757, 400] width 174 height 34
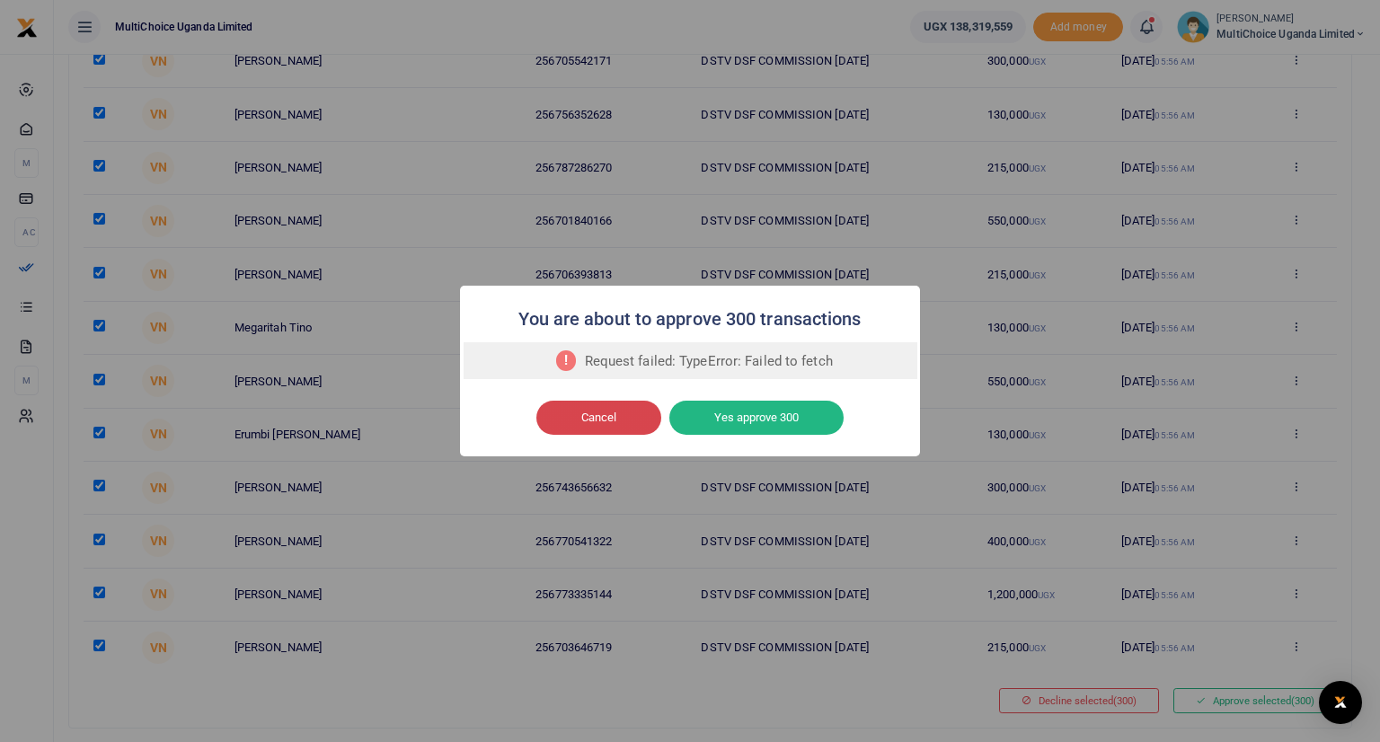
click at [626, 420] on button "Cancel" at bounding box center [599, 418] width 125 height 34
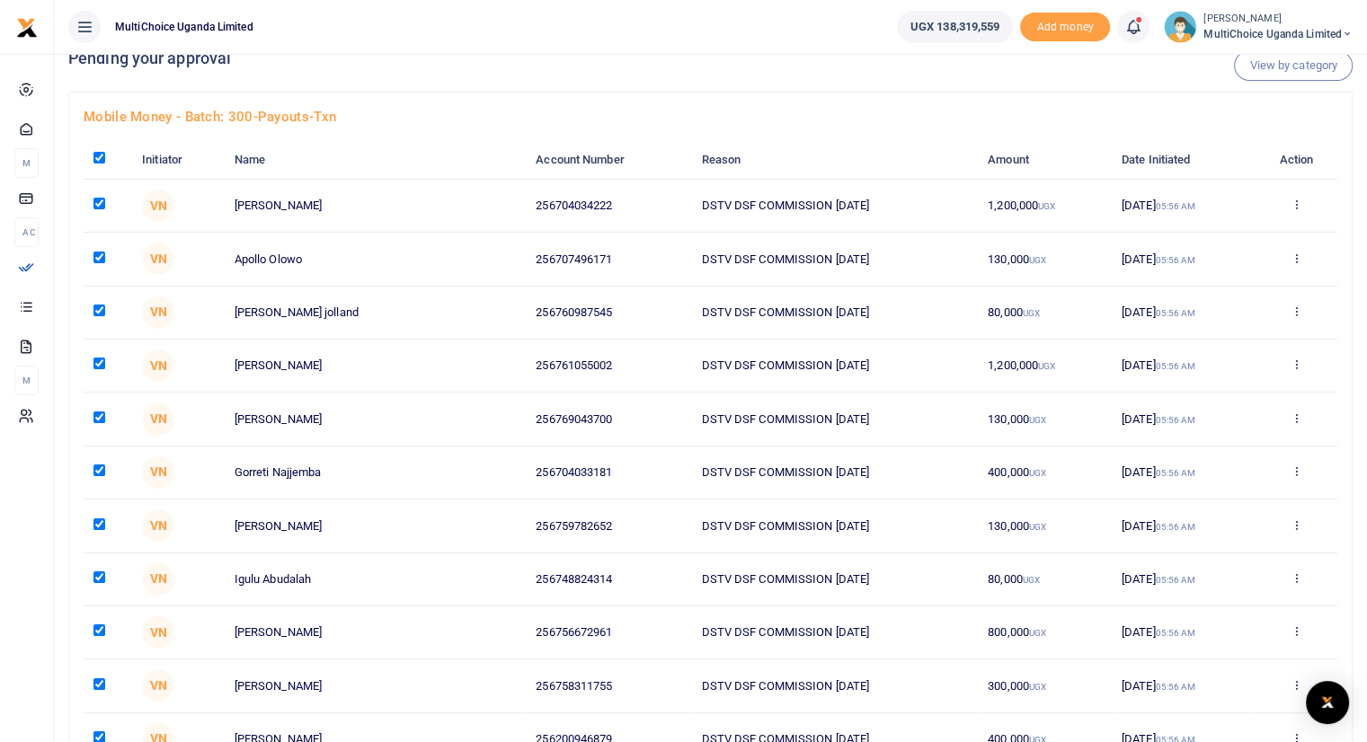
scroll to position [12, 0]
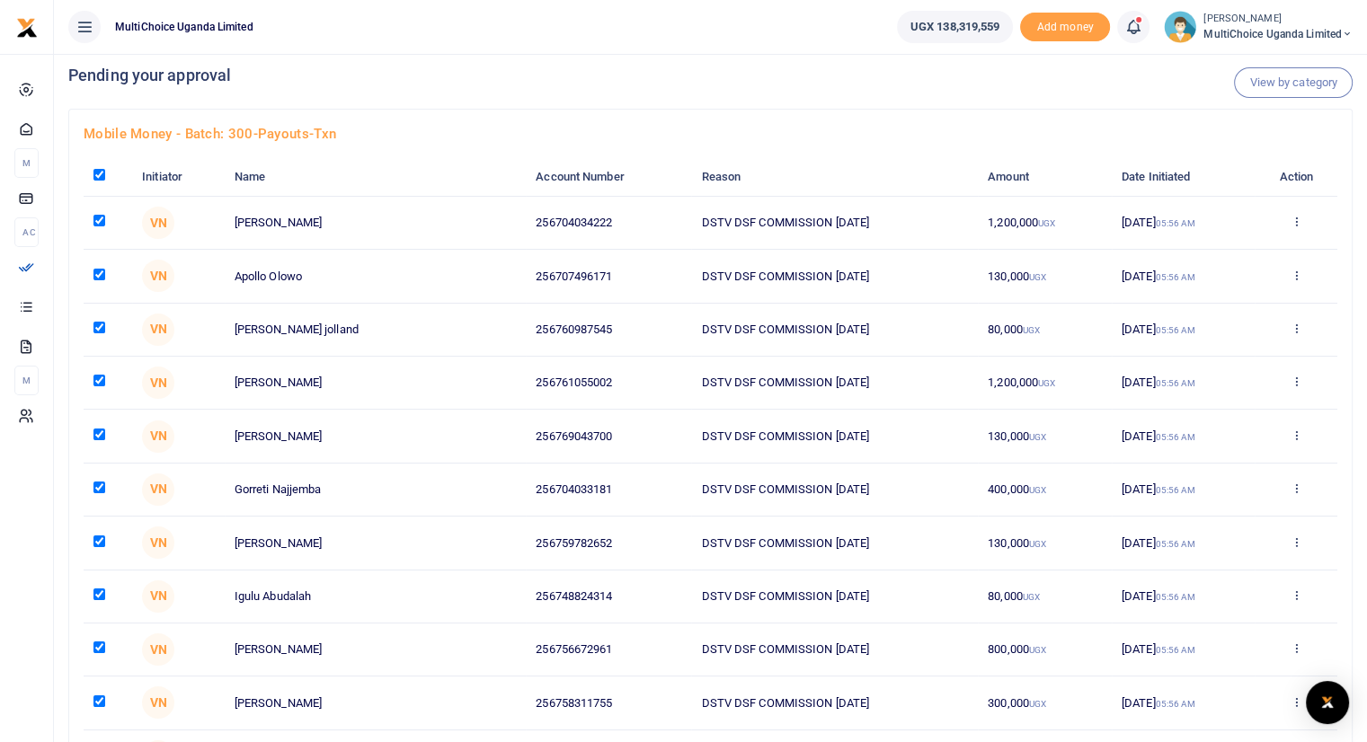
click at [96, 174] on input "checkbox" at bounding box center [99, 175] width 12 height 12
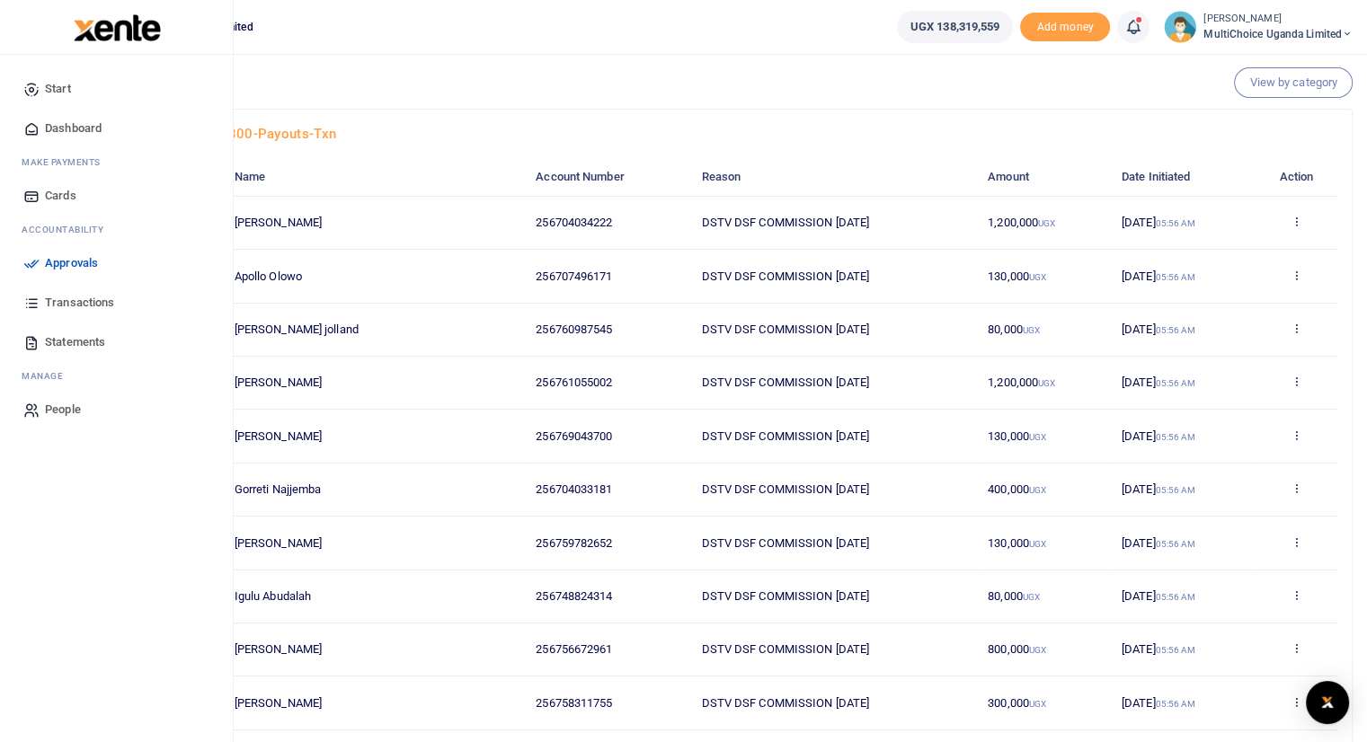
click at [31, 90] on icon at bounding box center [31, 89] width 16 height 16
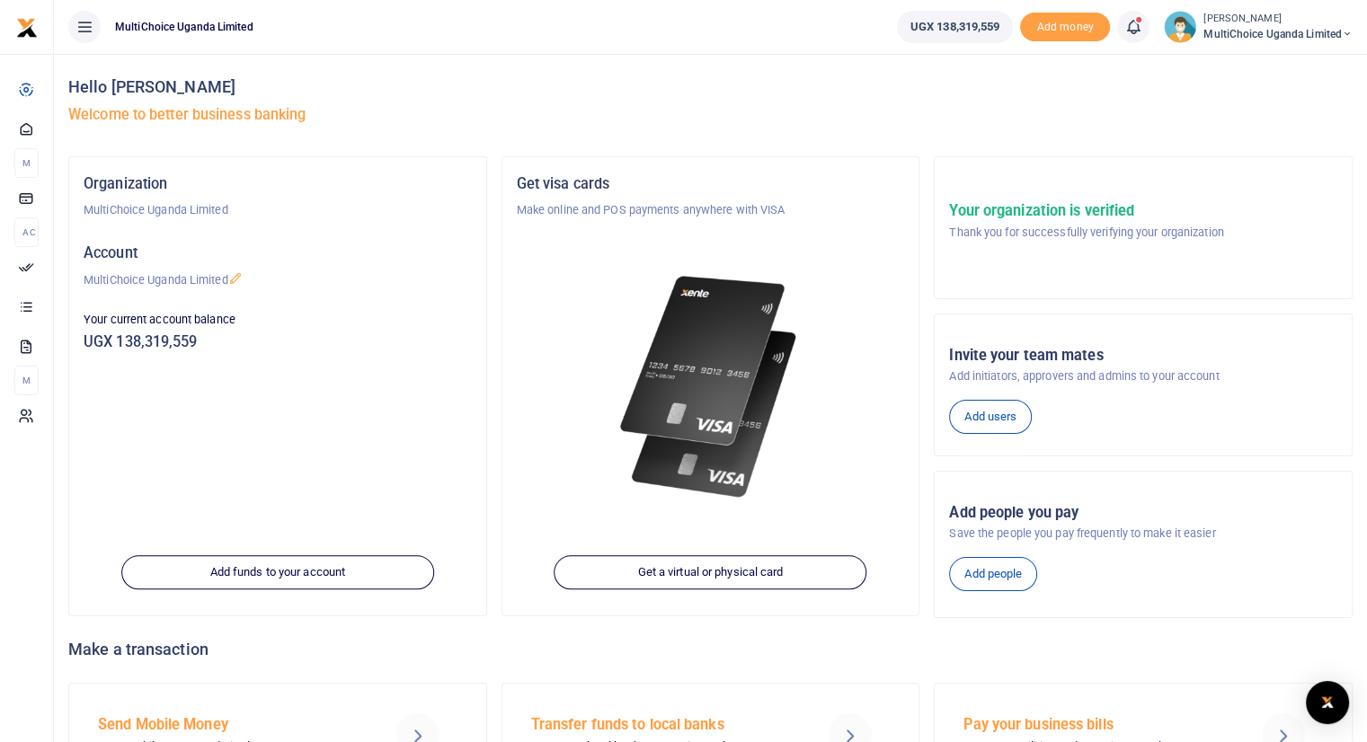
click at [1129, 28] on icon at bounding box center [1133, 27] width 18 height 20
click at [981, 123] on h6 "Transactions to act upon" at bounding box center [1035, 118] width 200 height 14
click at [1132, 24] on icon at bounding box center [1133, 27] width 18 height 20
click at [1004, 129] on small "You have 525 awaiting for your to act on" at bounding box center [1027, 135] width 184 height 13
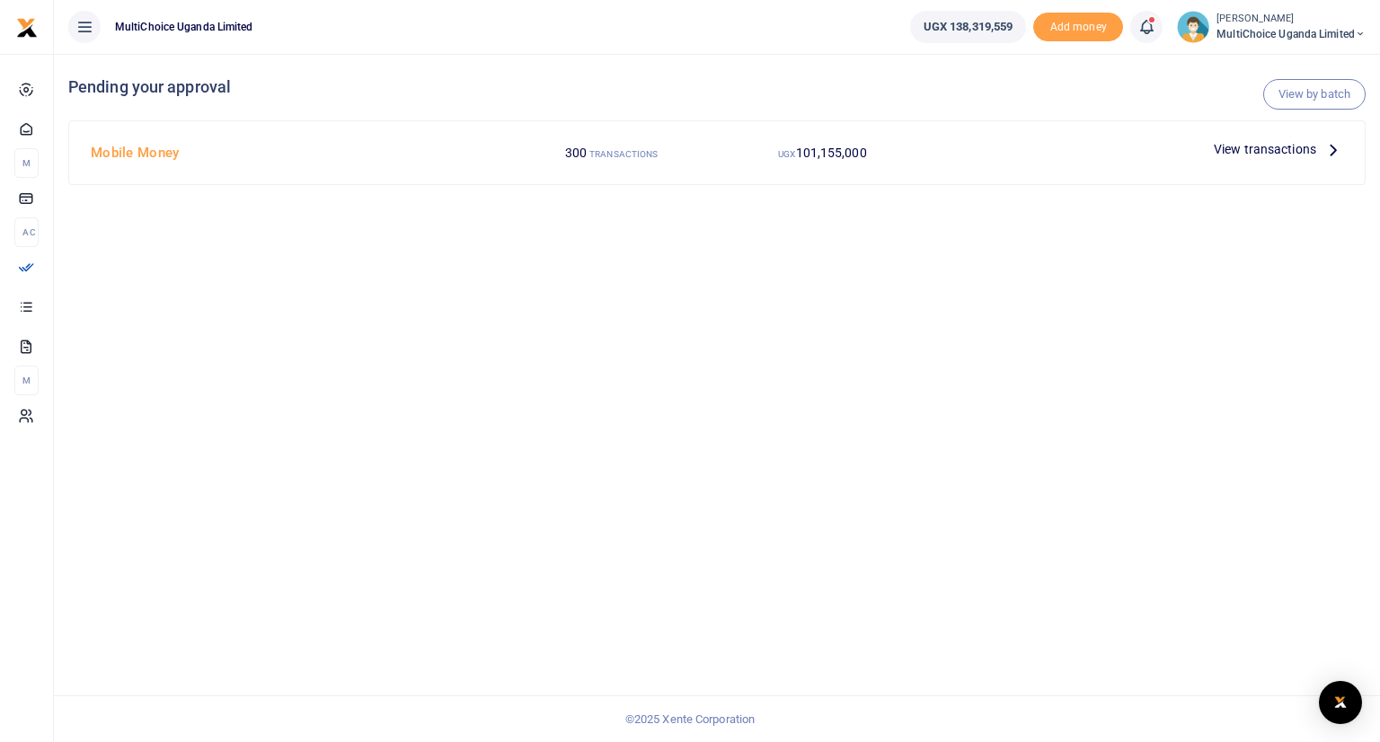
click at [1147, 30] on icon at bounding box center [1147, 27] width 18 height 20
click at [1075, 123] on h6 "Transactions to act upon" at bounding box center [1048, 118] width 200 height 14
click at [1293, 92] on link "View by batch" at bounding box center [1315, 94] width 102 height 31
